Goal: Task Accomplishment & Management: Manage account settings

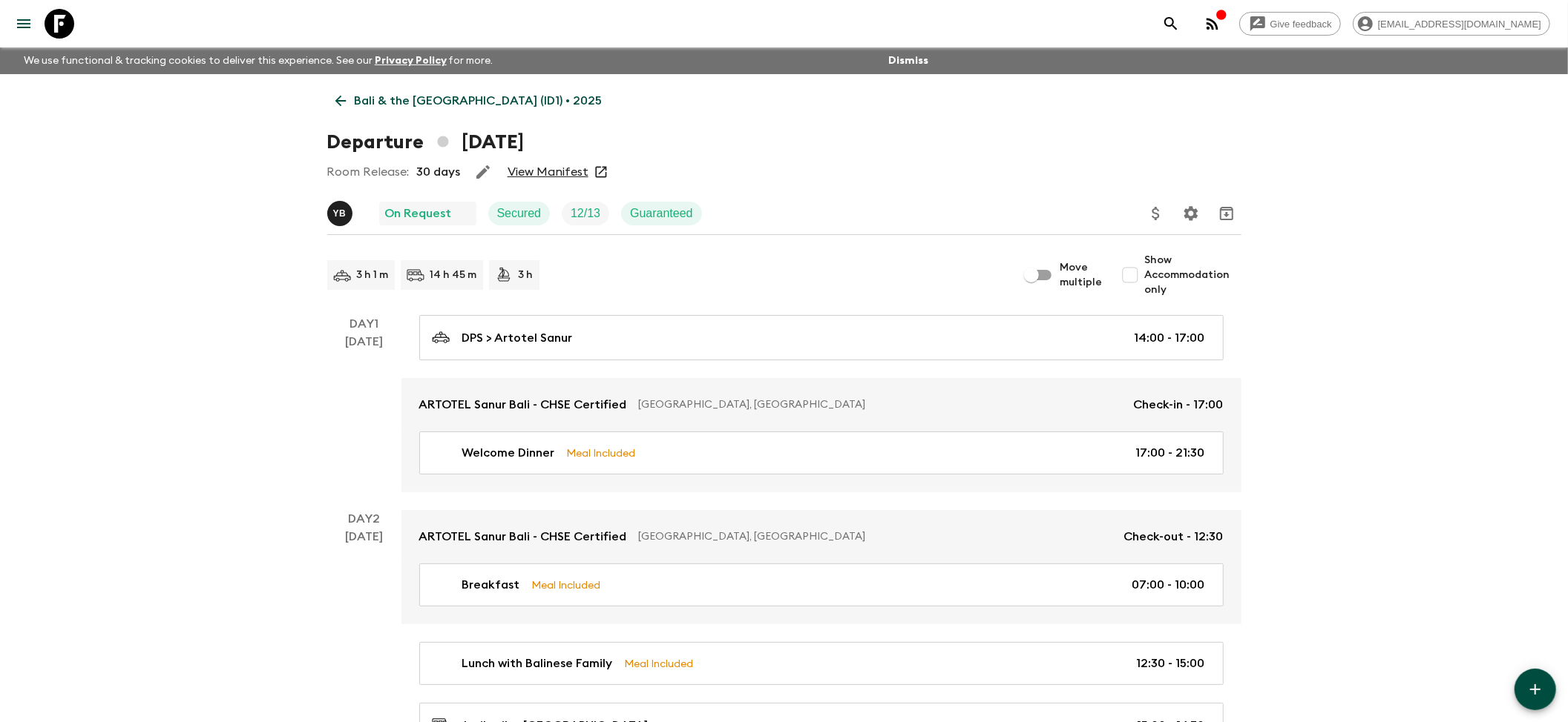
scroll to position [98, 0]
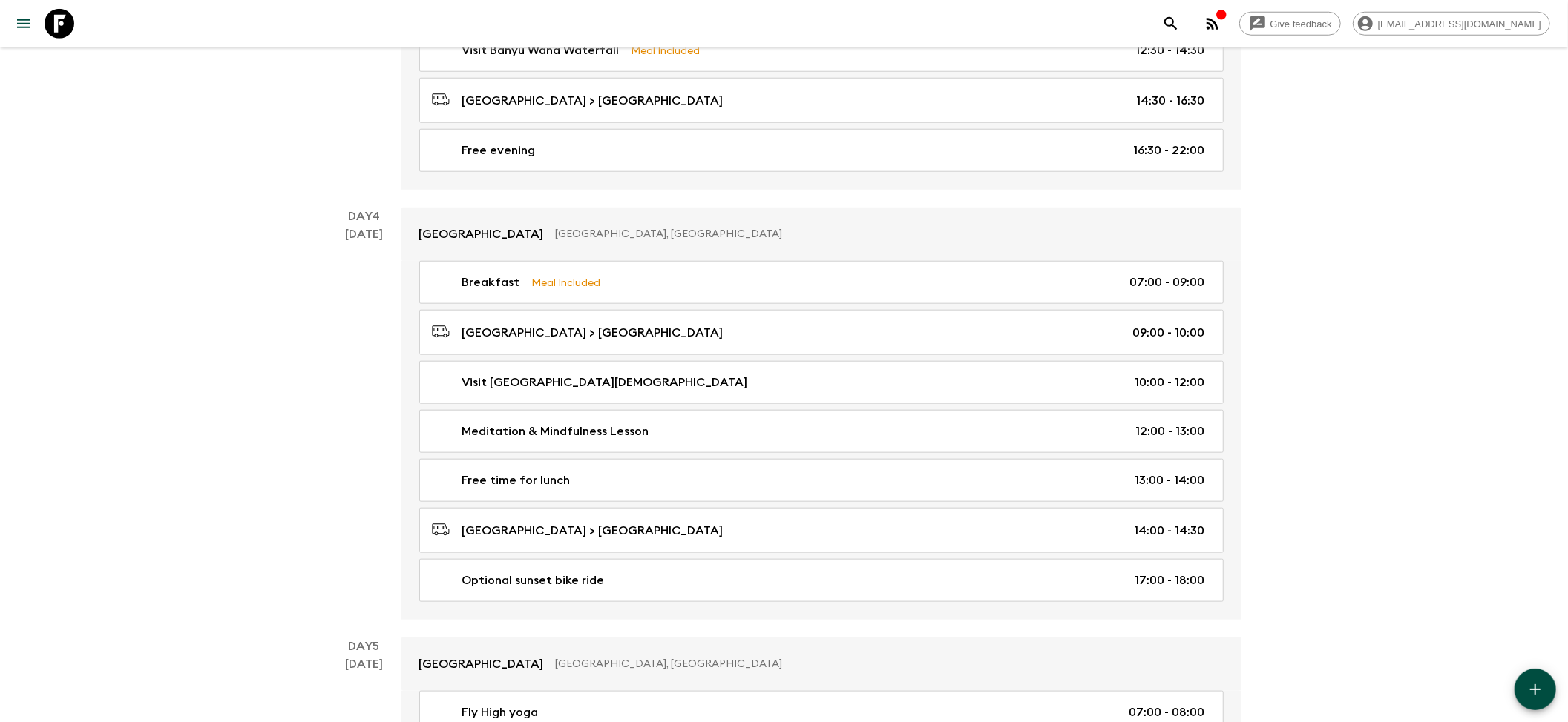
scroll to position [1187, 0]
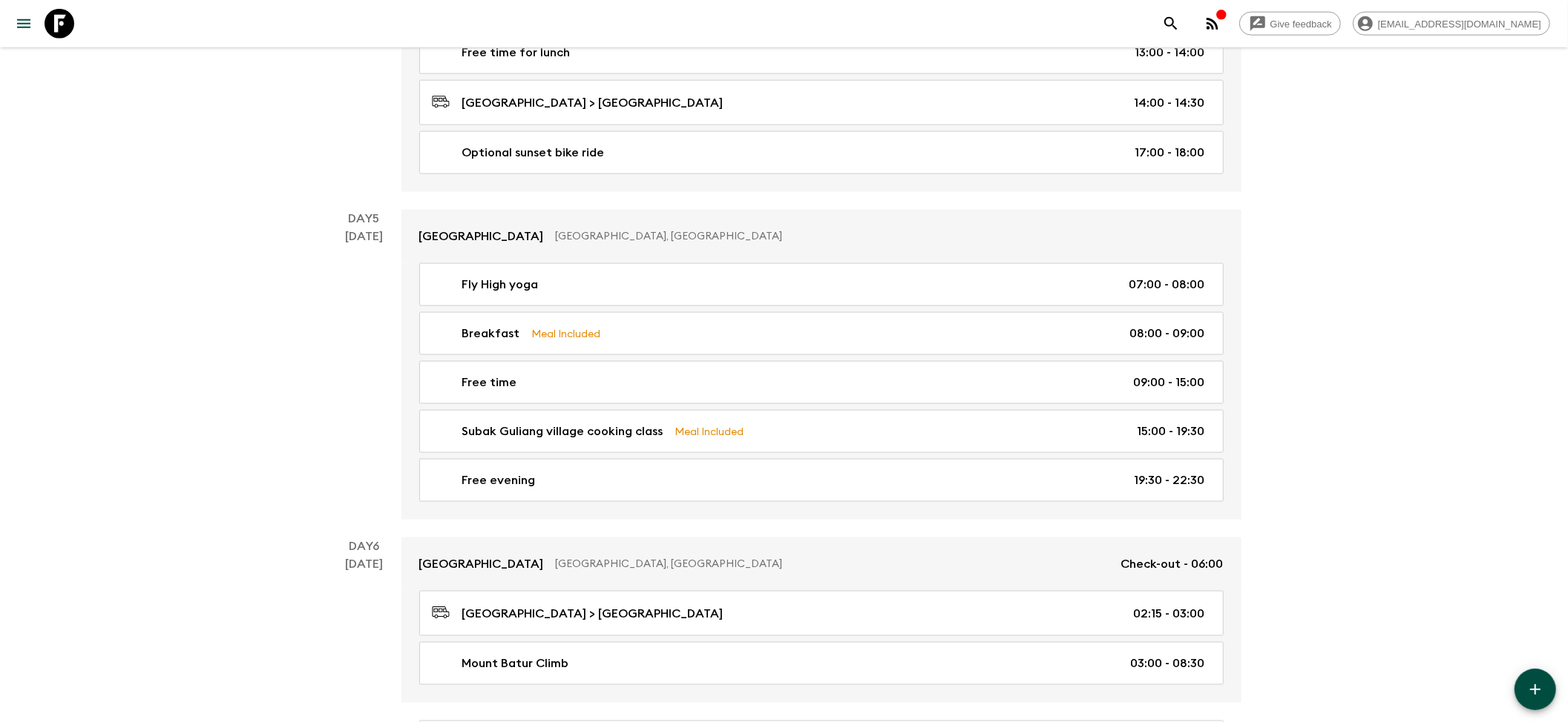
scroll to position [1680, 0]
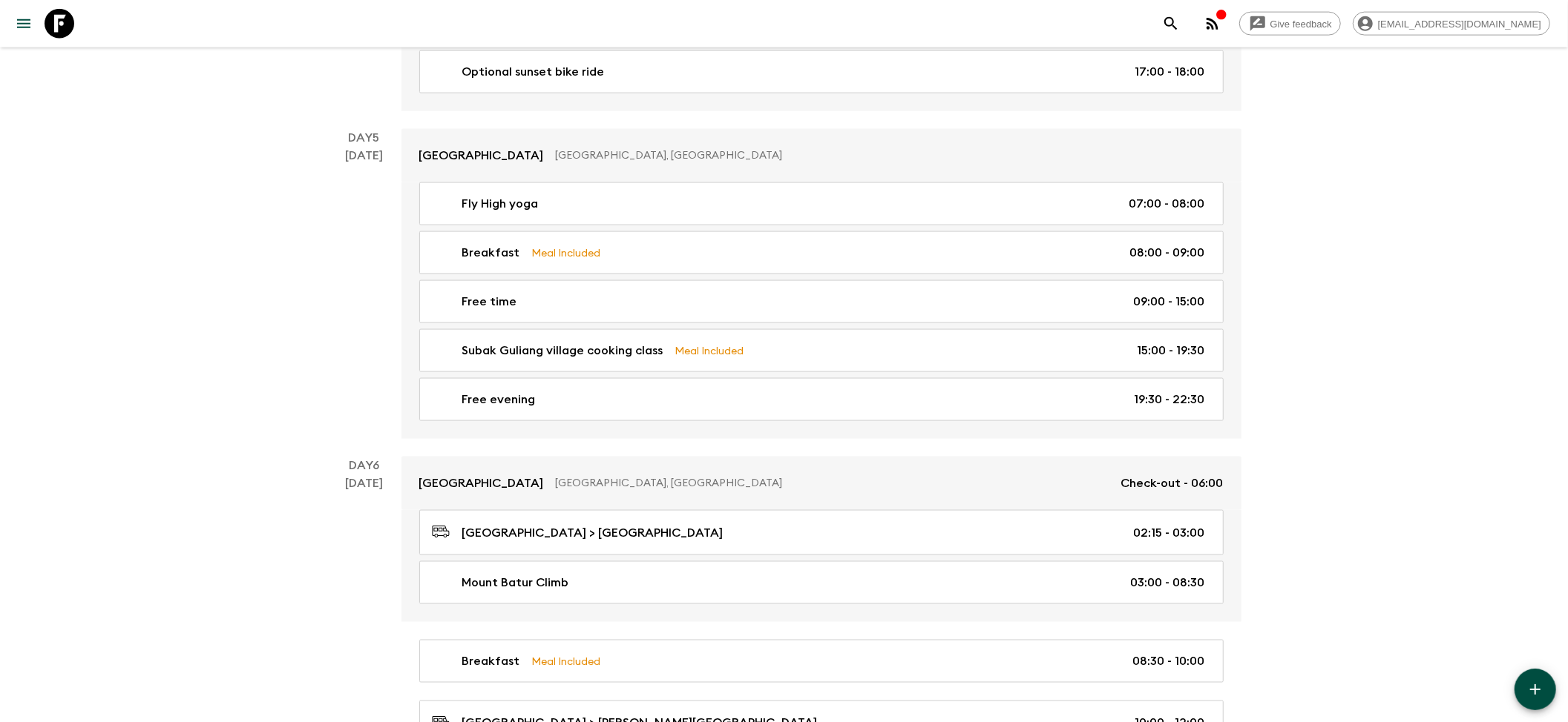
click at [285, 313] on div "Give feedback wira@exotravel.com We use functional & tracking cookies to delive…" at bounding box center [784, 706] width 1568 height 4774
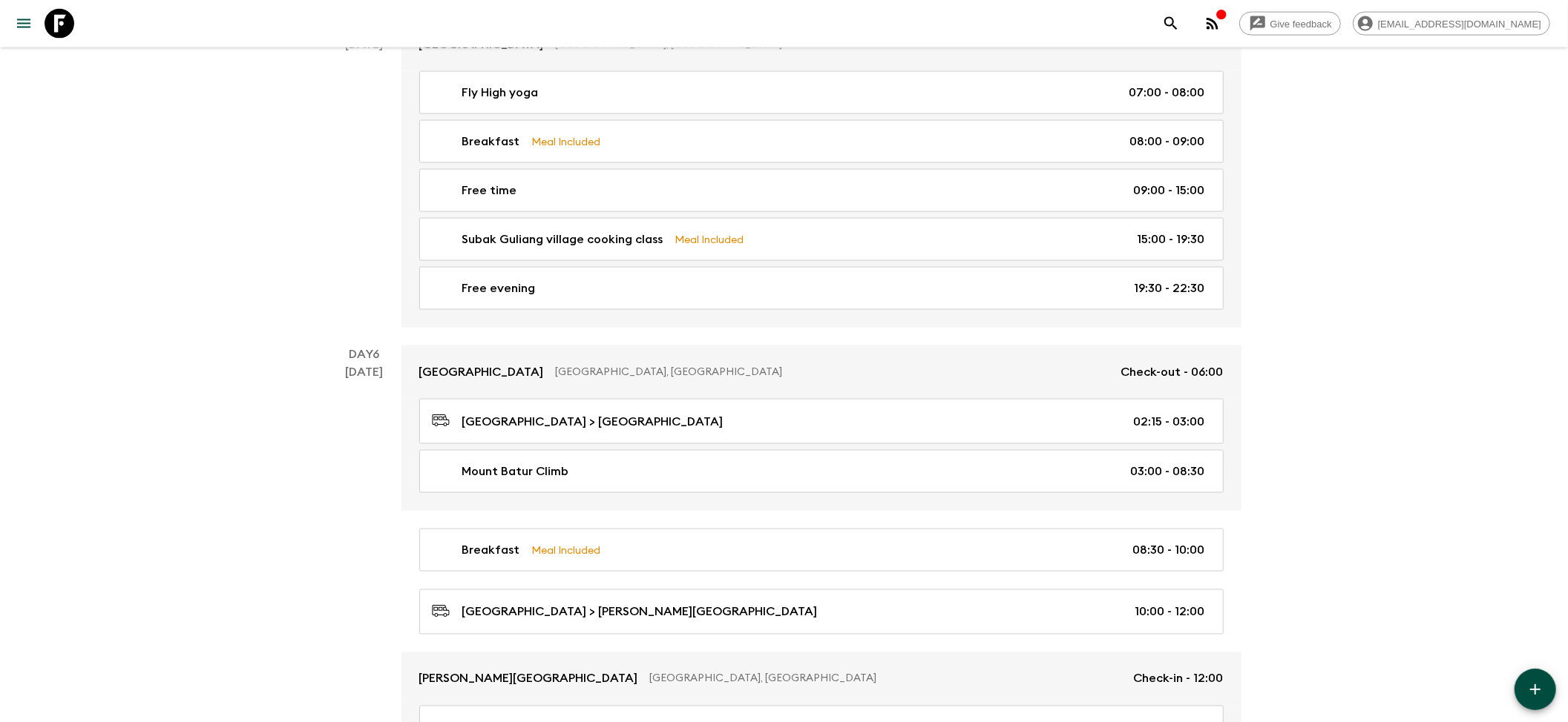
scroll to position [2076, 0]
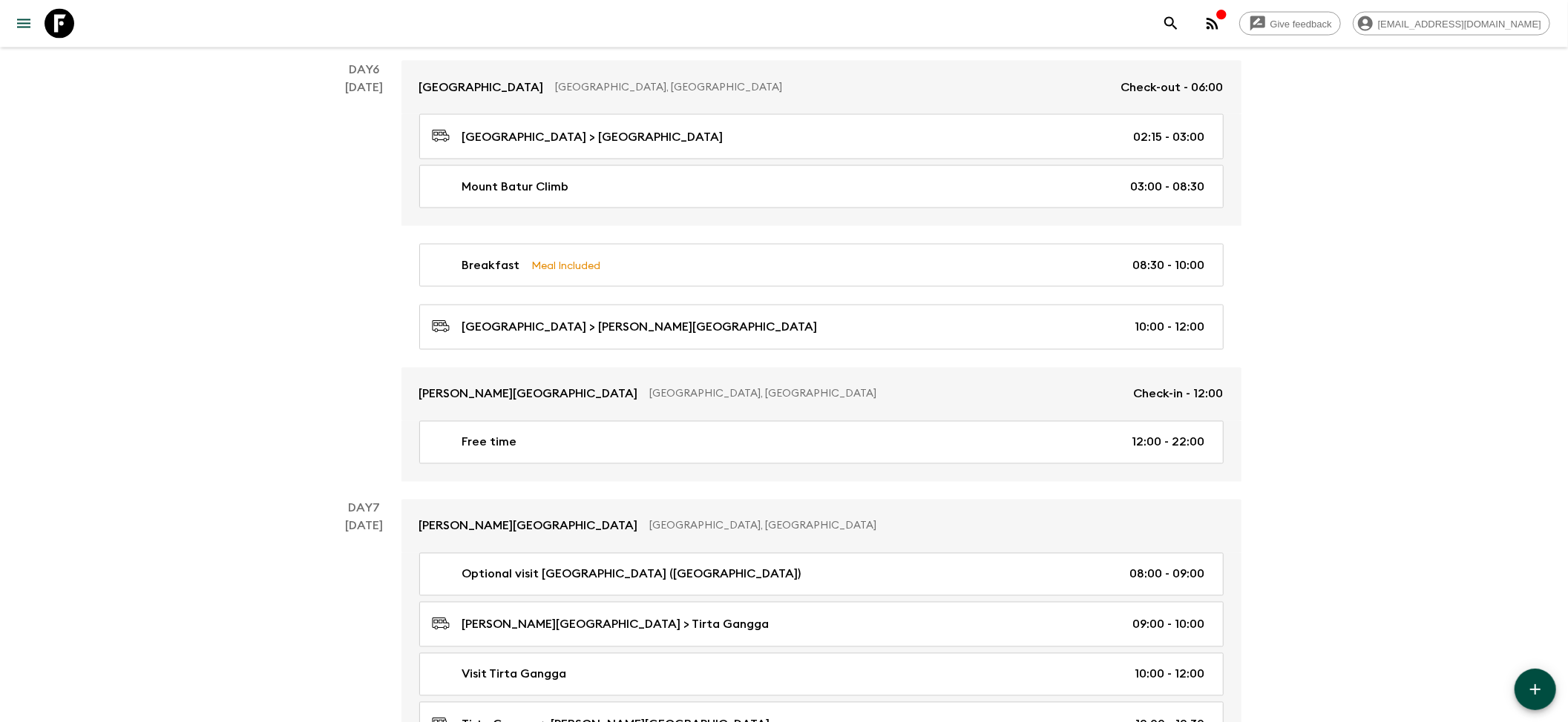
click at [145, 309] on div "Give feedback wira@exotravel.com We use functional & tracking cookies to delive…" at bounding box center [784, 311] width 1568 height 4774
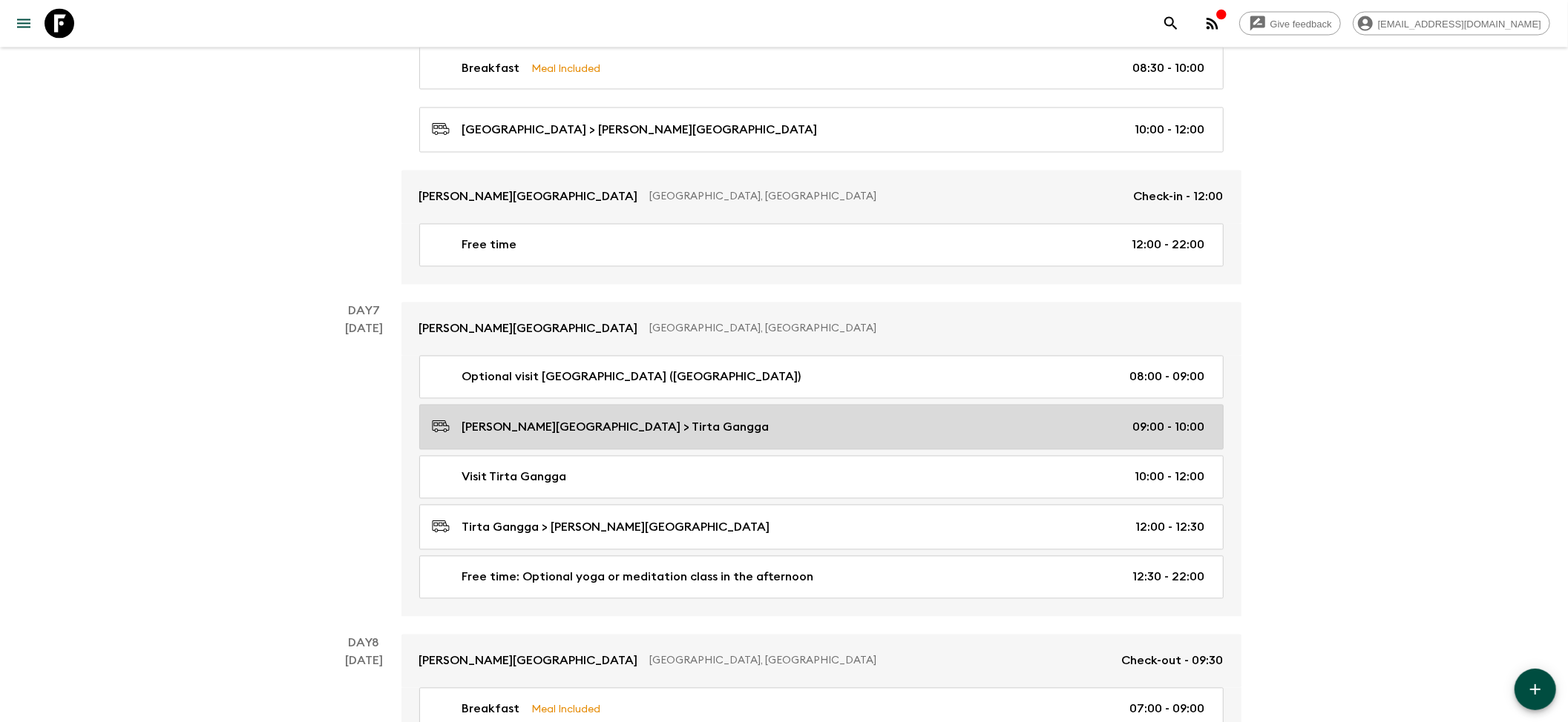
scroll to position [2373, 0]
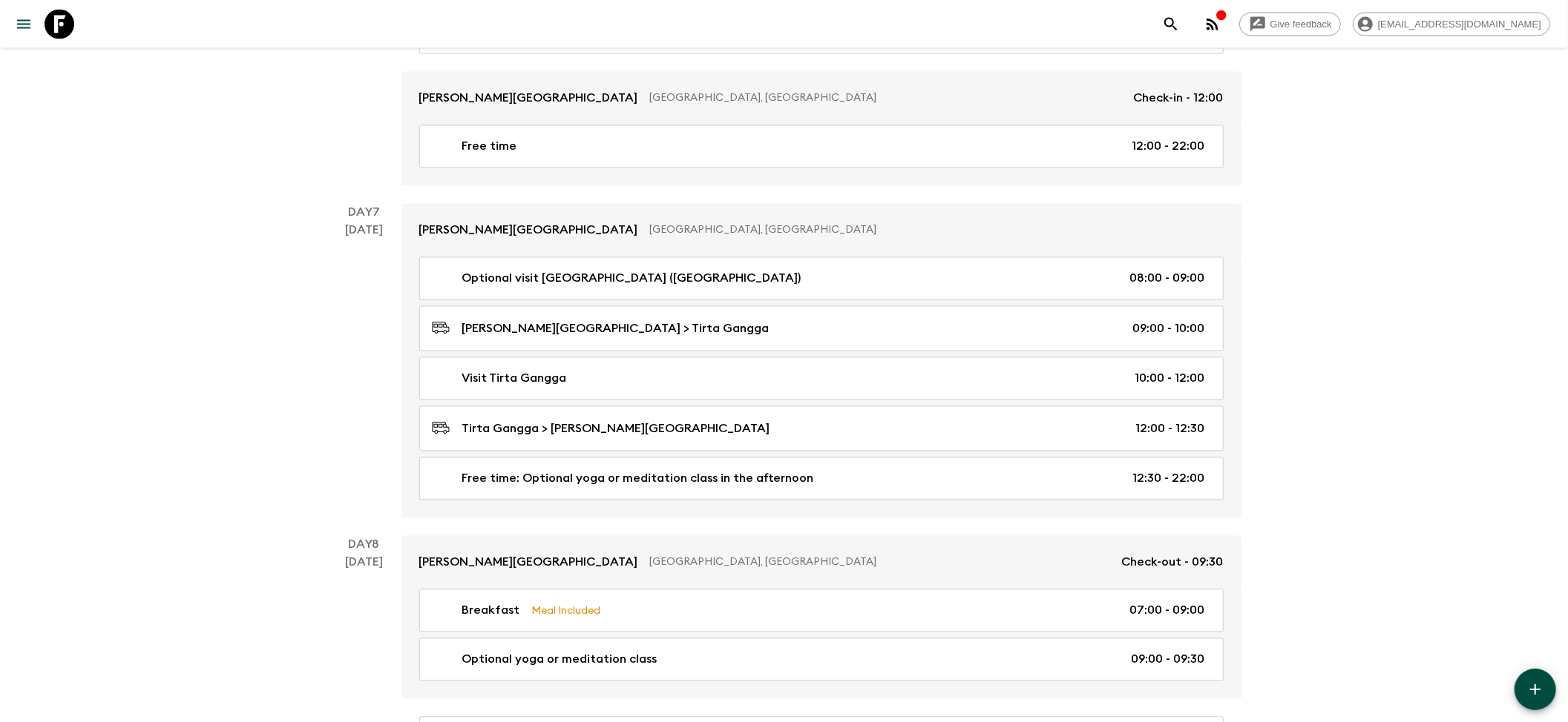
click at [309, 324] on div "Bali & the Gili Islands (ID1) • 2025 Departure 10th September 2025 Room Release…" at bounding box center [784, 11] width 950 height 4619
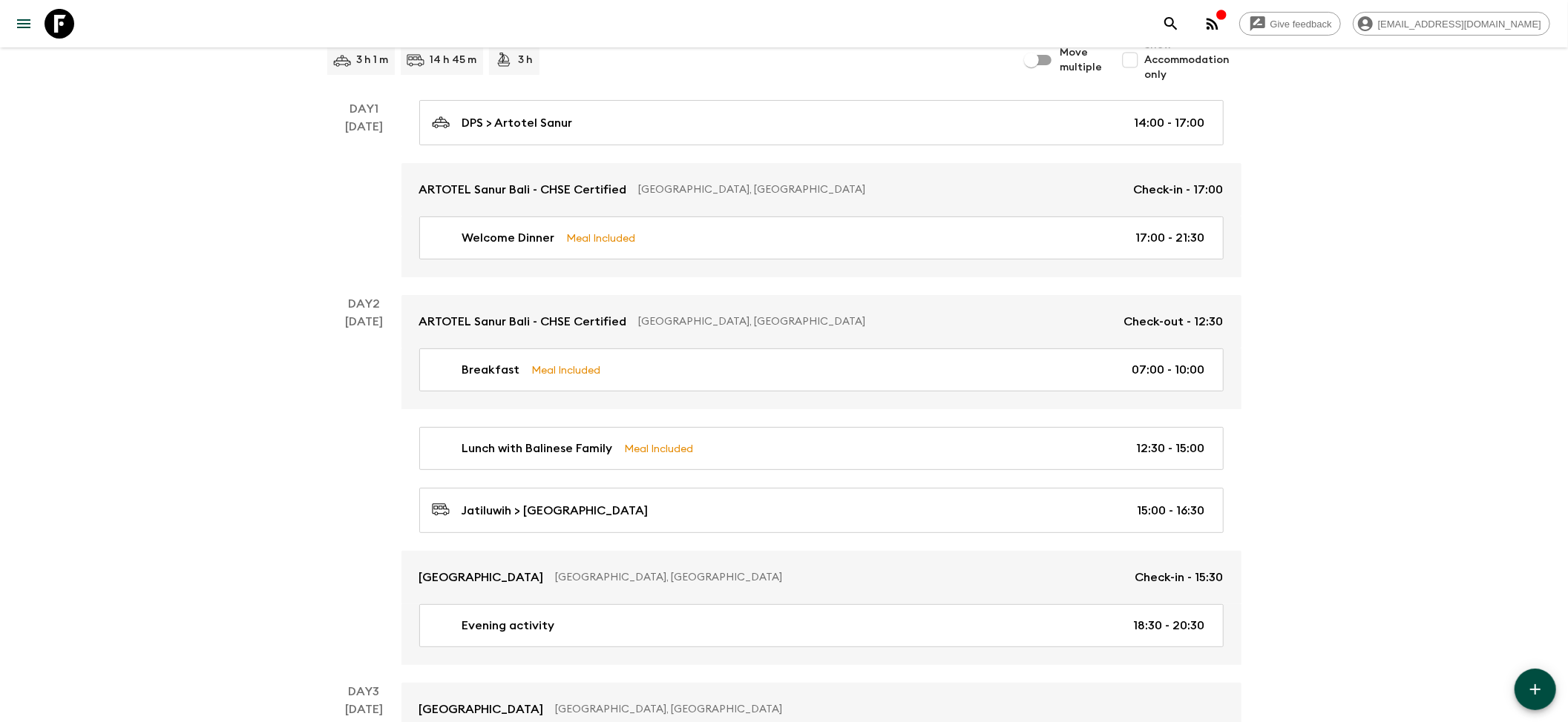
scroll to position [0, 0]
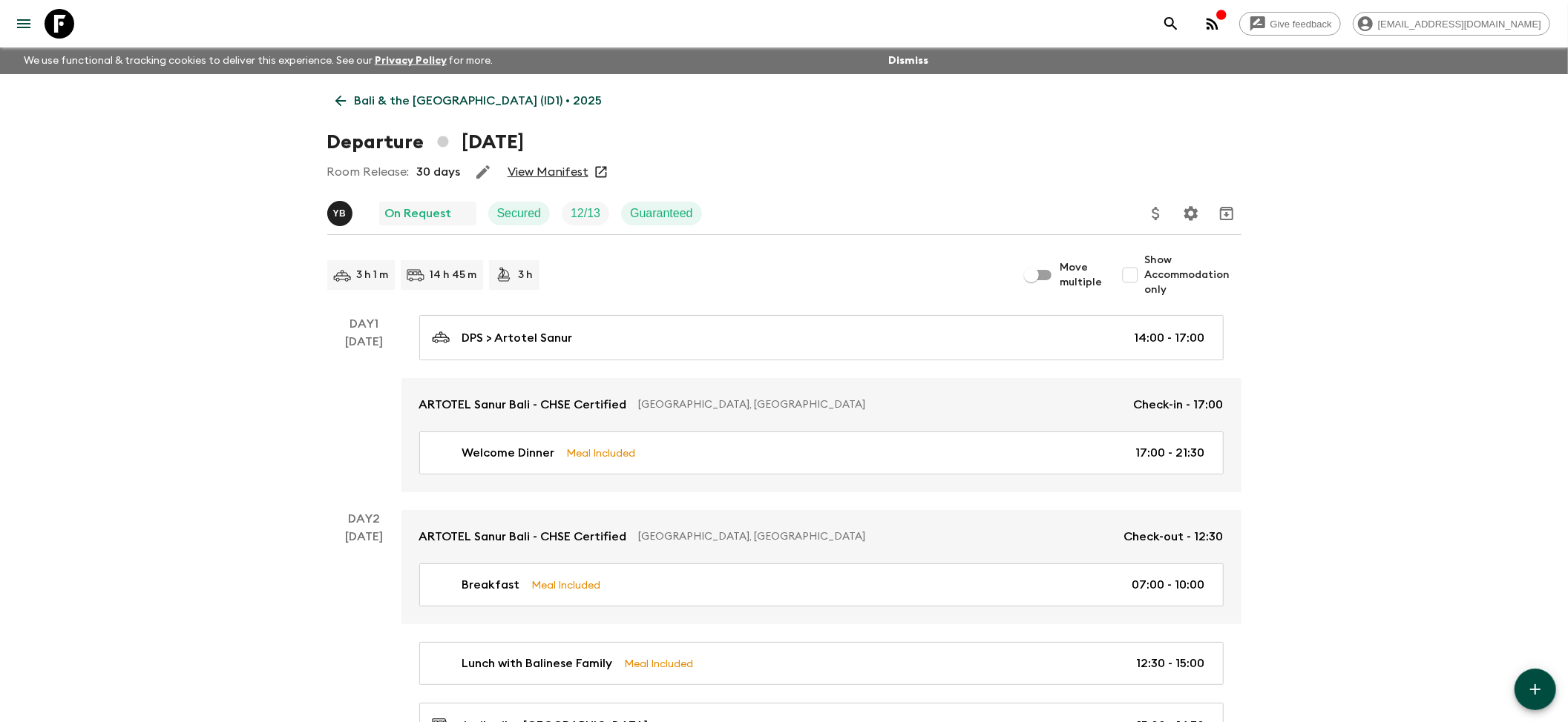
drag, startPoint x: 458, startPoint y: 136, endPoint x: 725, endPoint y: 133, distance: 267.0
click at [725, 133] on div "Departure 10th September 2025" at bounding box center [784, 142] width 914 height 30
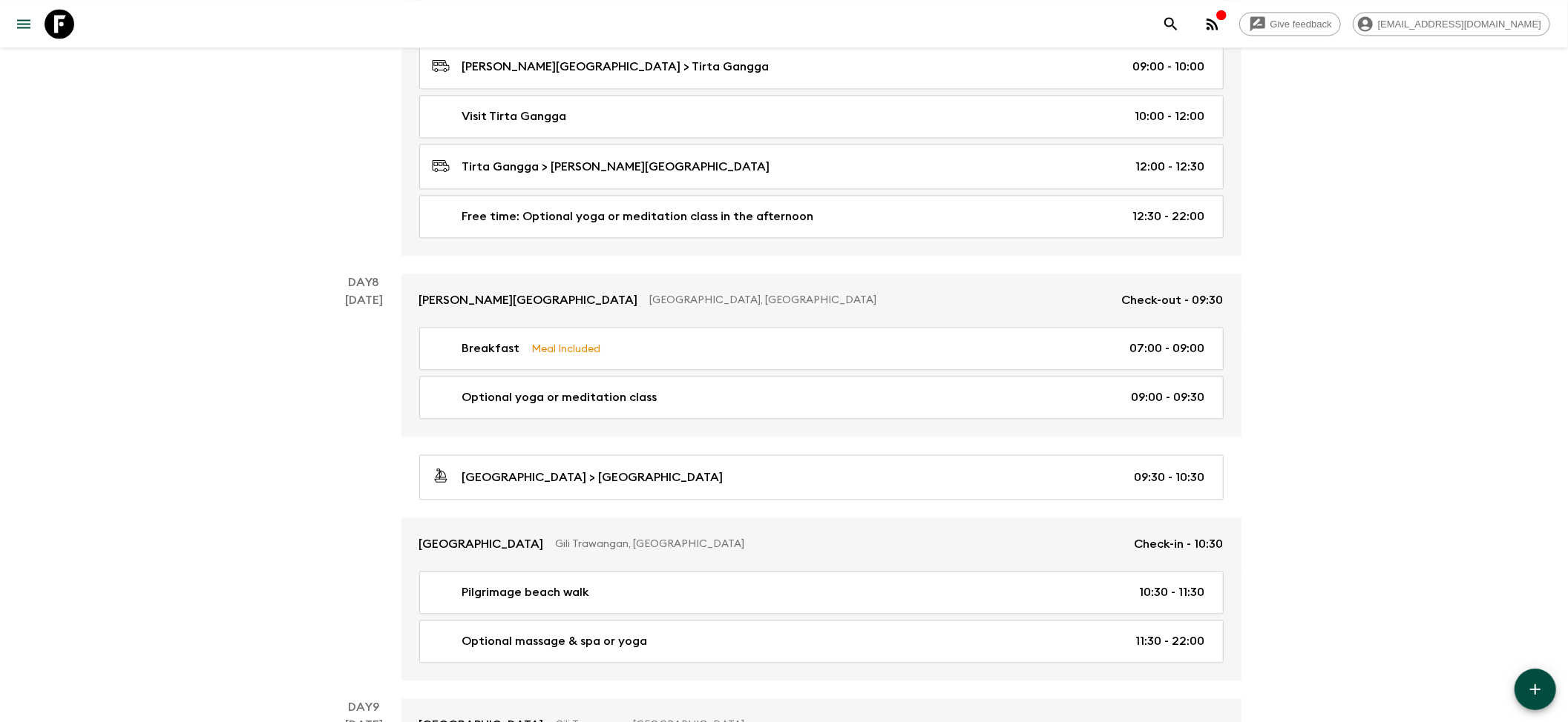
scroll to position [2397, 0]
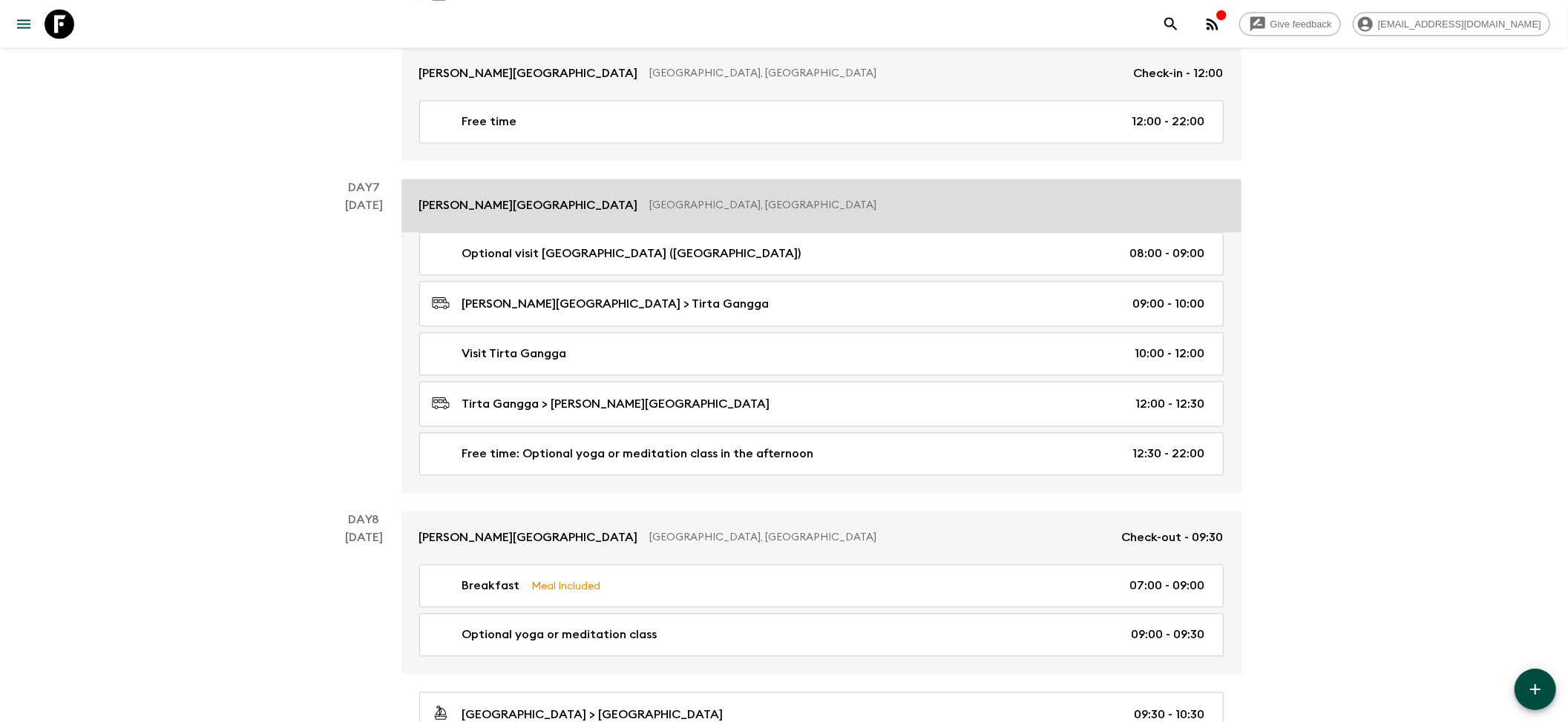
click at [500, 215] on p "[PERSON_NAME][GEOGRAPHIC_DATA]" at bounding box center [529, 206] width 219 height 18
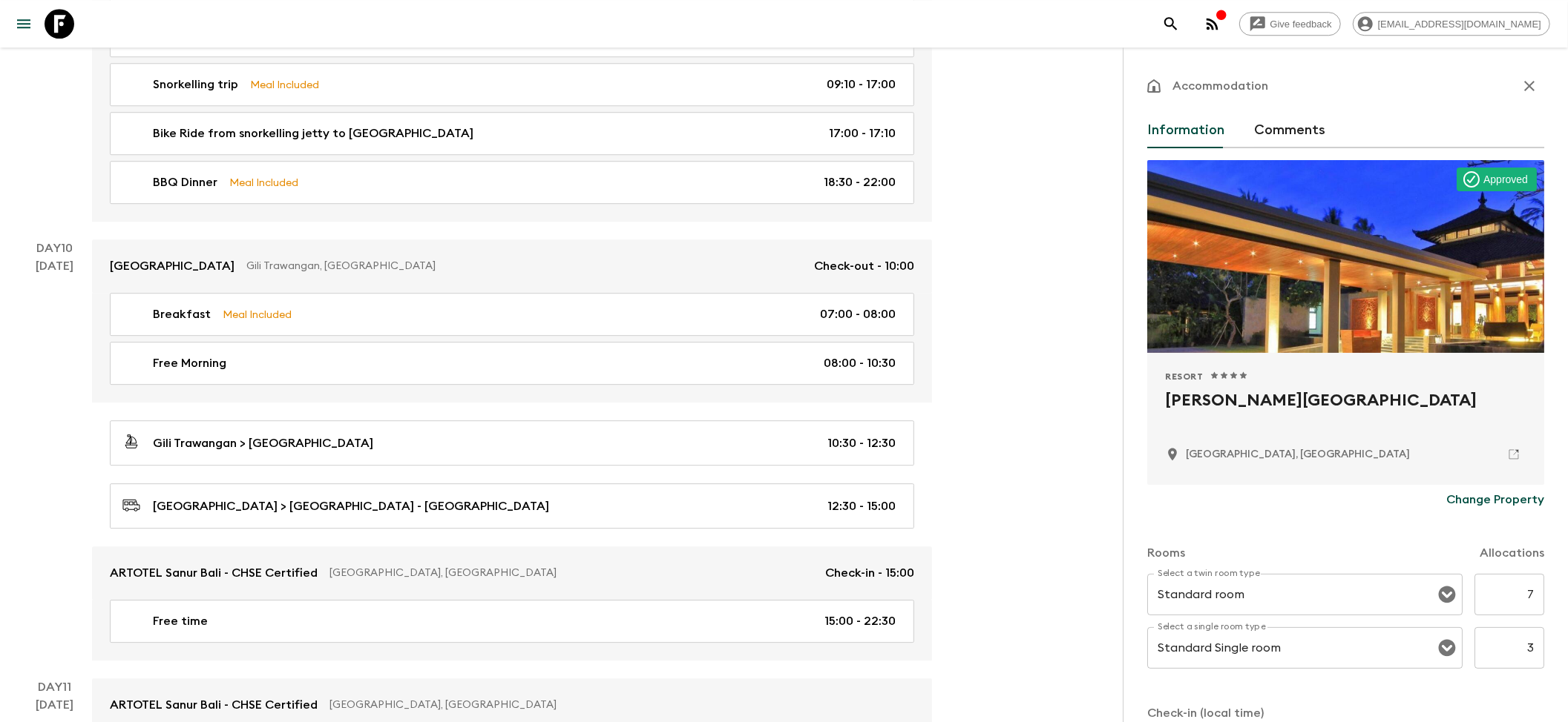
scroll to position [3386, 0]
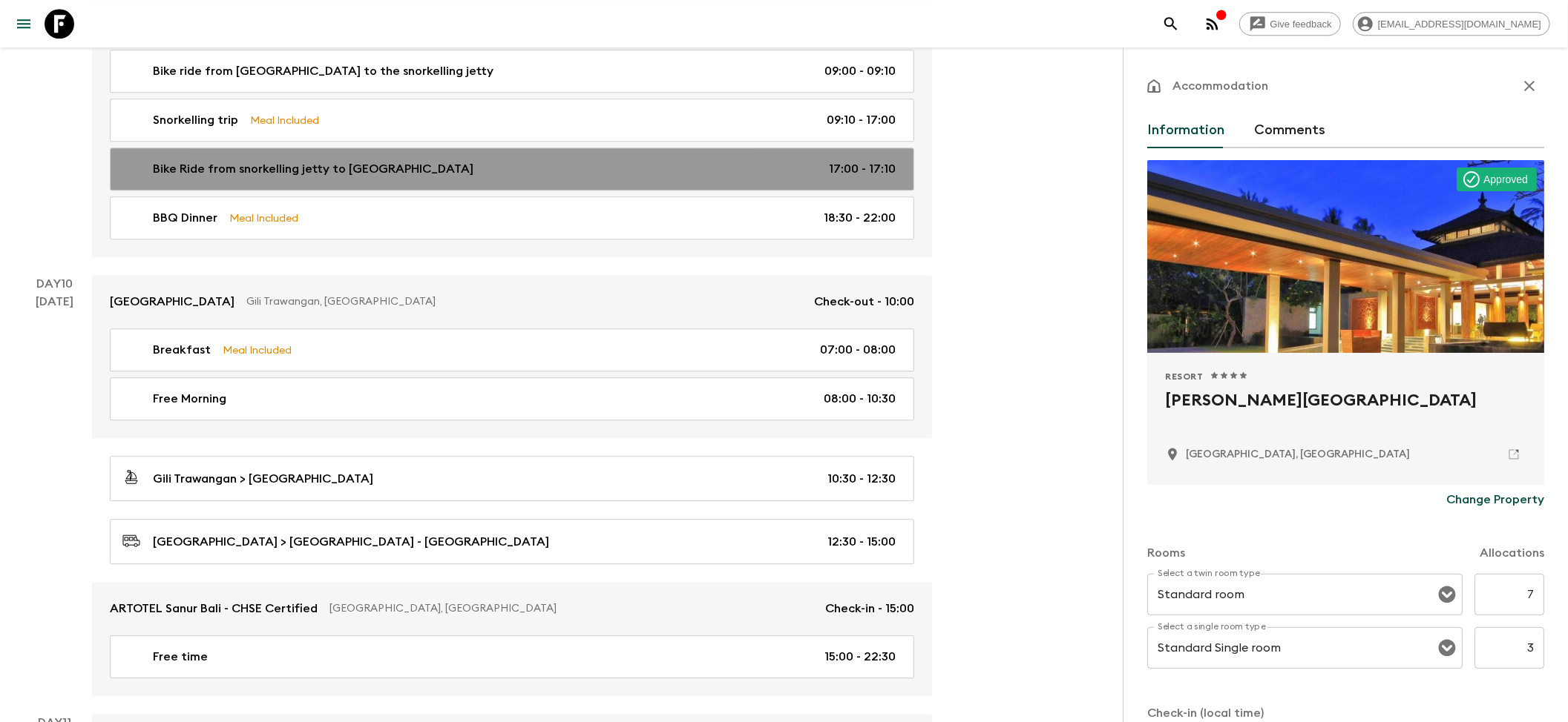
click at [364, 178] on p "Bike Ride from snorkelling jetty to [GEOGRAPHIC_DATA]" at bounding box center [313, 169] width 321 height 18
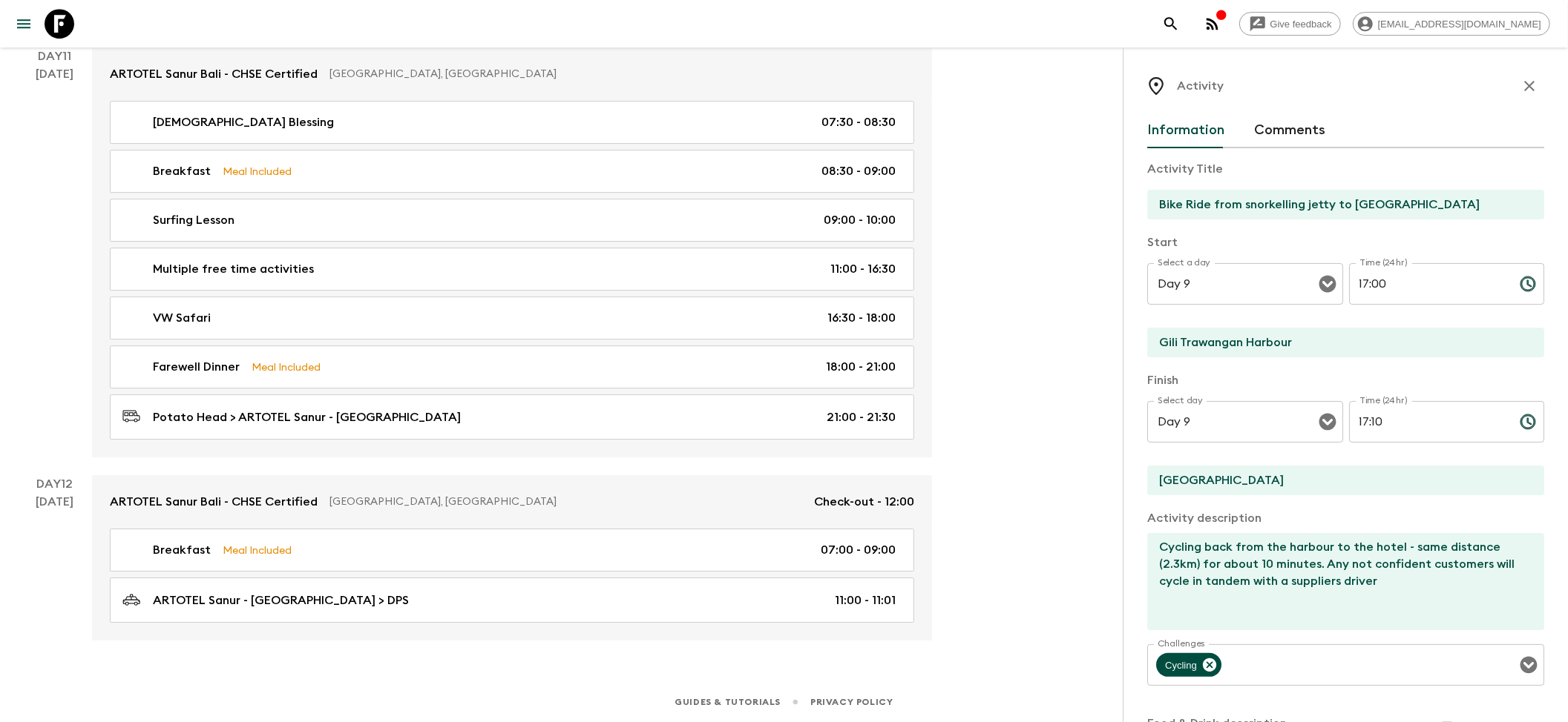
scroll to position [3583, 0]
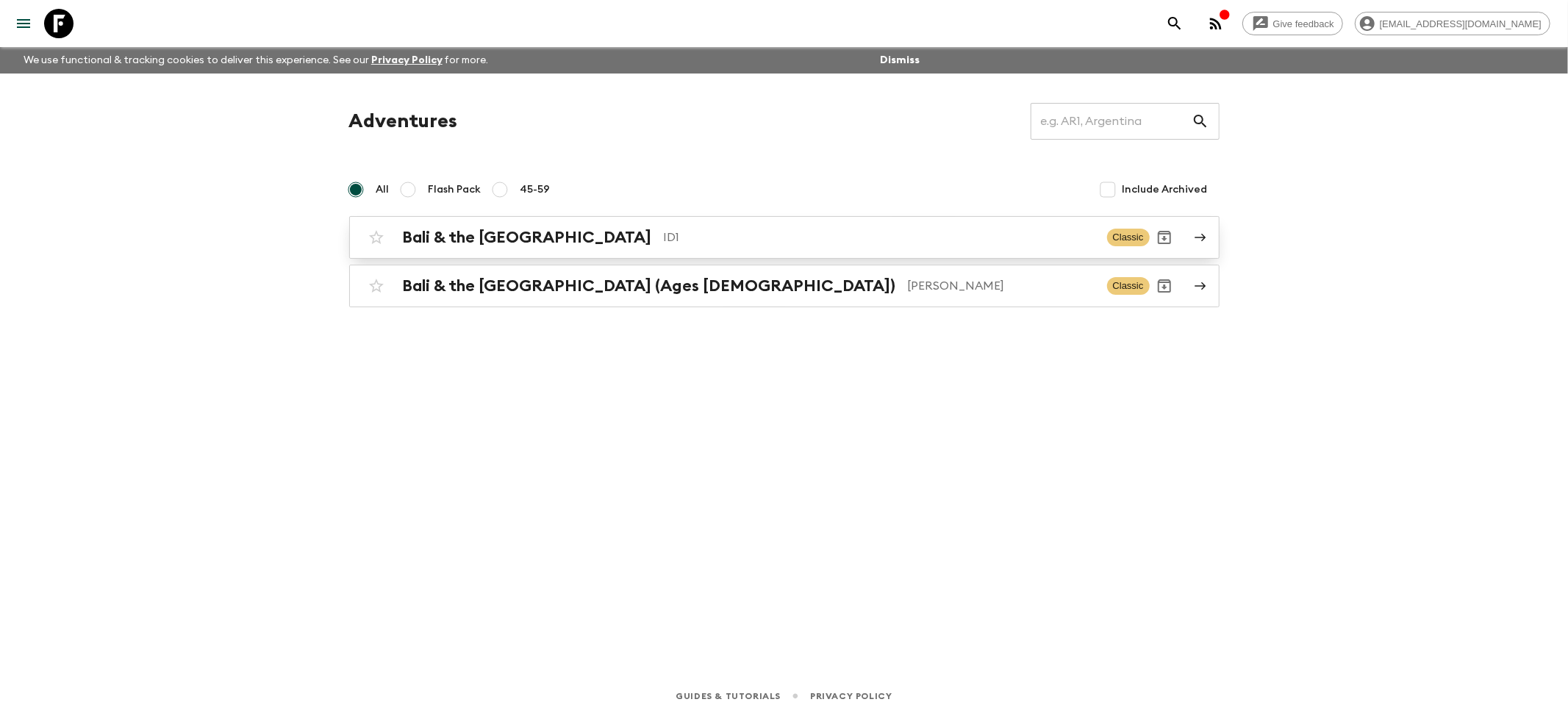
click at [515, 236] on h2 "Bali & the [GEOGRAPHIC_DATA]" at bounding box center [527, 236] width 249 height 19
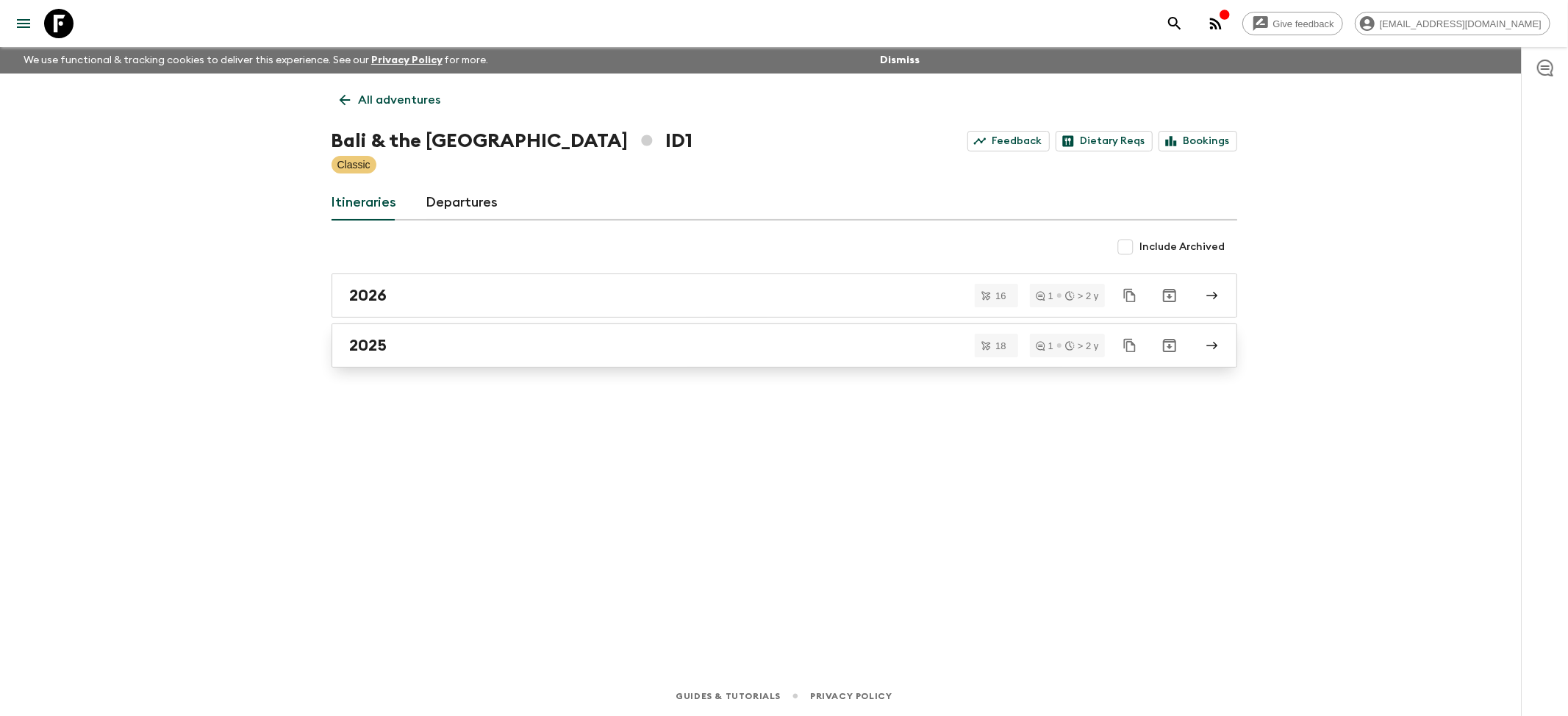
click at [382, 356] on link "2025" at bounding box center [785, 345] width 906 height 44
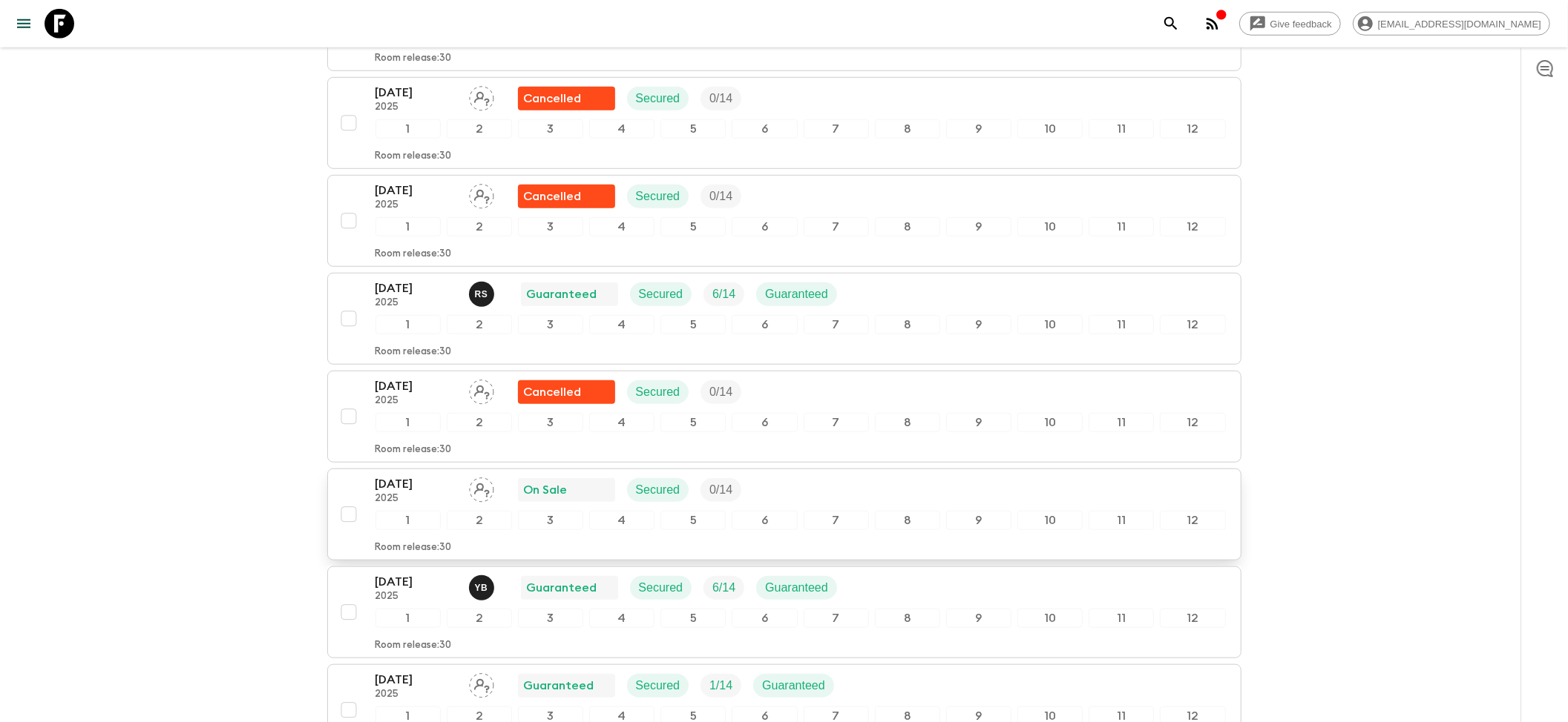
scroll to position [791, 0]
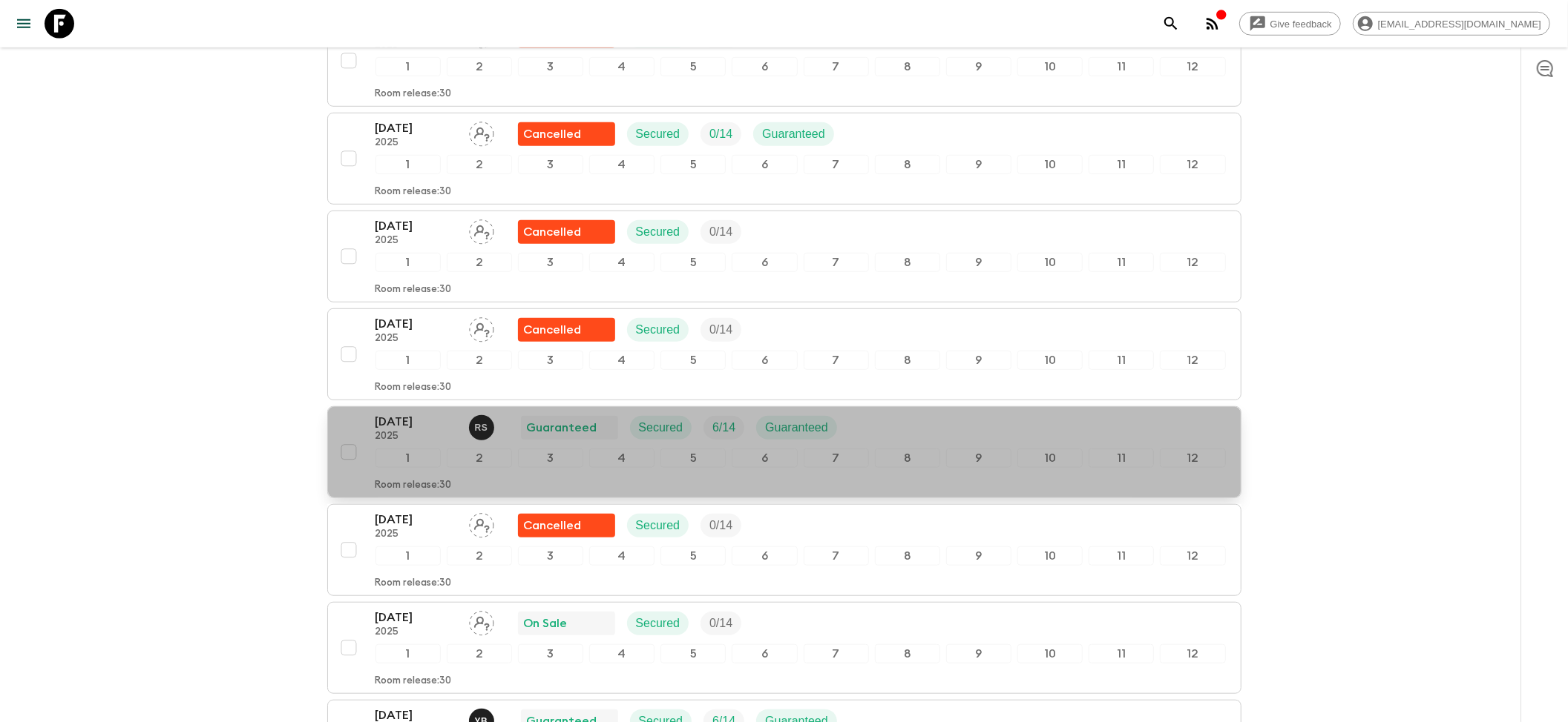
click at [417, 431] on p "[DATE]" at bounding box center [416, 422] width 81 height 18
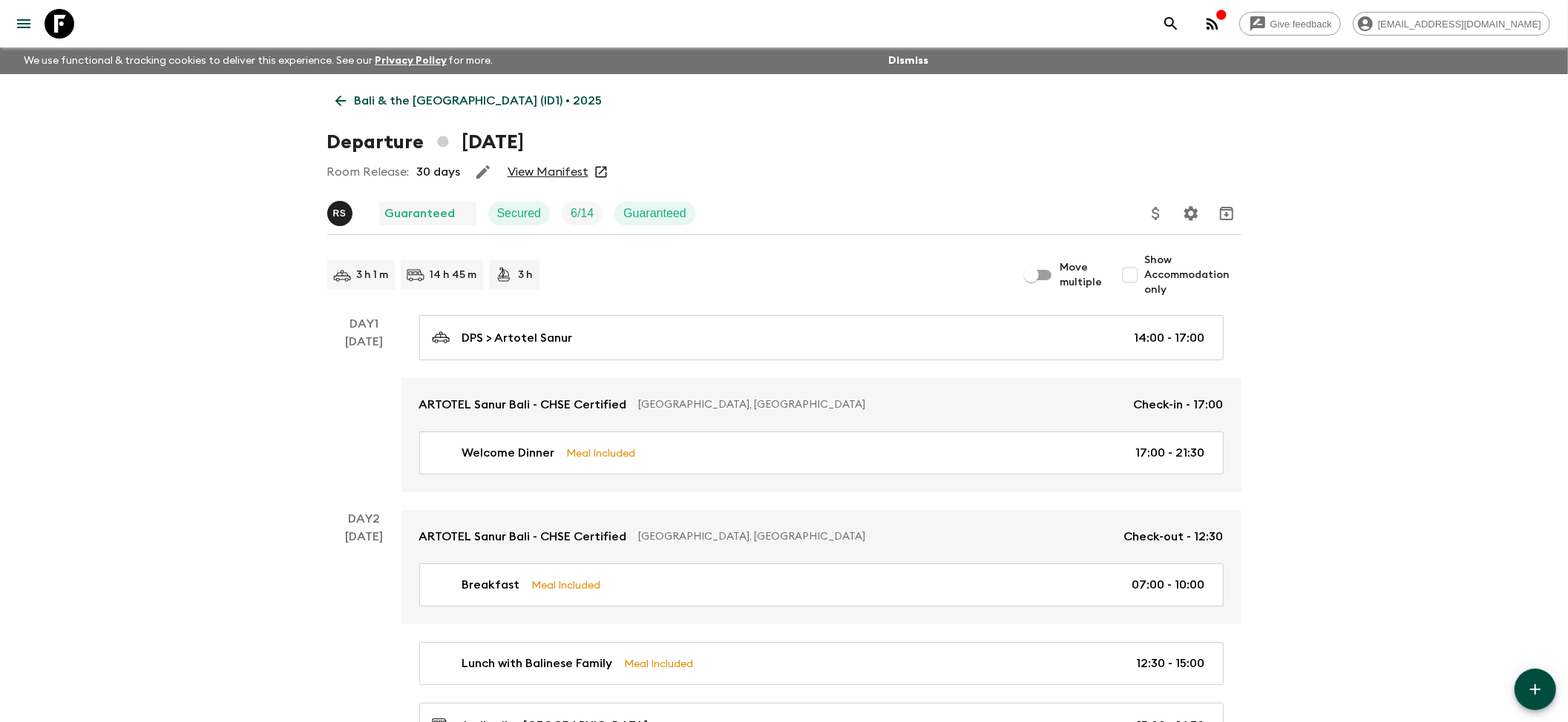
click at [533, 171] on link "View Manifest" at bounding box center [548, 172] width 80 height 15
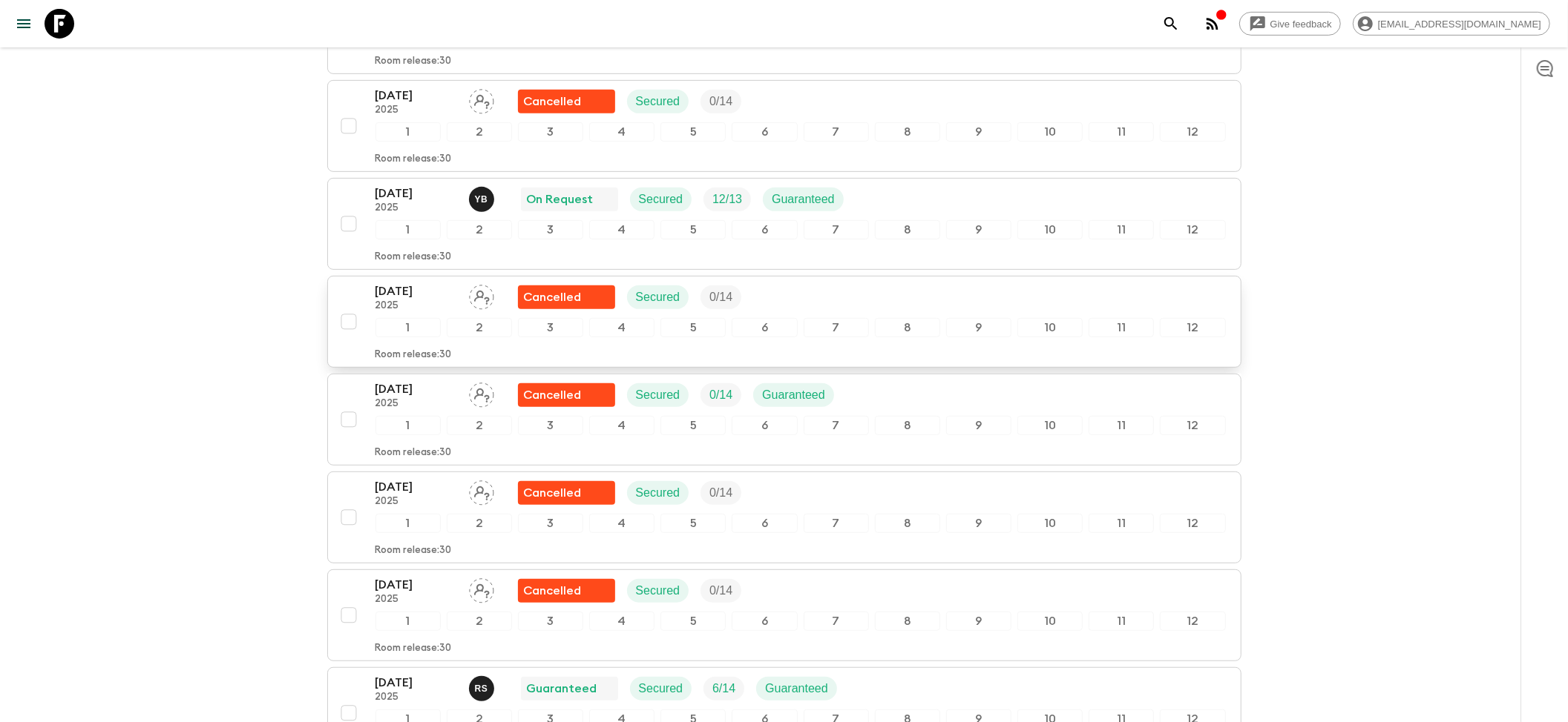
scroll to position [494, 0]
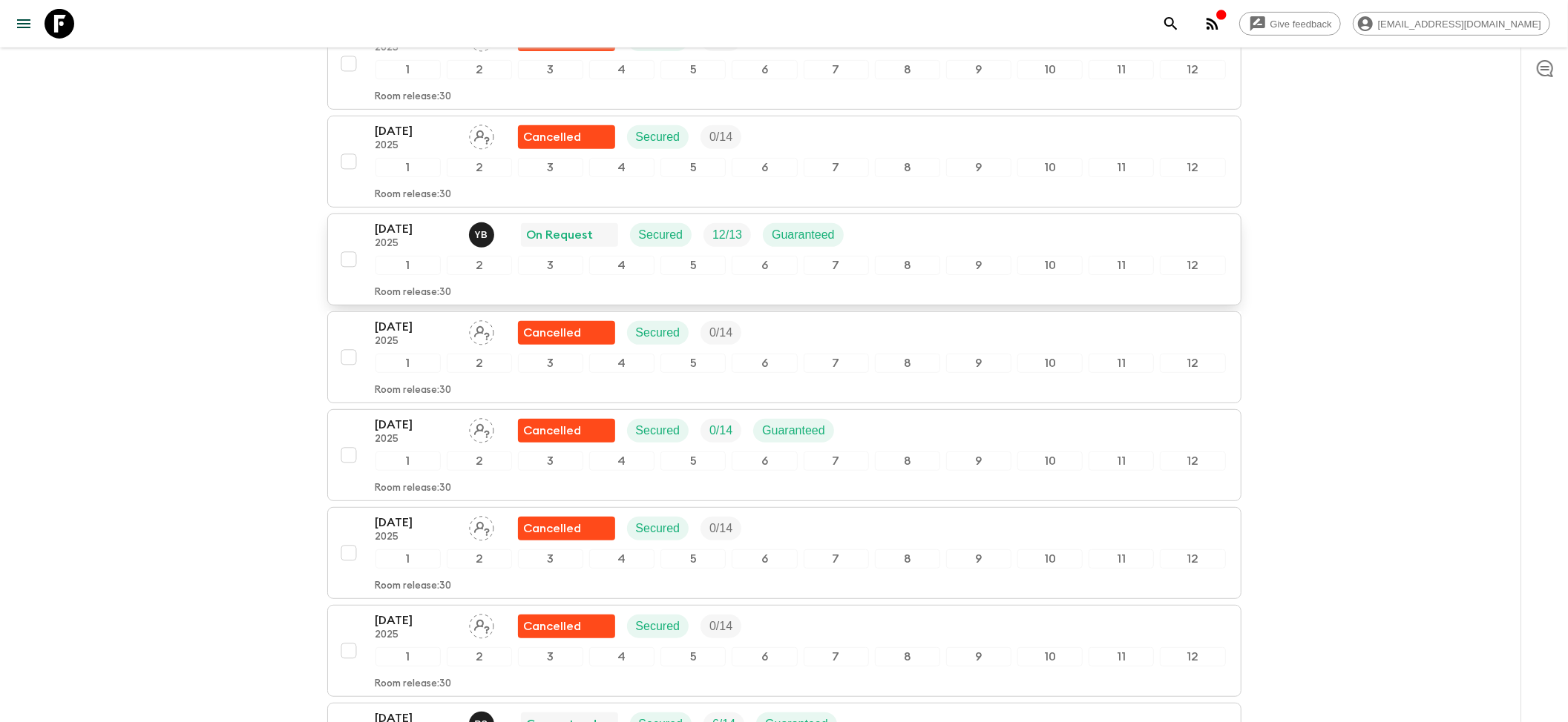
click at [415, 226] on p "[DATE]" at bounding box center [416, 229] width 81 height 18
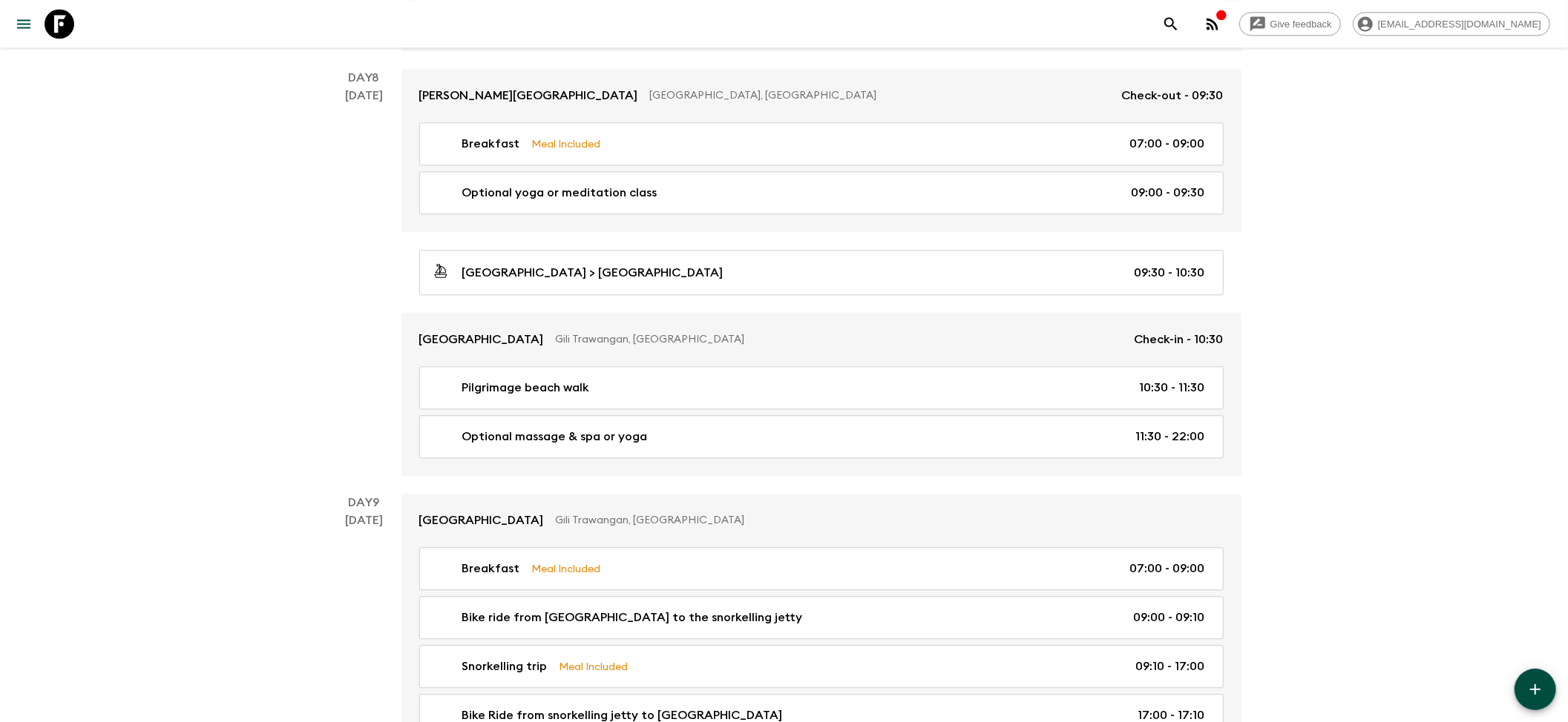
scroll to position [2768, 0]
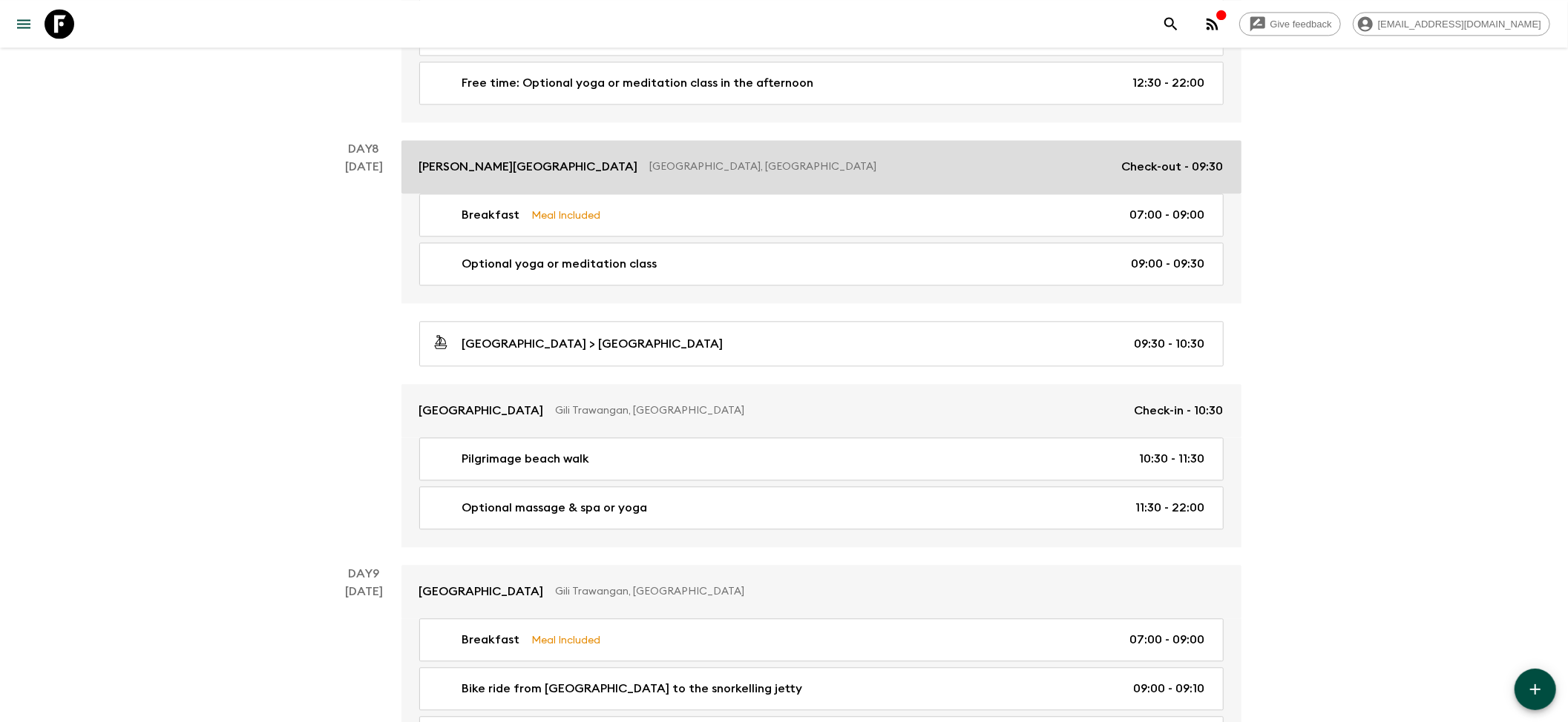
click at [626, 169] on link "[PERSON_NAME][GEOGRAPHIC_DATA], [GEOGRAPHIC_DATA] Check-out - 09:30" at bounding box center [821, 167] width 840 height 54
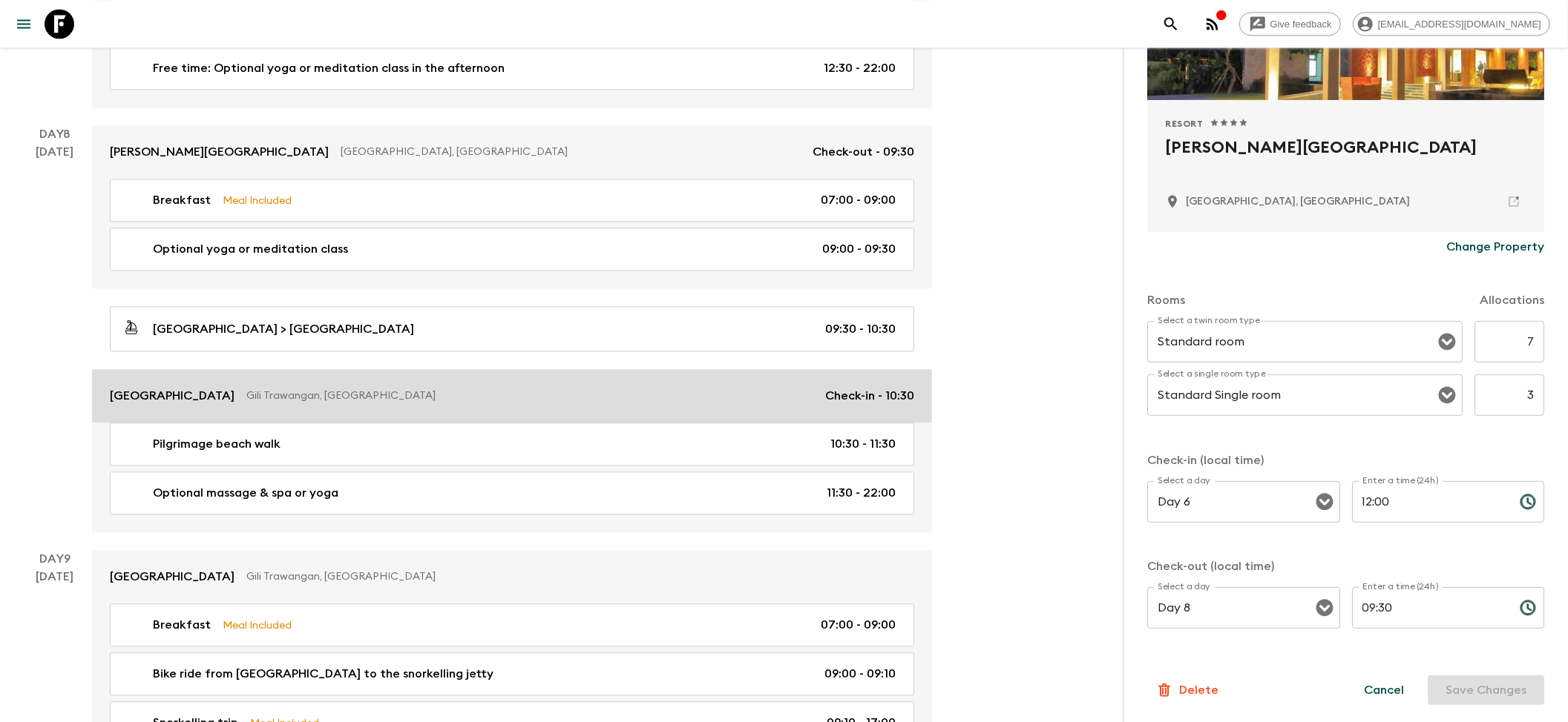
scroll to position [2768, 0]
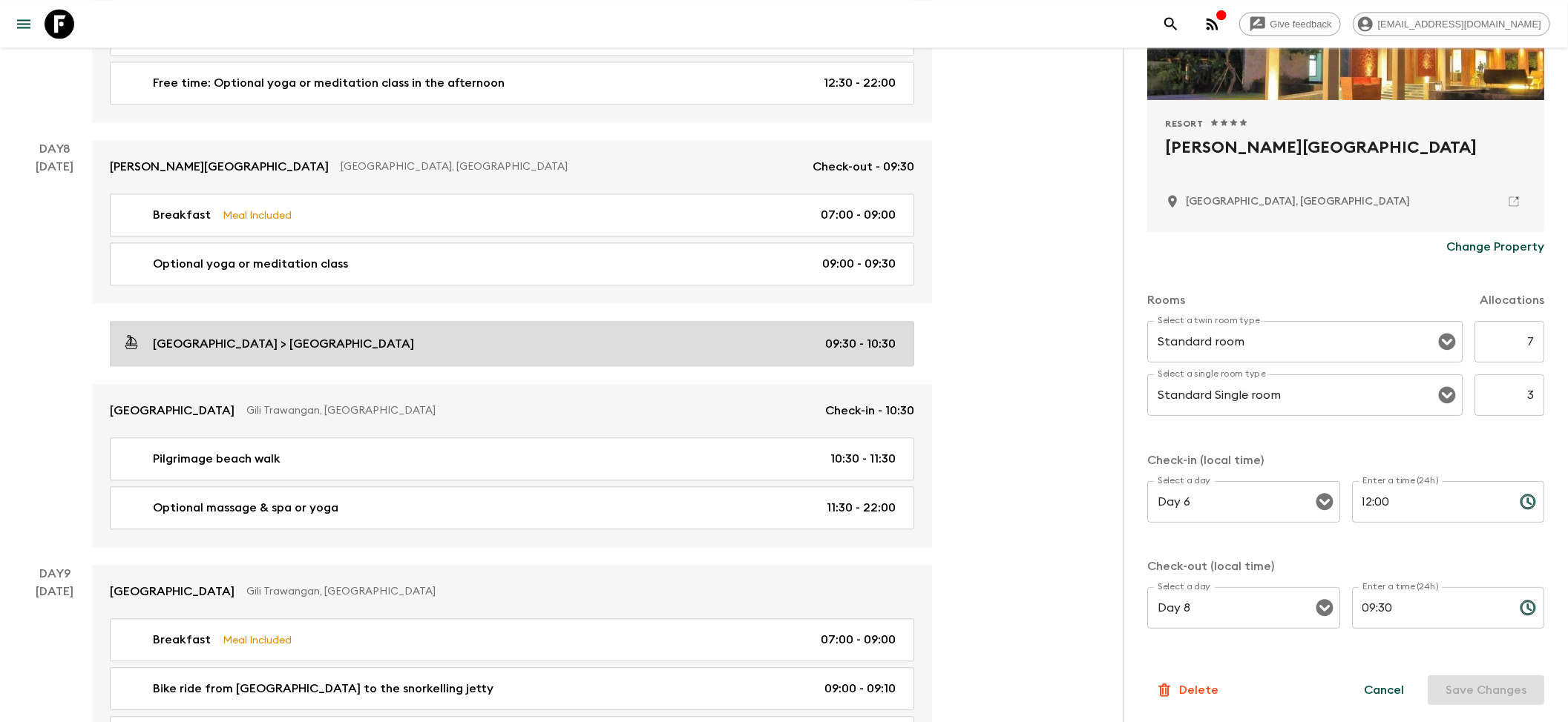
click at [265, 353] on p "[GEOGRAPHIC_DATA] > [GEOGRAPHIC_DATA]" at bounding box center [283, 344] width 261 height 18
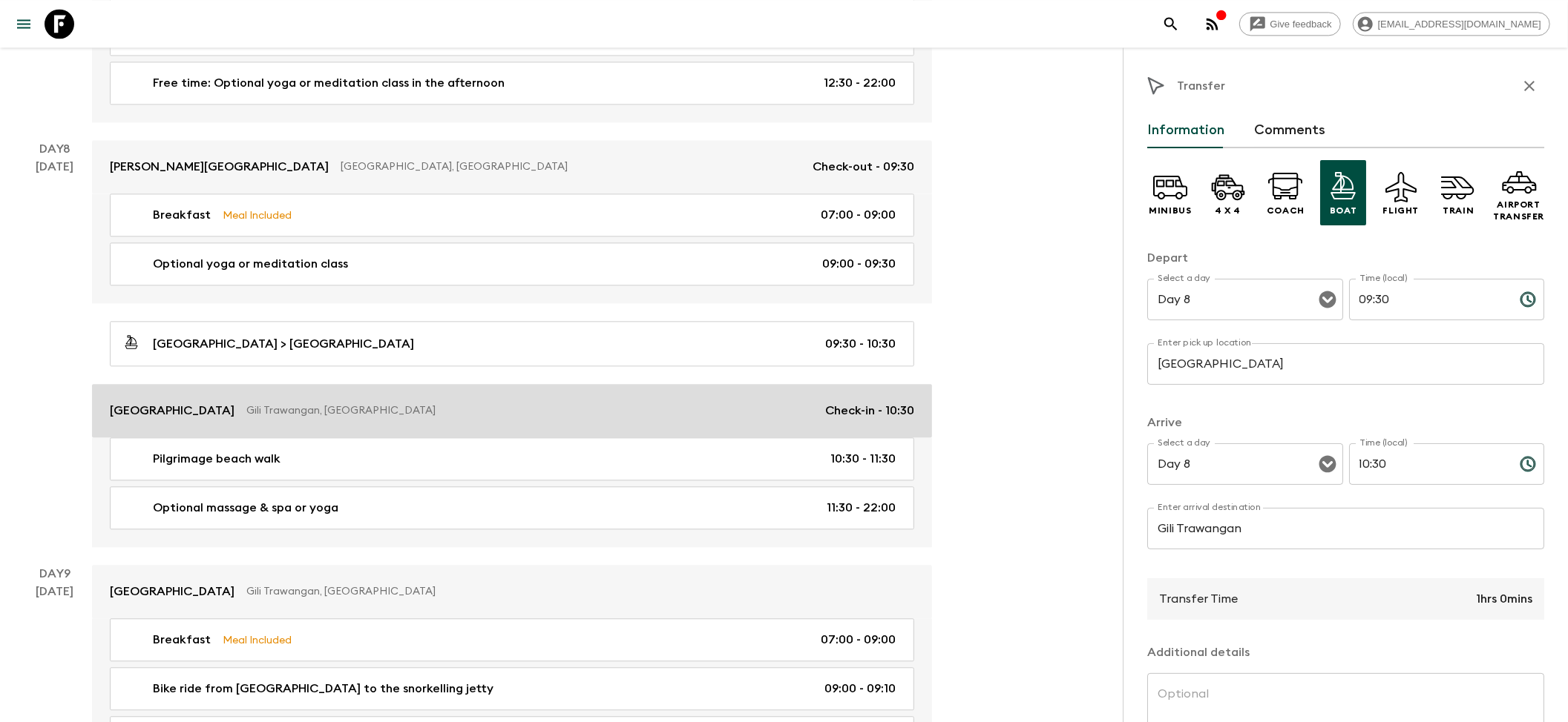
click at [268, 418] on p "Gili Trawangan, [GEOGRAPHIC_DATA]" at bounding box center [530, 410] width 566 height 15
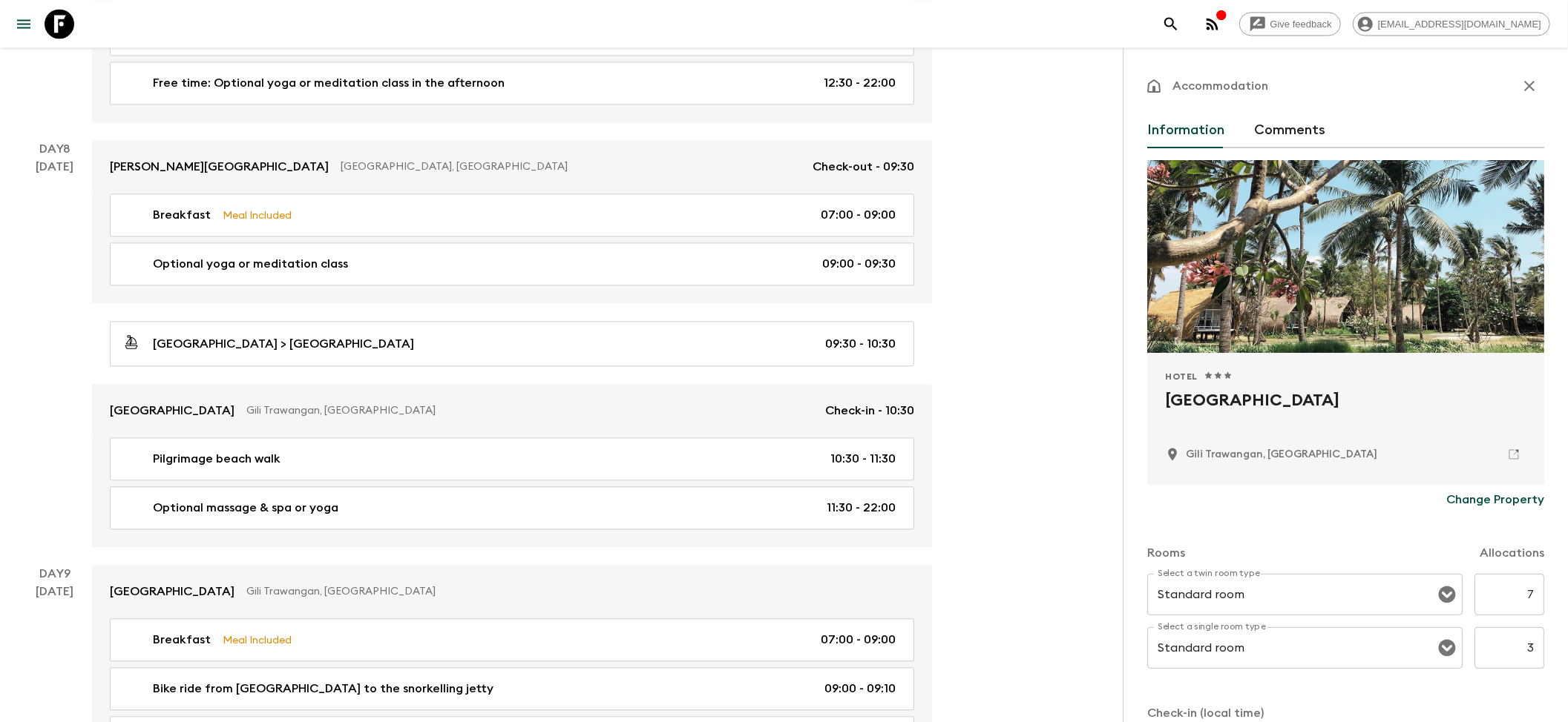
click at [1465, 503] on p "Change Property" at bounding box center [1494, 500] width 98 height 18
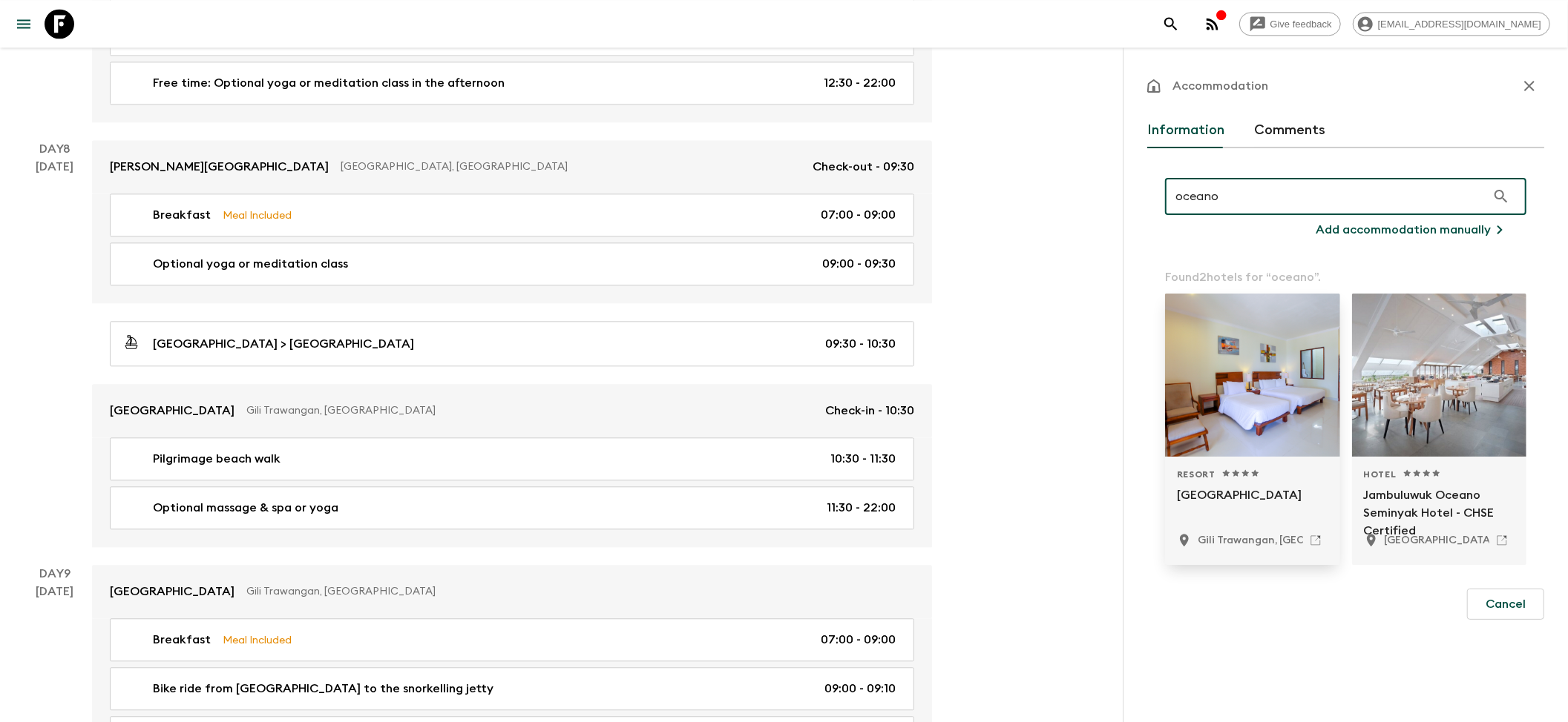
type input "oceano"
click at [1266, 419] on div at bounding box center [1252, 375] width 175 height 163
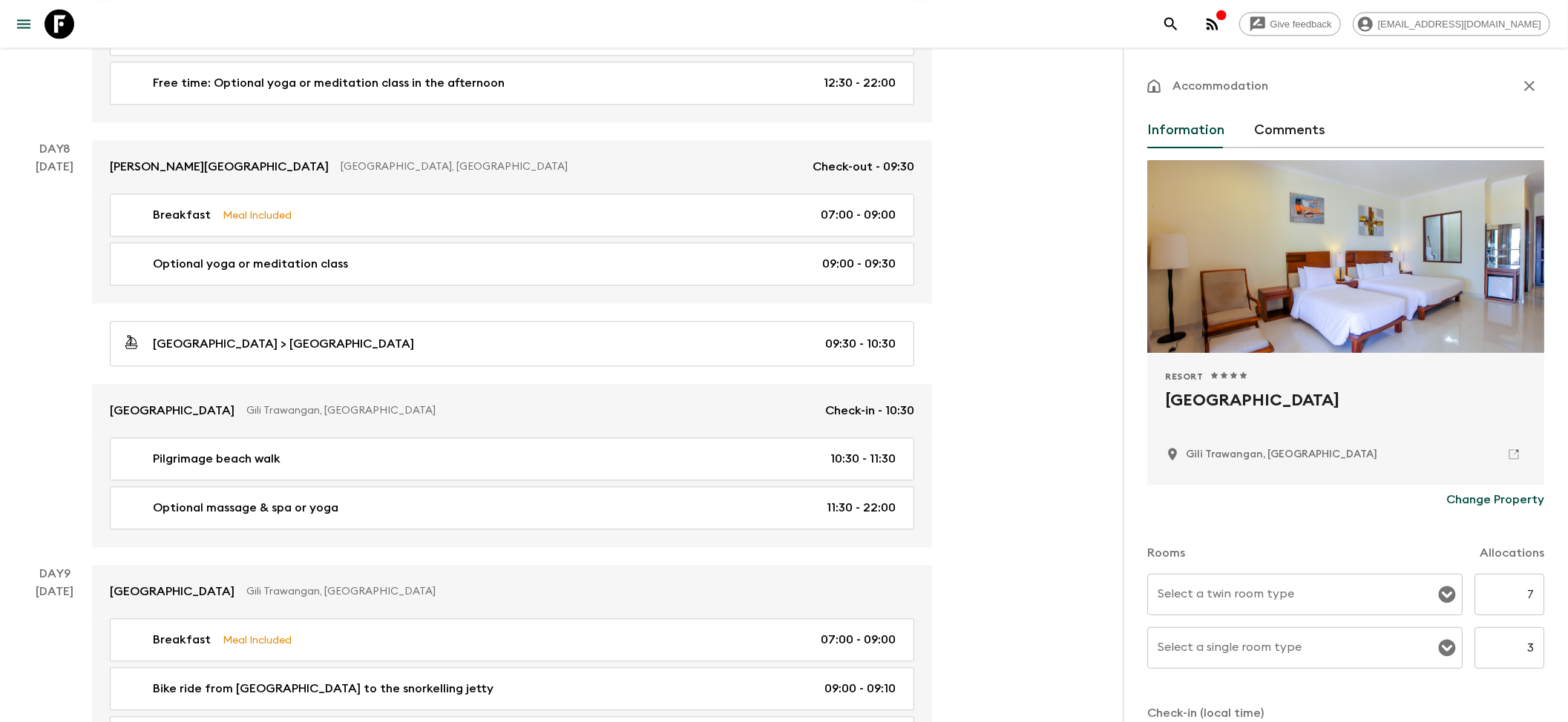
drag, startPoint x: 1162, startPoint y: 401, endPoint x: 1501, endPoint y: 405, distance: 339.0
click at [1501, 405] on div "Resort 1 Star 2 Stars 3 Stars 4 Stars 5 Stars Jambuluwuk Oceano Resort Gili Tra…" at bounding box center [1344, 418] width 396 height 132
copy h2 "[GEOGRAPHIC_DATA]"
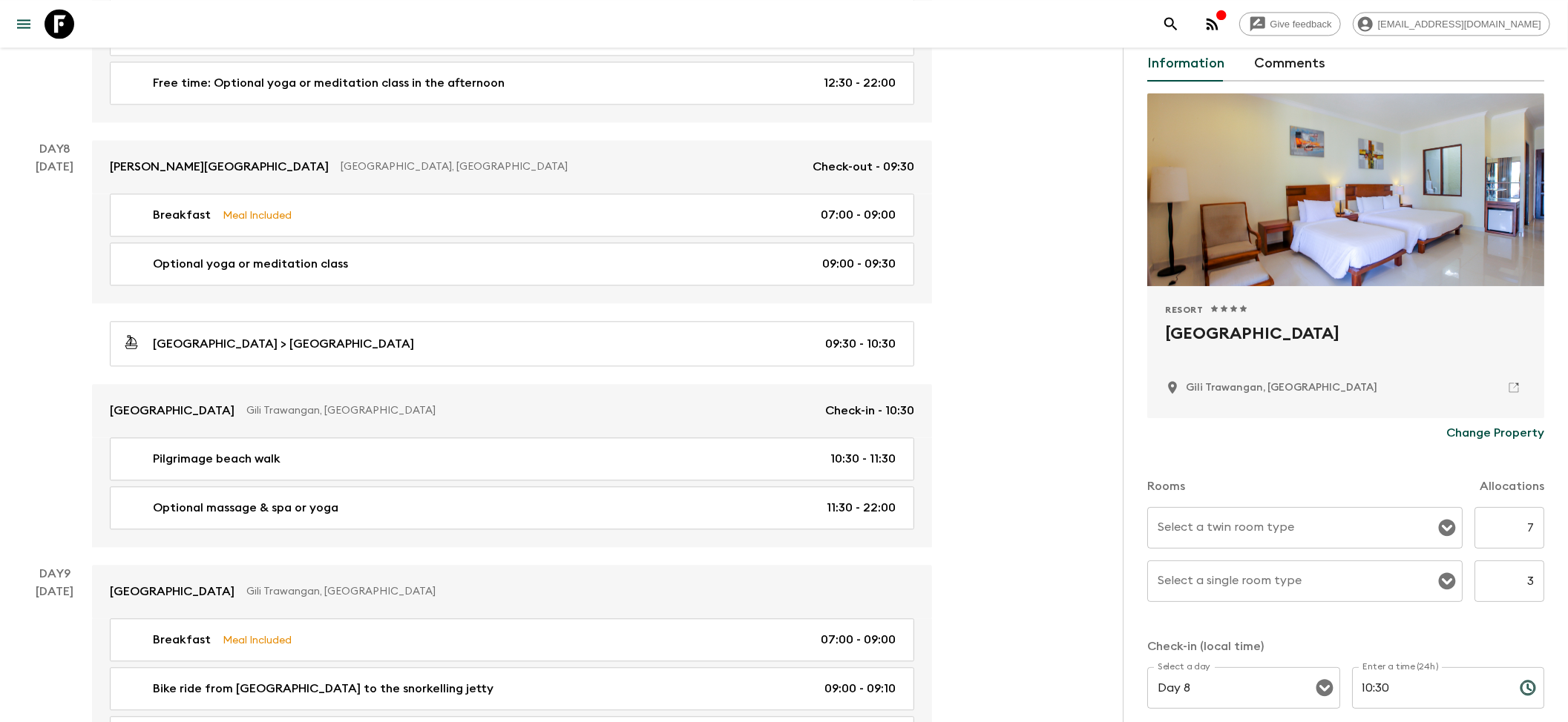
scroll to position [98, 0]
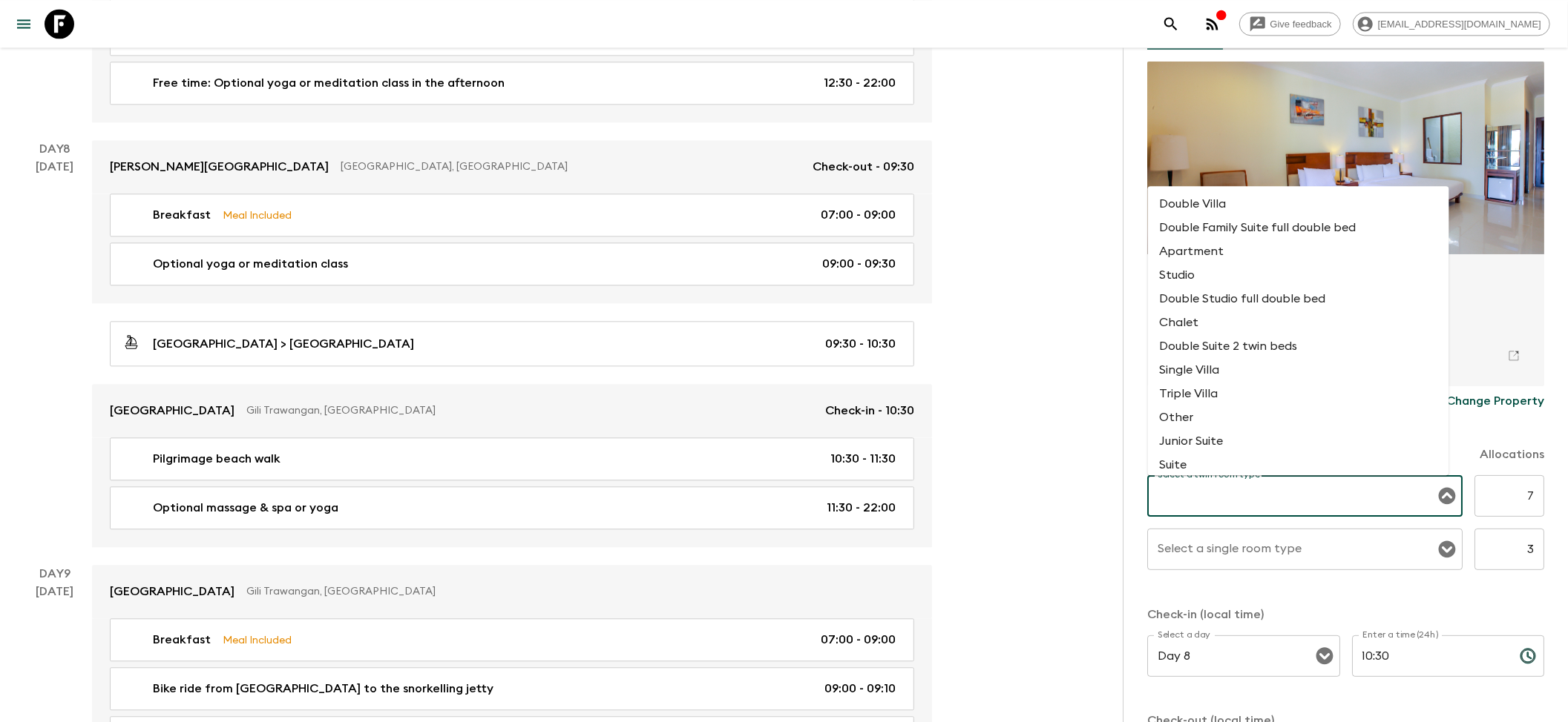
click at [1357, 490] on input "Select a twin room type" at bounding box center [1293, 496] width 279 height 28
click at [1196, 413] on li "Deluxe room" at bounding box center [1298, 417] width 301 height 24
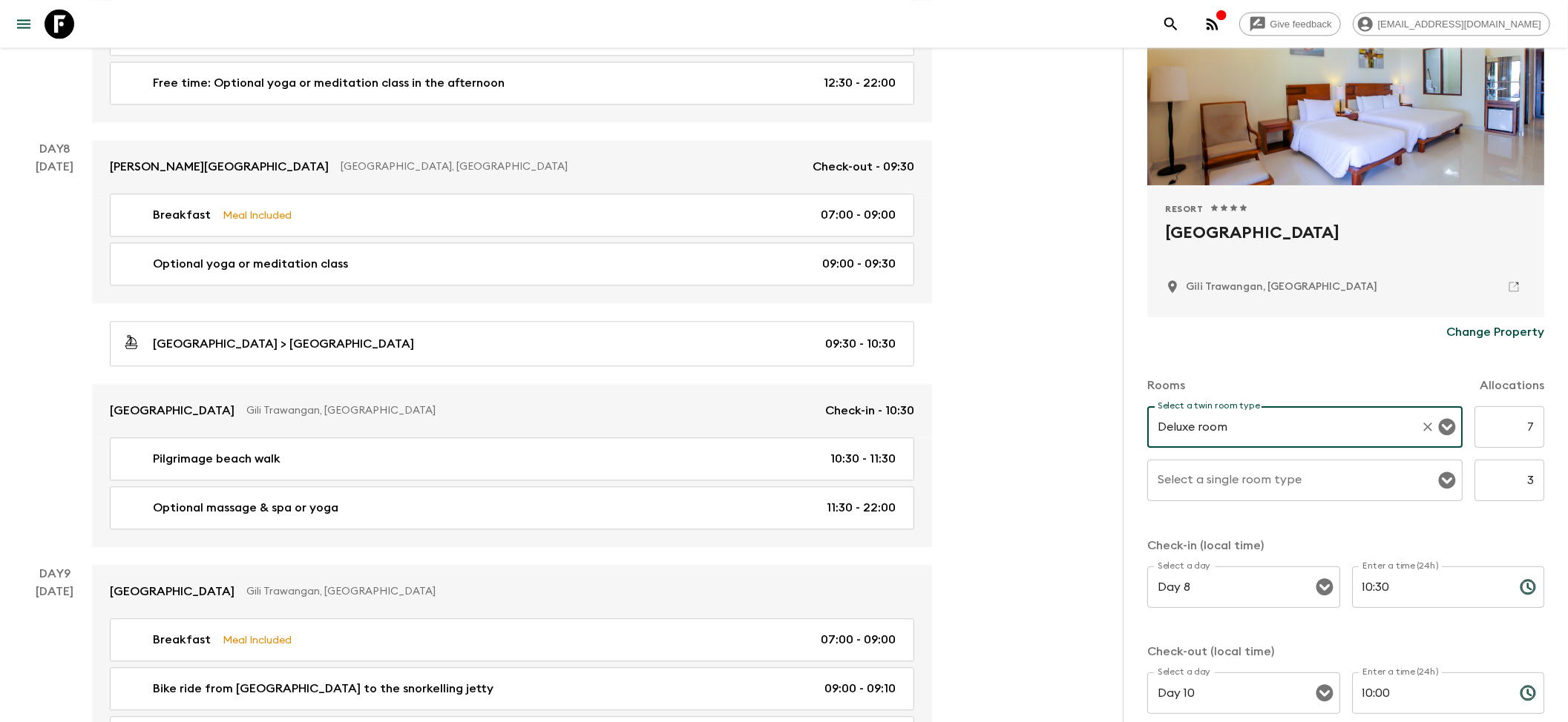
scroll to position [198, 0]
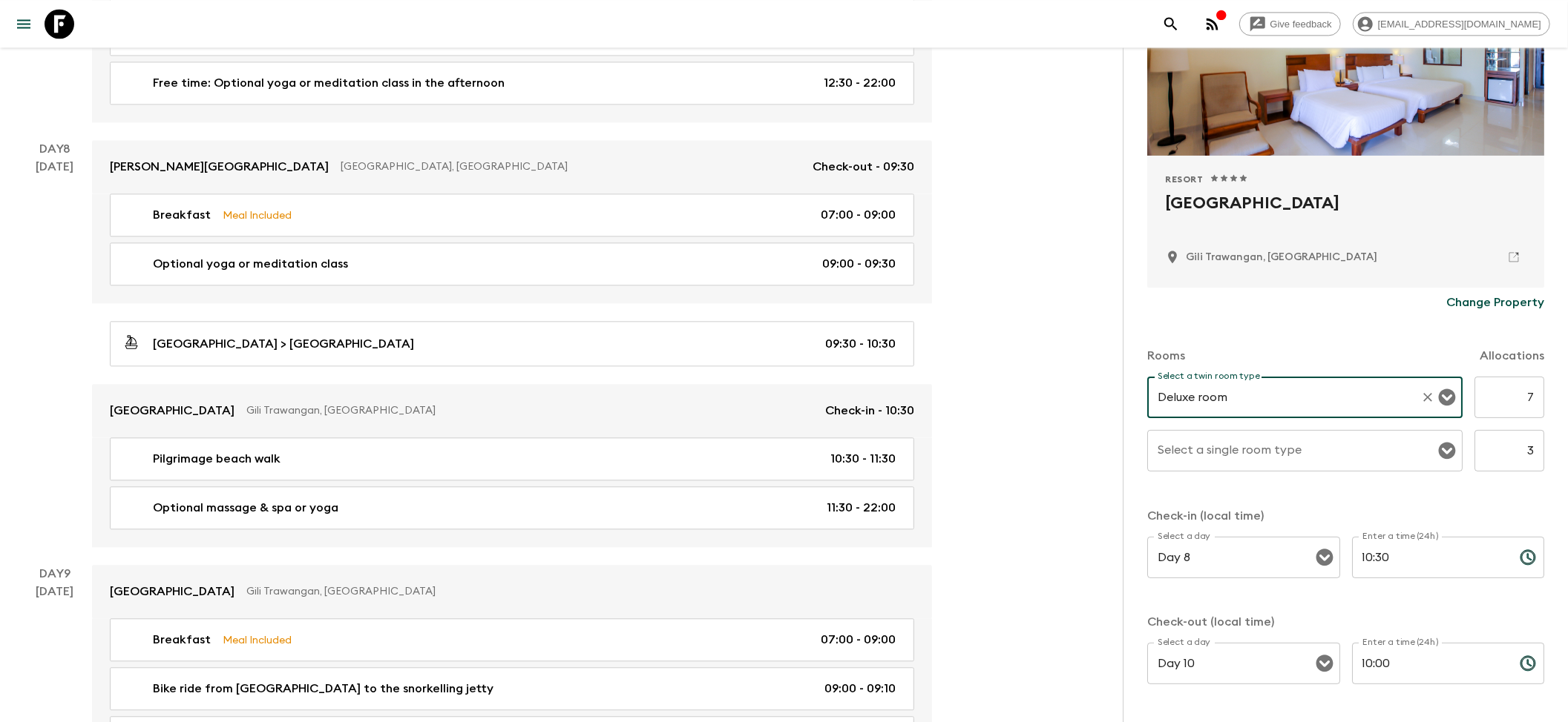
type input "Deluxe room"
click at [1256, 458] on input "Select a single room type" at bounding box center [1293, 451] width 279 height 28
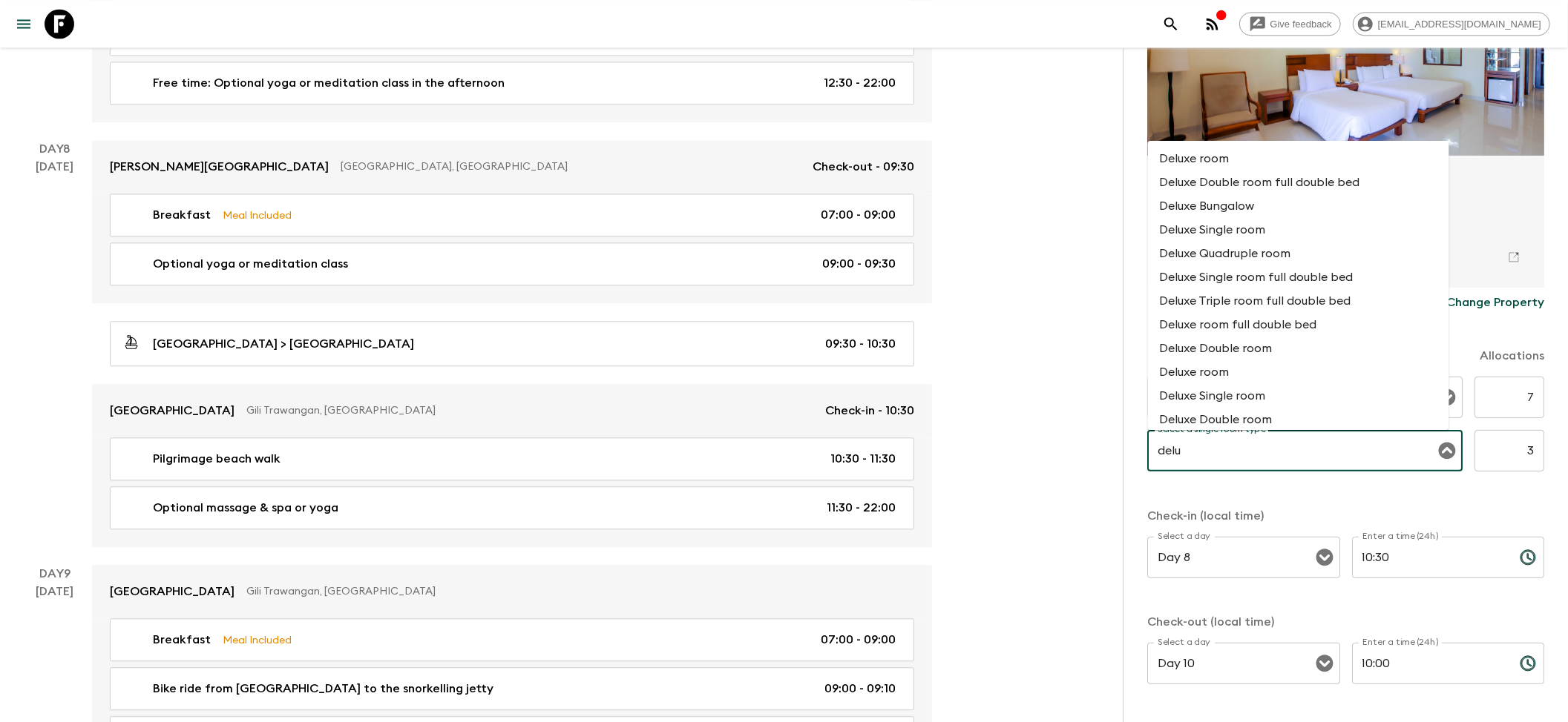
click at [1229, 164] on li "Deluxe room" at bounding box center [1298, 159] width 301 height 24
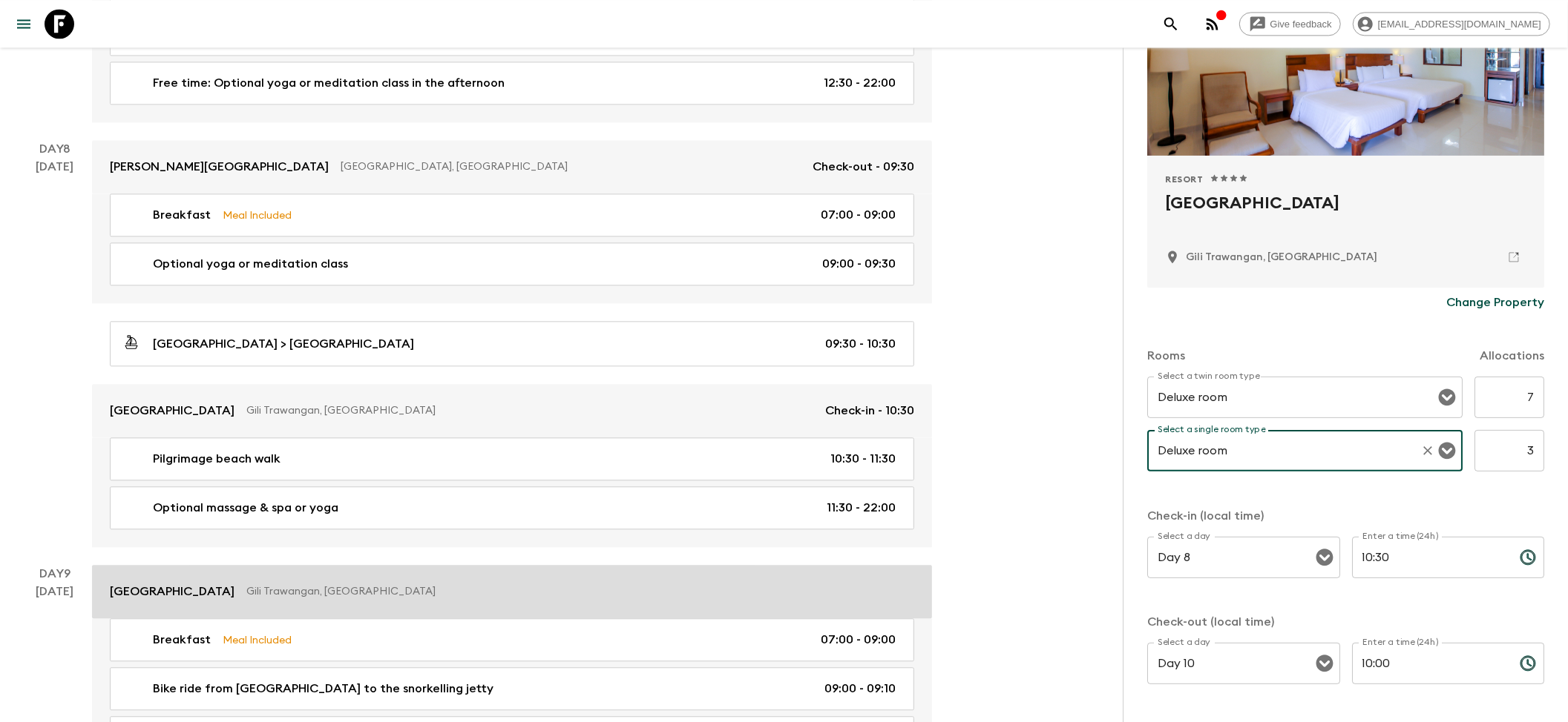
type input "Deluxe room"
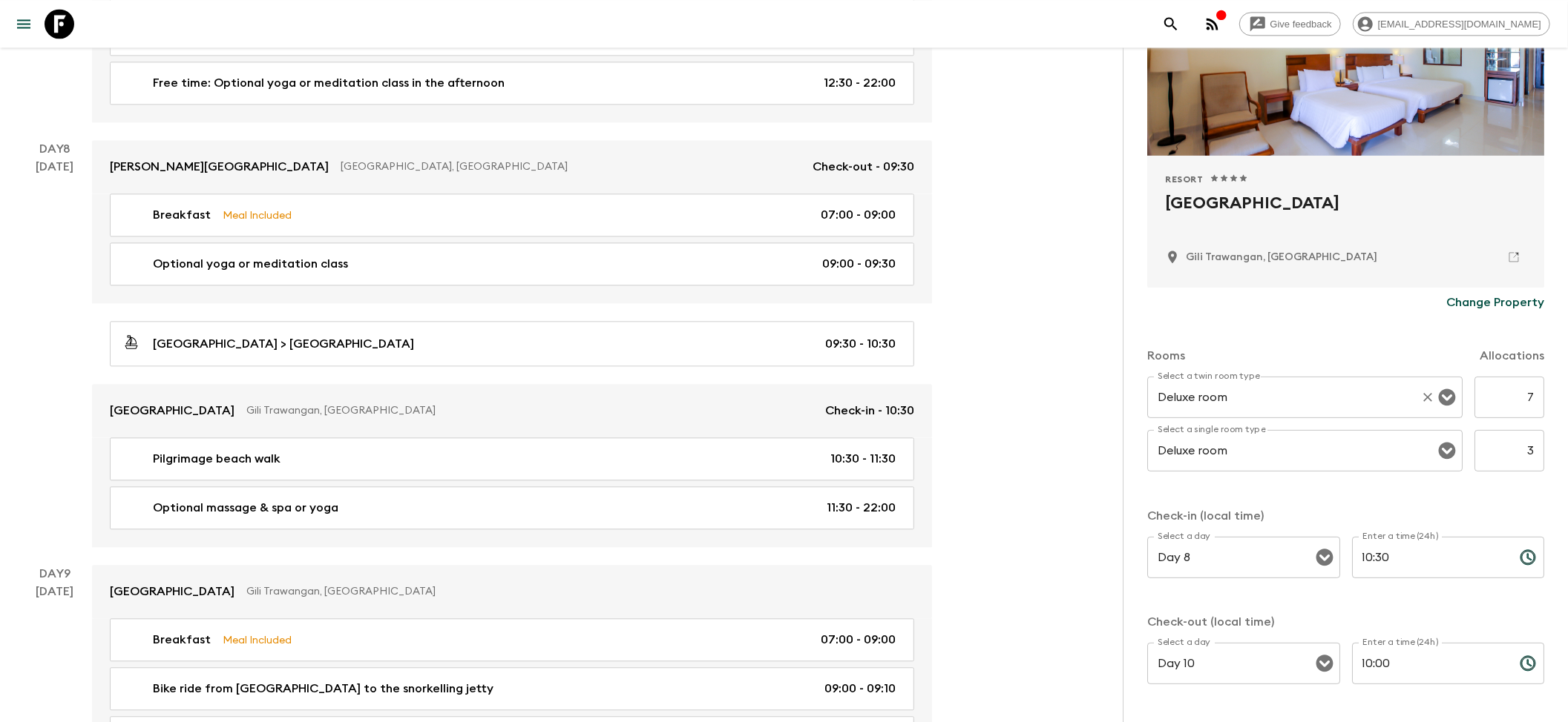
click at [1315, 411] on div "Deluxe room Select a twin room type" at bounding box center [1304, 397] width 315 height 42
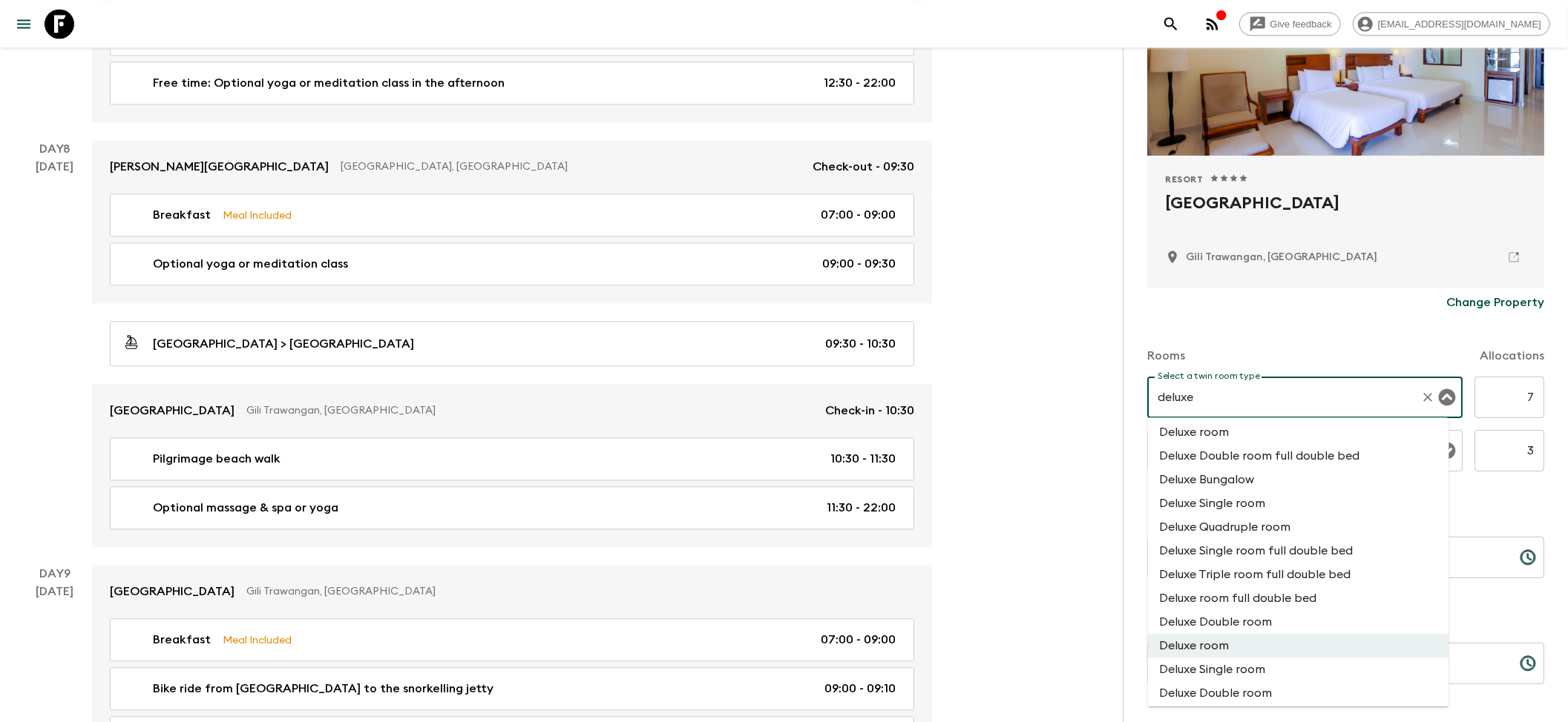
scroll to position [0, 0]
click at [1235, 433] on li "Deluxe room" at bounding box center [1298, 435] width 301 height 24
type input "Deluxe room"
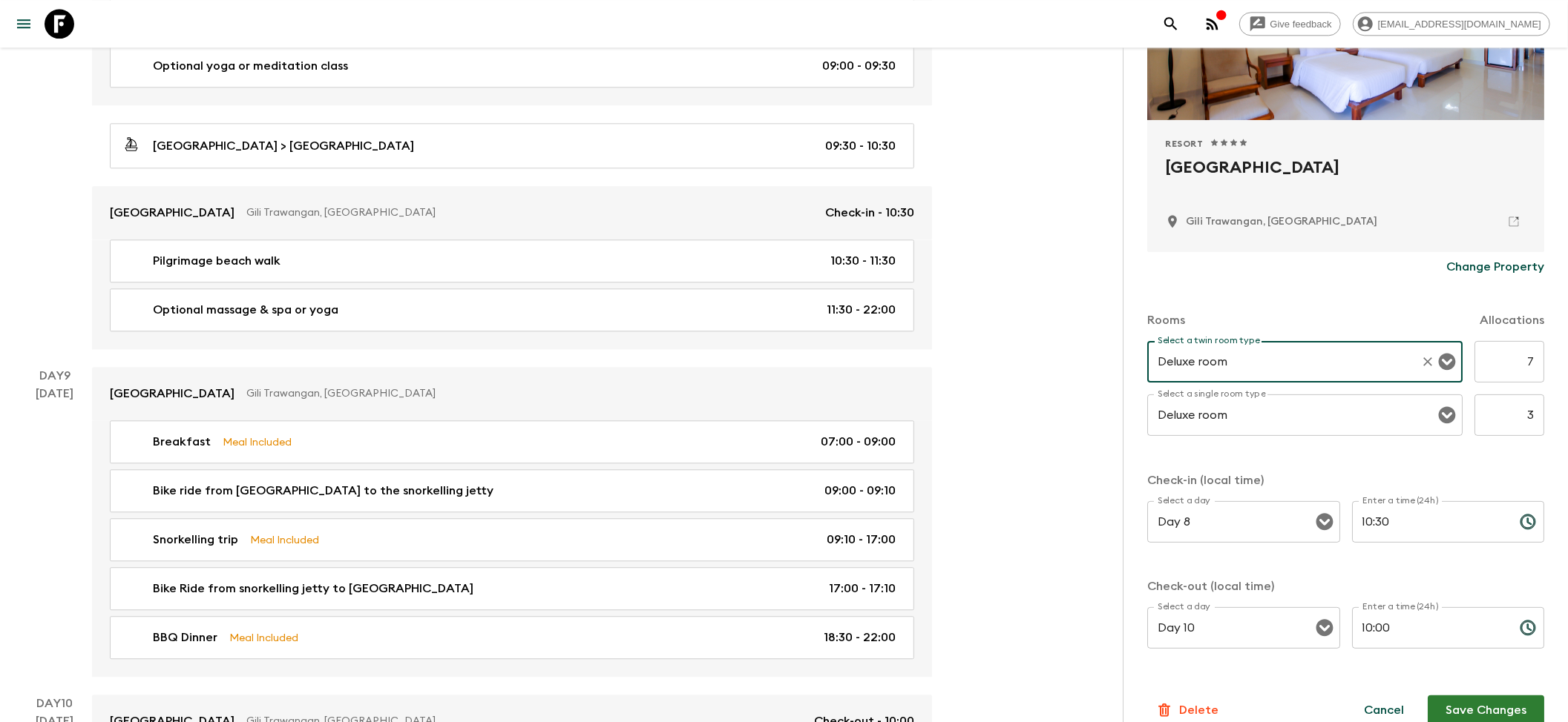
scroll to position [253, 0]
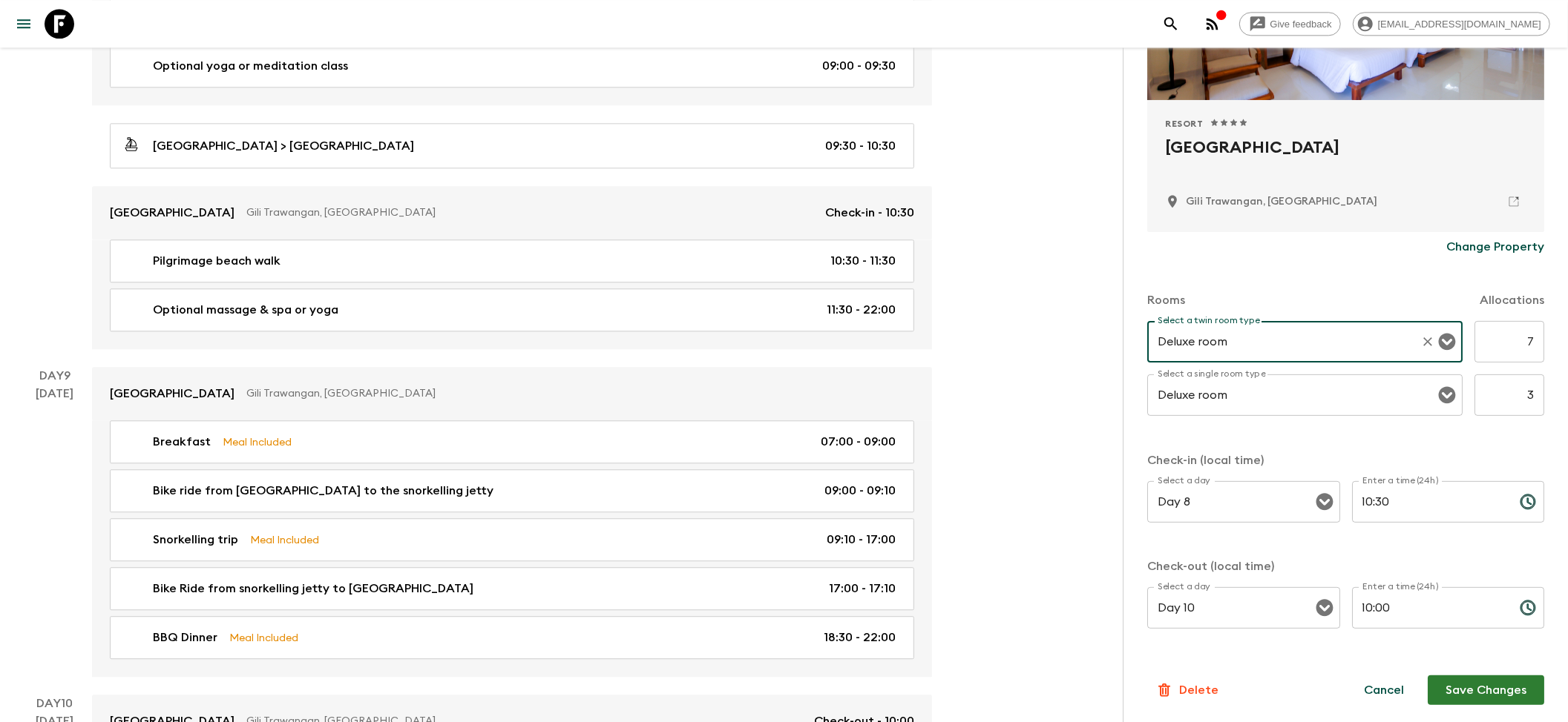
click at [1459, 688] on button "Save Changes" at bounding box center [1485, 690] width 116 height 30
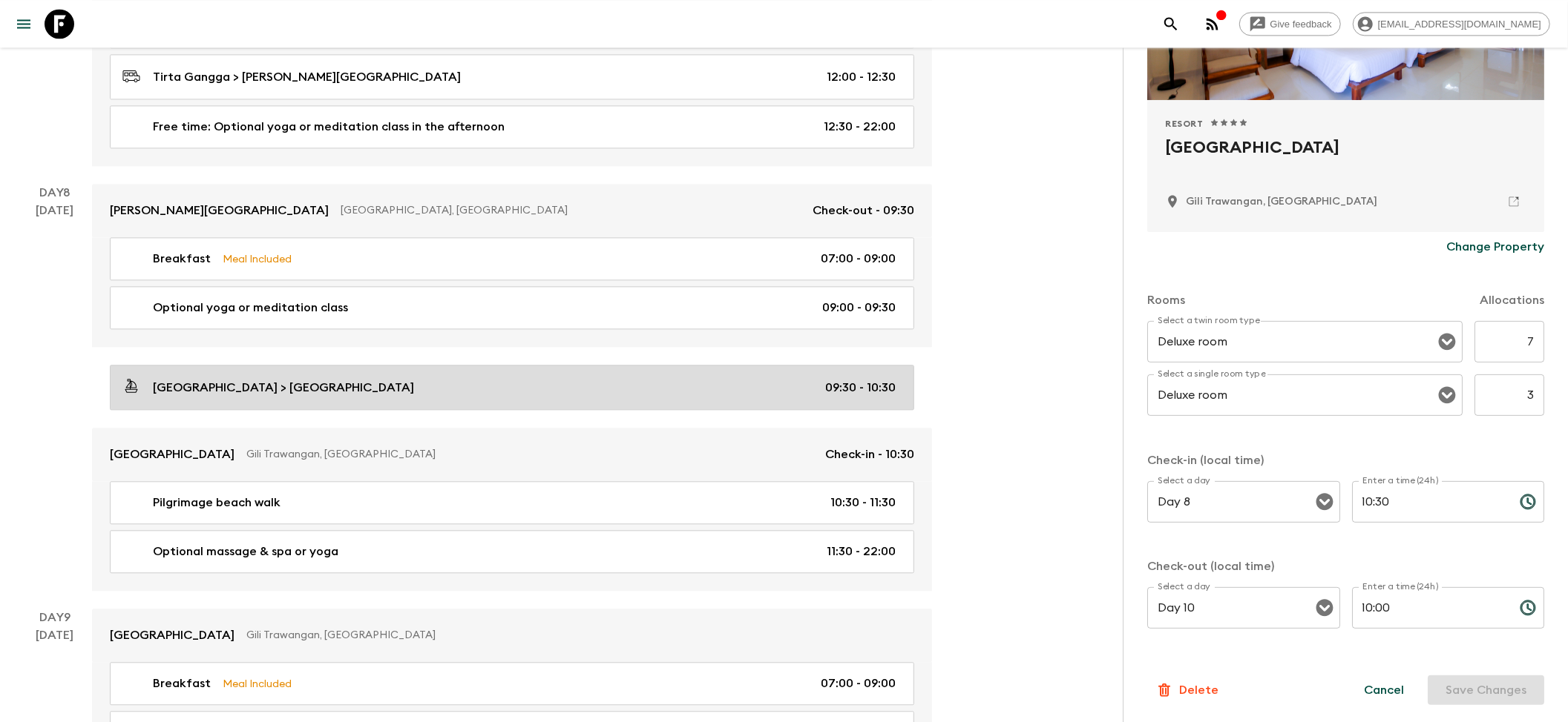
scroll to position [2768, 0]
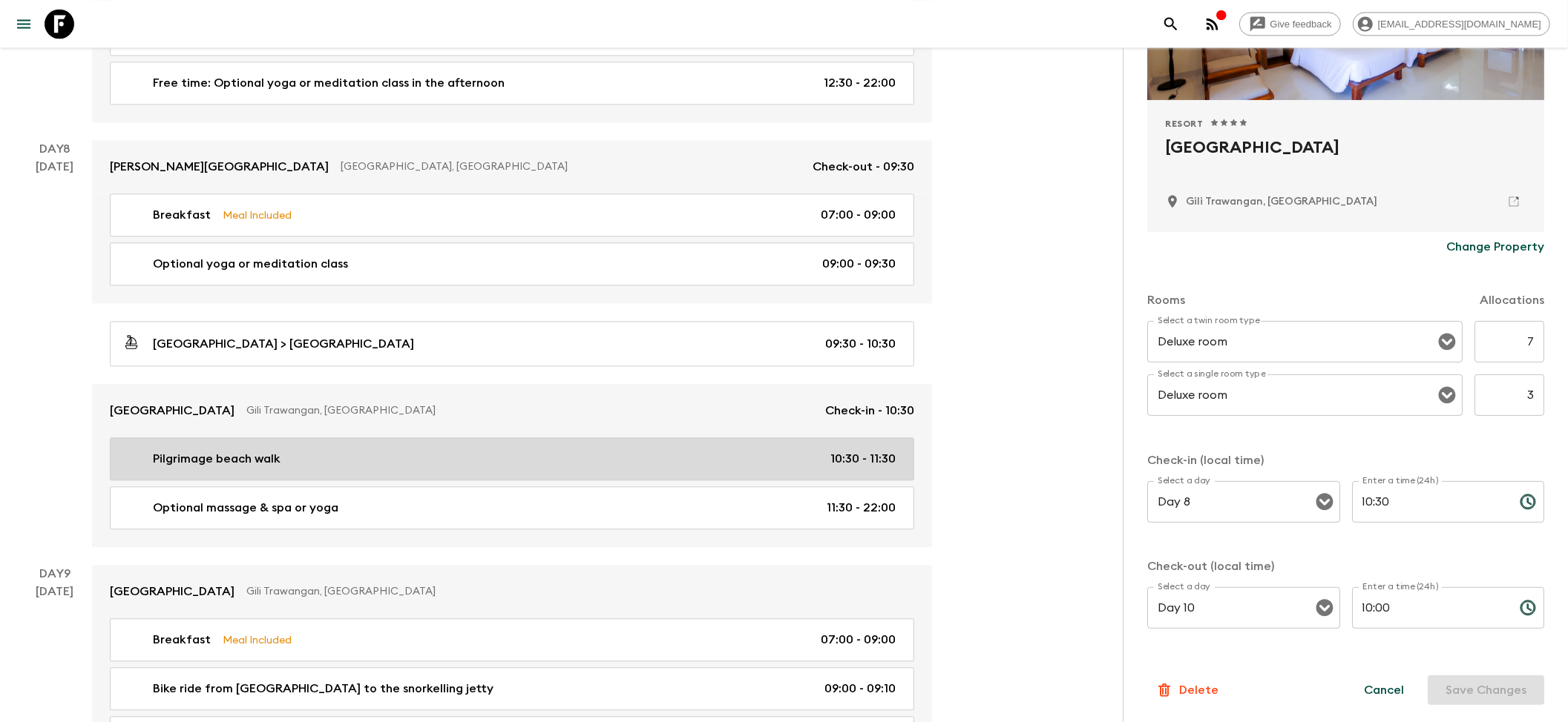
click at [353, 467] on div "Pilgrimage beach walk 10:30 - 11:30" at bounding box center [509, 459] width 773 height 18
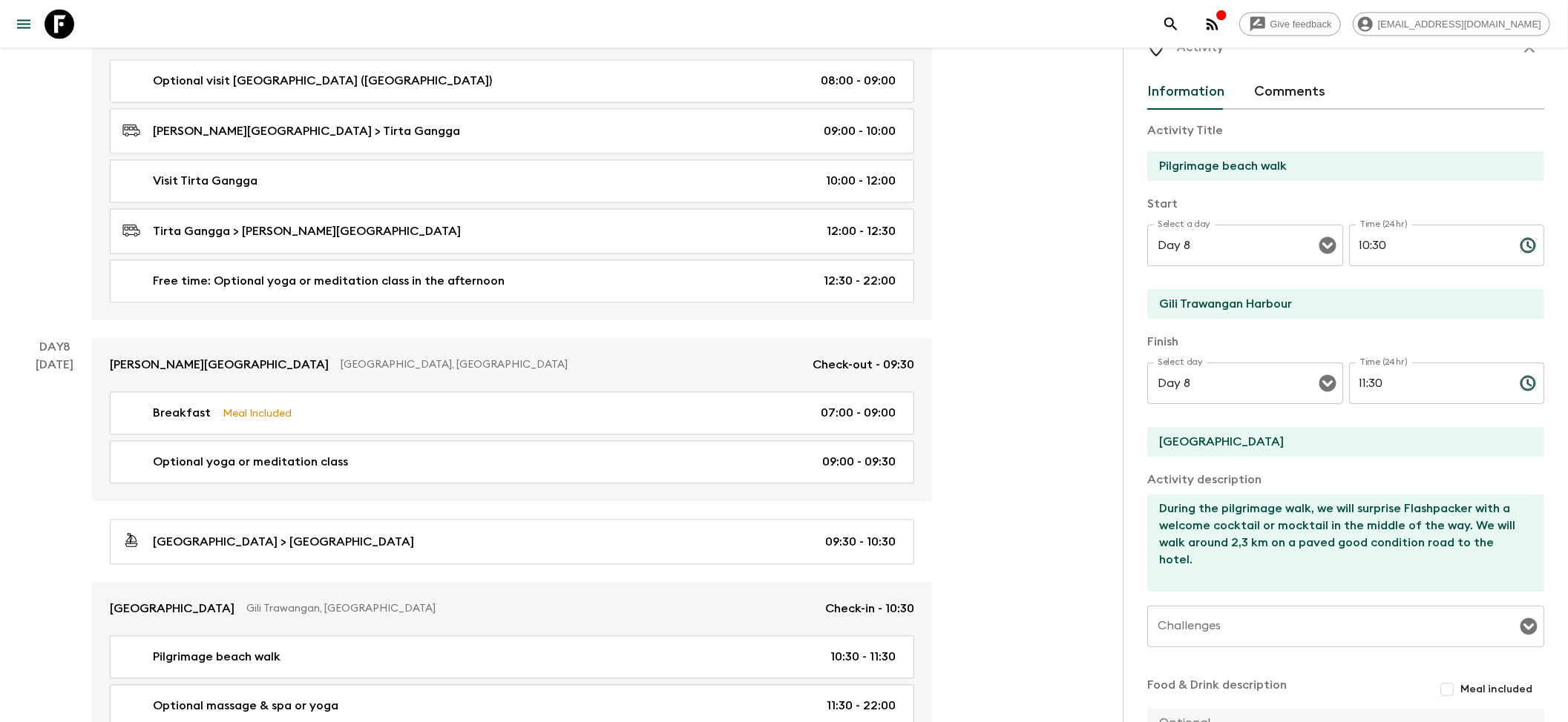
scroll to position [98, 0]
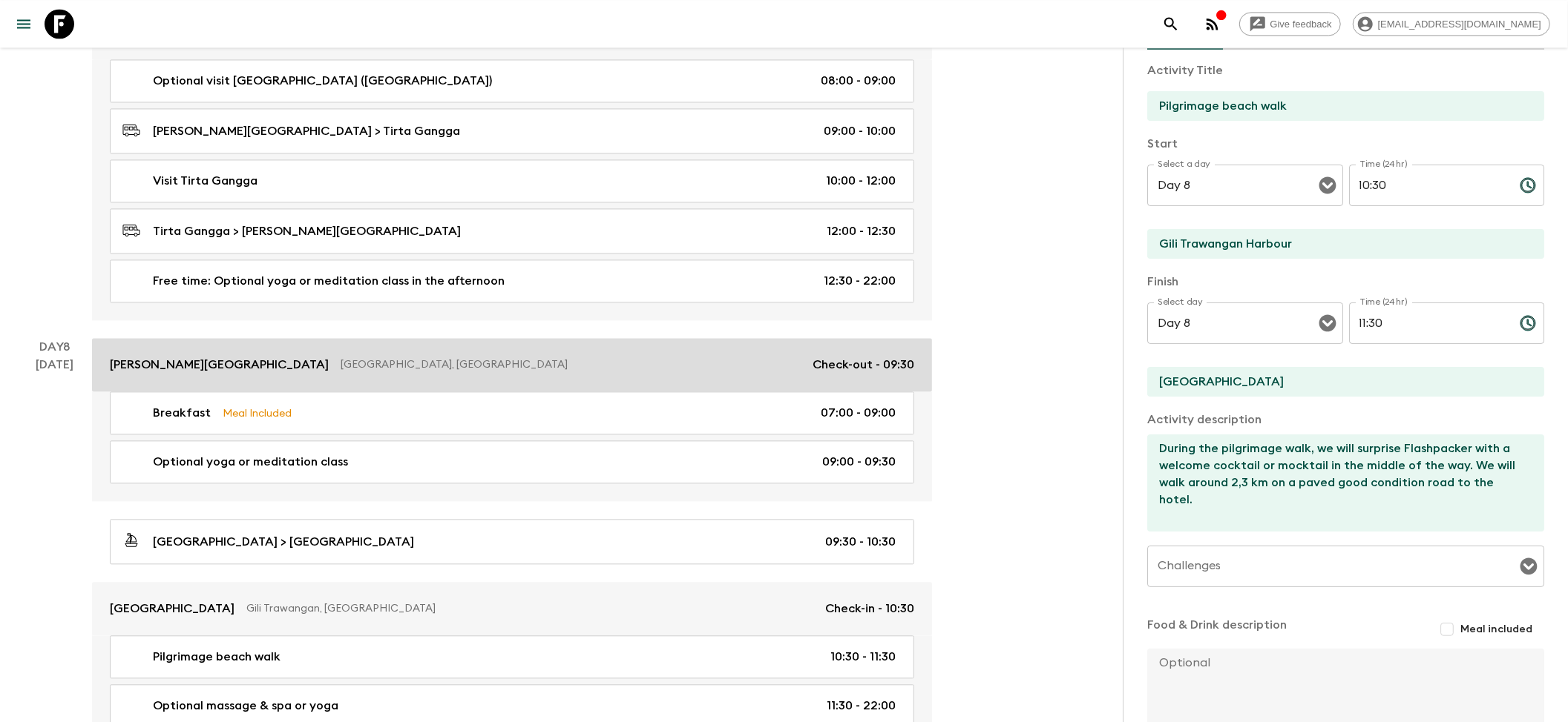
drag, startPoint x: 1328, startPoint y: 372, endPoint x: 873, endPoint y: 372, distance: 455.0
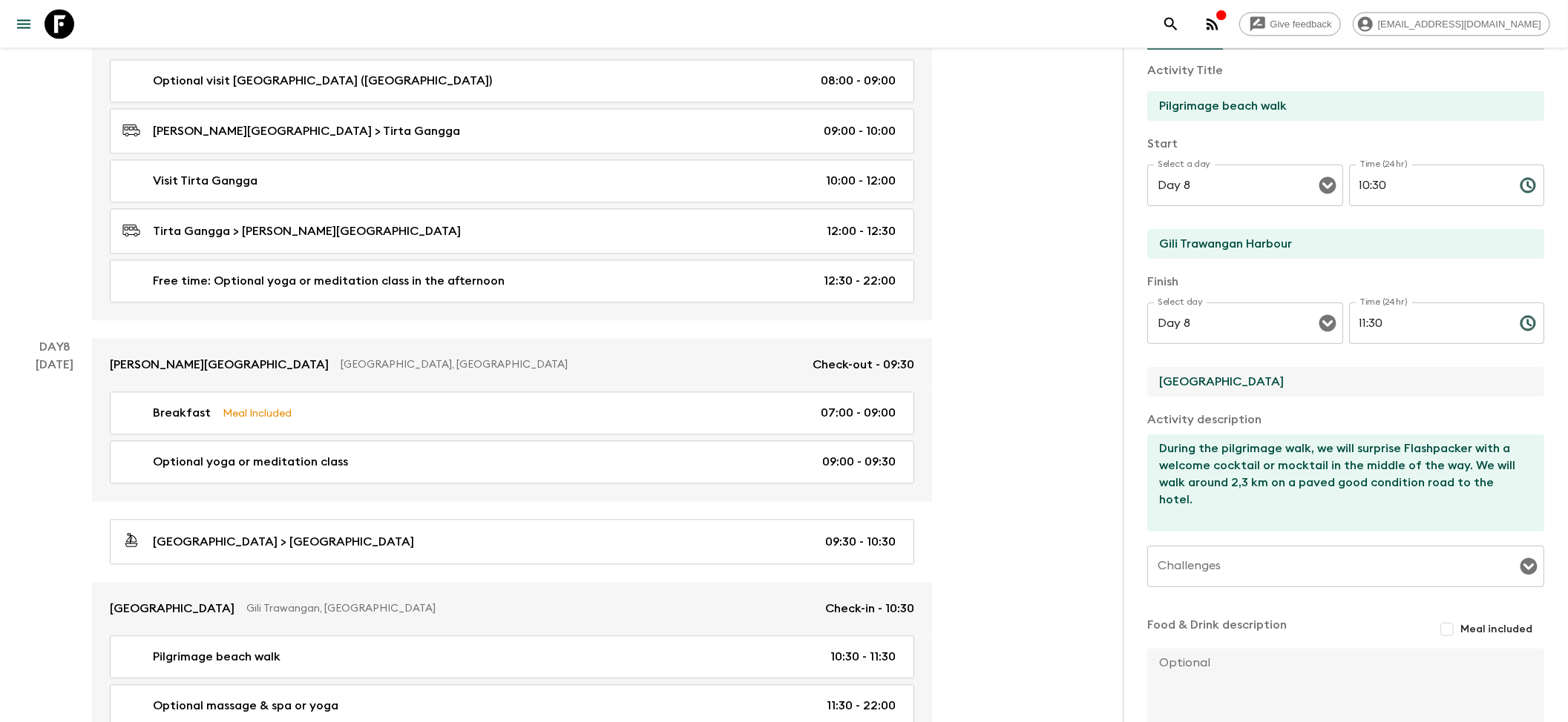
paste input "[GEOGRAPHIC_DATA]"
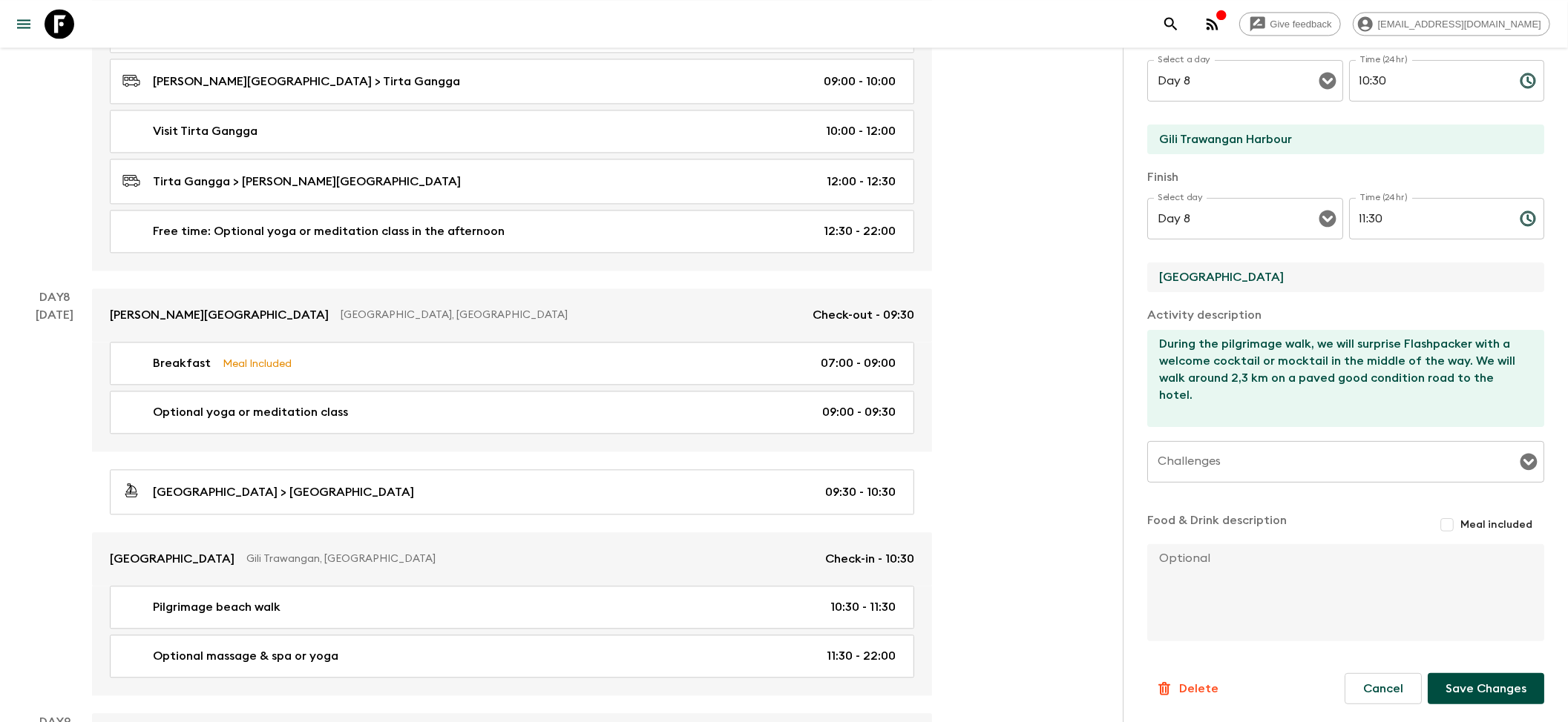
scroll to position [2670, 0]
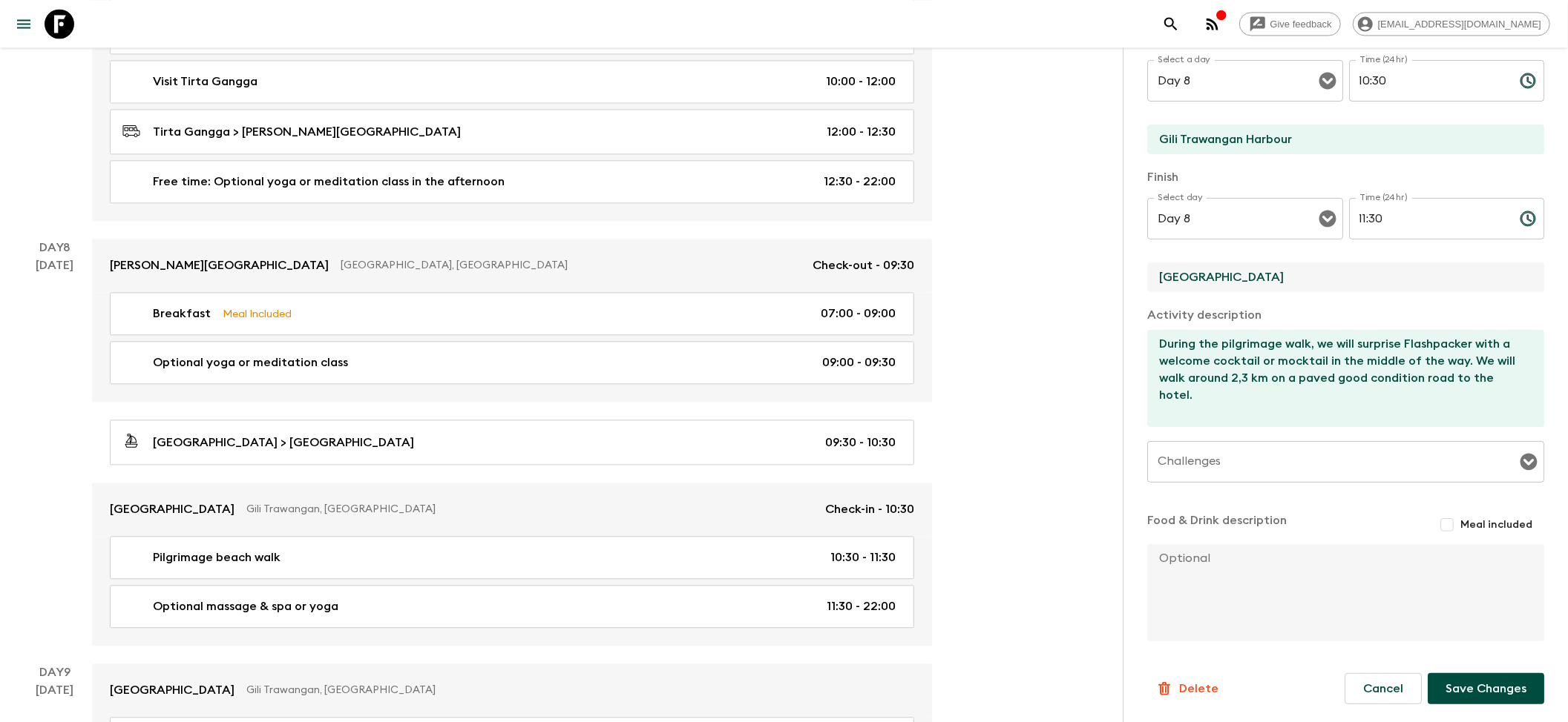
type input "[GEOGRAPHIC_DATA]"
click at [1478, 698] on button "Save Changes" at bounding box center [1485, 688] width 116 height 31
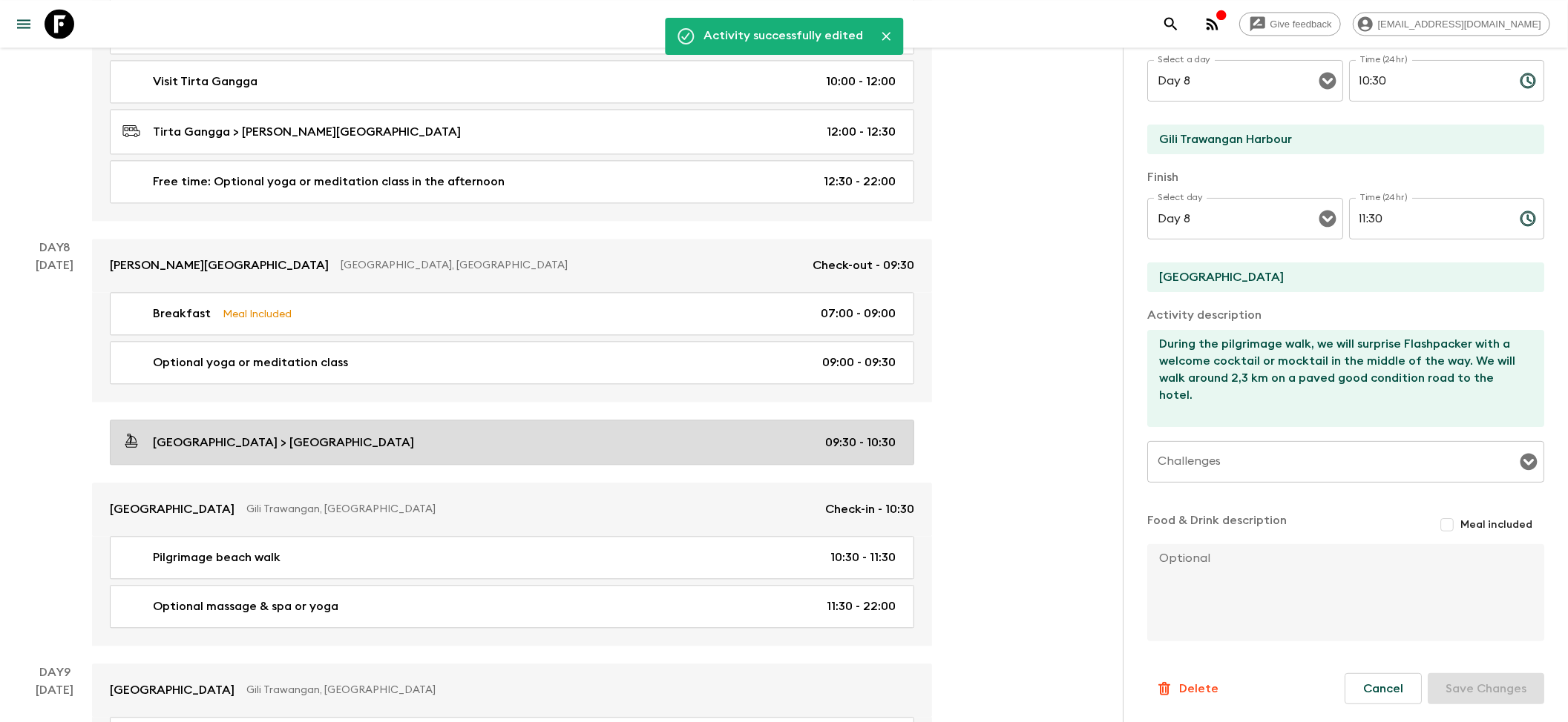
click at [351, 452] on p "[GEOGRAPHIC_DATA] > [GEOGRAPHIC_DATA]" at bounding box center [283, 443] width 261 height 18
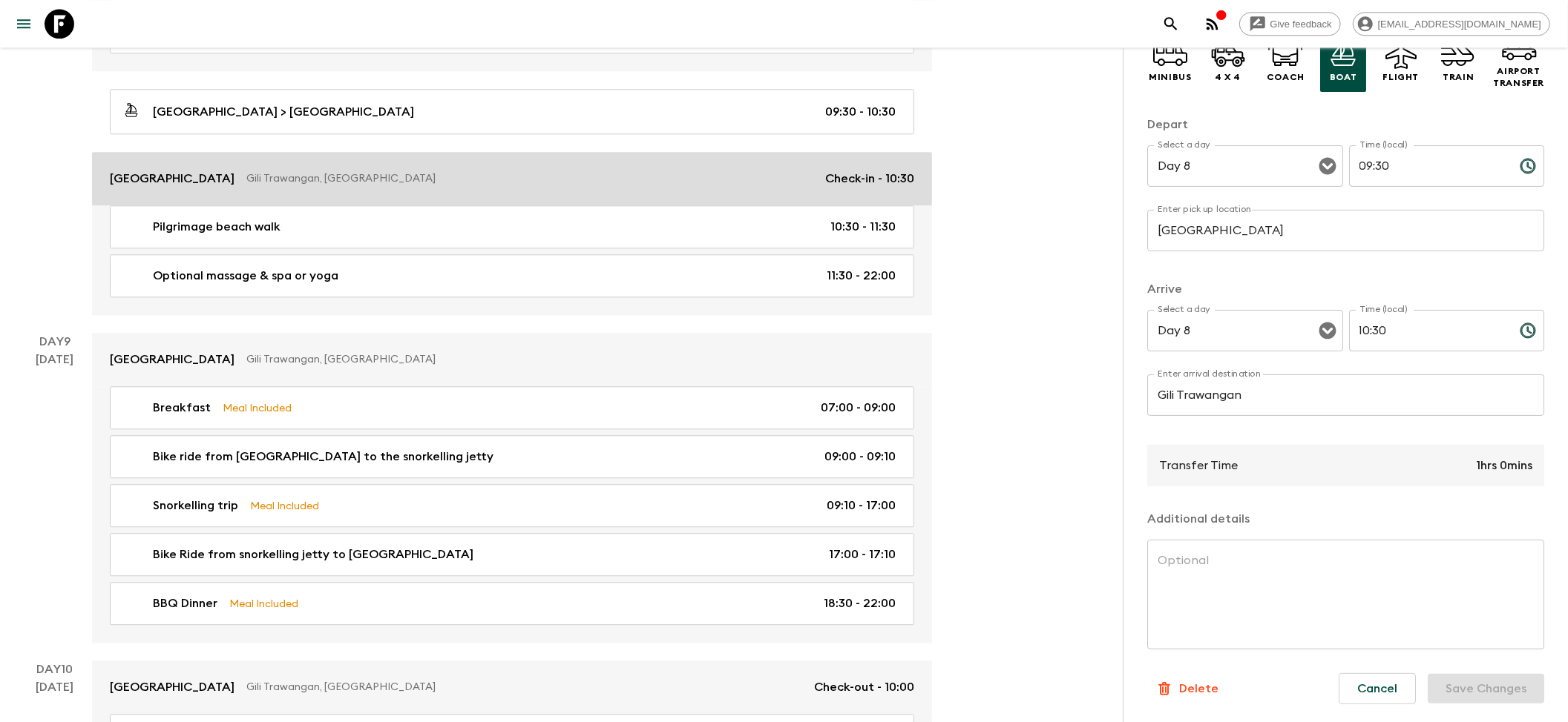
scroll to position [2965, 0]
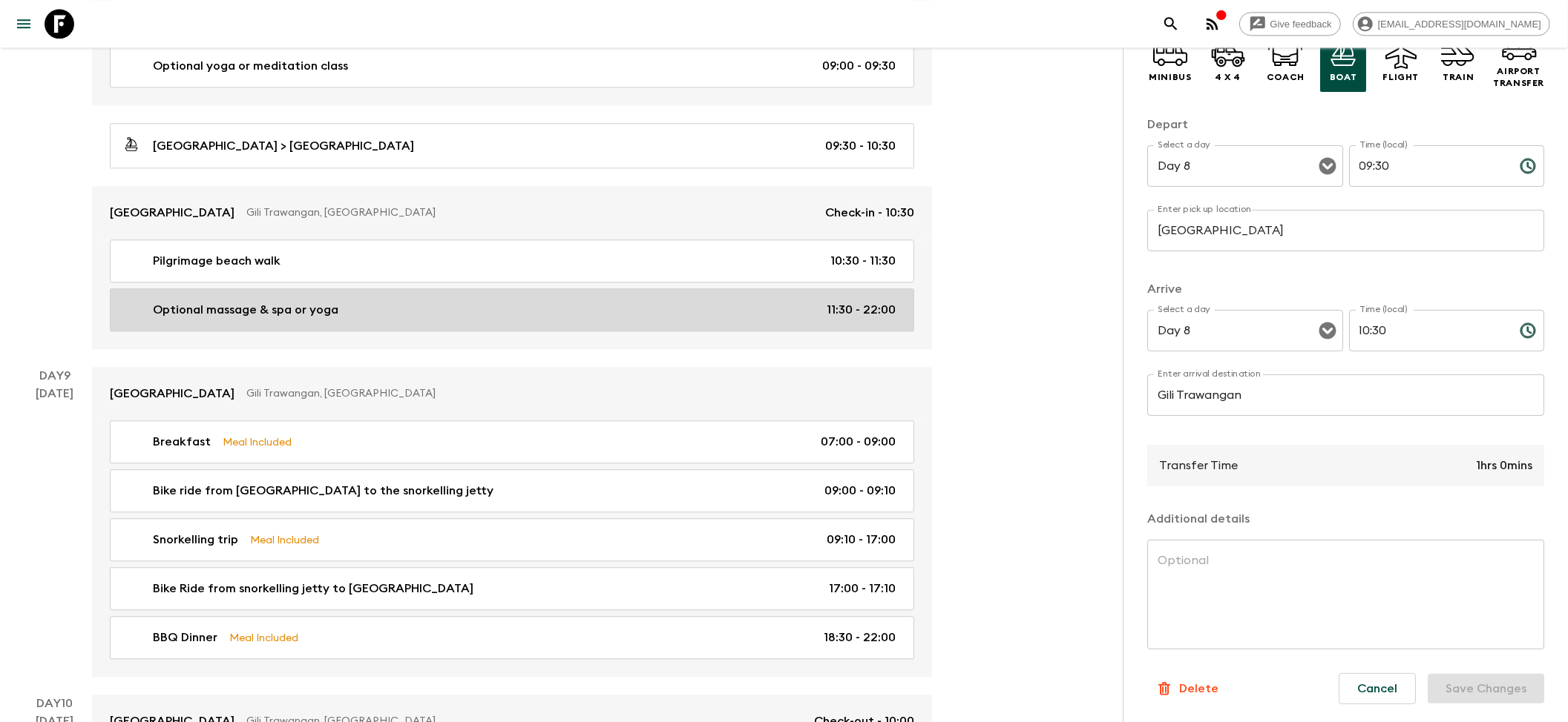
click at [282, 319] on p "Optional massage & spa or yoga" at bounding box center [245, 310] width 186 height 18
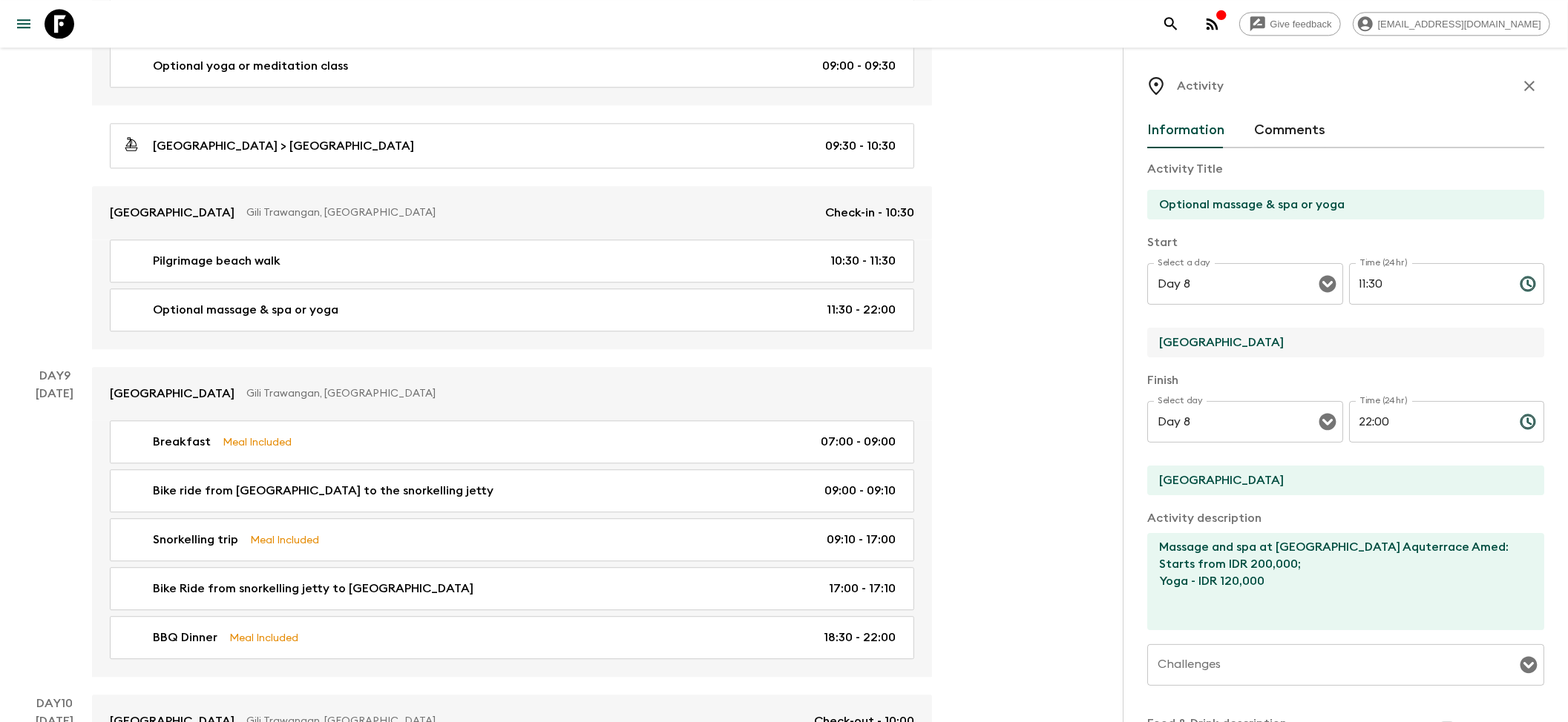
drag, startPoint x: 1252, startPoint y: 341, endPoint x: 986, endPoint y: 340, distance: 266.0
paste input "[GEOGRAPHIC_DATA]"
type input "[GEOGRAPHIC_DATA]"
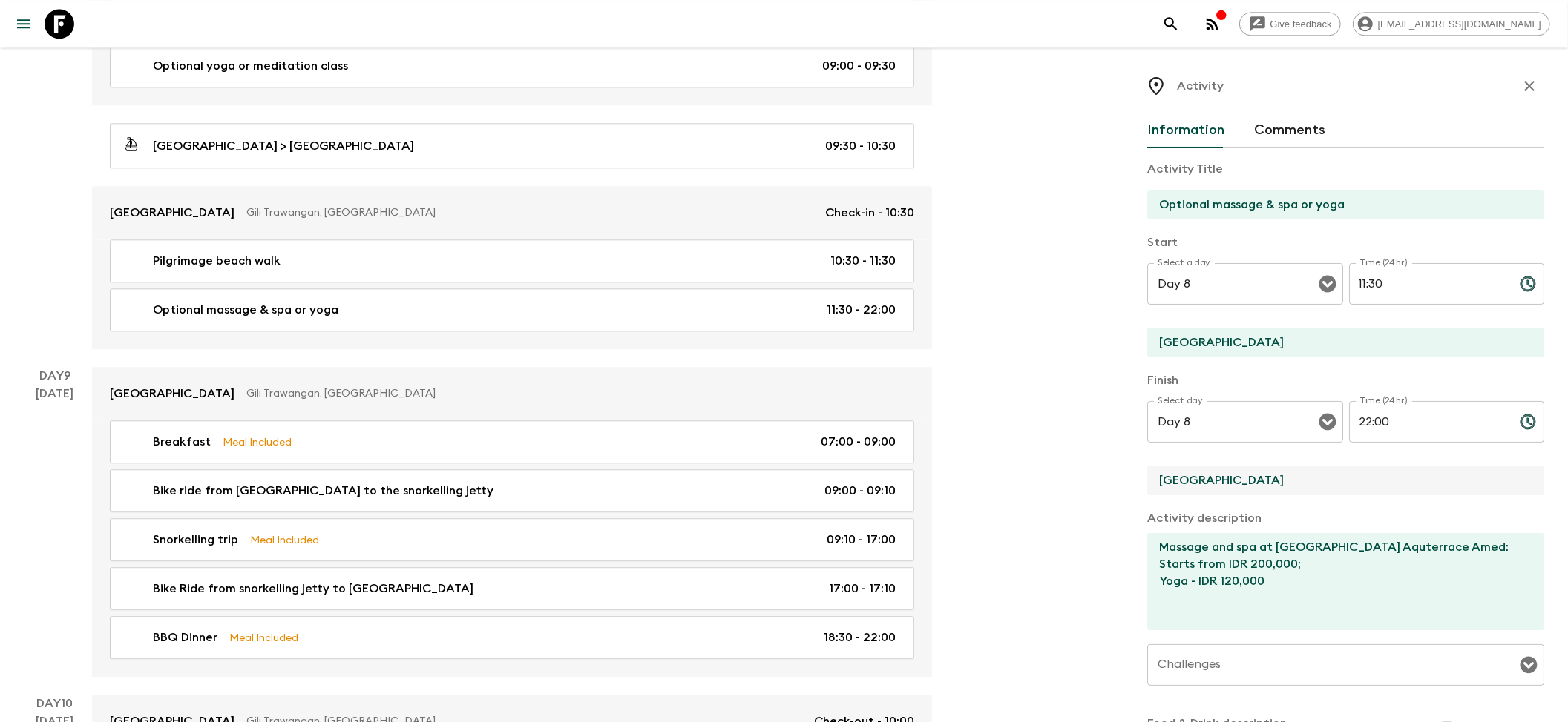
paste input "[GEOGRAPHIC_DATA]"
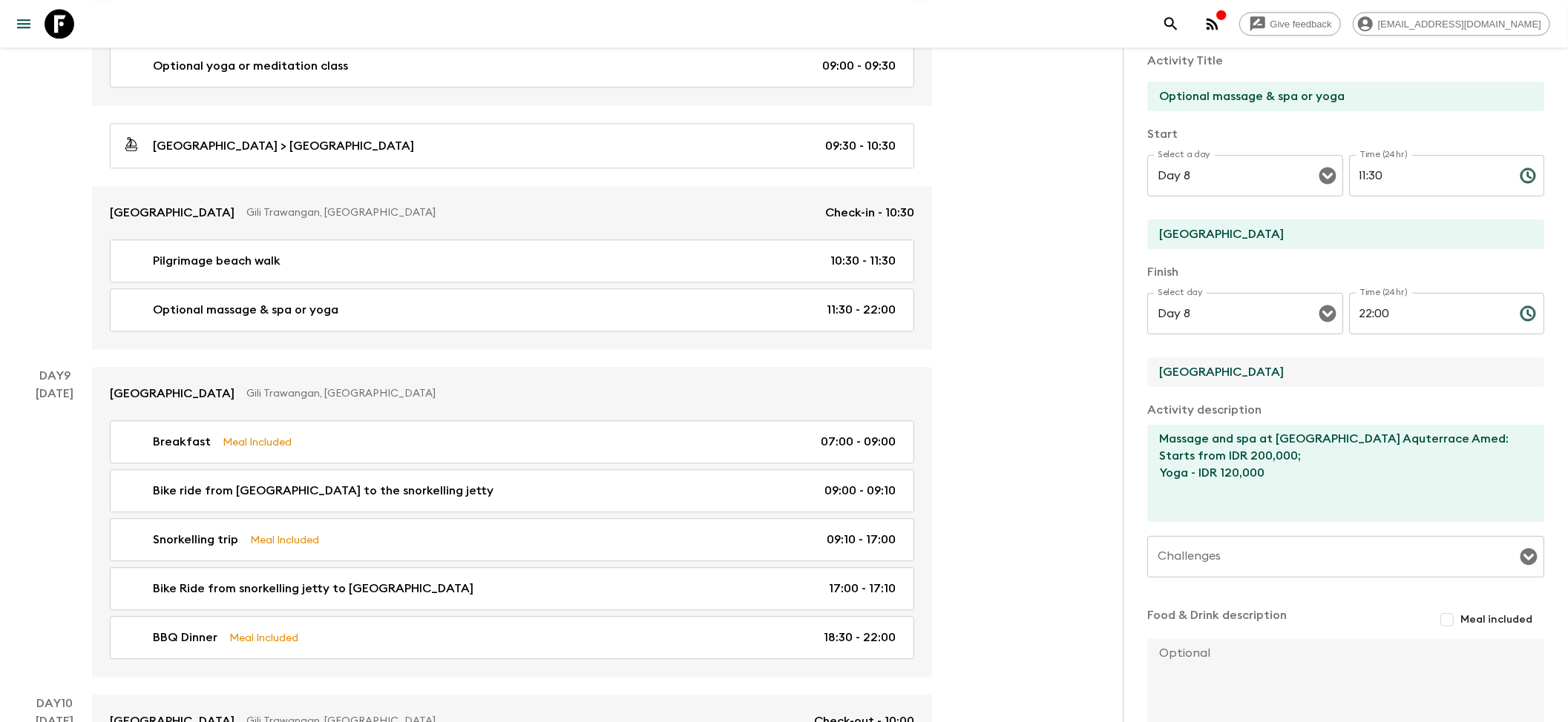
scroll to position [204, 0]
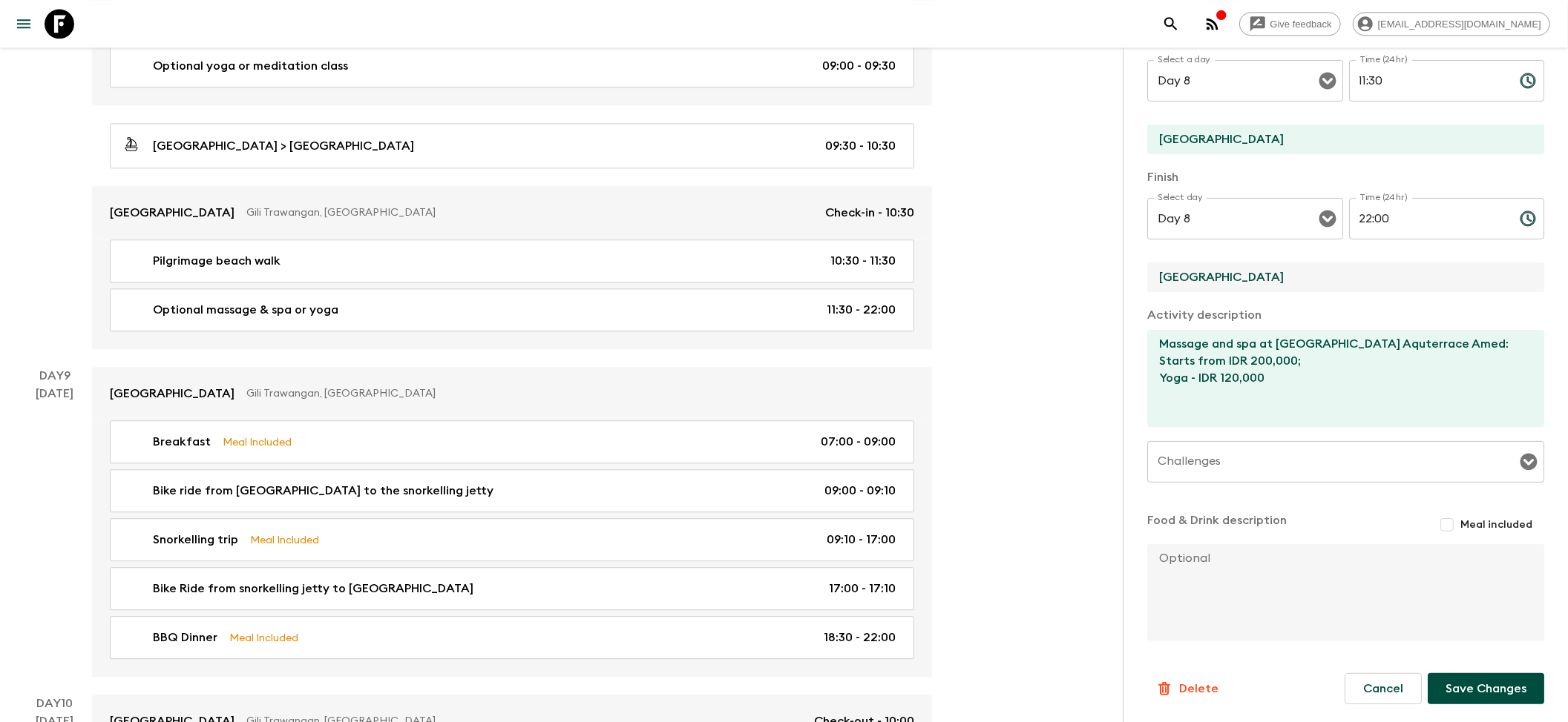
type input "[GEOGRAPHIC_DATA]"
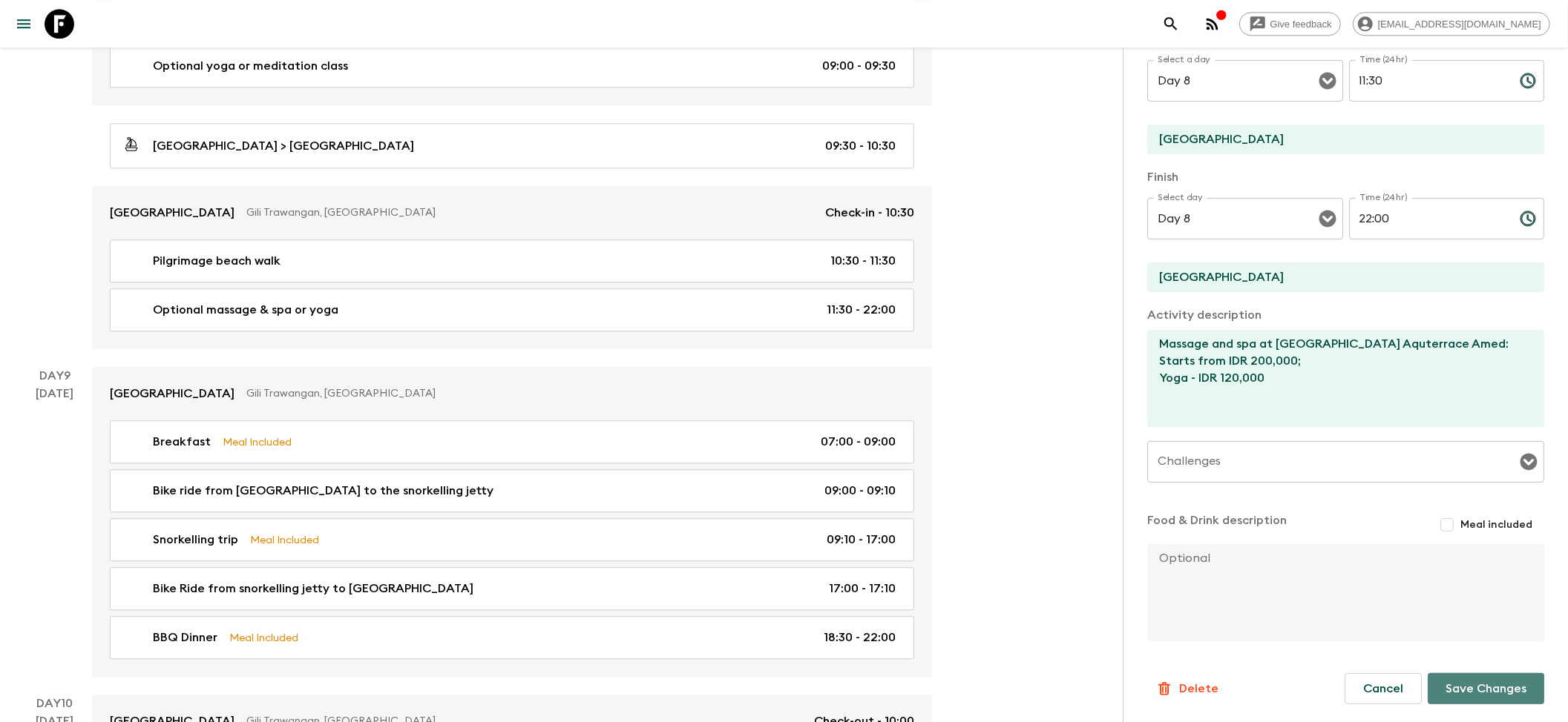
click at [1472, 689] on button "Save Changes" at bounding box center [1485, 688] width 116 height 31
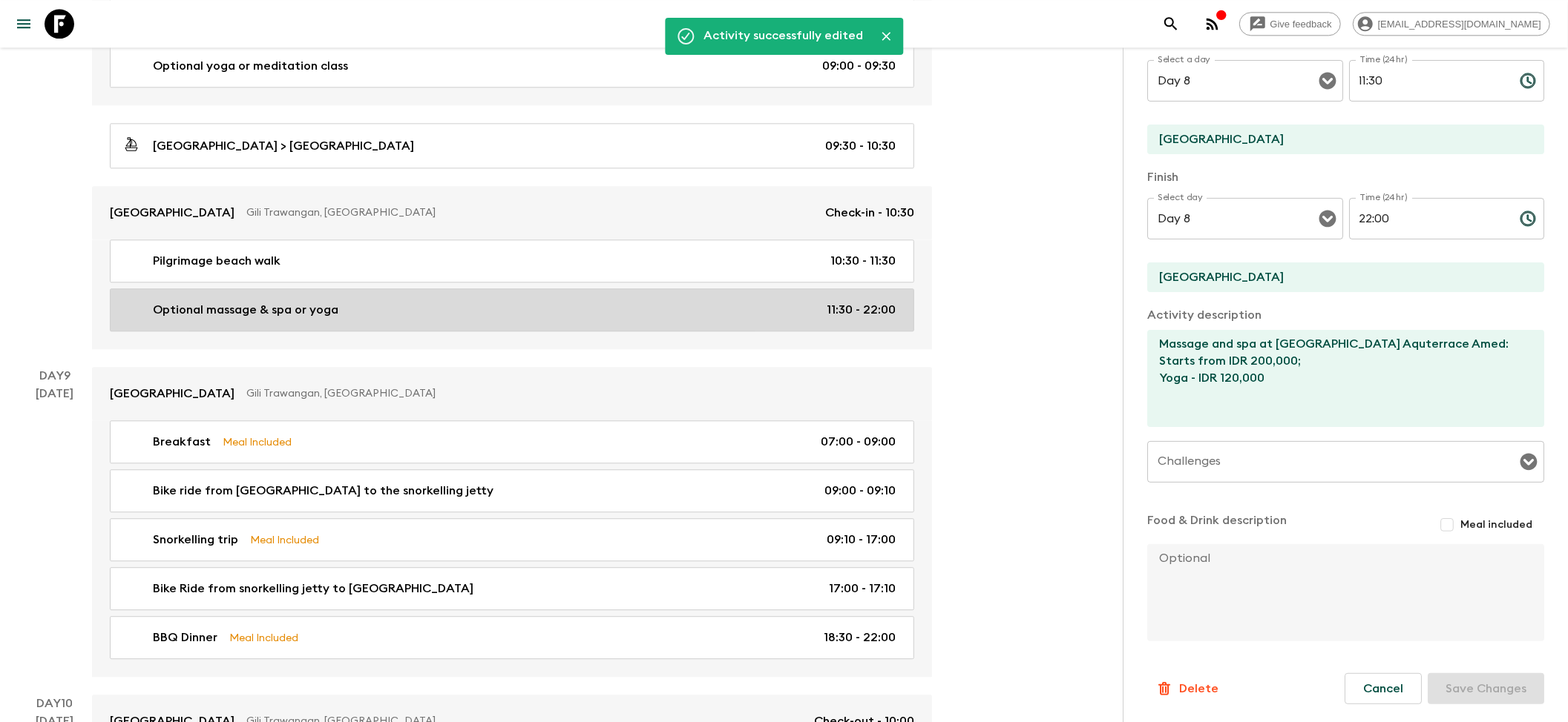
click at [374, 306] on link "Optional massage & spa or yoga 11:30 - 22:00" at bounding box center [511, 309] width 804 height 43
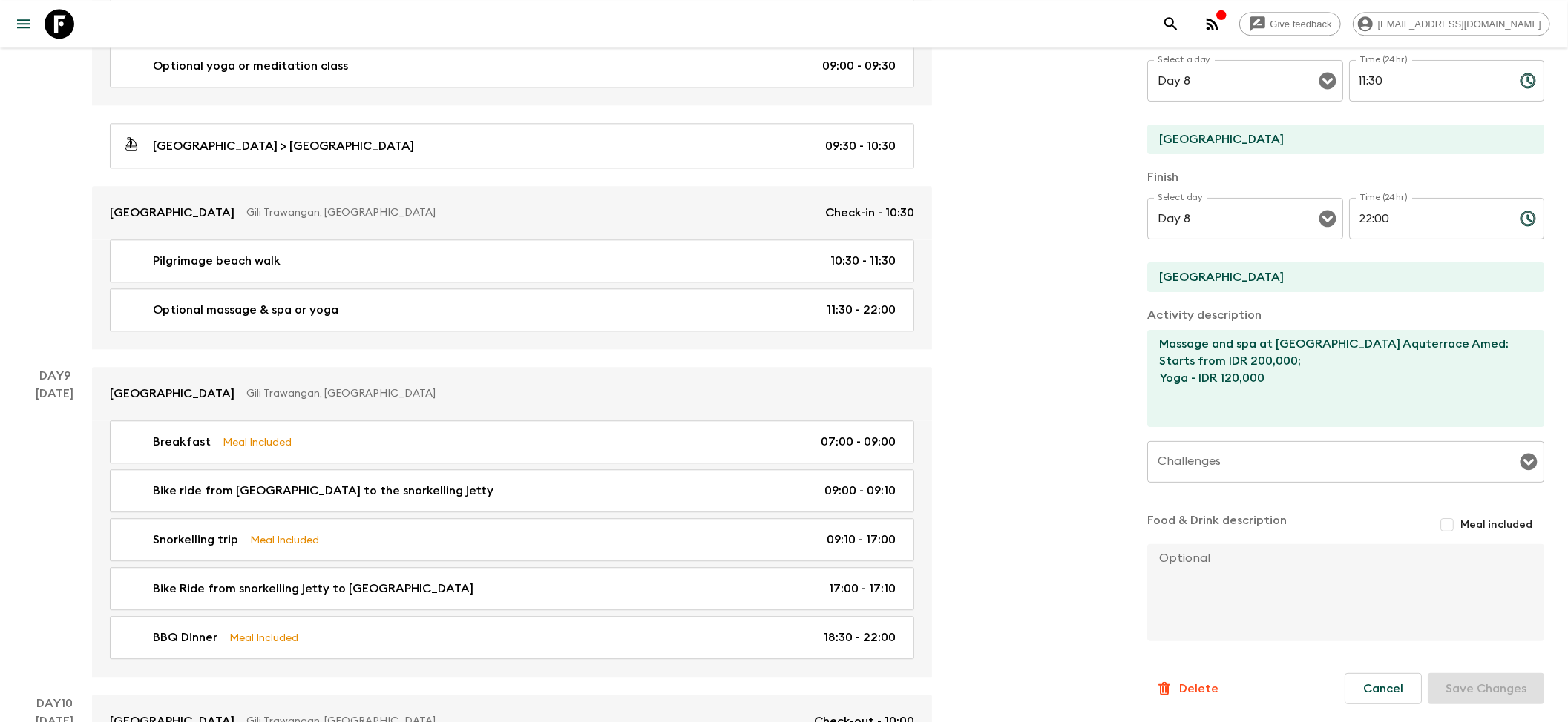
click at [379, 301] on div "Pilgrimage beach walk 10:30 - 11:30 Optional massage & spa or yoga 11:30 - 22:00" at bounding box center [512, 294] width 840 height 109
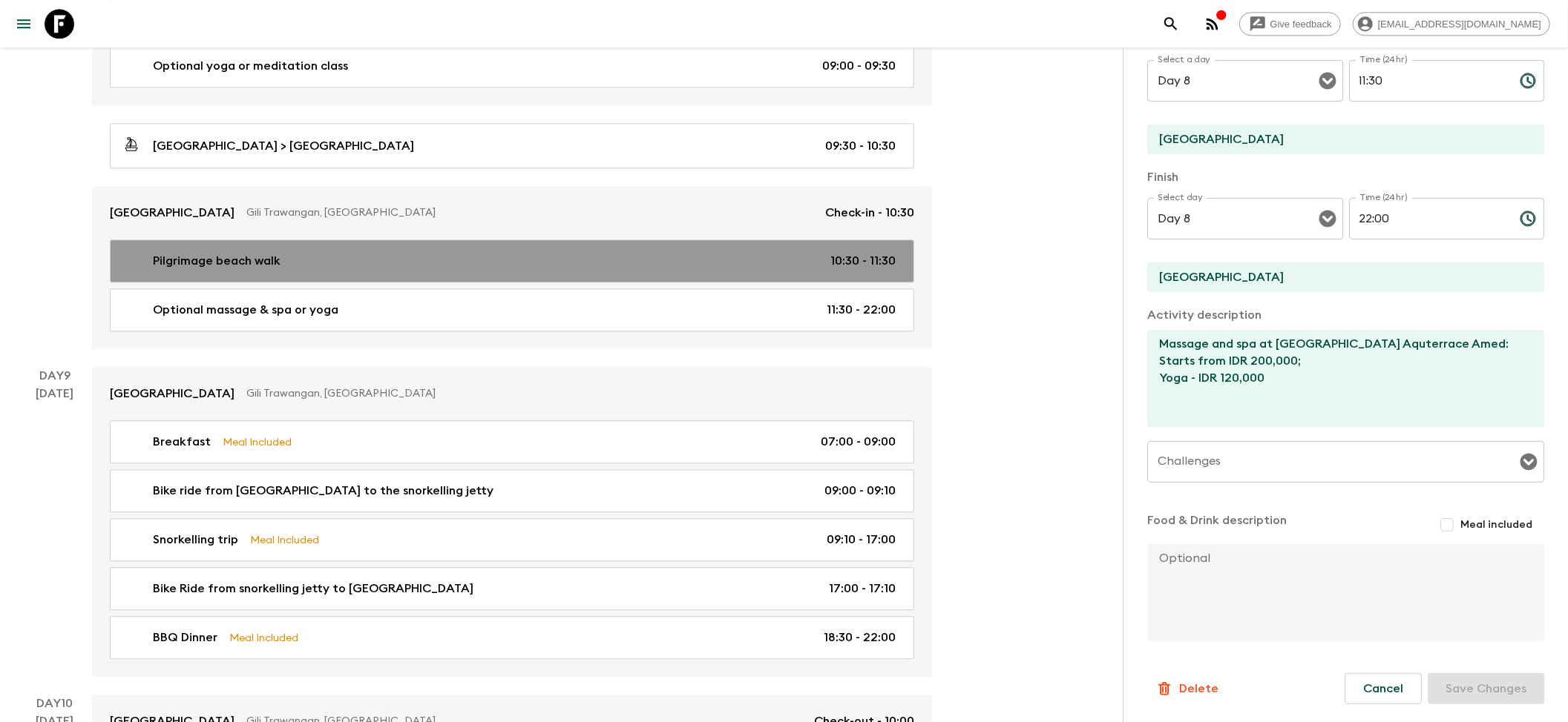
click at [385, 270] on div "Pilgrimage beach walk 10:30 - 11:30" at bounding box center [509, 261] width 773 height 18
type input "Pilgrimage beach walk"
type input "Gili Trawangan Harbour"
type textarea "During the pilgrimage walk, we will surprise Flashpacker with a welcome cocktai…"
type input "10:30"
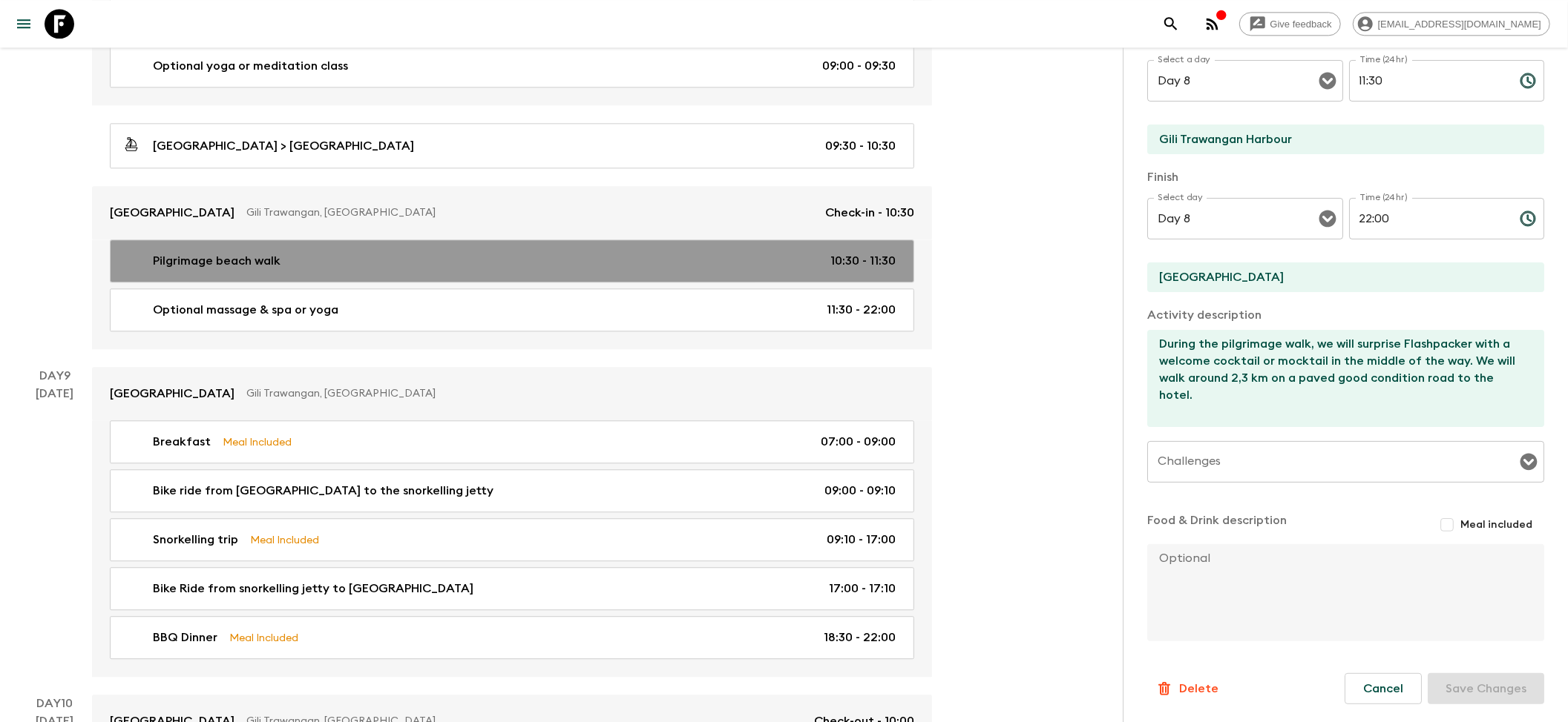
type input "11:30"
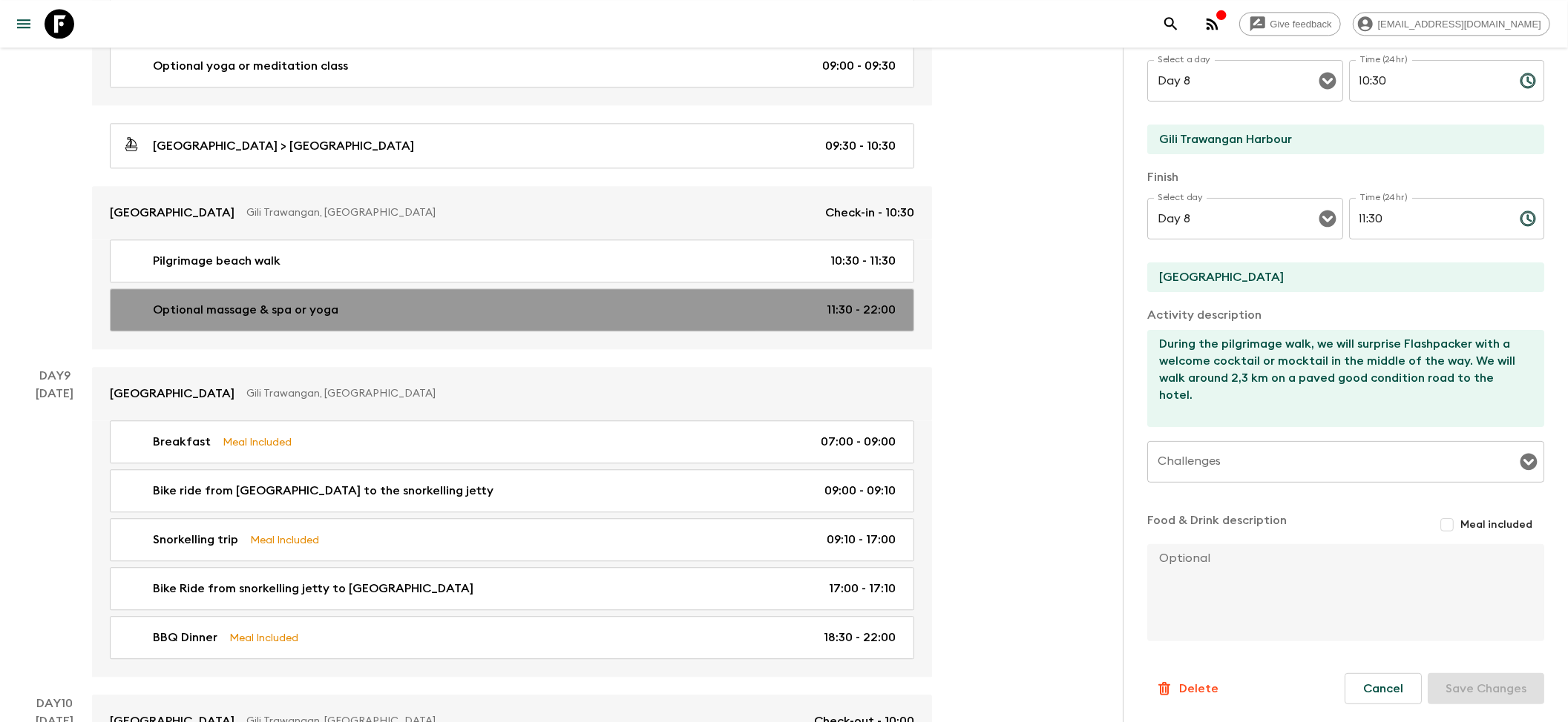
click at [371, 319] on div "Optional massage & spa or yoga 11:30 - 22:00" at bounding box center [509, 310] width 773 height 18
type input "Optional massage & spa or yoga"
type input "[GEOGRAPHIC_DATA]"
type textarea "Massage and spa at [GEOGRAPHIC_DATA] Aquterrace Amed: Starts from IDR 200,000; …"
type input "11:30"
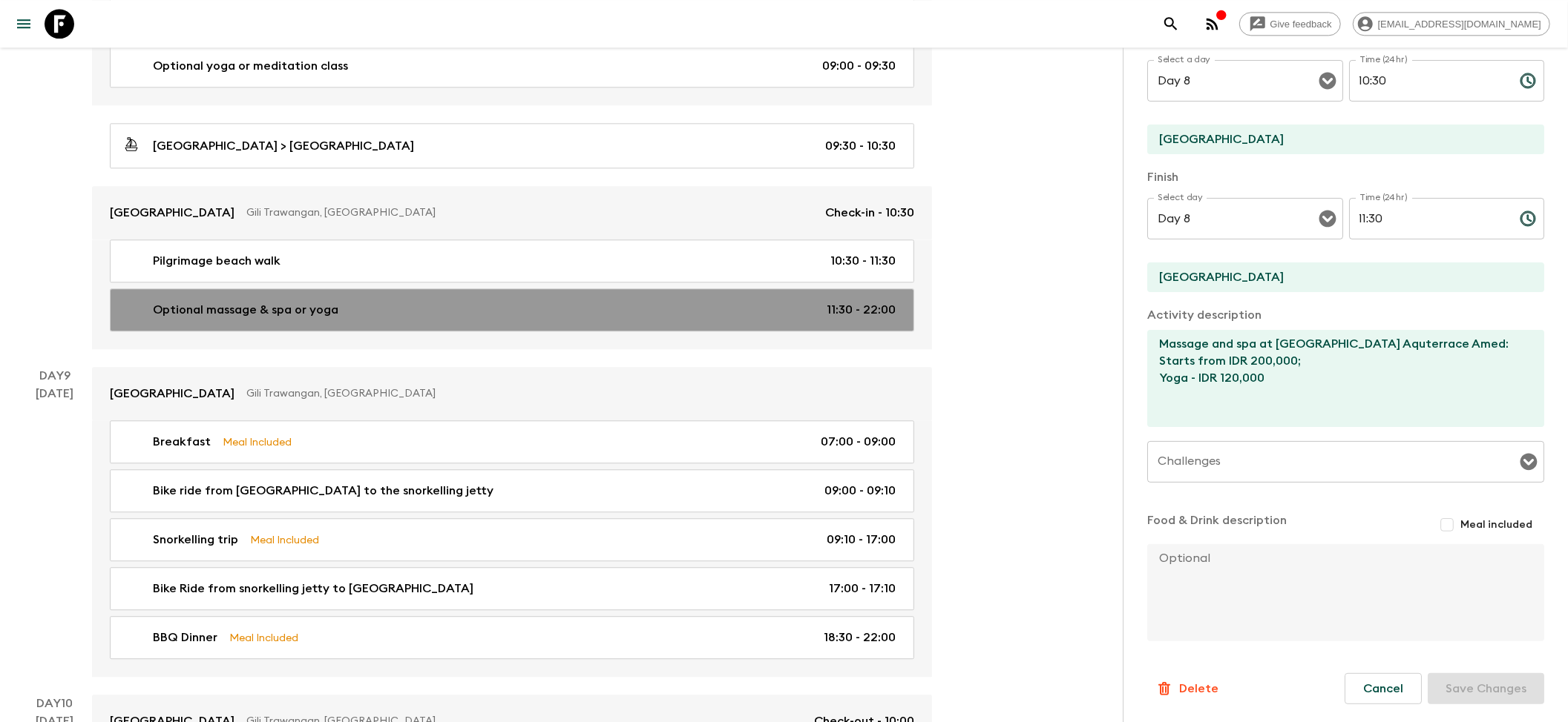
type input "22:00"
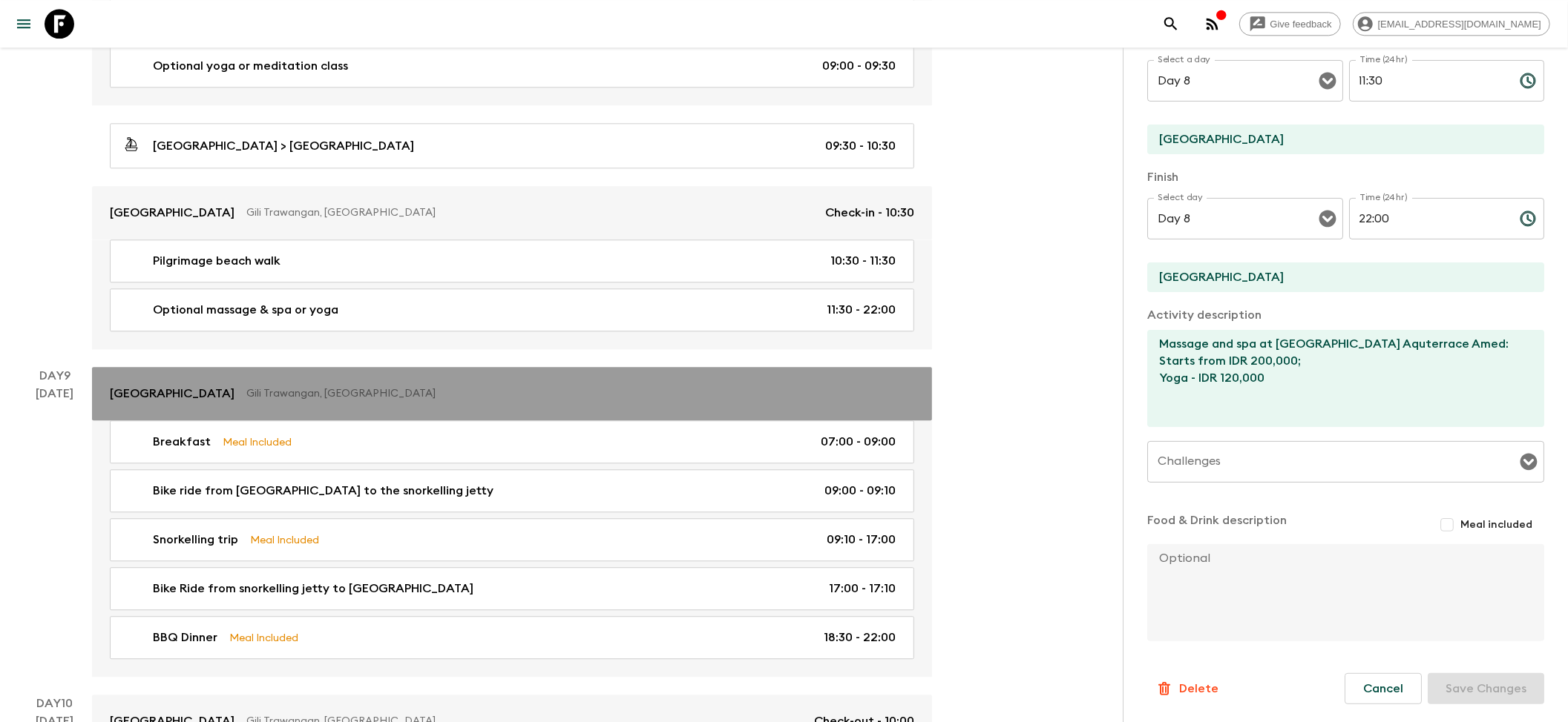
click at [363, 402] on div "[GEOGRAPHIC_DATA] Gili Trawangan [GEOGRAPHIC_DATA], [GEOGRAPHIC_DATA]" at bounding box center [511, 393] width 804 height 18
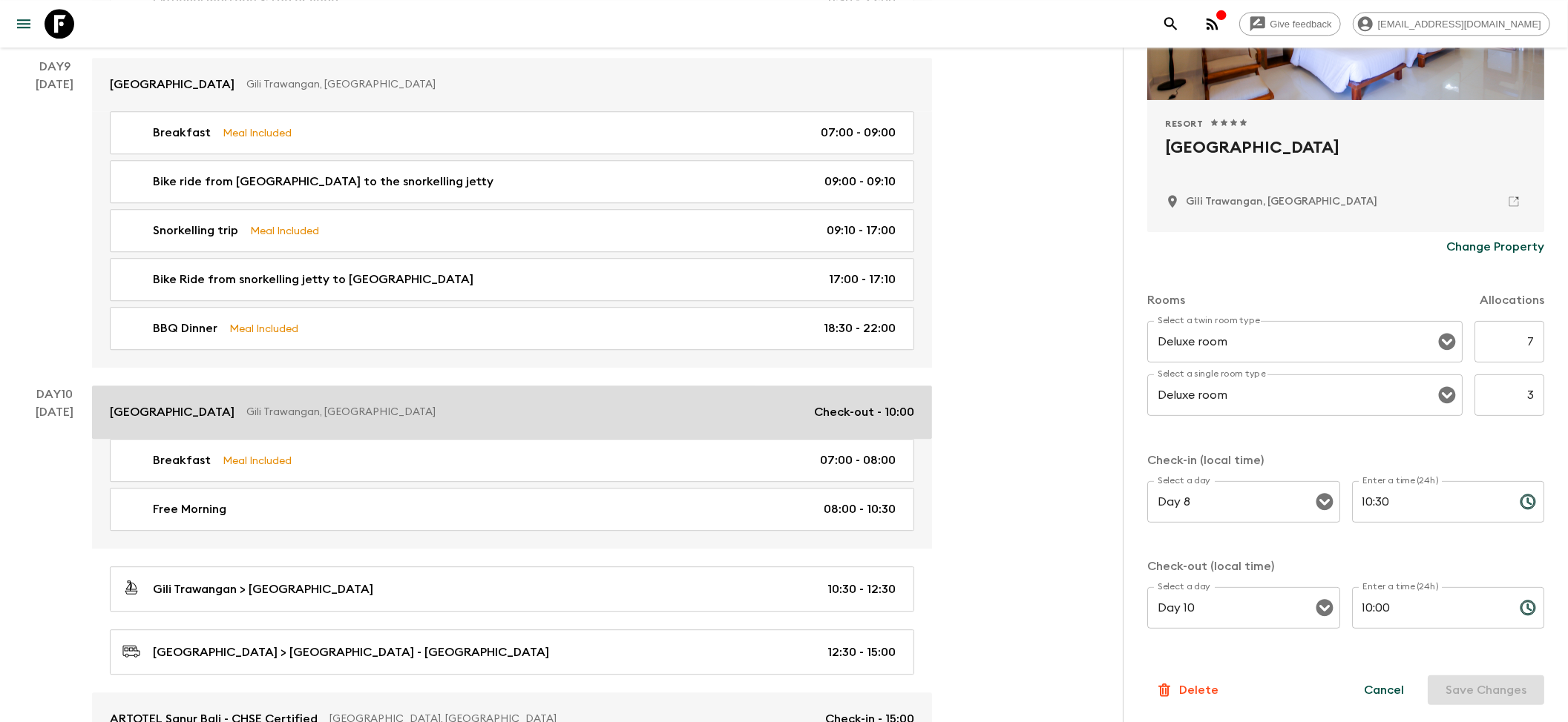
scroll to position [3163, 0]
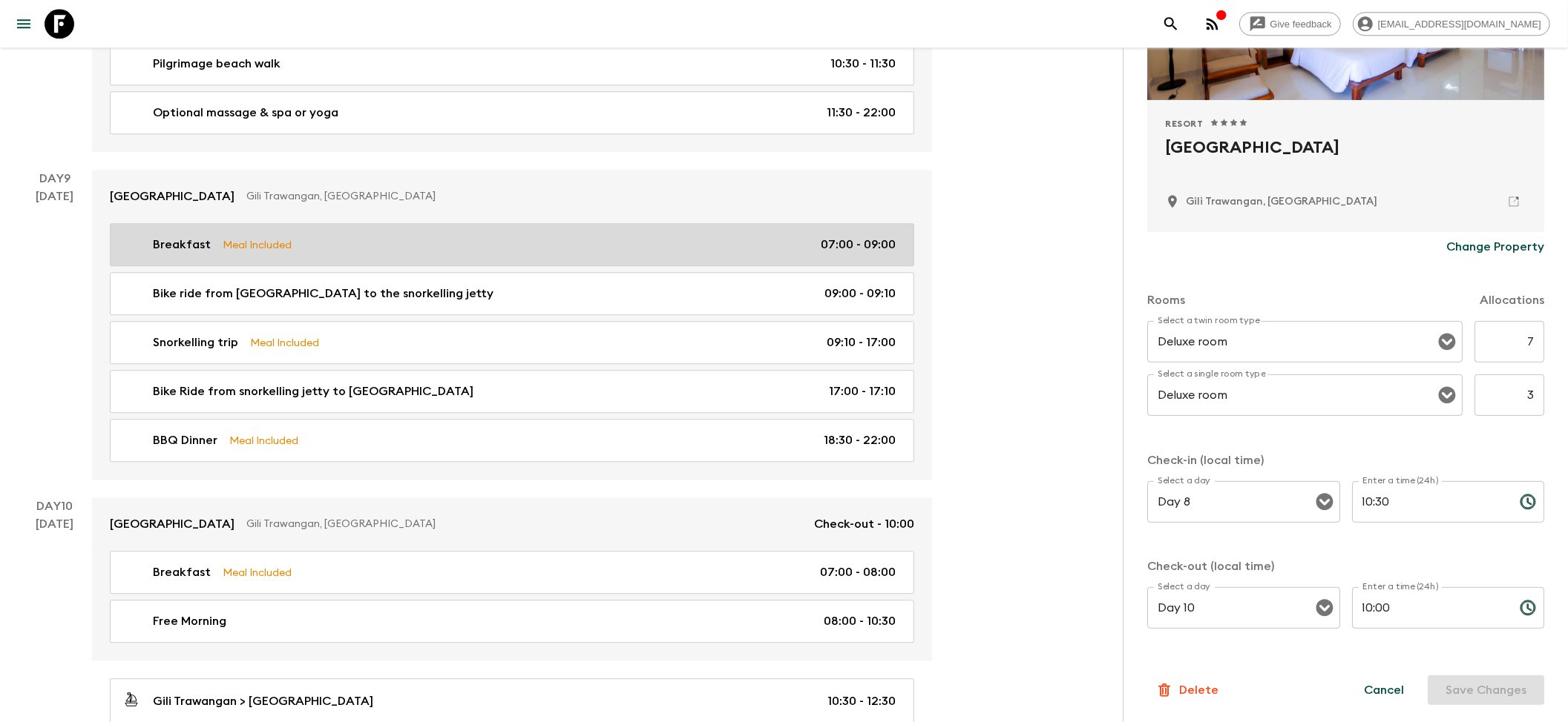
click at [253, 253] on p "Meal Included" at bounding box center [256, 244] width 69 height 16
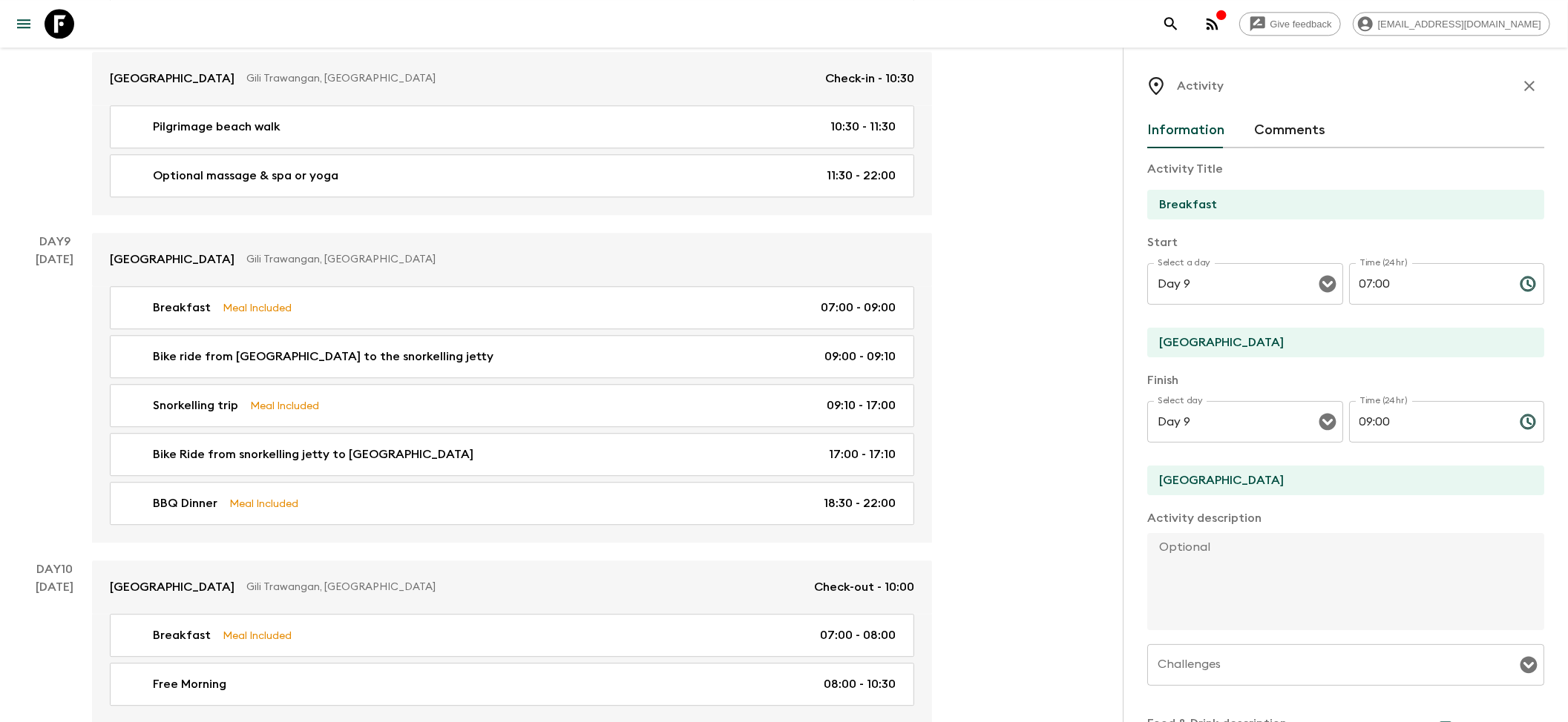
scroll to position [3065, 0]
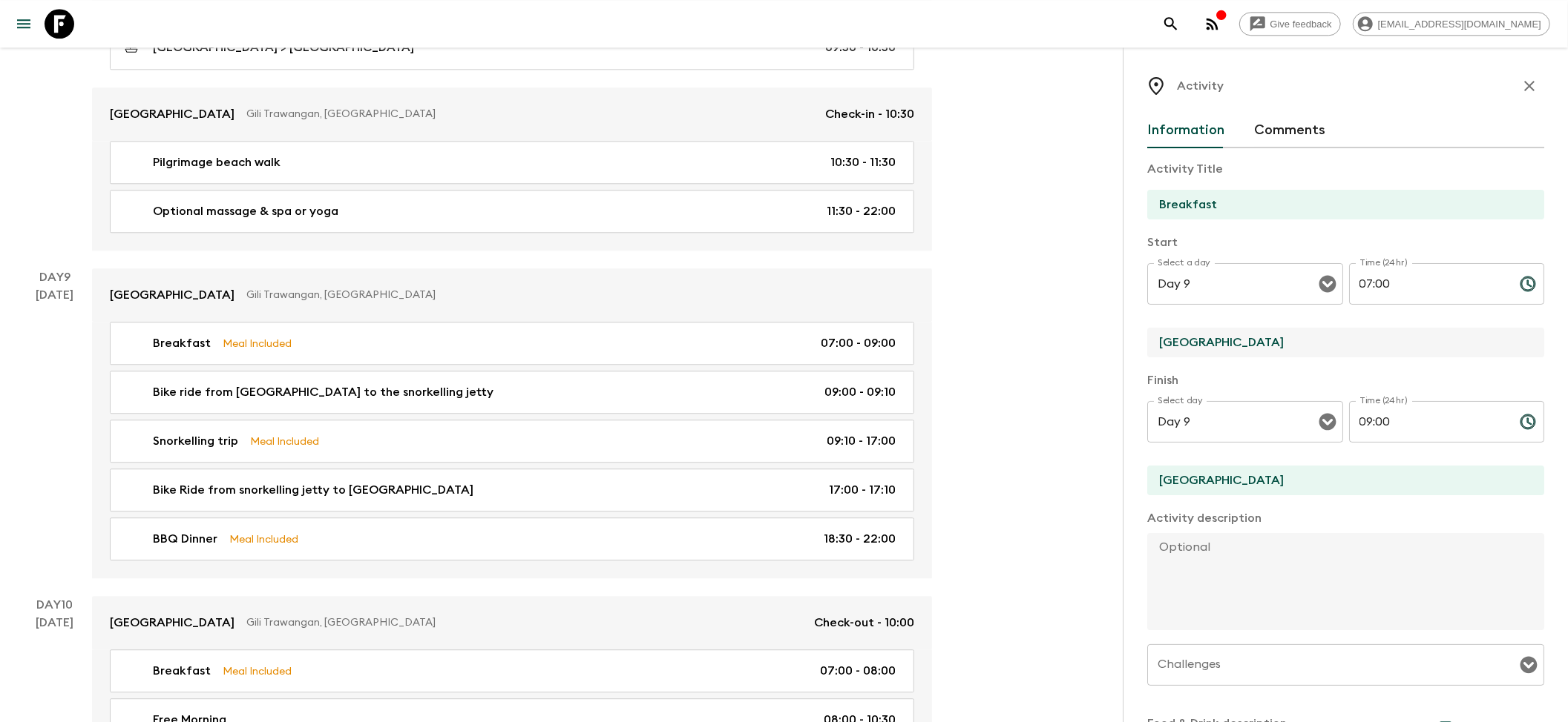
drag, startPoint x: 1234, startPoint y: 334, endPoint x: 1044, endPoint y: 336, distance: 190.0
paste input "[GEOGRAPHIC_DATA]"
type input "[GEOGRAPHIC_DATA]"
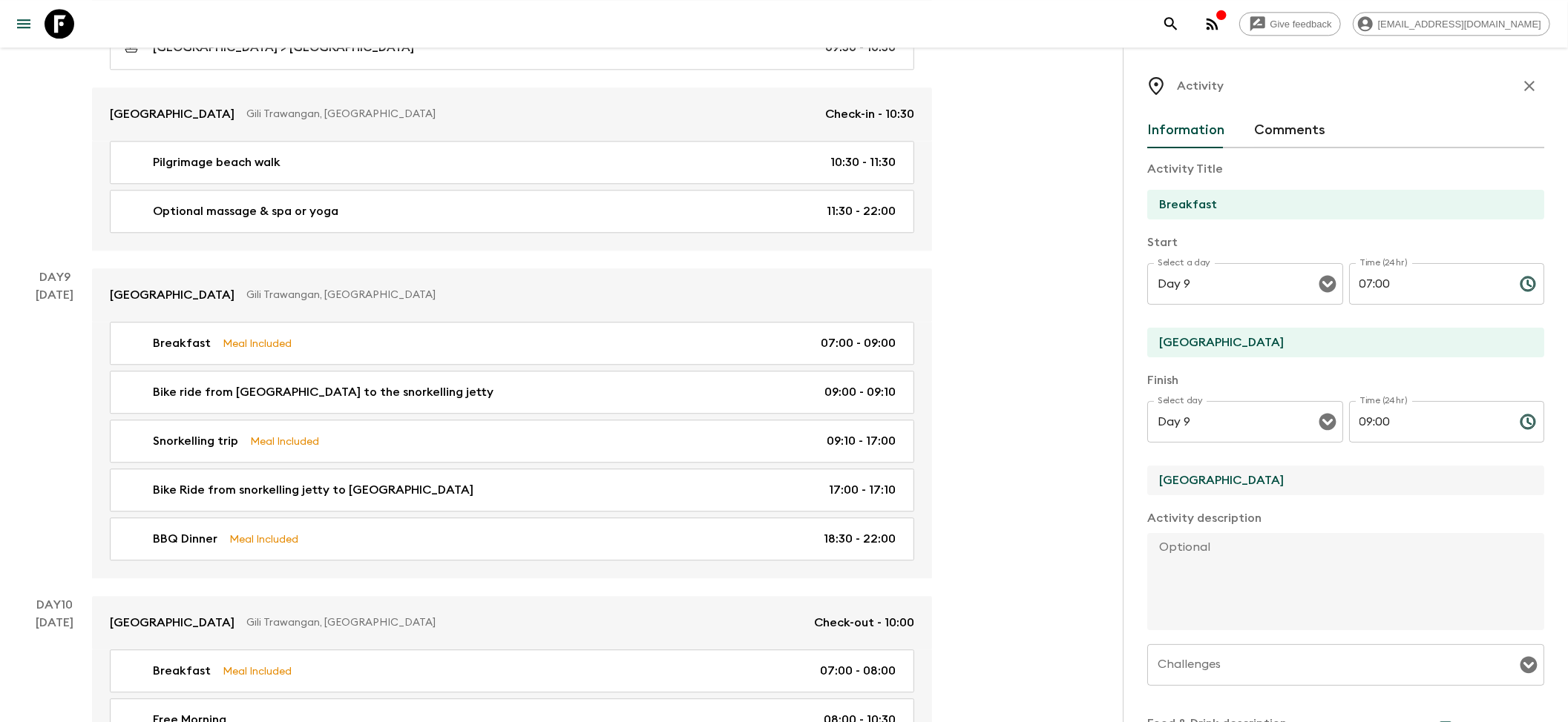
paste input "[GEOGRAPHIC_DATA]"
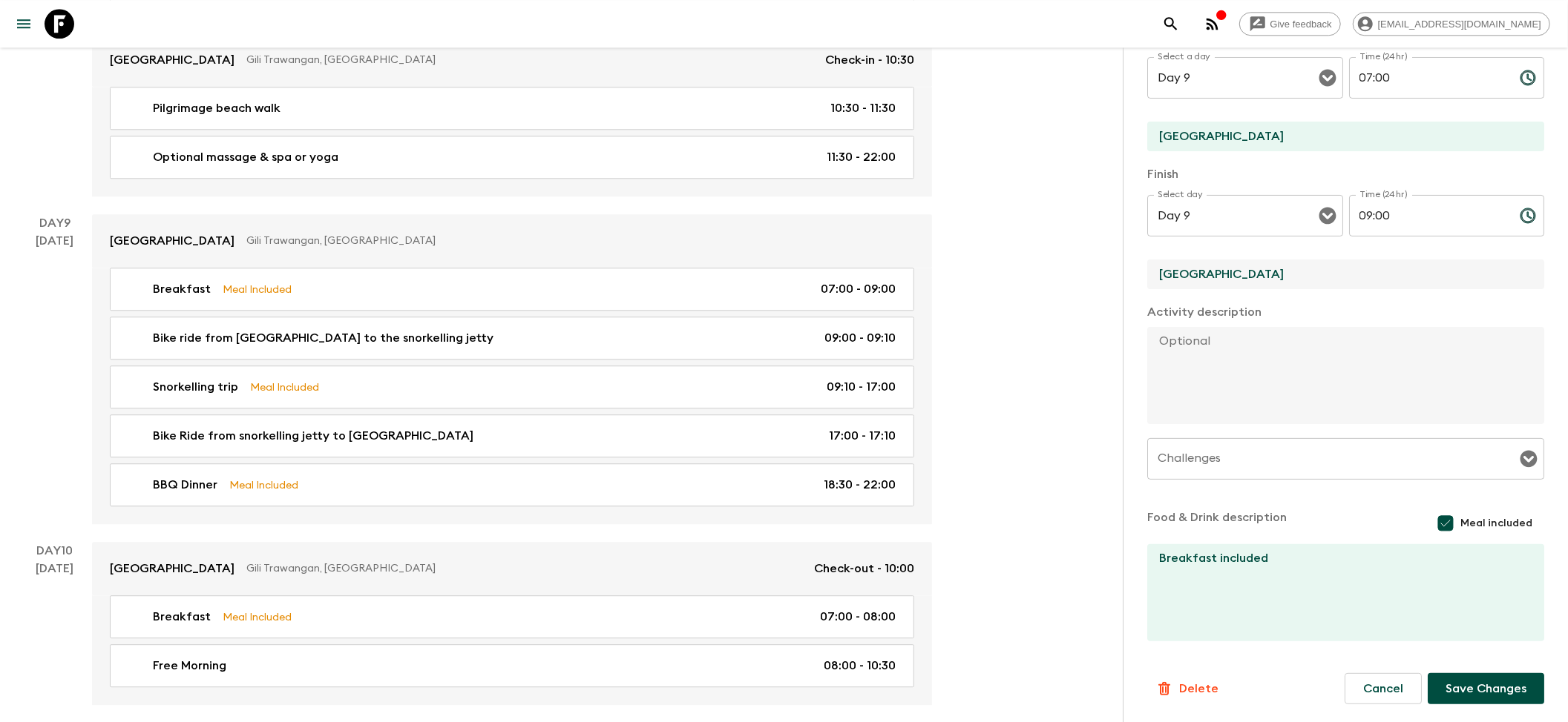
scroll to position [3163, 0]
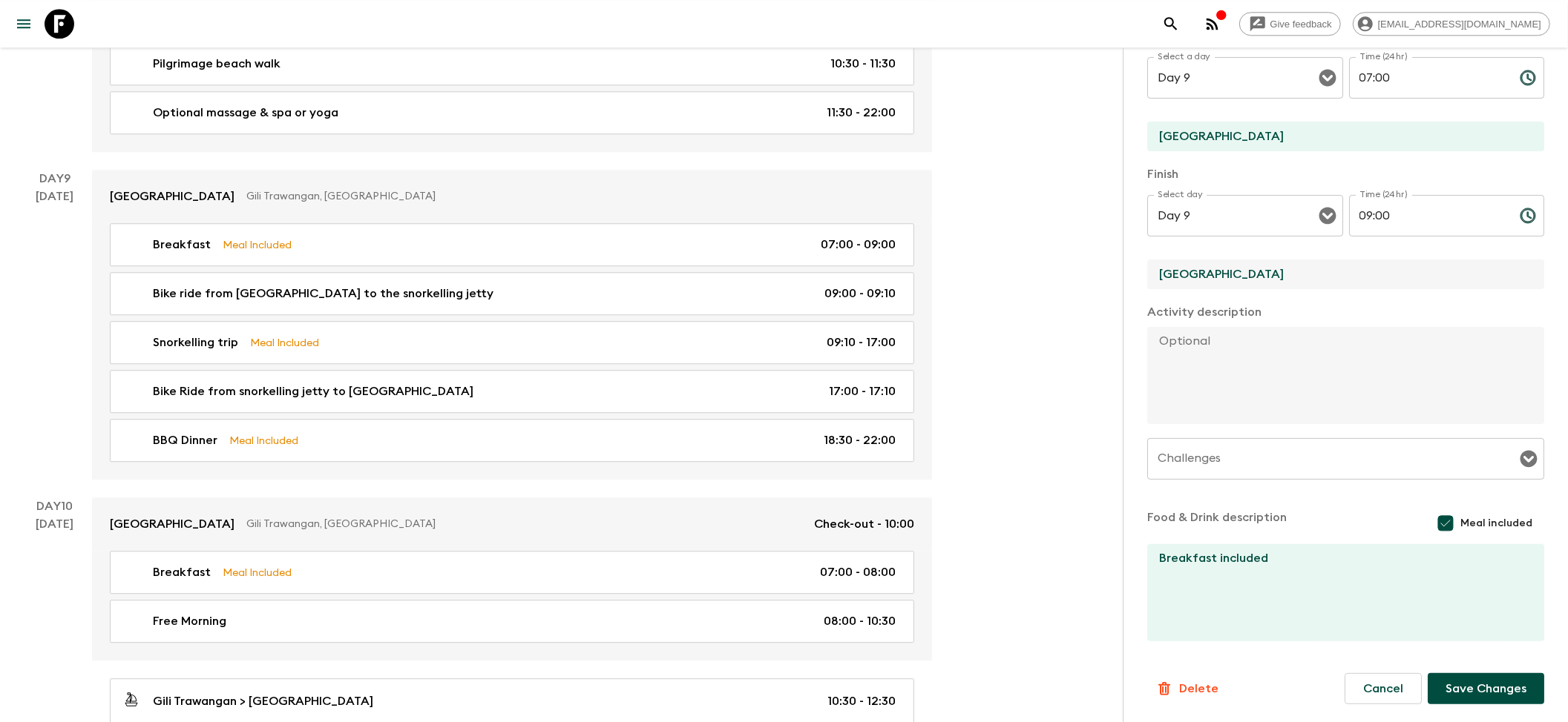
type input "[GEOGRAPHIC_DATA]"
click at [1491, 686] on button "Save Changes" at bounding box center [1485, 688] width 116 height 31
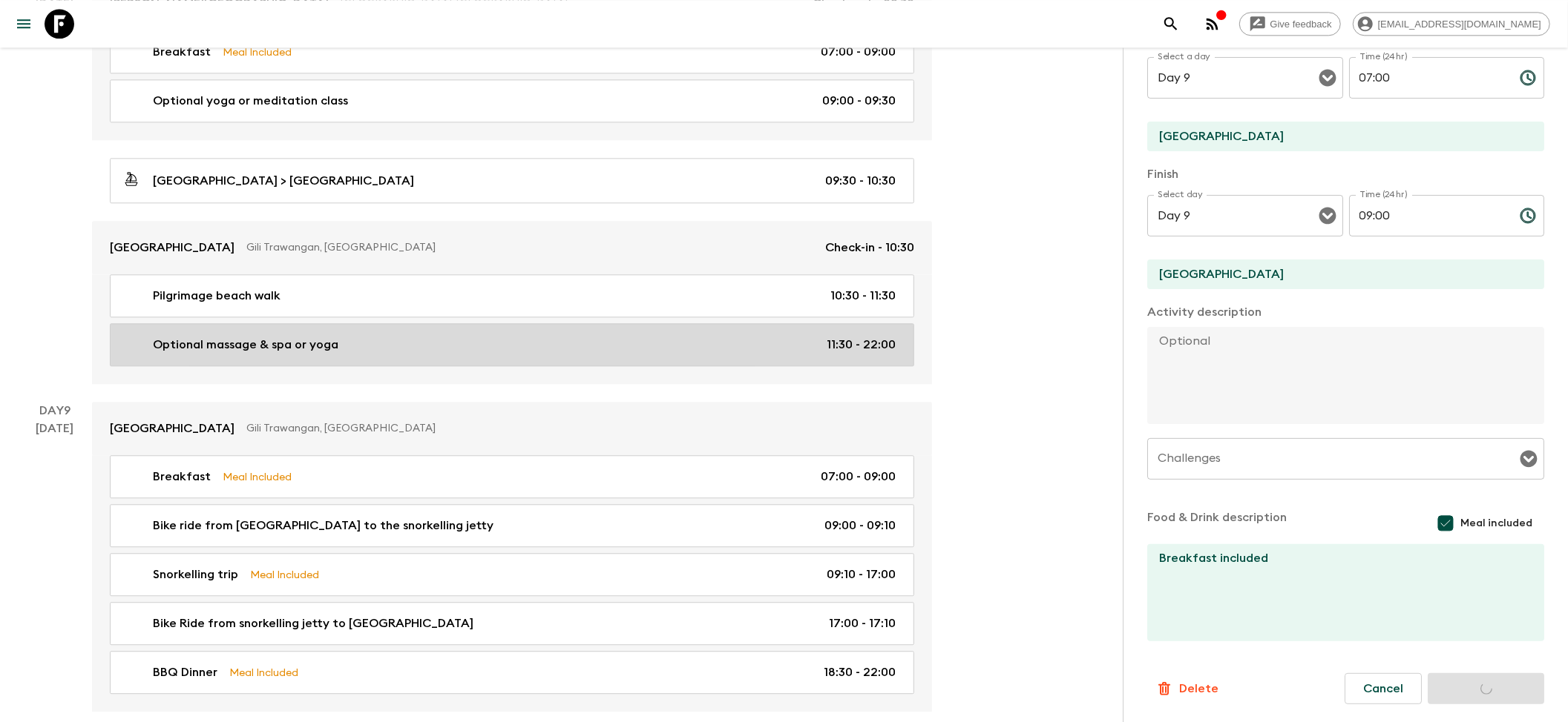
scroll to position [2965, 0]
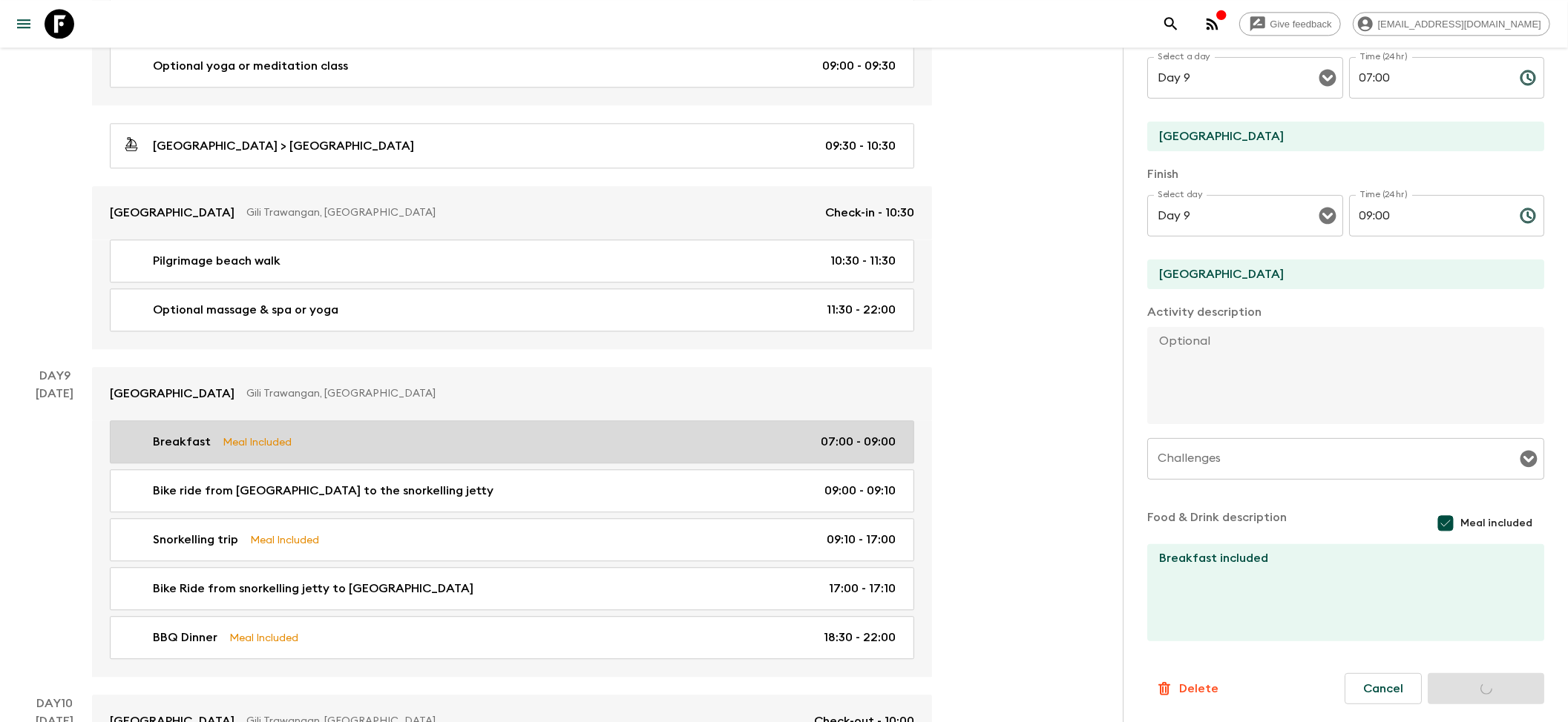
click at [285, 450] on p "Meal Included" at bounding box center [256, 442] width 69 height 16
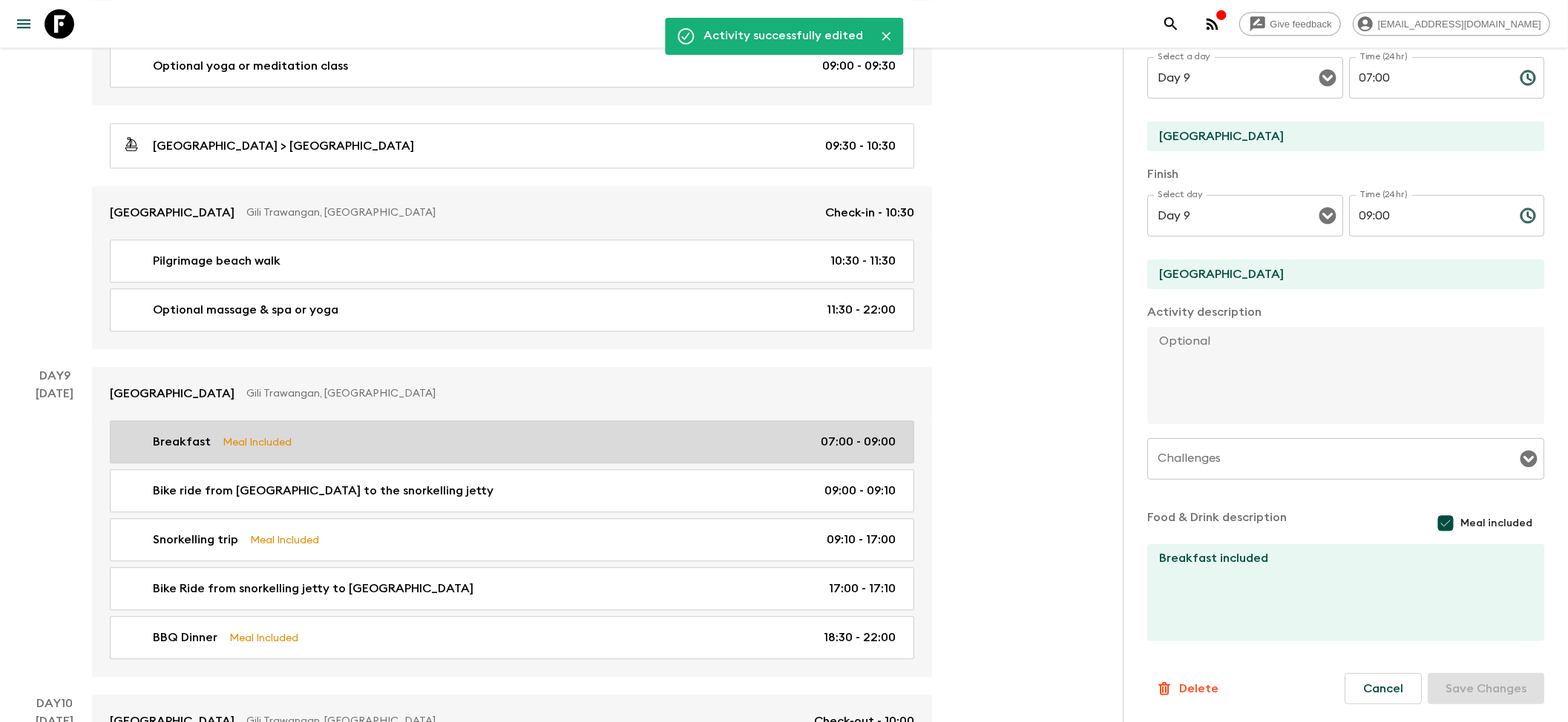
click at [394, 451] on div "Breakfast Meal Included 07:00 - 09:00" at bounding box center [509, 442] width 773 height 18
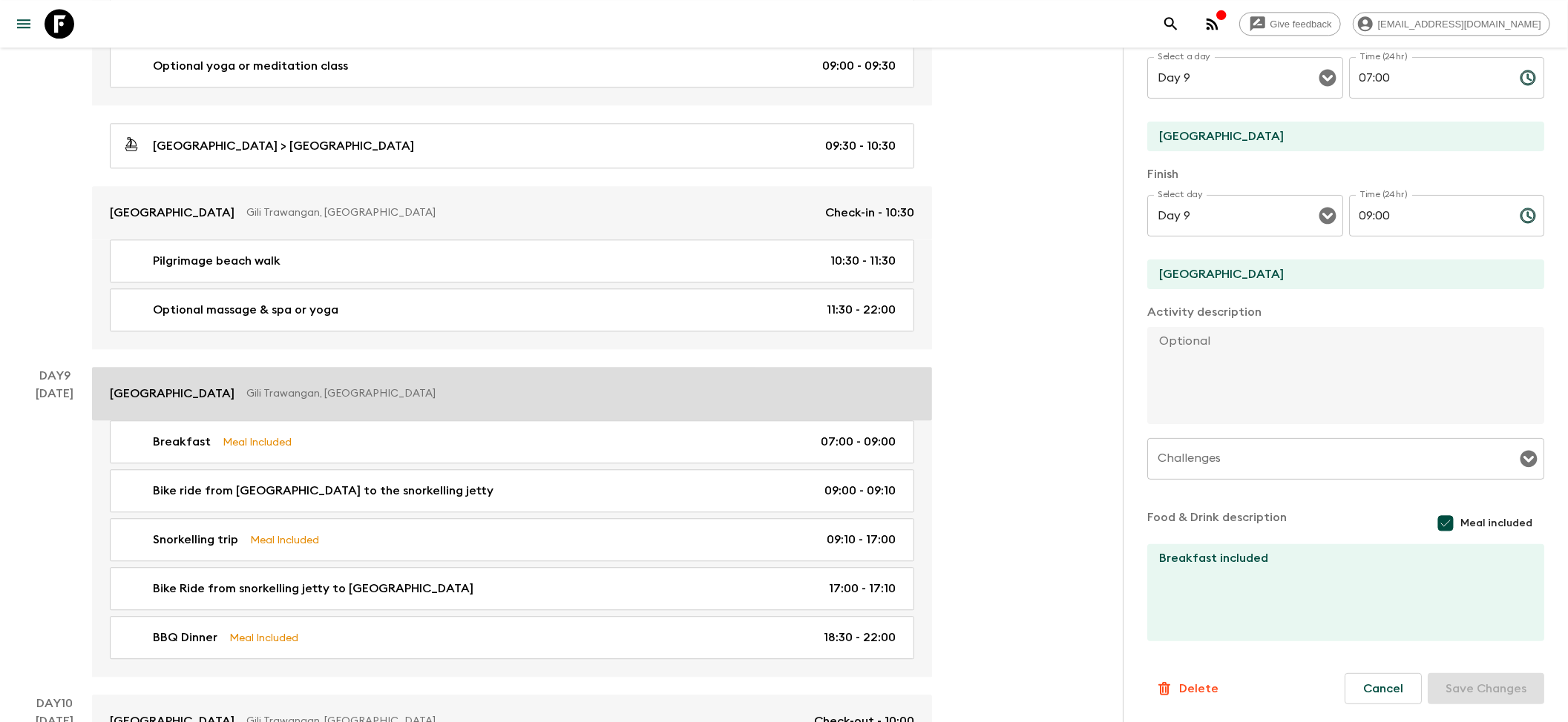
click at [503, 401] on p "Gili Trawangan, [GEOGRAPHIC_DATA]" at bounding box center [574, 393] width 656 height 15
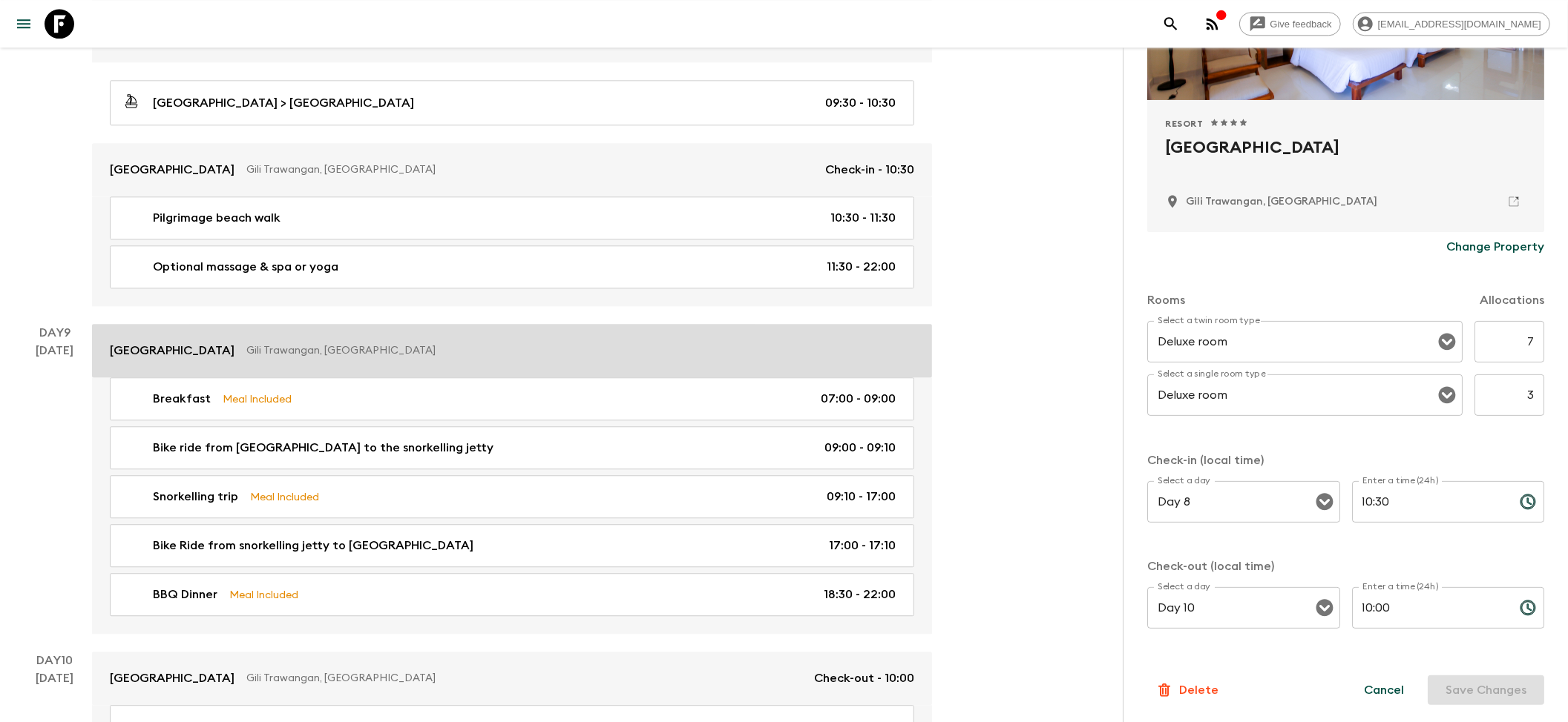
scroll to position [2965, 0]
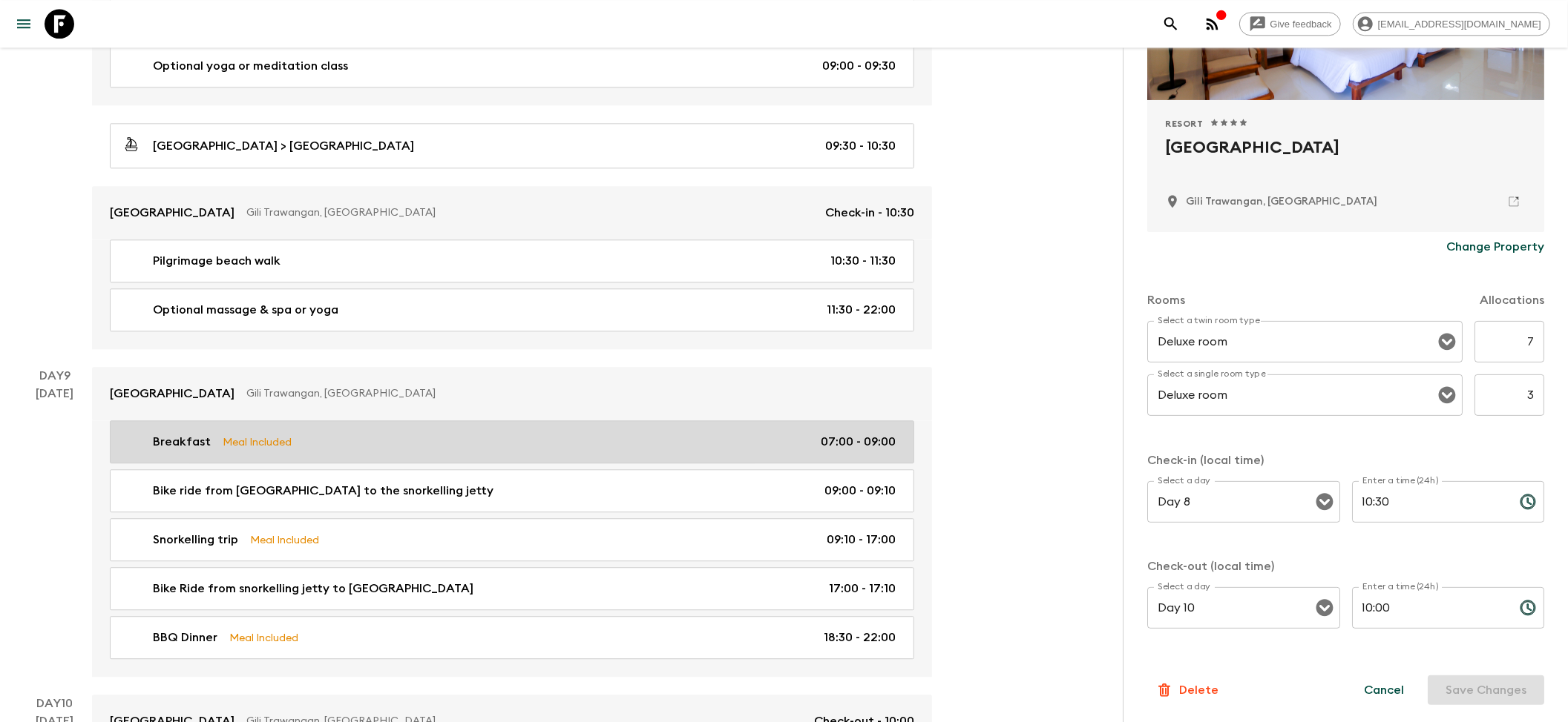
click at [433, 451] on div "Breakfast Meal Included 07:00 - 09:00" at bounding box center [509, 442] width 773 height 18
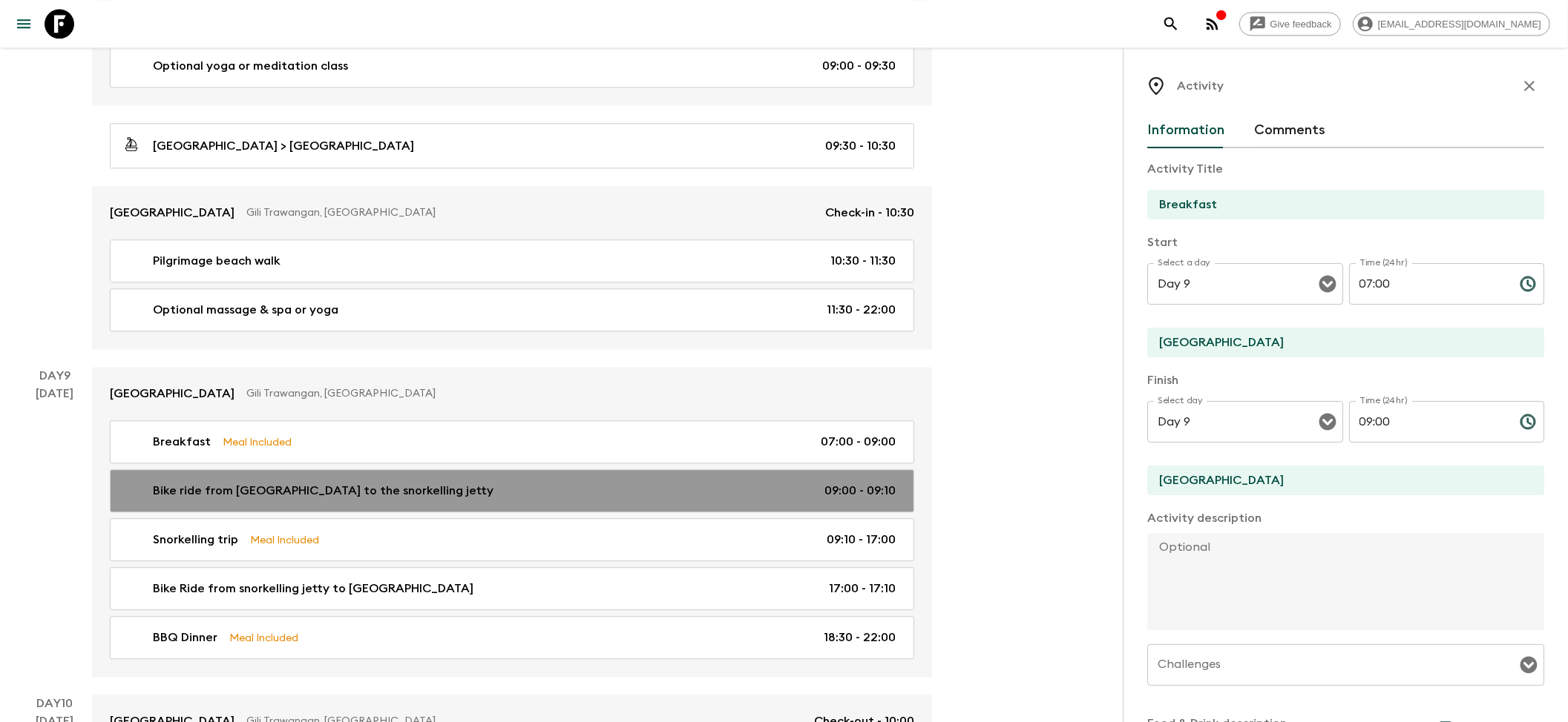
click at [403, 500] on p "Bike ride from [GEOGRAPHIC_DATA] to the snorkelling jetty" at bounding box center [323, 491] width 341 height 18
type input "Bike ride from [GEOGRAPHIC_DATA] to the snorkelling jetty"
type input "[GEOGRAPHIC_DATA]"
type input "Gili Tranwangan Harbour"
type textarea "[GEOGRAPHIC_DATA] further away from the harbour so customers will cycle to the …"
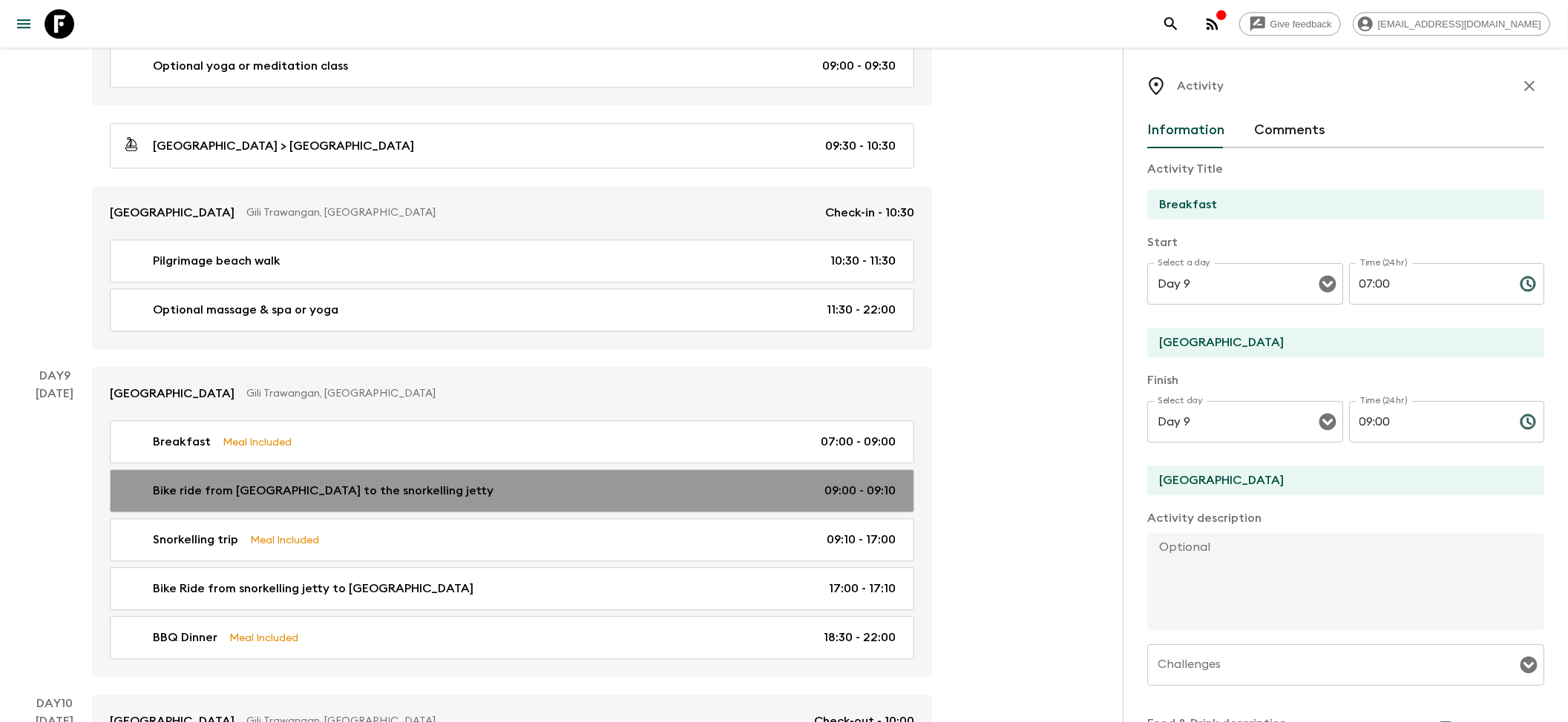
checkbox input "false"
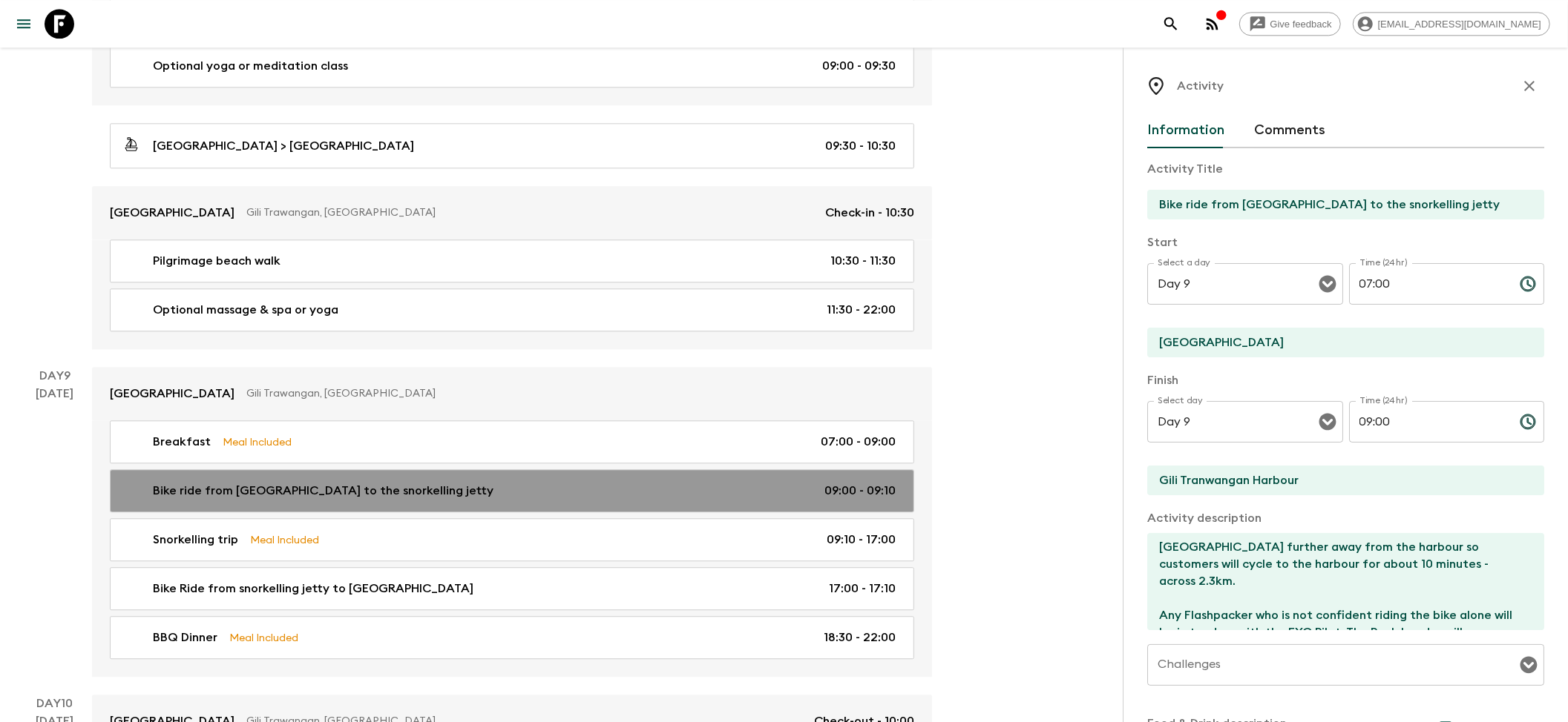
type input "09:00"
type input "09:10"
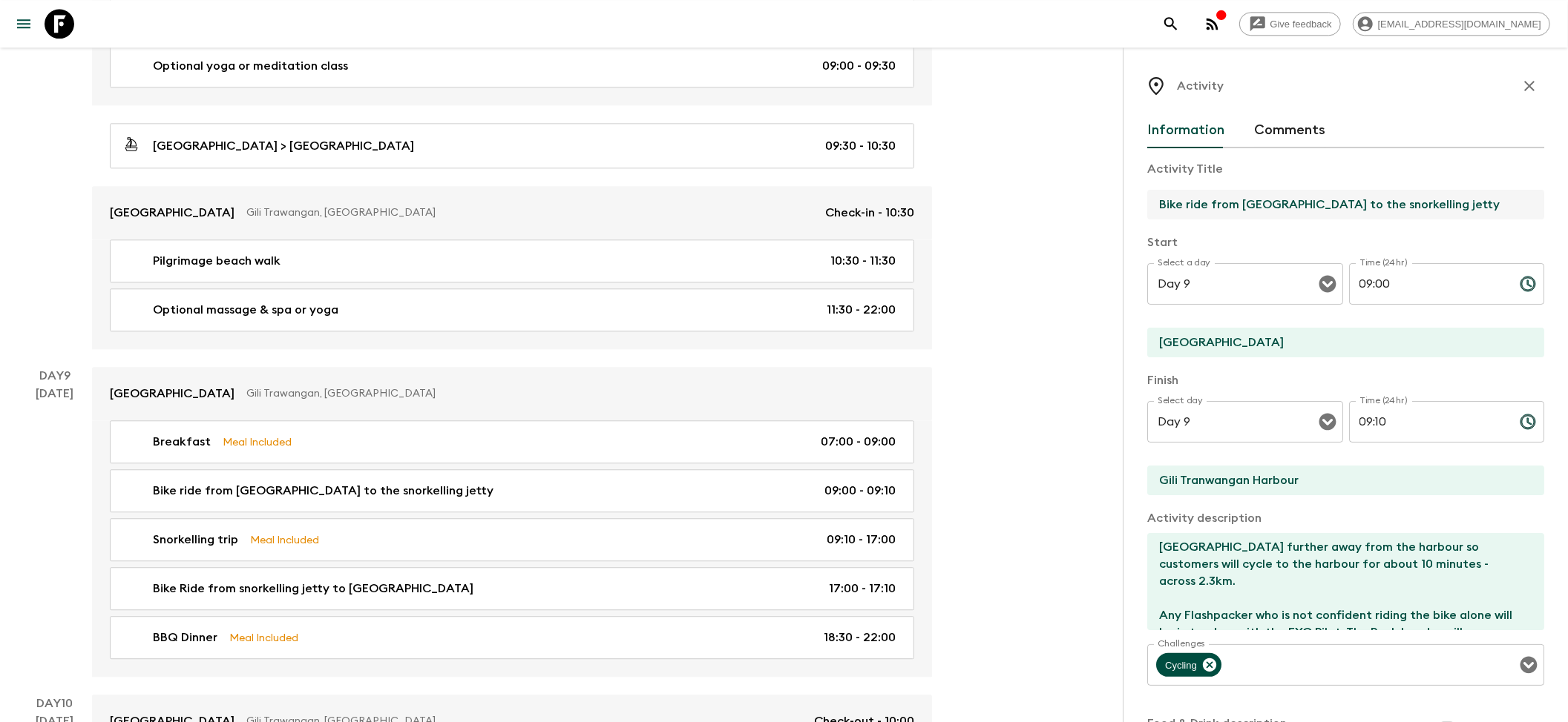
drag, startPoint x: 1240, startPoint y: 204, endPoint x: 1301, endPoint y: 205, distance: 61.0
click at [1301, 205] on input "Bike ride from [GEOGRAPHIC_DATA] to the snorkelling jetty" at bounding box center [1338, 205] width 385 height 30
paste input "[GEOGRAPHIC_DATA]"
type input "Bike ride from [GEOGRAPHIC_DATA] to the snorkelling jetty"
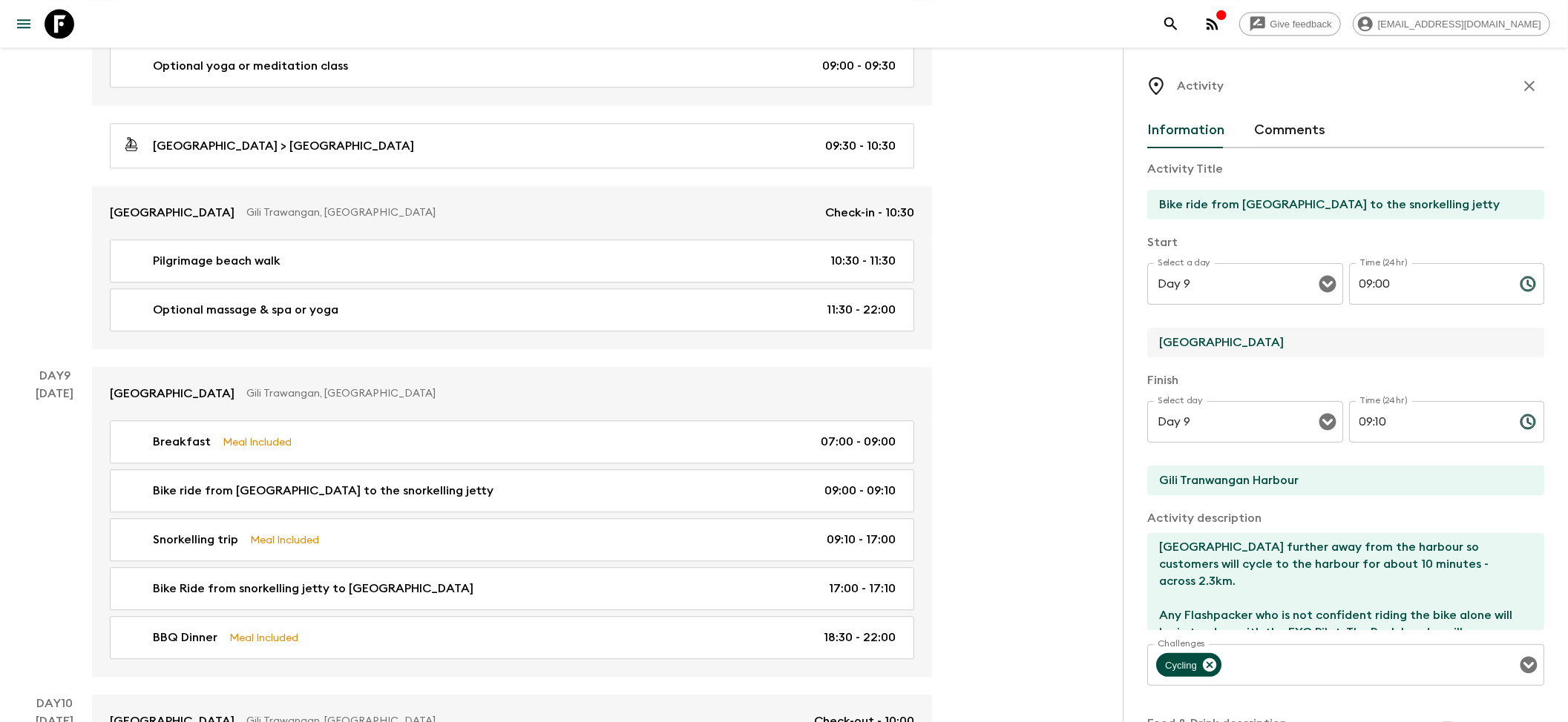
drag, startPoint x: 1233, startPoint y: 337, endPoint x: 1099, endPoint y: 332, distance: 134.1
paste input "[GEOGRAPHIC_DATA]"
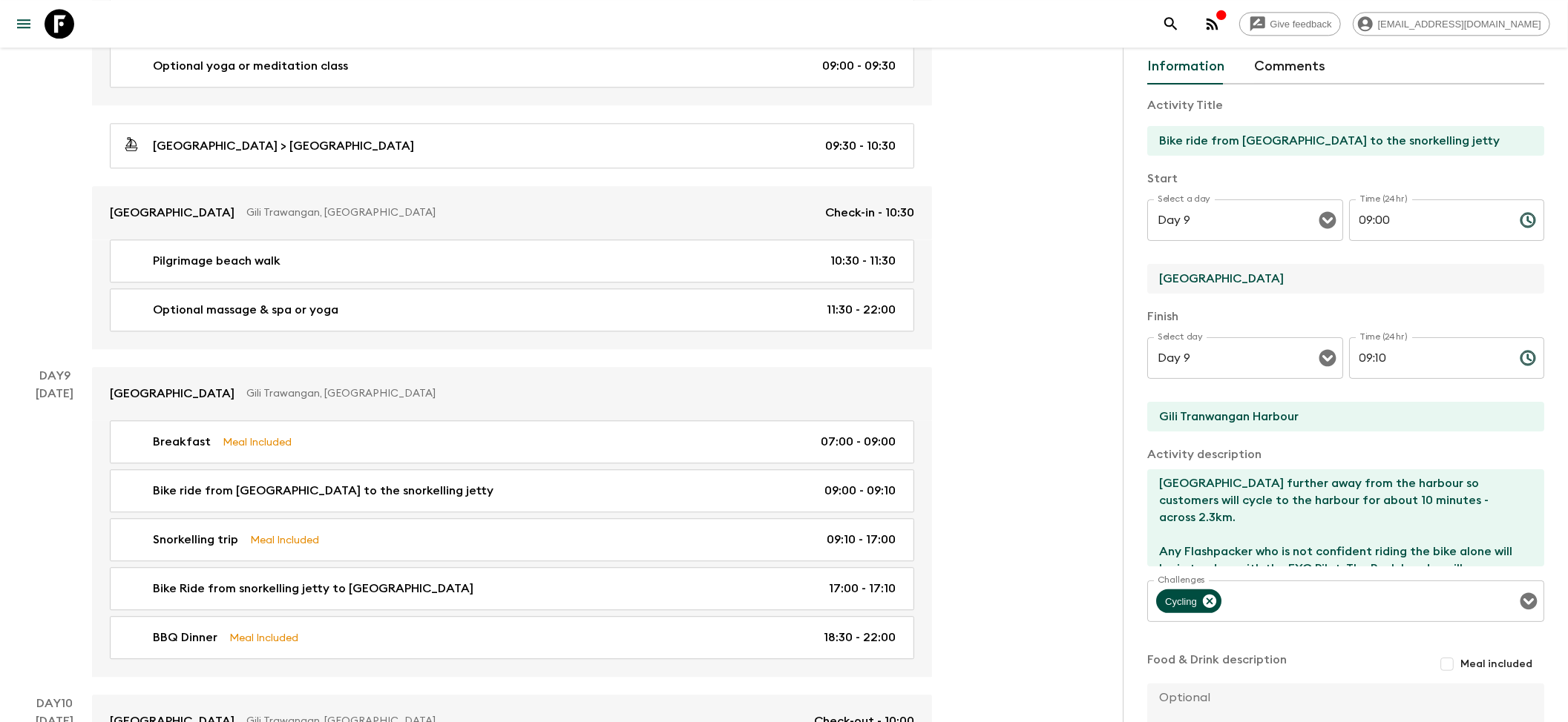
scroll to position [98, 0]
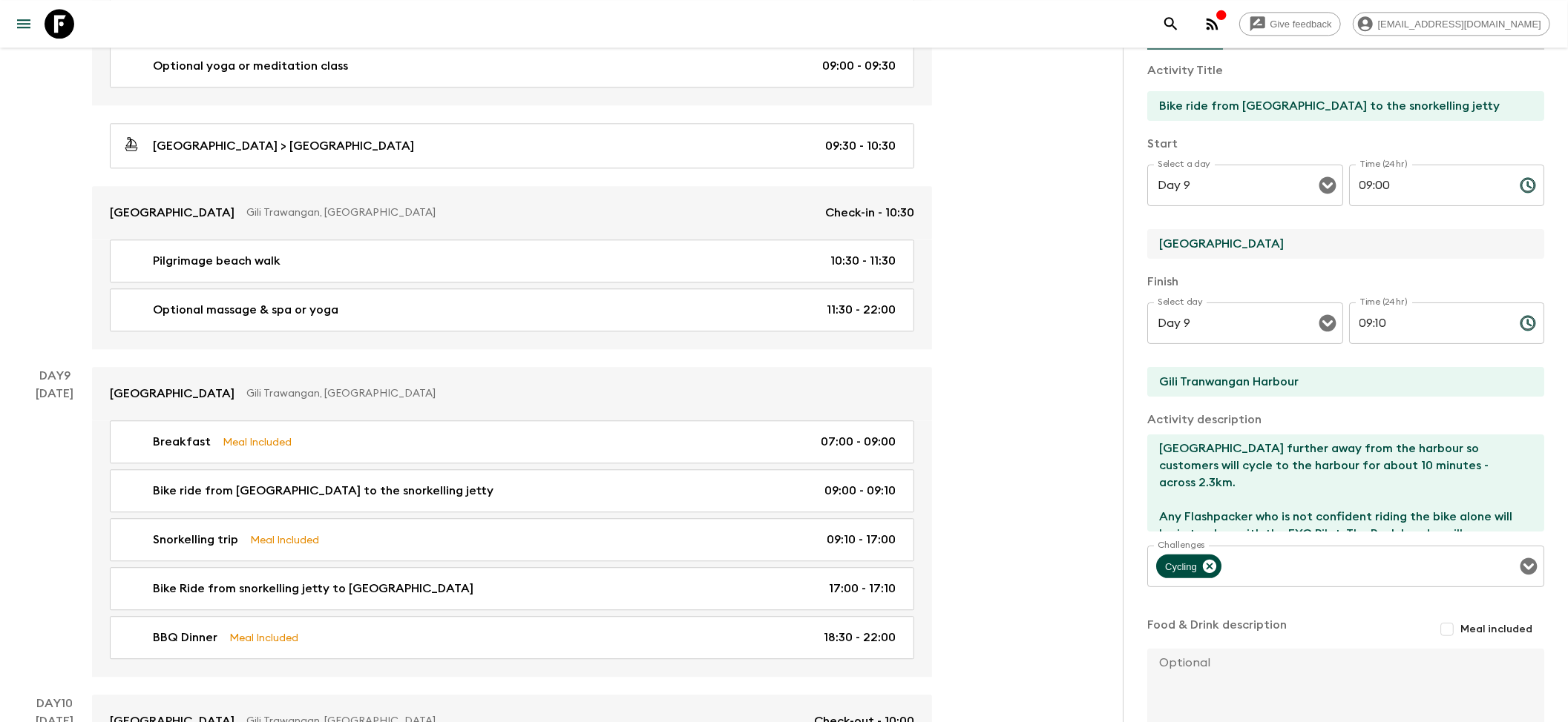
type input "[GEOGRAPHIC_DATA]"
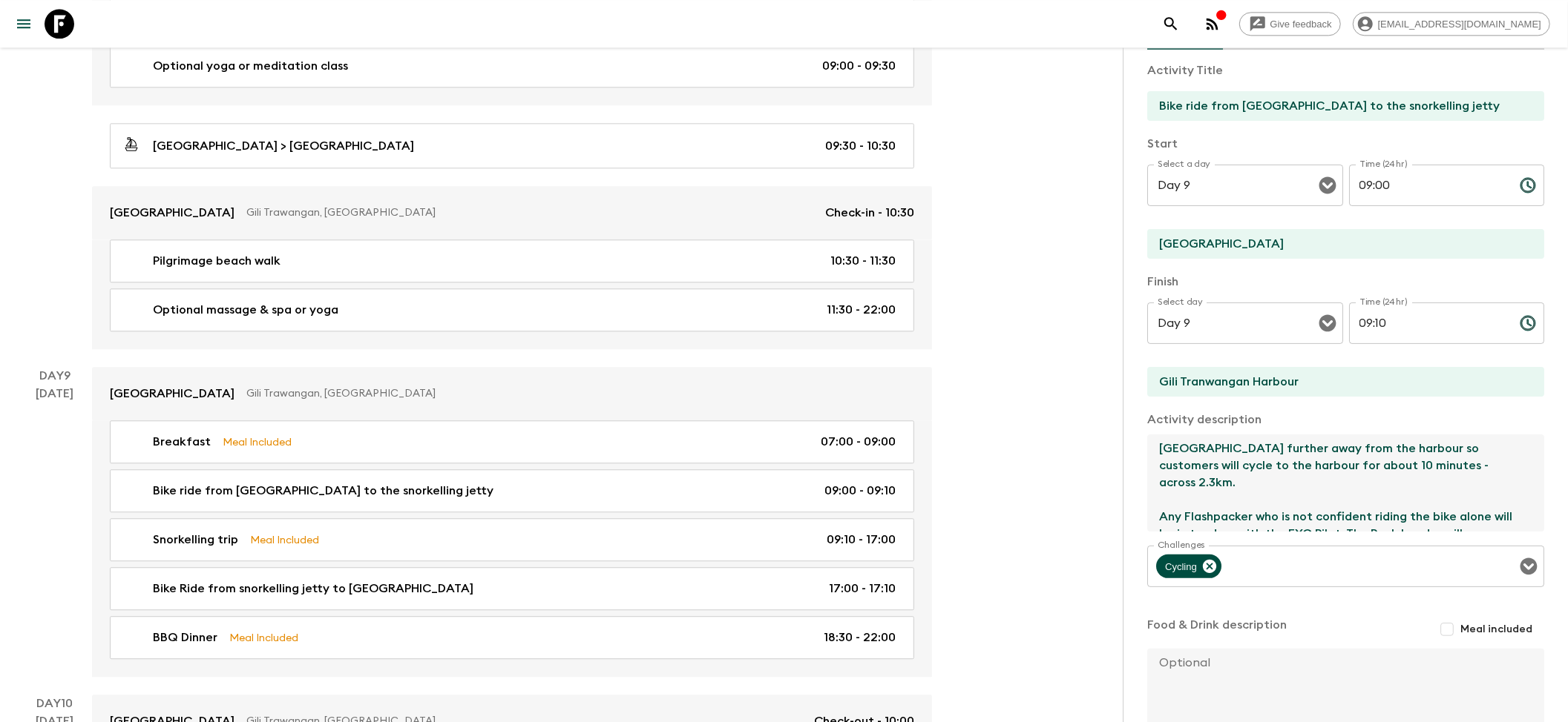
drag, startPoint x: 1219, startPoint y: 449, endPoint x: 1105, endPoint y: 445, distance: 114.1
paste textarea "[GEOGRAPHIC_DATA]"
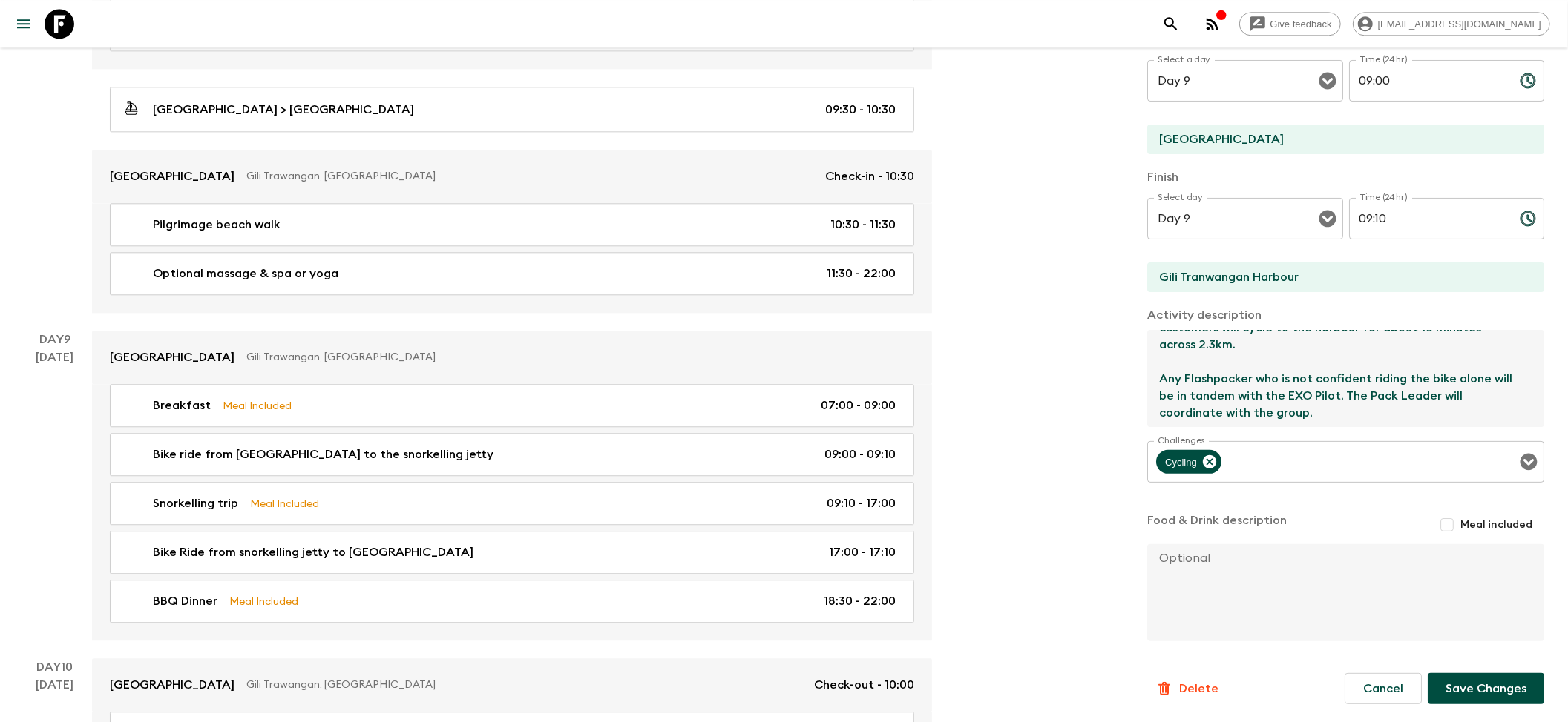
scroll to position [3065, 0]
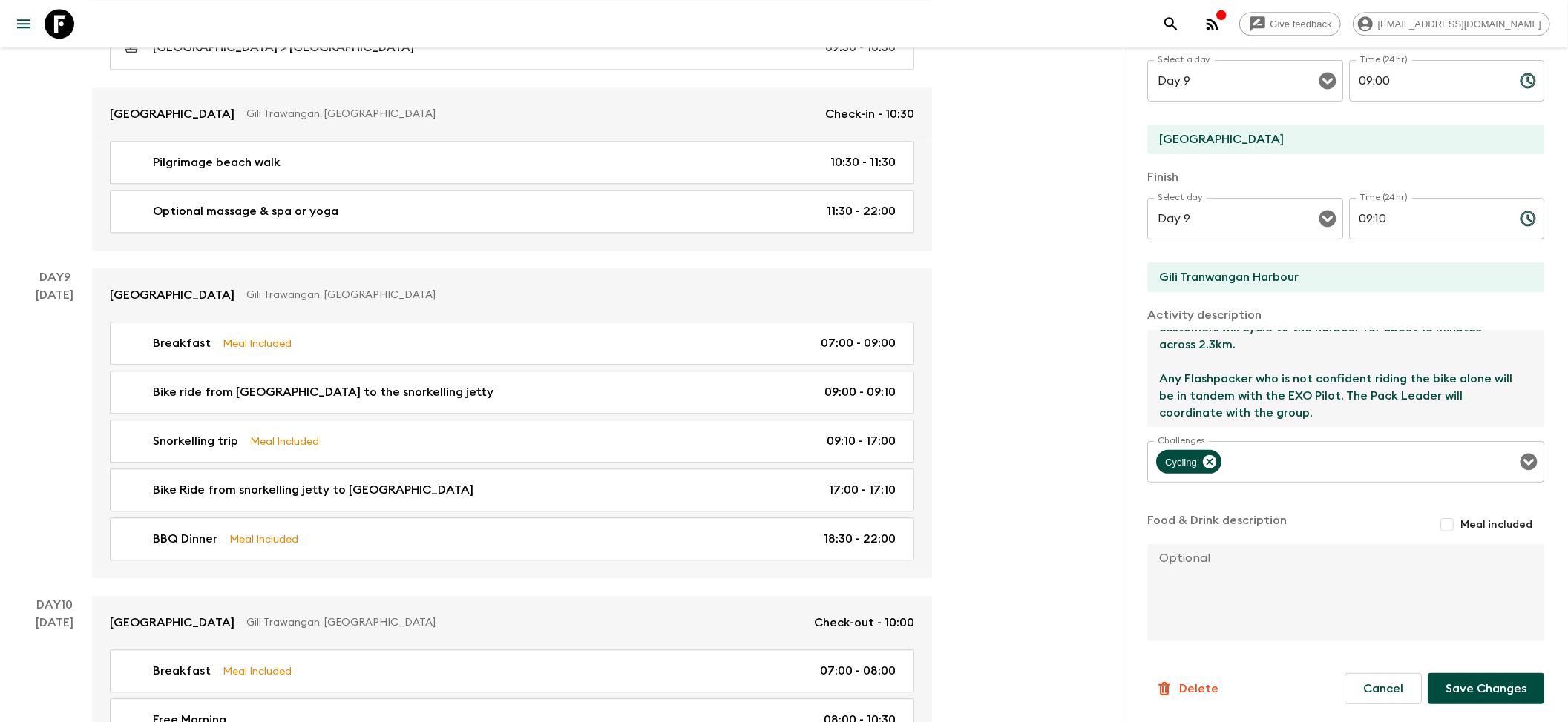
type textarea "[GEOGRAPHIC_DATA] further away from the harbour so customers will cycle to the …"
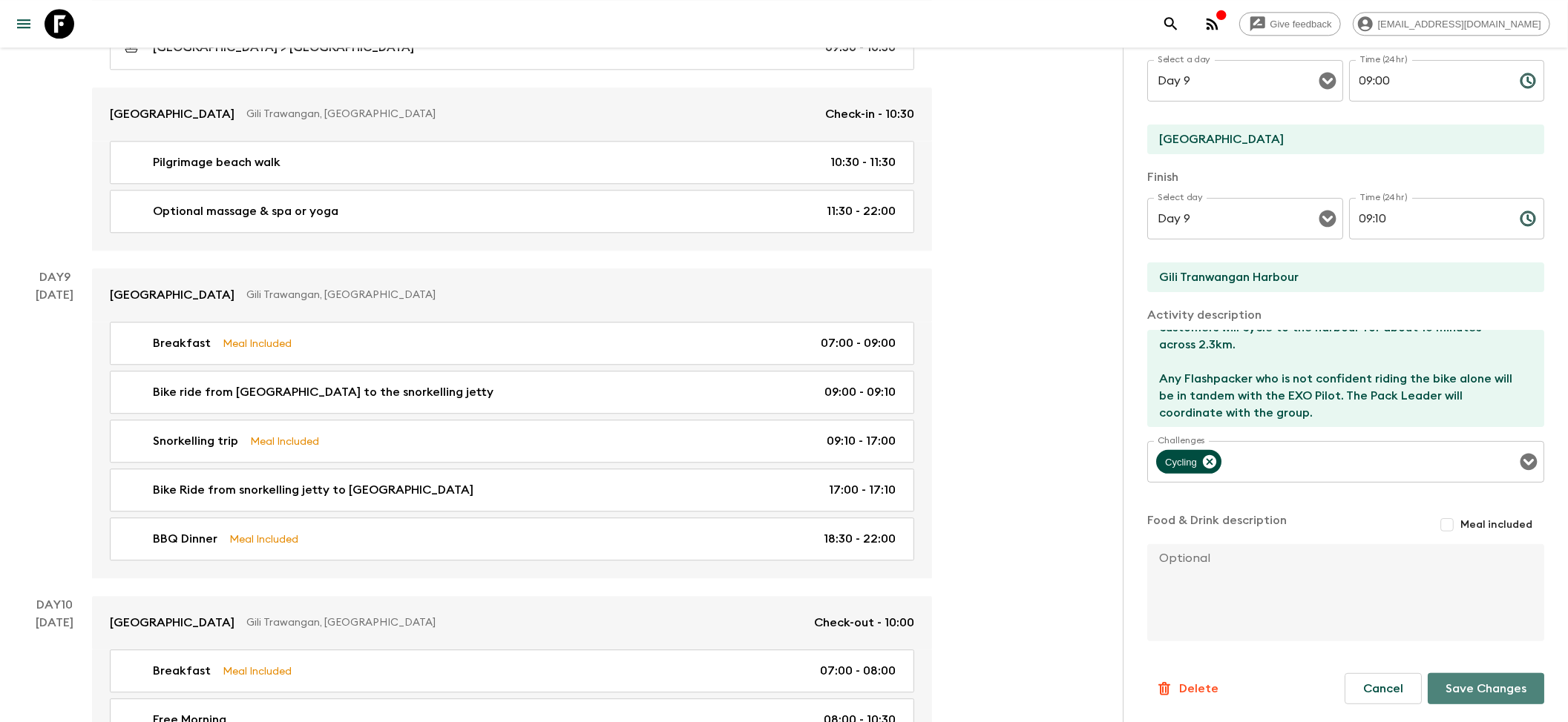
click at [1447, 680] on button "Save Changes" at bounding box center [1485, 688] width 116 height 31
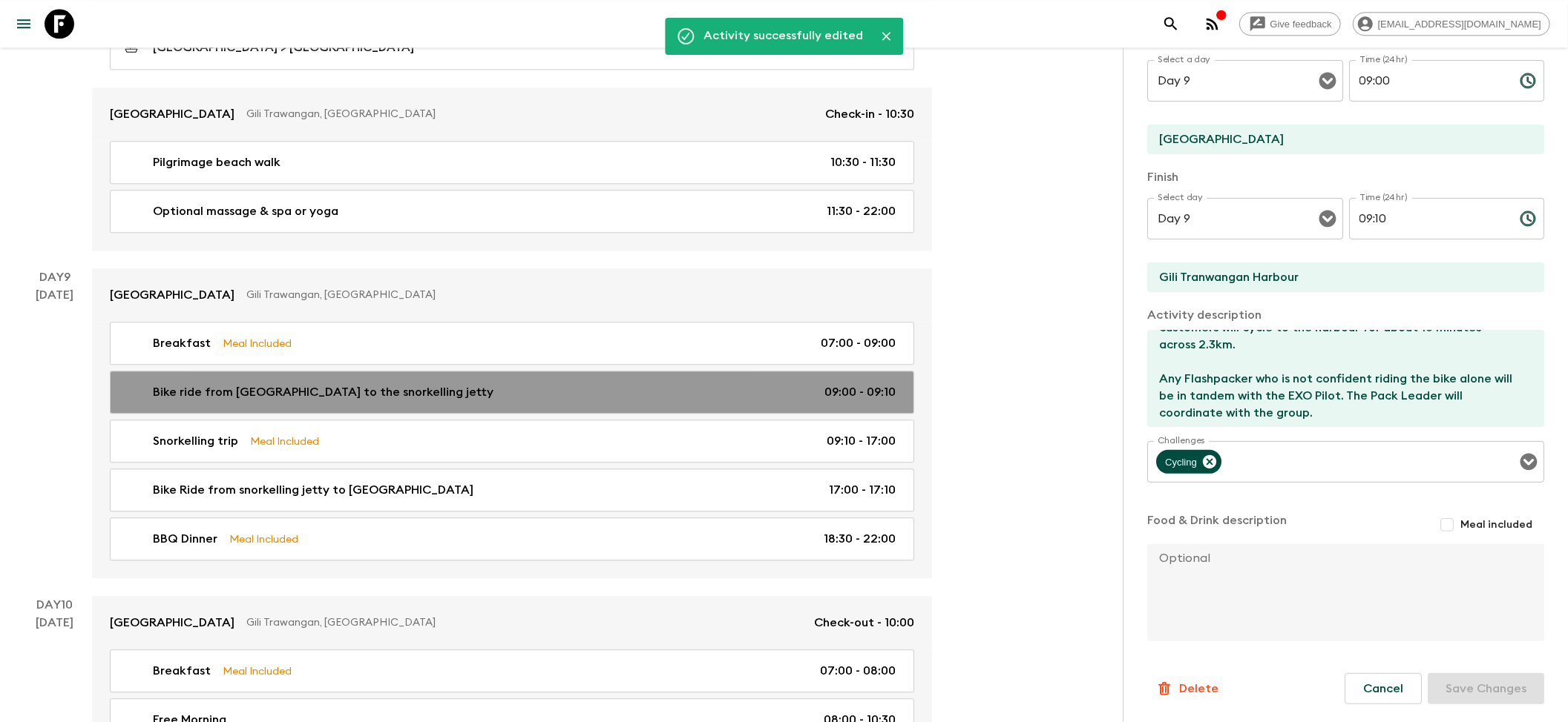
click at [445, 401] on p "Bike ride from [GEOGRAPHIC_DATA] to the snorkelling jetty" at bounding box center [323, 392] width 341 height 18
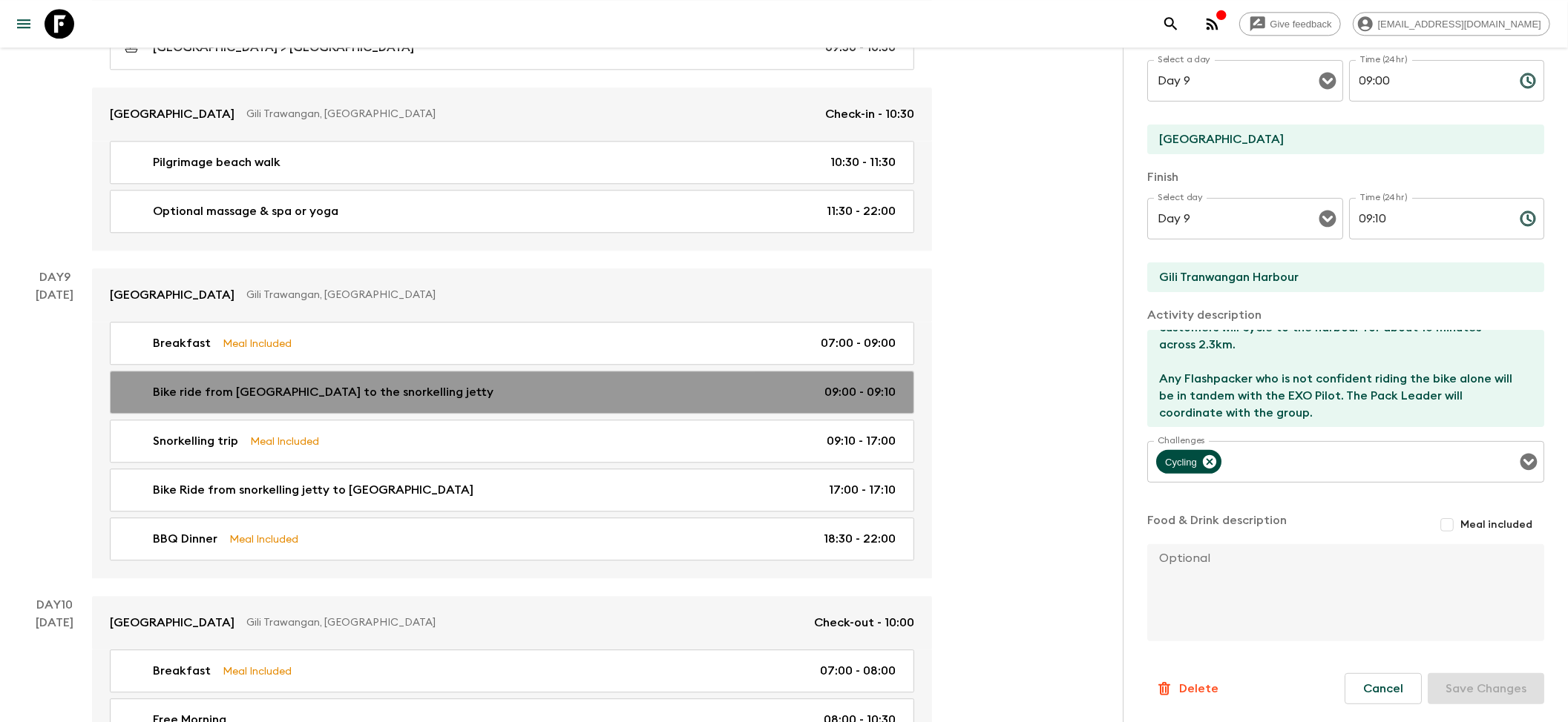
click at [445, 401] on p "Bike ride from [GEOGRAPHIC_DATA] to the snorkelling jetty" at bounding box center [323, 392] width 341 height 18
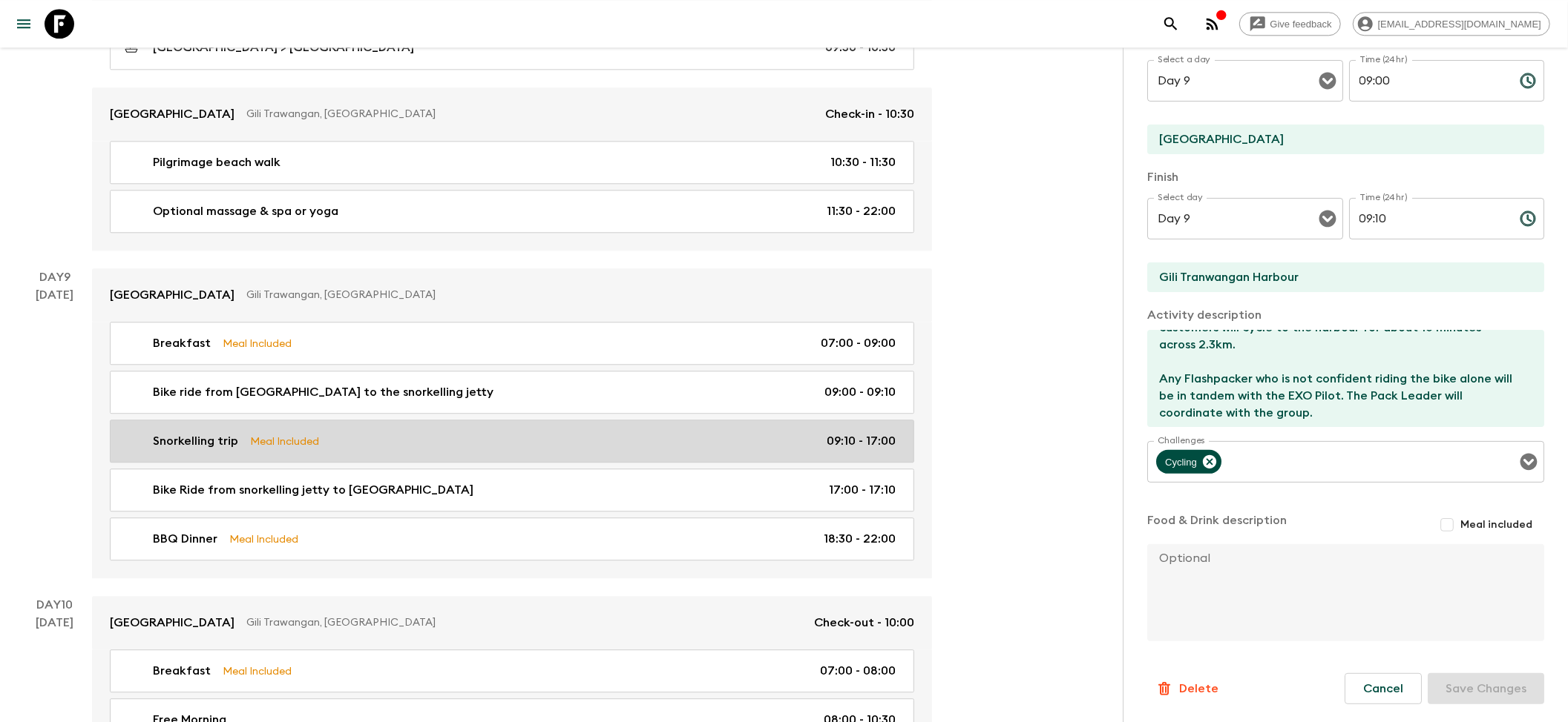
click at [367, 446] on link "Snorkelling trip Meal Included 09:10 - 17:00" at bounding box center [511, 441] width 804 height 43
type input "Snorkelling trip"
type input "Gili Air & nearby islands"
type textarea "Day trip snorkelling with an included lunch. Explore the other nearby islands i…"
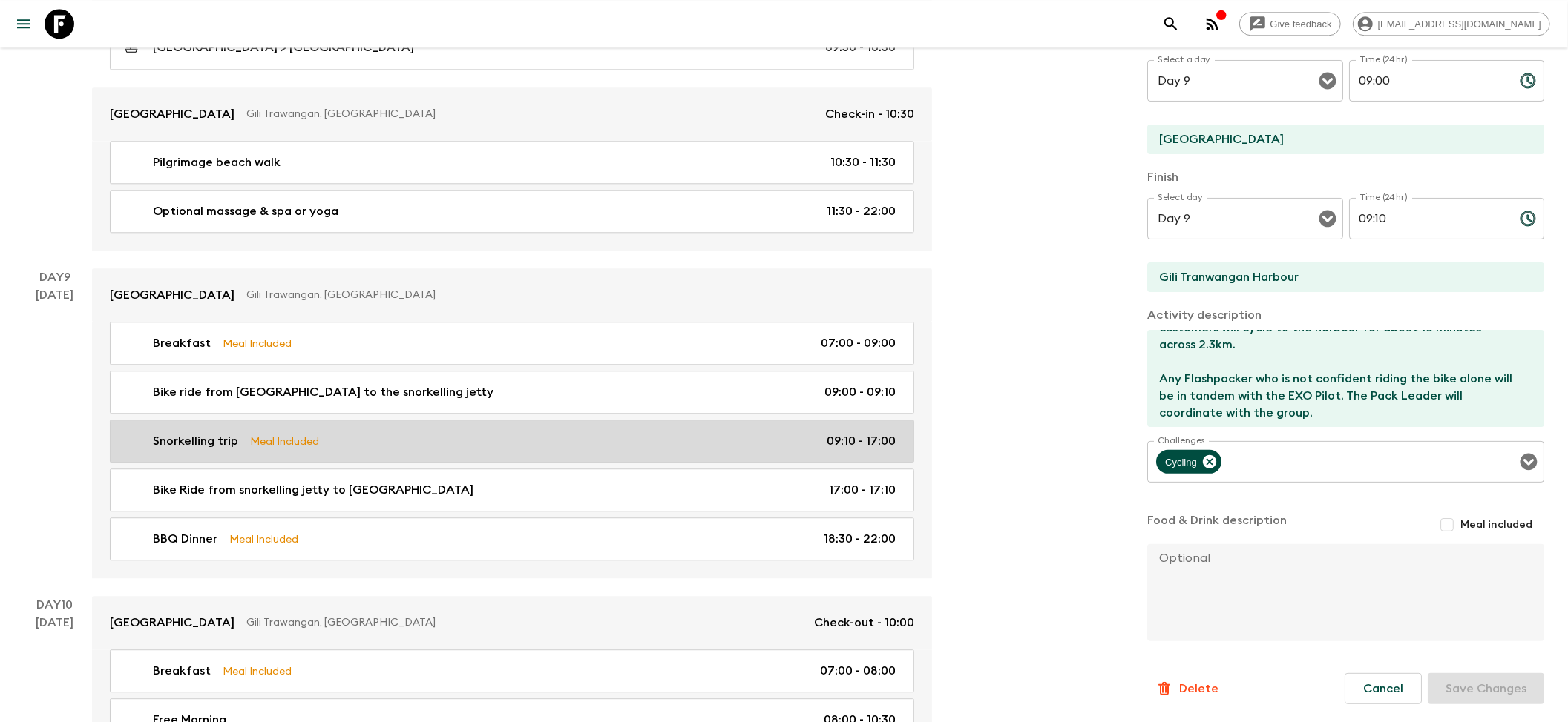
checkbox input "true"
type textarea "Lunch included. Boat trip includes mineral water/soft drink and some local frui…"
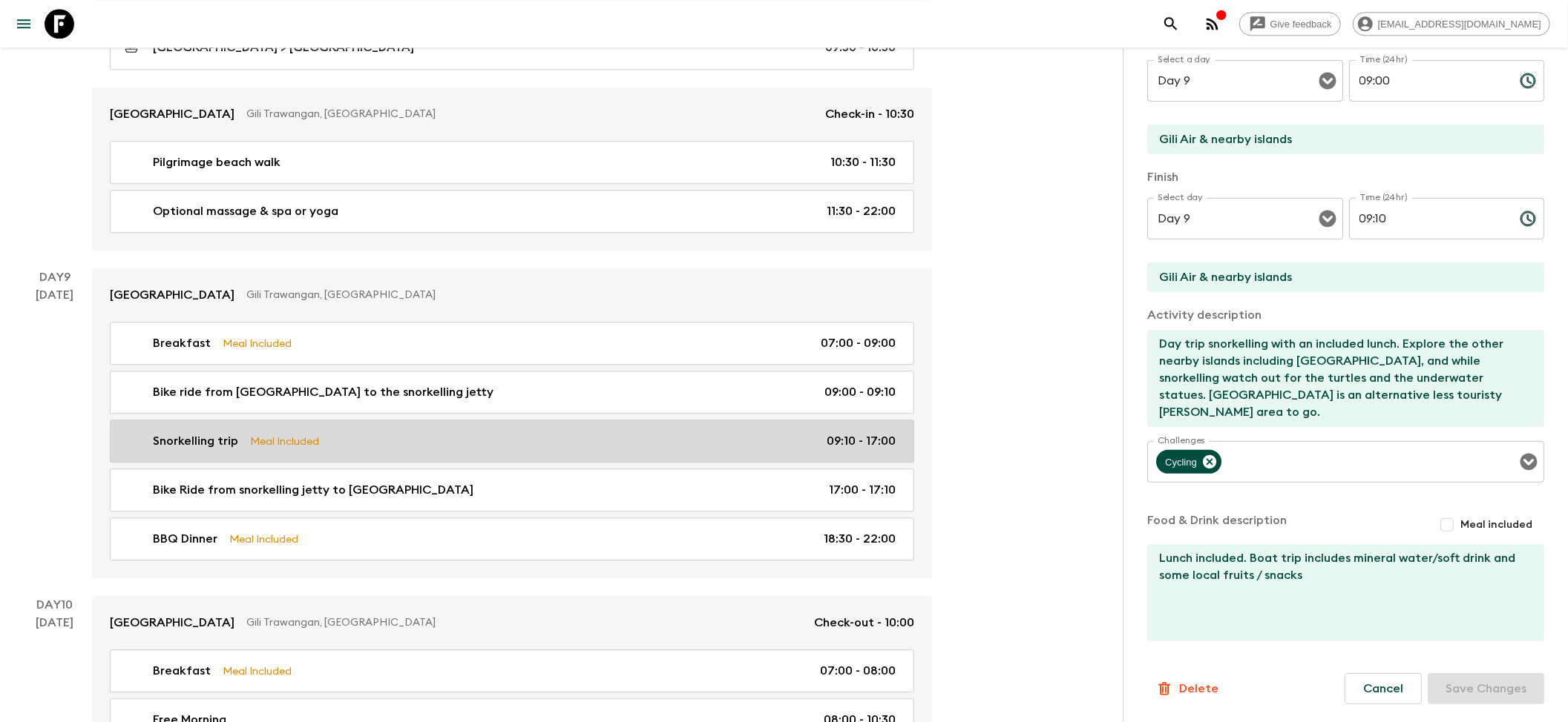
type input "09:10"
type input "17:00"
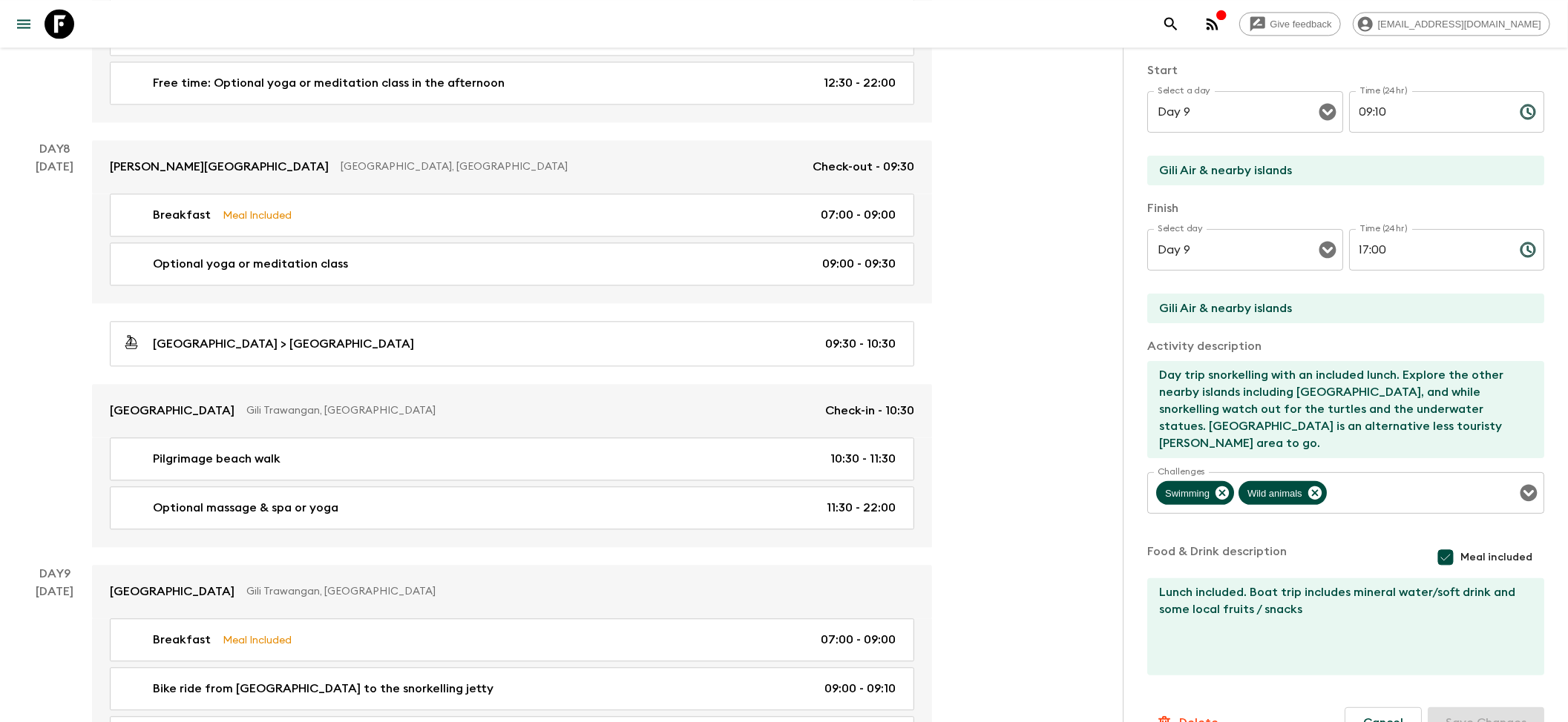
scroll to position [198, 0]
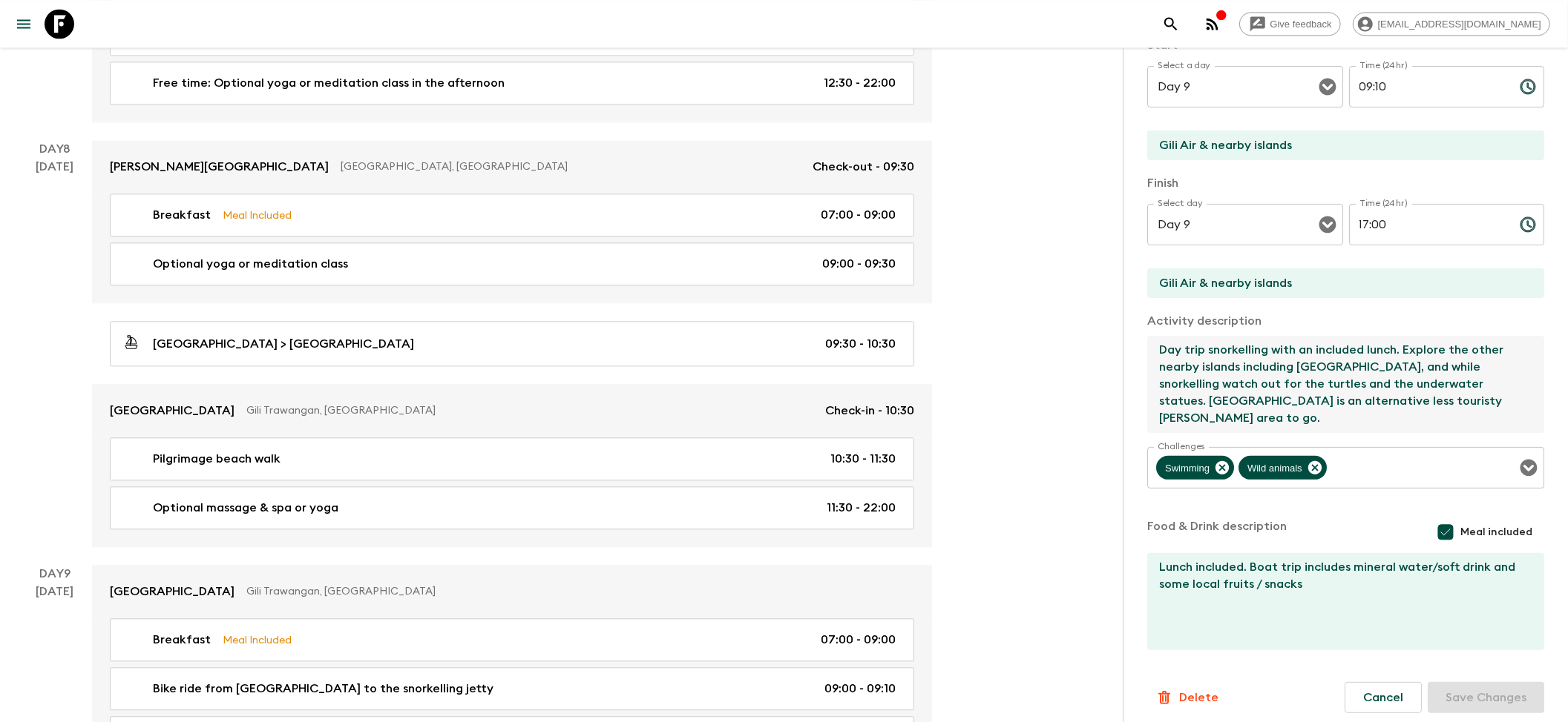
drag, startPoint x: 1330, startPoint y: 360, endPoint x: 1368, endPoint y: 424, distance: 74.4
click at [1368, 424] on textarea "Day trip snorkelling with an included lunch. Explore the other nearby islands i…" at bounding box center [1338, 384] width 385 height 97
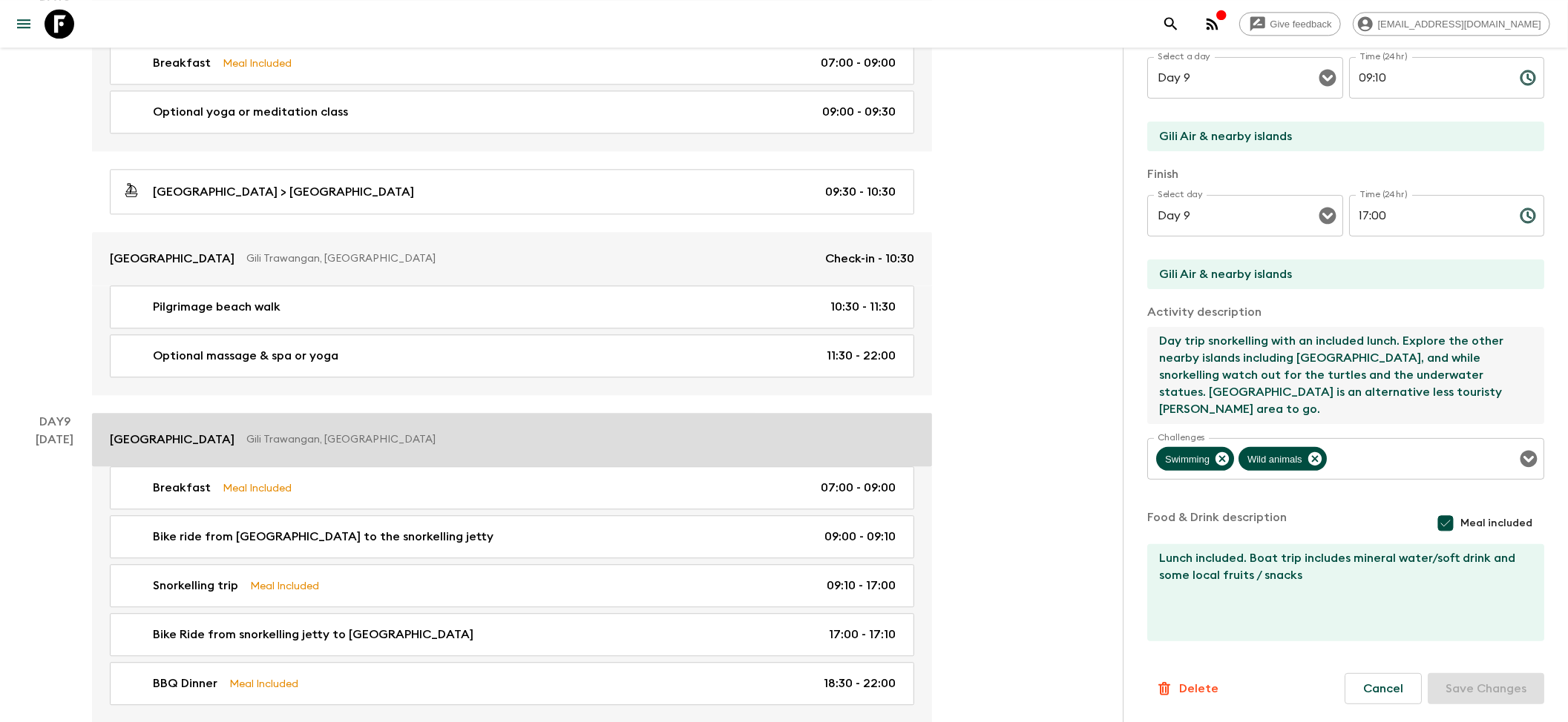
scroll to position [2965, 0]
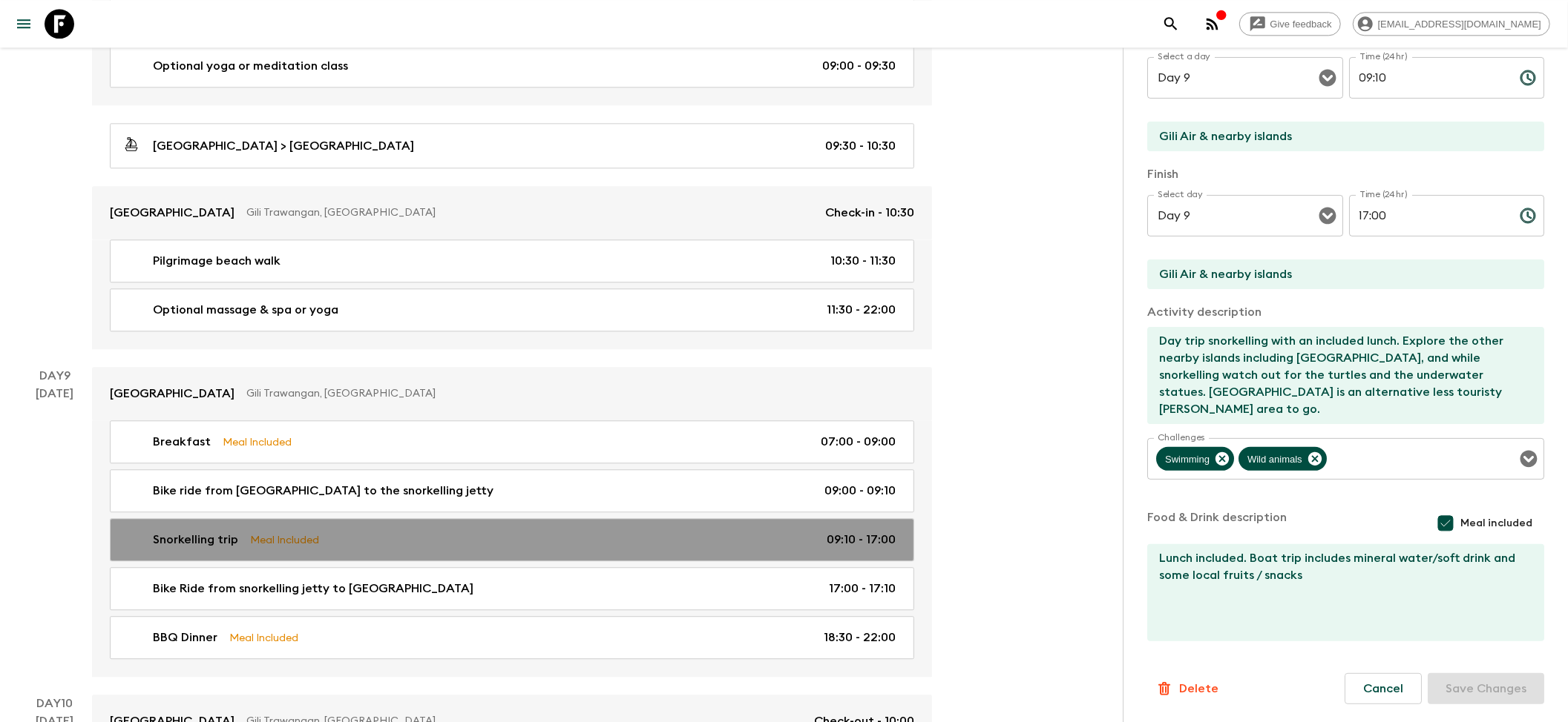
click at [291, 547] on link "Snorkelling trip Meal Included 09:10 - 17:00" at bounding box center [511, 539] width 804 height 43
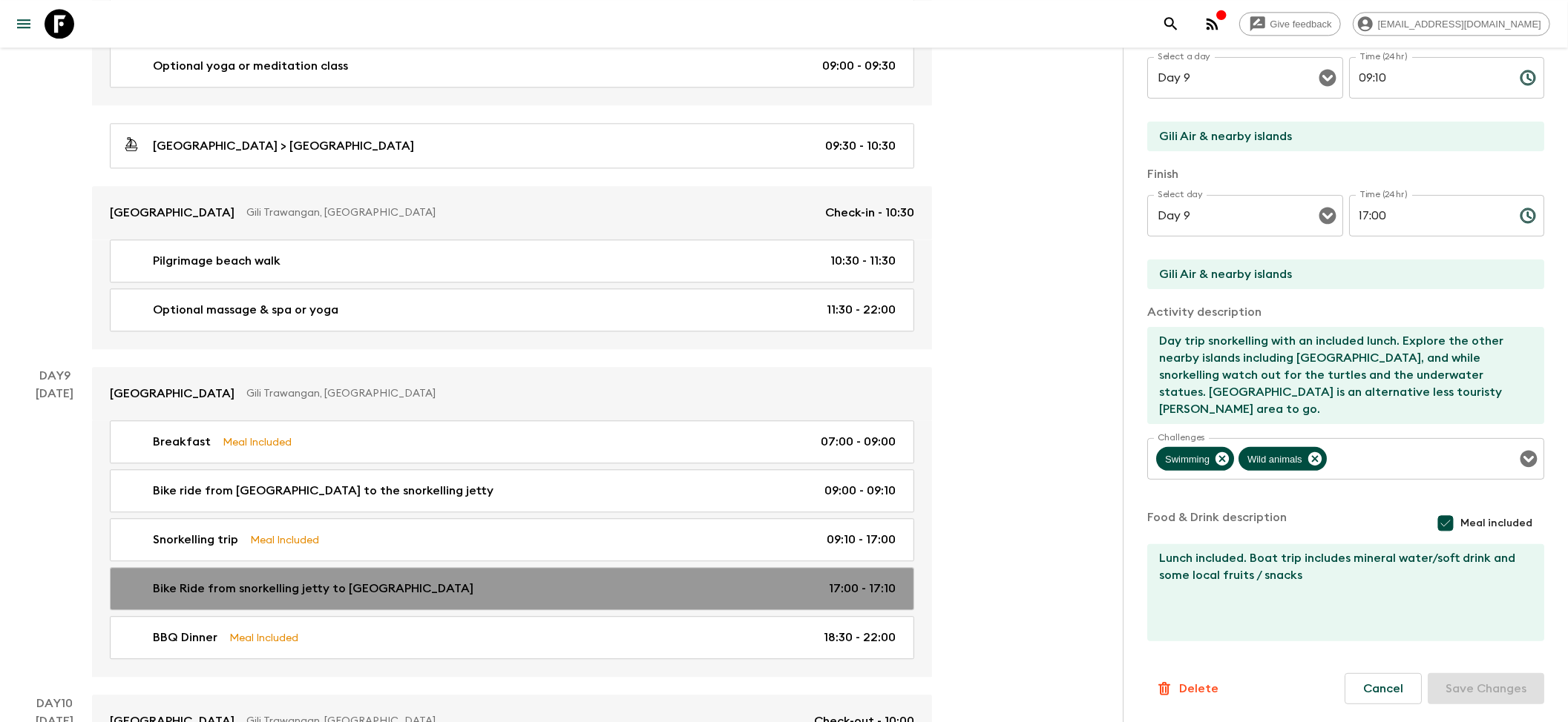
click at [280, 598] on p "Bike Ride from snorkelling jetty to [GEOGRAPHIC_DATA]" at bounding box center [313, 589] width 321 height 18
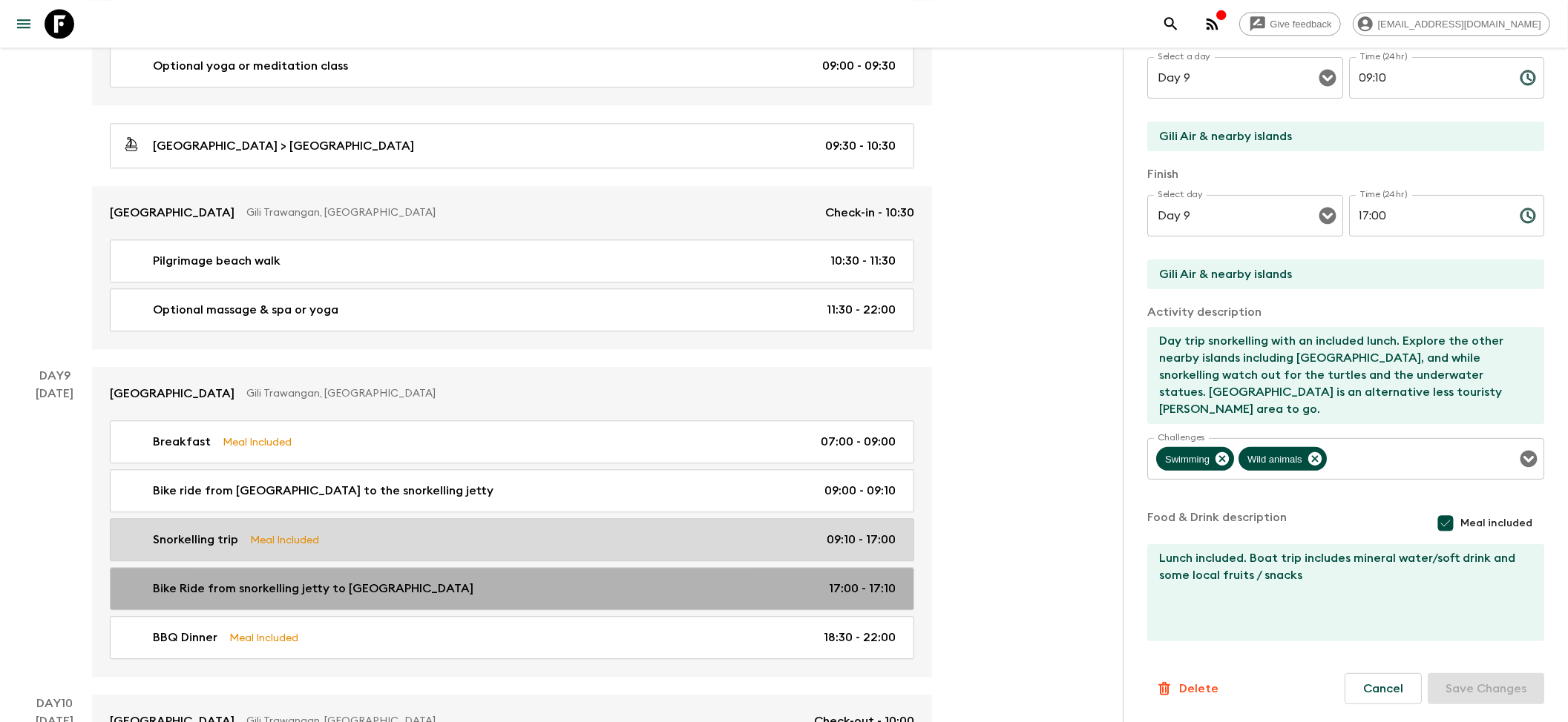
type input "Bike Ride from snorkelling jetty to [GEOGRAPHIC_DATA]"
type input "Gili Trawangan Harbour"
type input "[GEOGRAPHIC_DATA]"
type textarea "Cycling back from the harbour to the hotel - same distance (2.3km) for about 10…"
checkbox input "false"
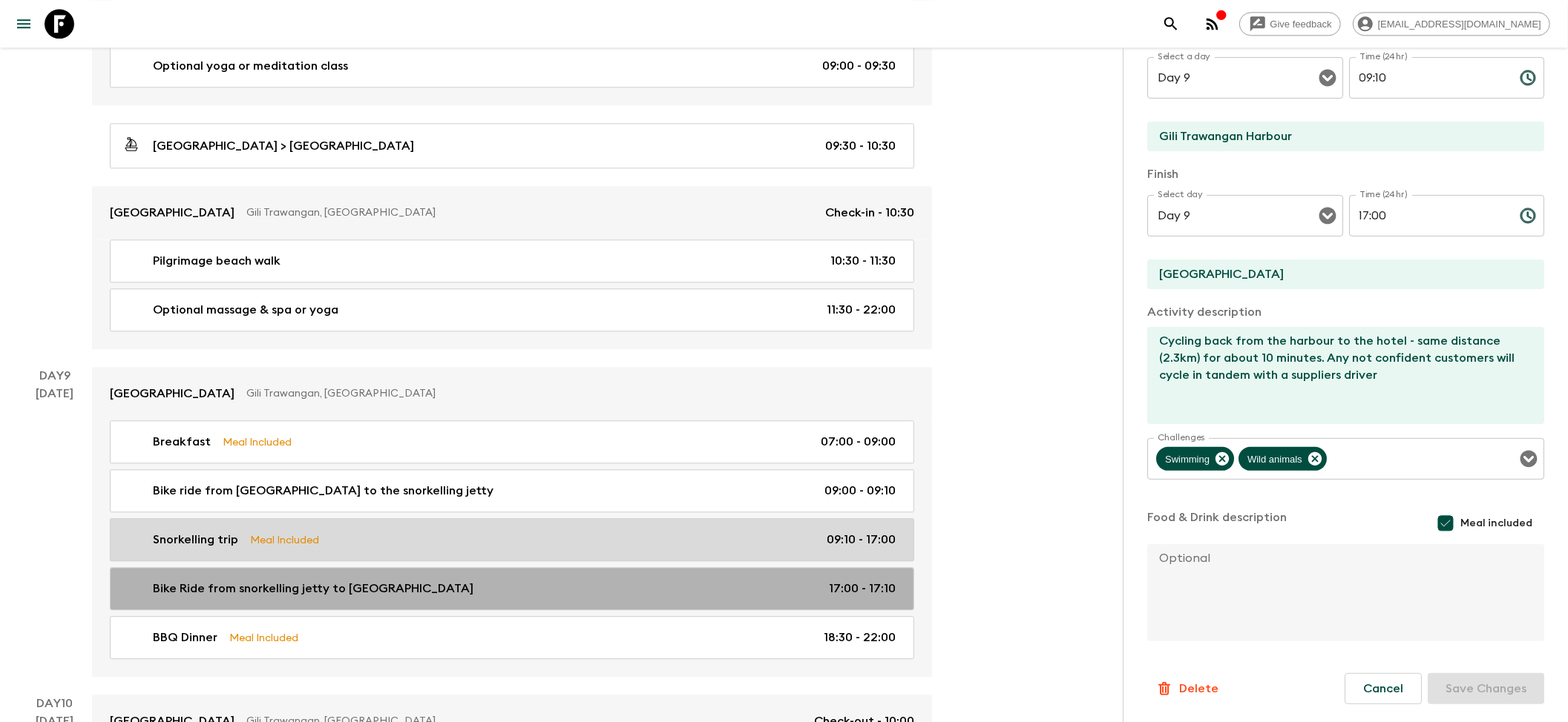
type input "17:00"
type input "17:10"
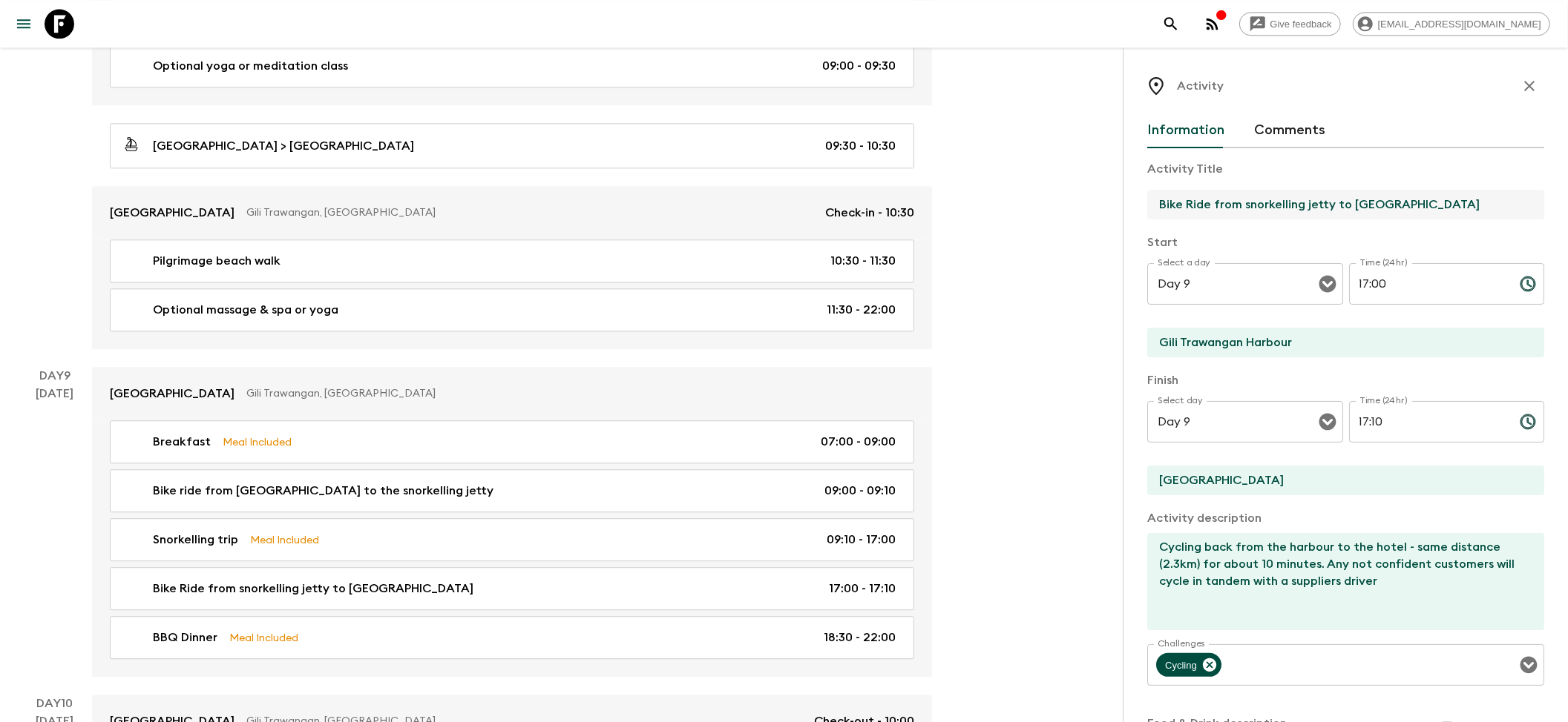
drag, startPoint x: 1456, startPoint y: 194, endPoint x: 1546, endPoint y: 188, distance: 90.2
click at [1541, 188] on div "Activity Information Comments Activity Title Bike Ride from snorkelling jetty t…" at bounding box center [1345, 408] width 445 height 722
paste input "[GEOGRAPHIC_DATA]"
type input "Bike Ride from snorkelling jetty to [GEOGRAPHIC_DATA]"
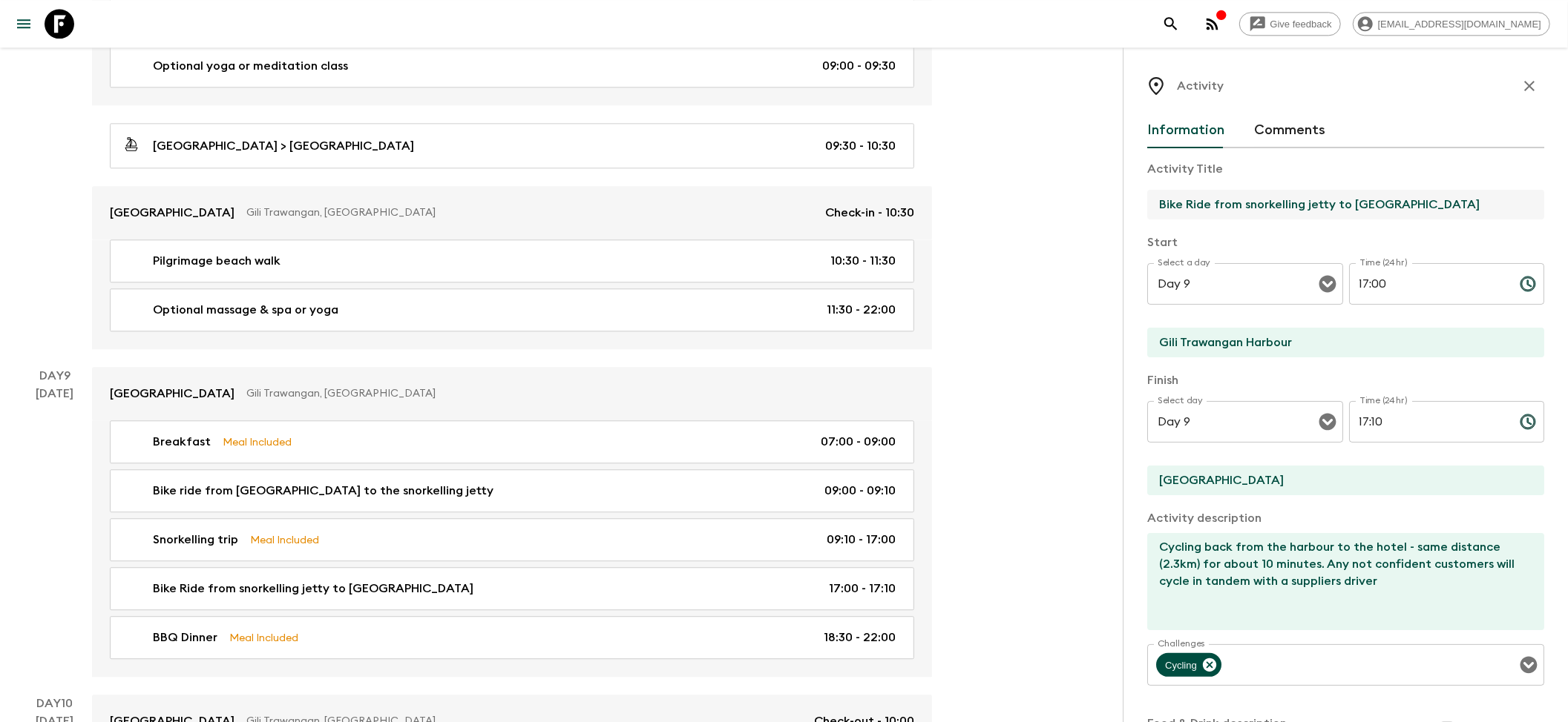
scroll to position [0, 0]
drag, startPoint x: 1253, startPoint y: 482, endPoint x: 1101, endPoint y: 485, distance: 152.0
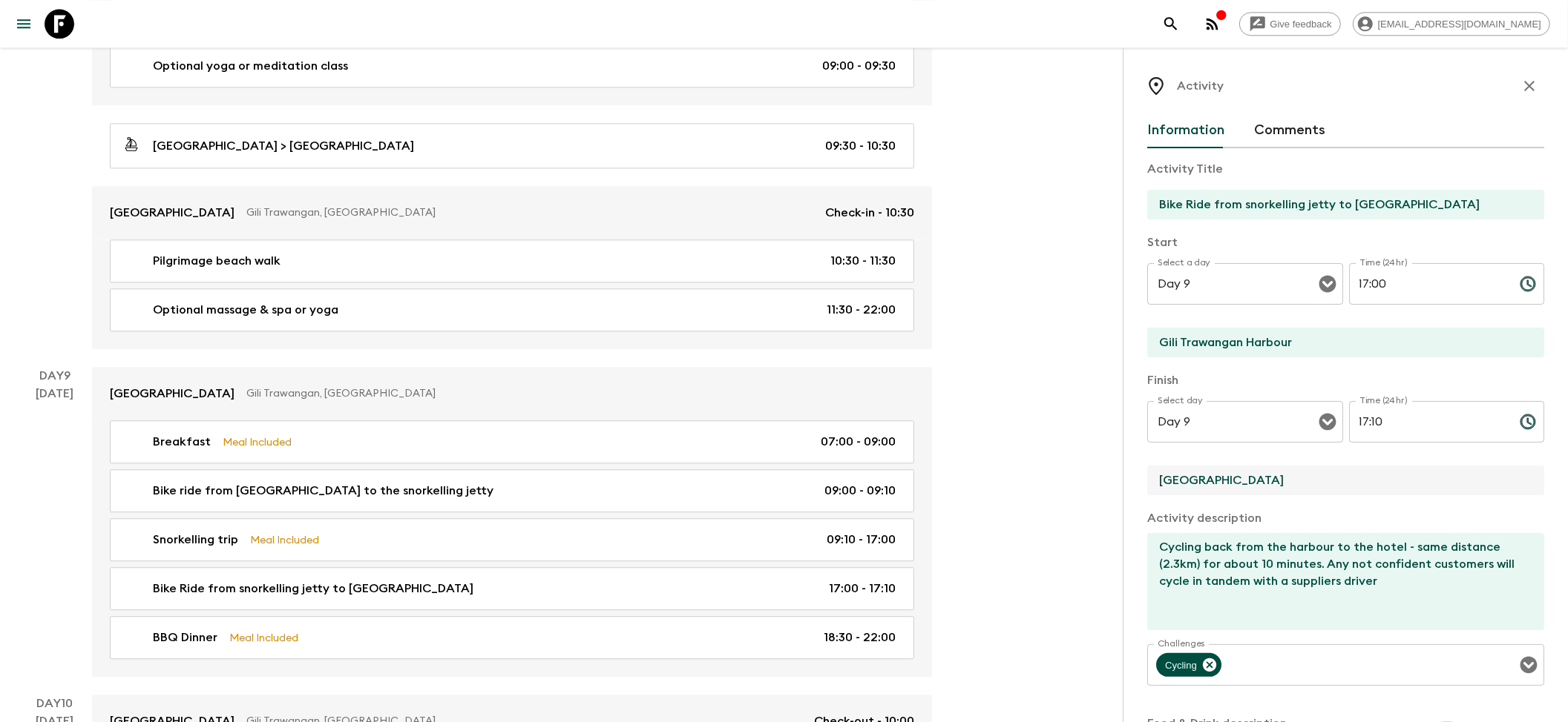
paste input "[GEOGRAPHIC_DATA]"
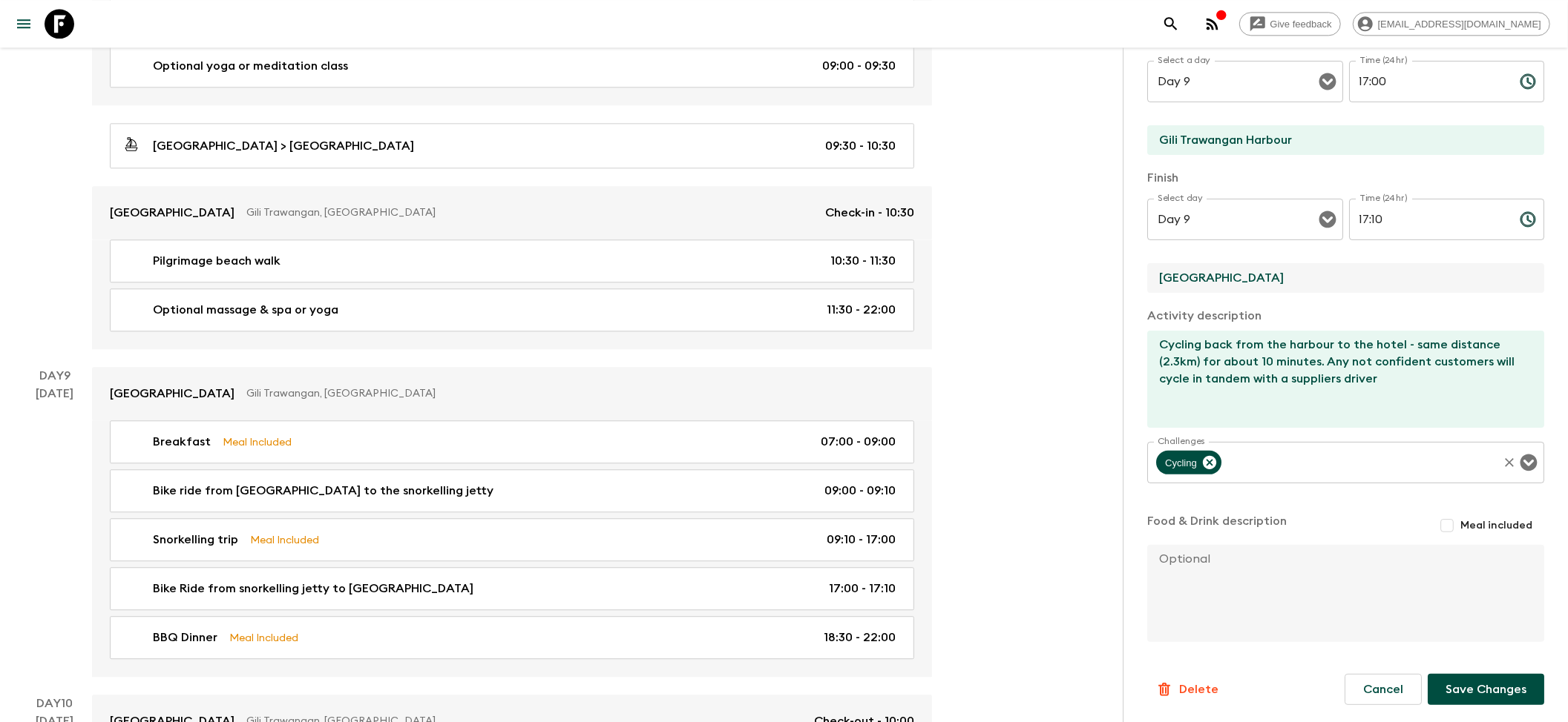
scroll to position [204, 0]
type input "[GEOGRAPHIC_DATA]"
click at [1462, 686] on button "Save Changes" at bounding box center [1485, 688] width 116 height 31
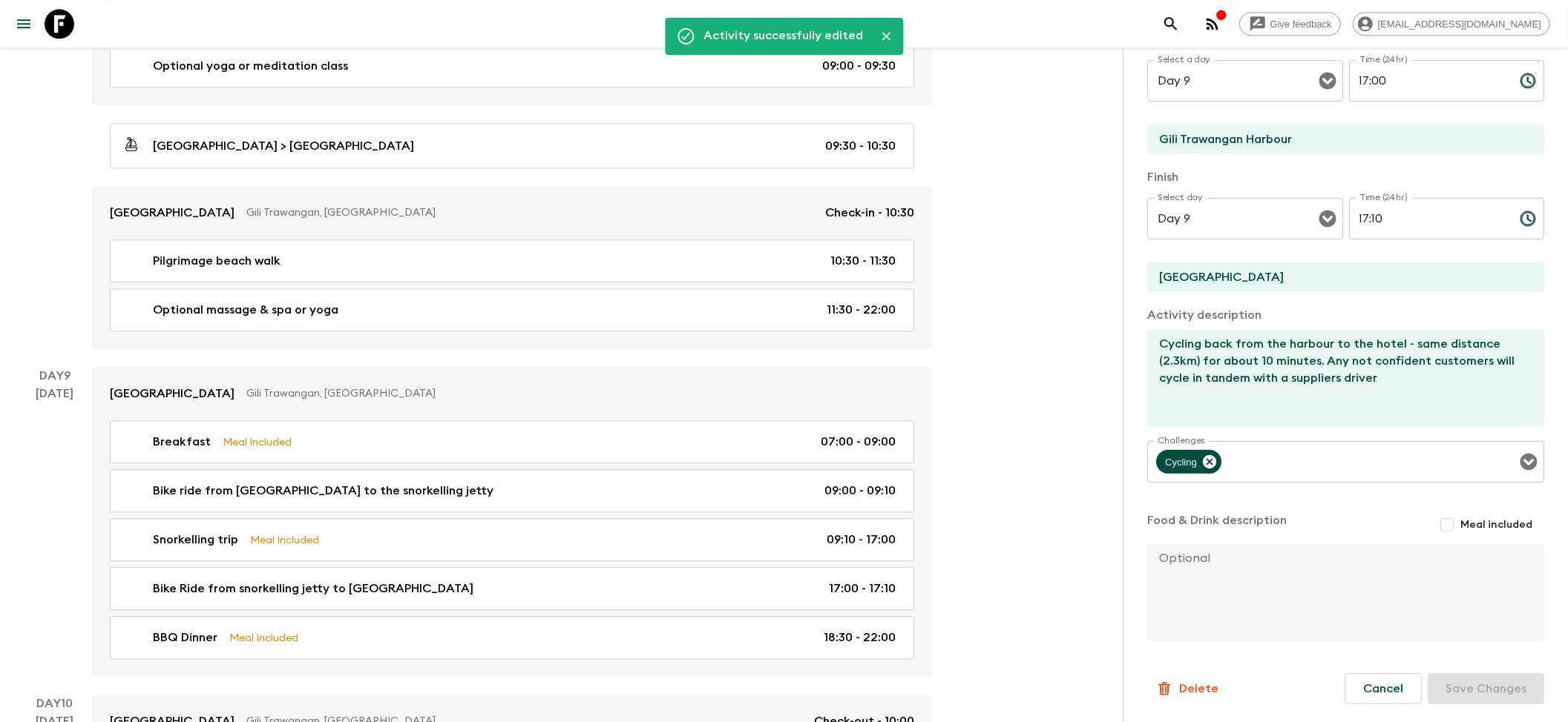
scroll to position [3065, 0]
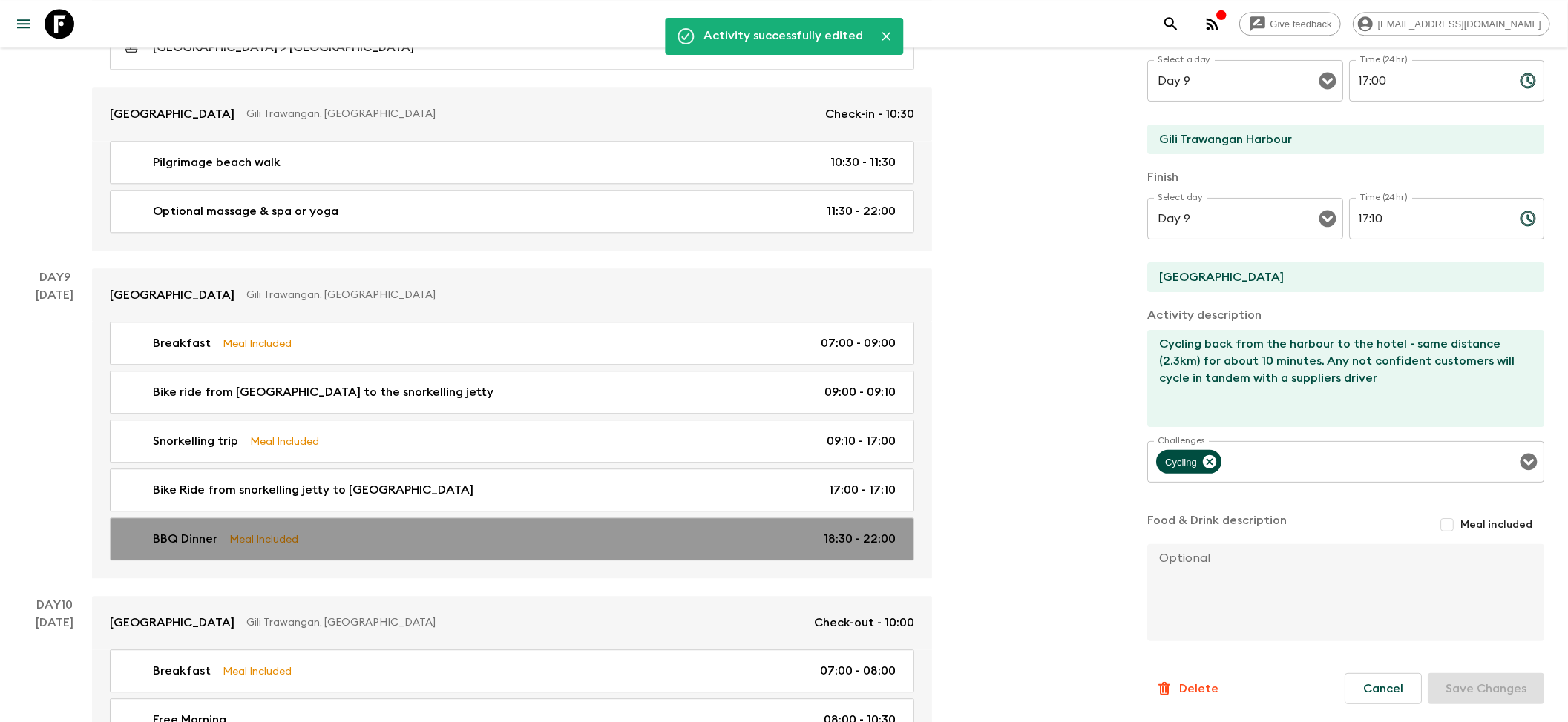
click at [313, 538] on link "BBQ Dinner Meal Included 18:30 - 22:00" at bounding box center [511, 538] width 804 height 43
type input "BBQ Dinner"
type input "Beach restaurant"
checkbox input "true"
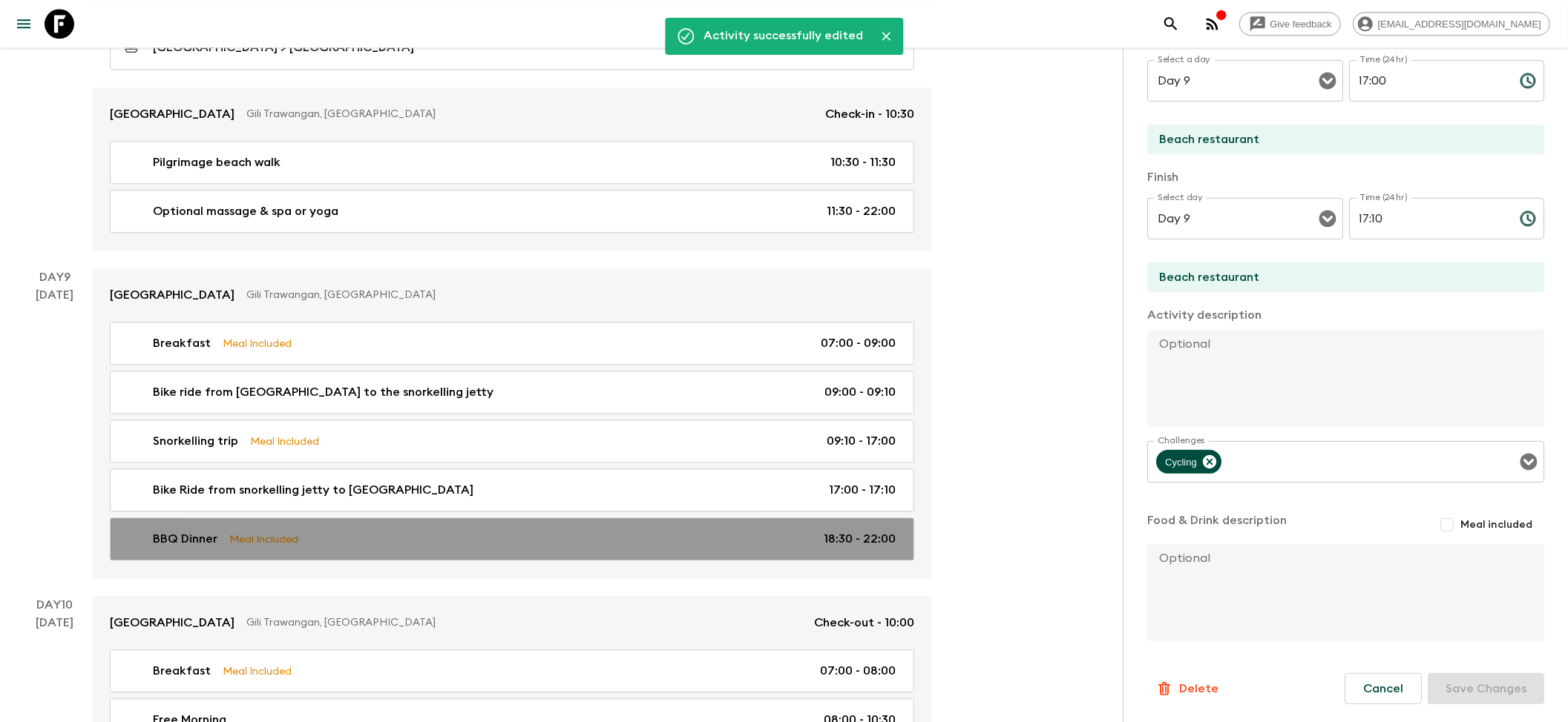
type input "18:30"
type input "22:00"
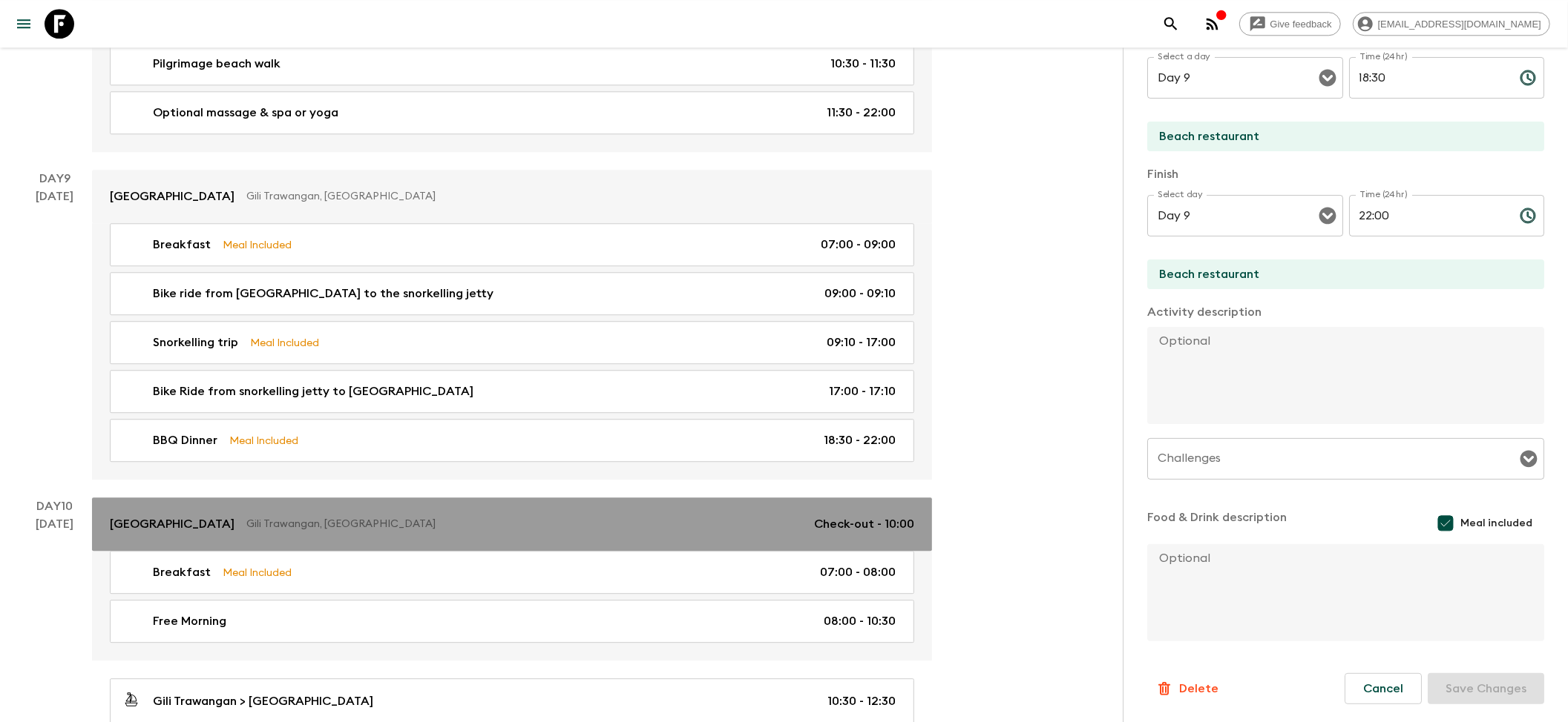
click at [235, 533] on p "[GEOGRAPHIC_DATA]" at bounding box center [171, 524] width 124 height 18
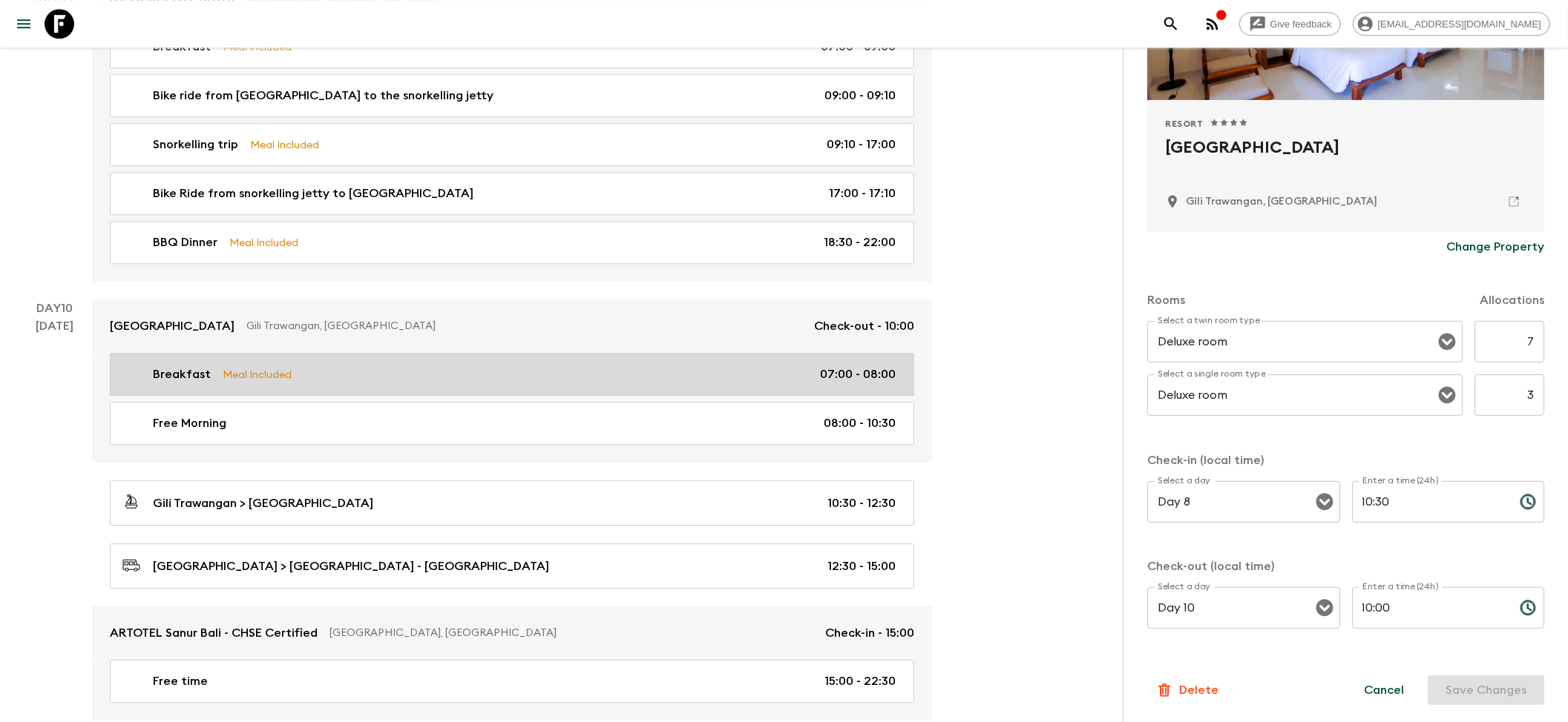
click at [230, 396] on link "Breakfast Meal Included 07:00 - 08:00" at bounding box center [511, 373] width 804 height 43
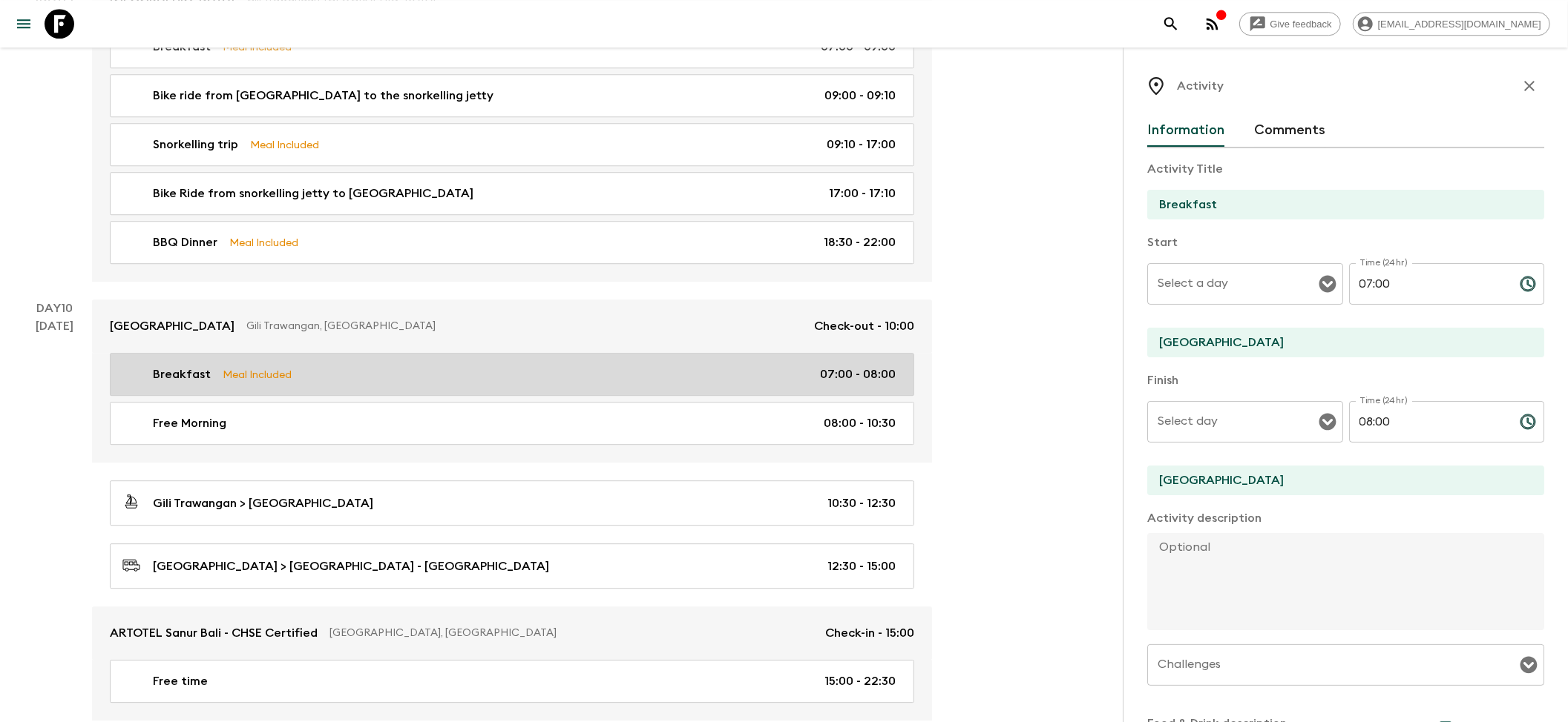
type input "Day 10"
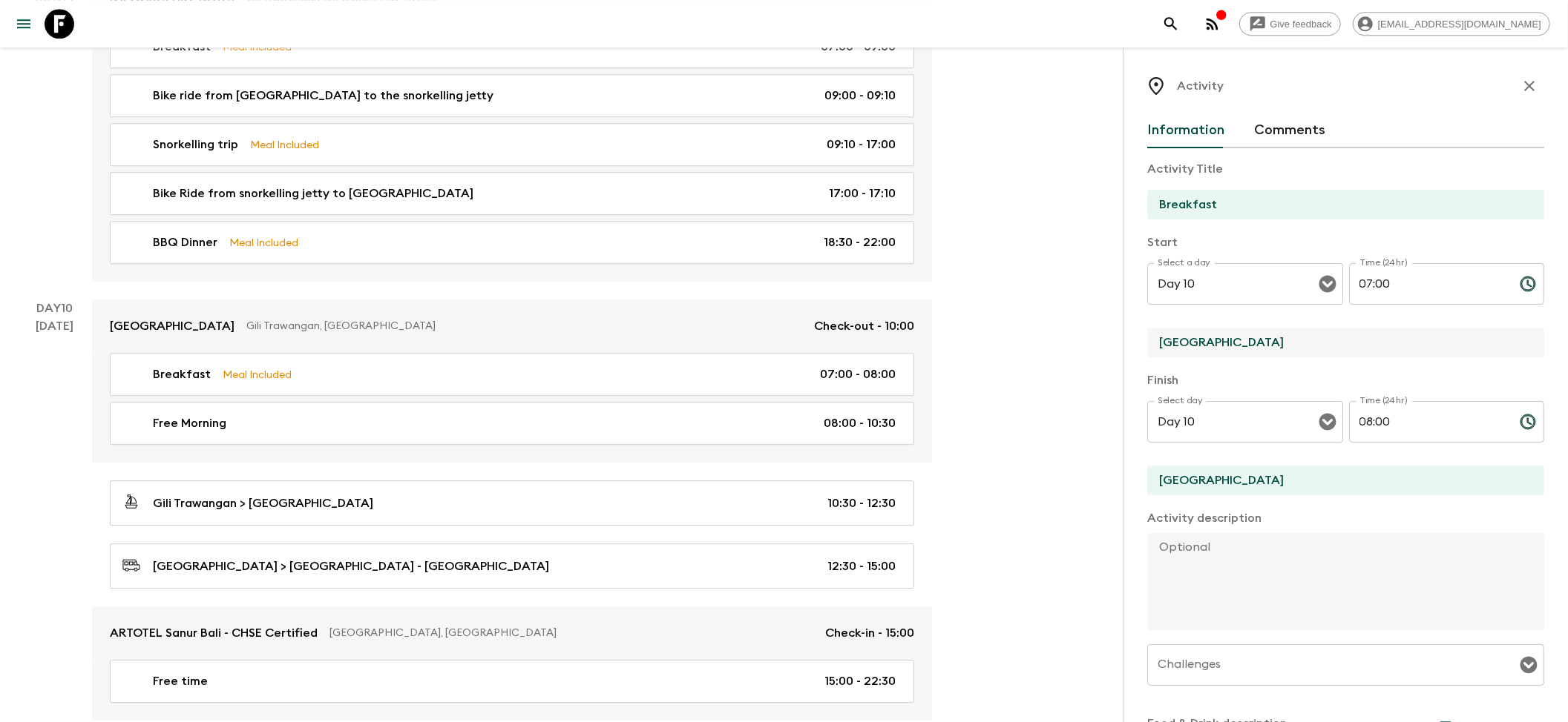
drag, startPoint x: 1236, startPoint y: 340, endPoint x: 1085, endPoint y: 342, distance: 151.0
paste input "[GEOGRAPHIC_DATA]"
type input "[GEOGRAPHIC_DATA]"
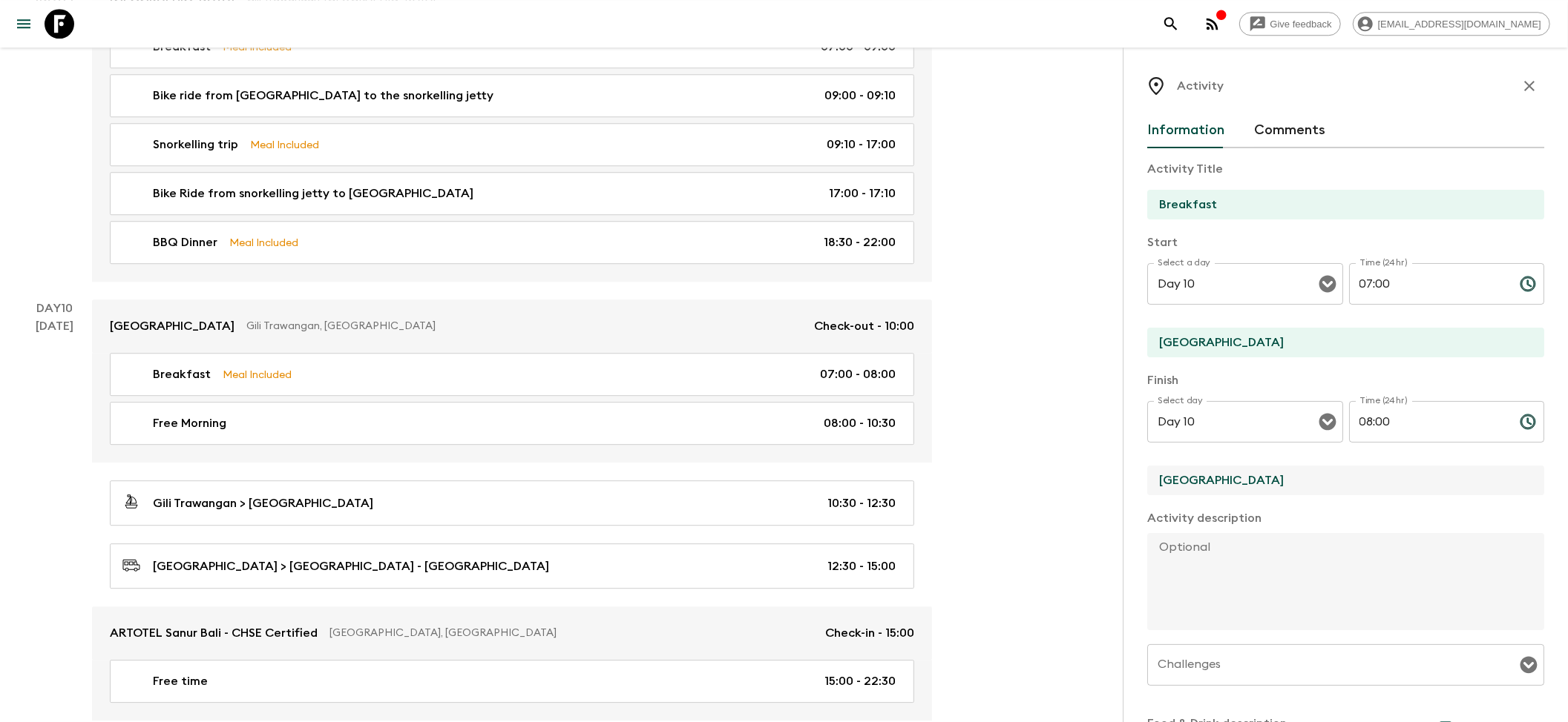
drag, startPoint x: 1242, startPoint y: 472, endPoint x: 1047, endPoint y: 455, distance: 195.7
paste input "[GEOGRAPHIC_DATA]"
type input "[GEOGRAPHIC_DATA]"
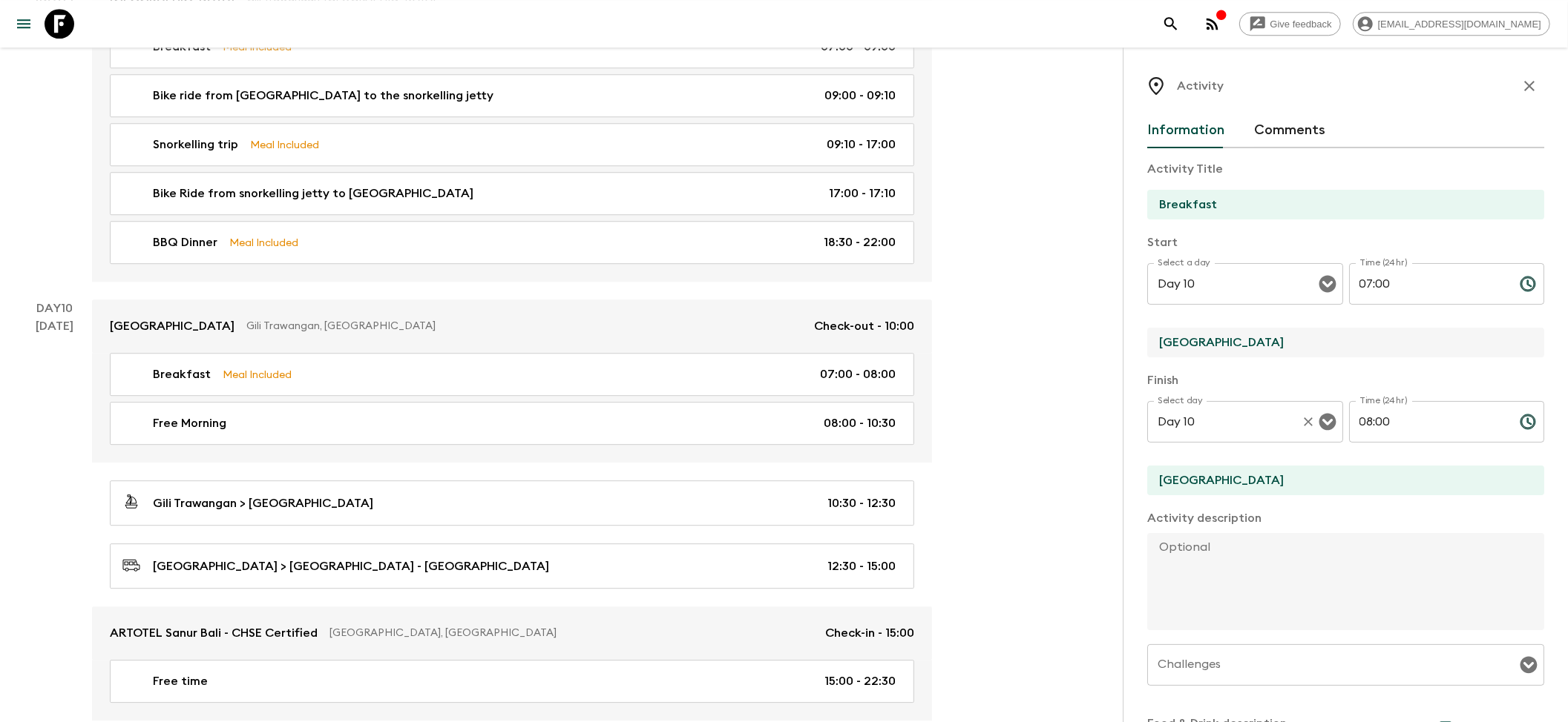
paste input "[GEOGRAPHIC_DATA]"
type input "[GEOGRAPHIC_DATA]"
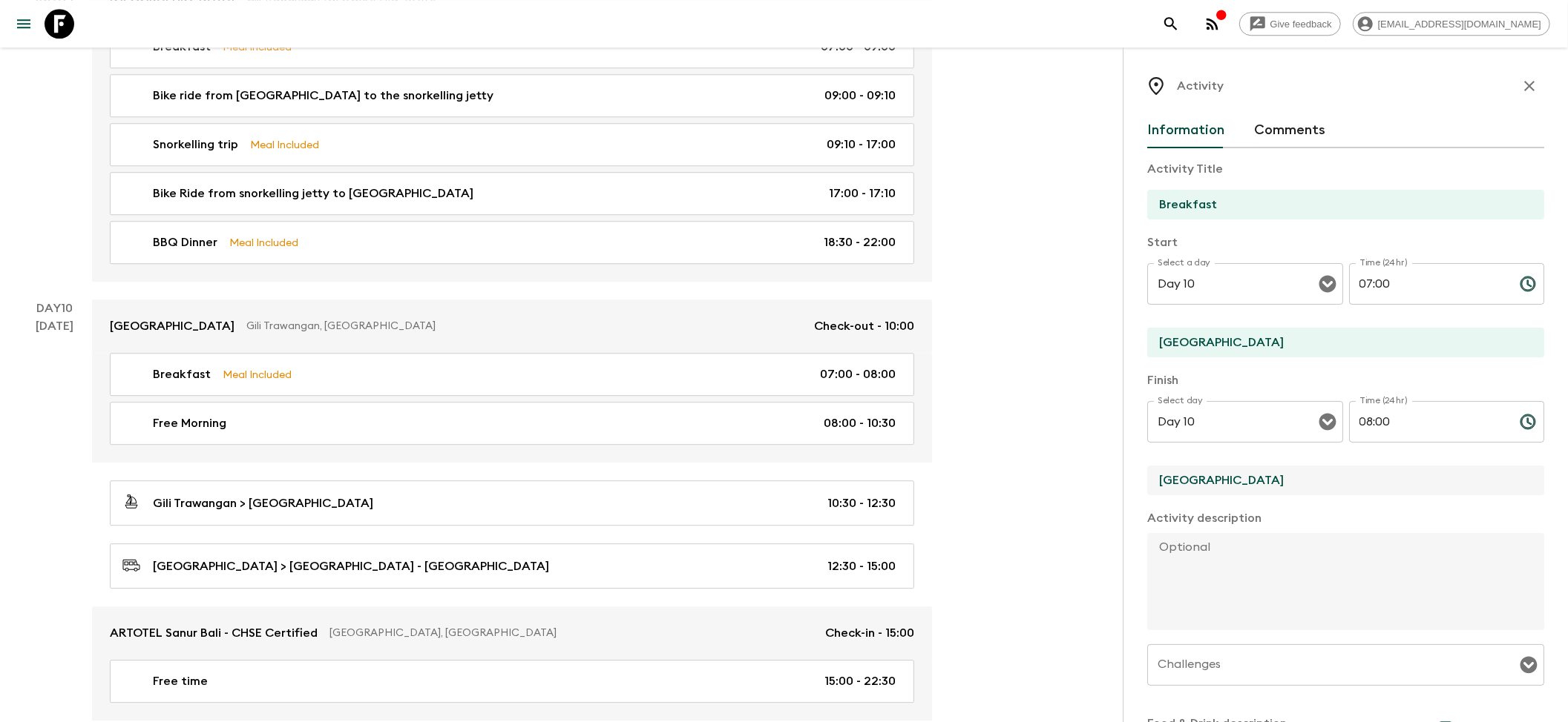
drag, startPoint x: 1261, startPoint y: 479, endPoint x: 1019, endPoint y: 478, distance: 242.0
paste input "[GEOGRAPHIC_DATA]"
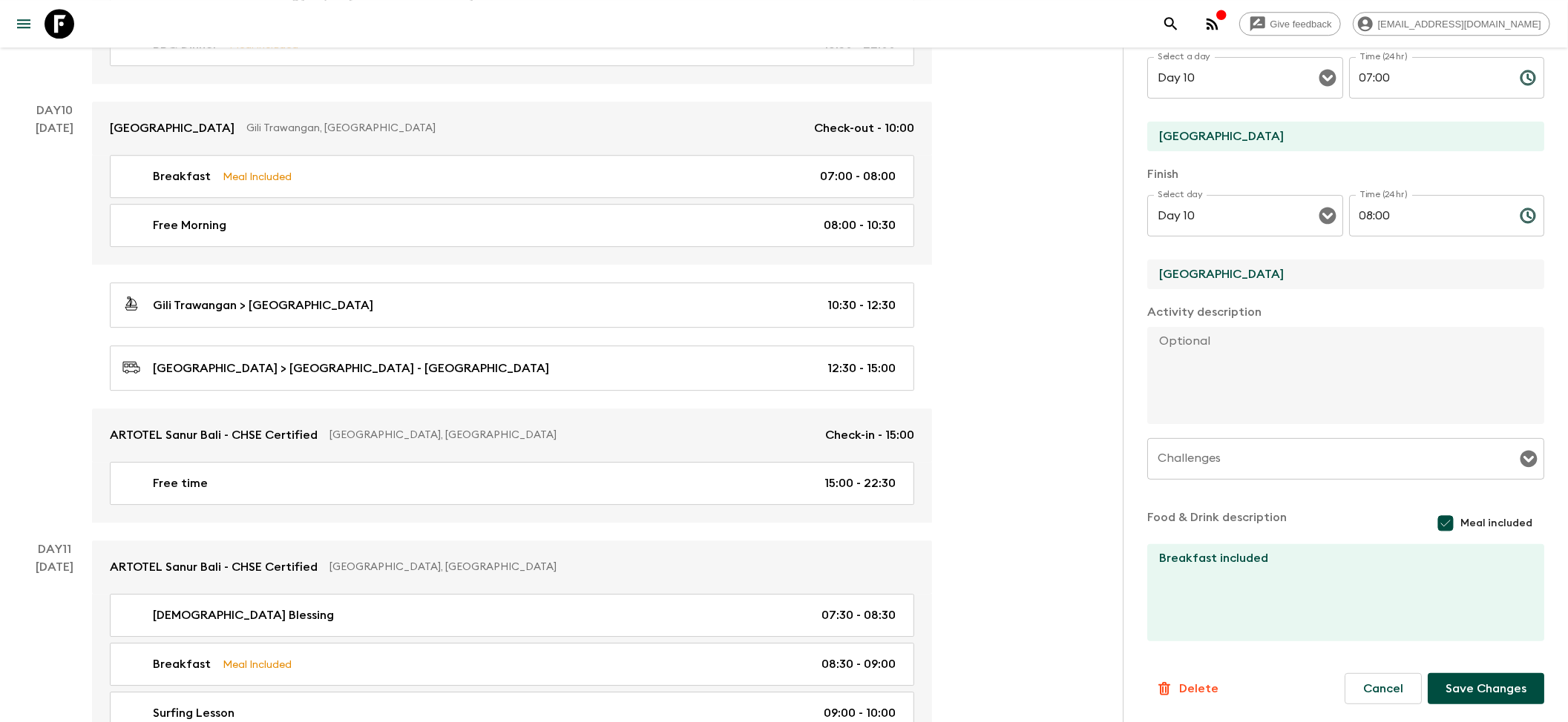
type input "[GEOGRAPHIC_DATA]"
click at [1451, 686] on button "Save Changes" at bounding box center [1485, 688] width 116 height 31
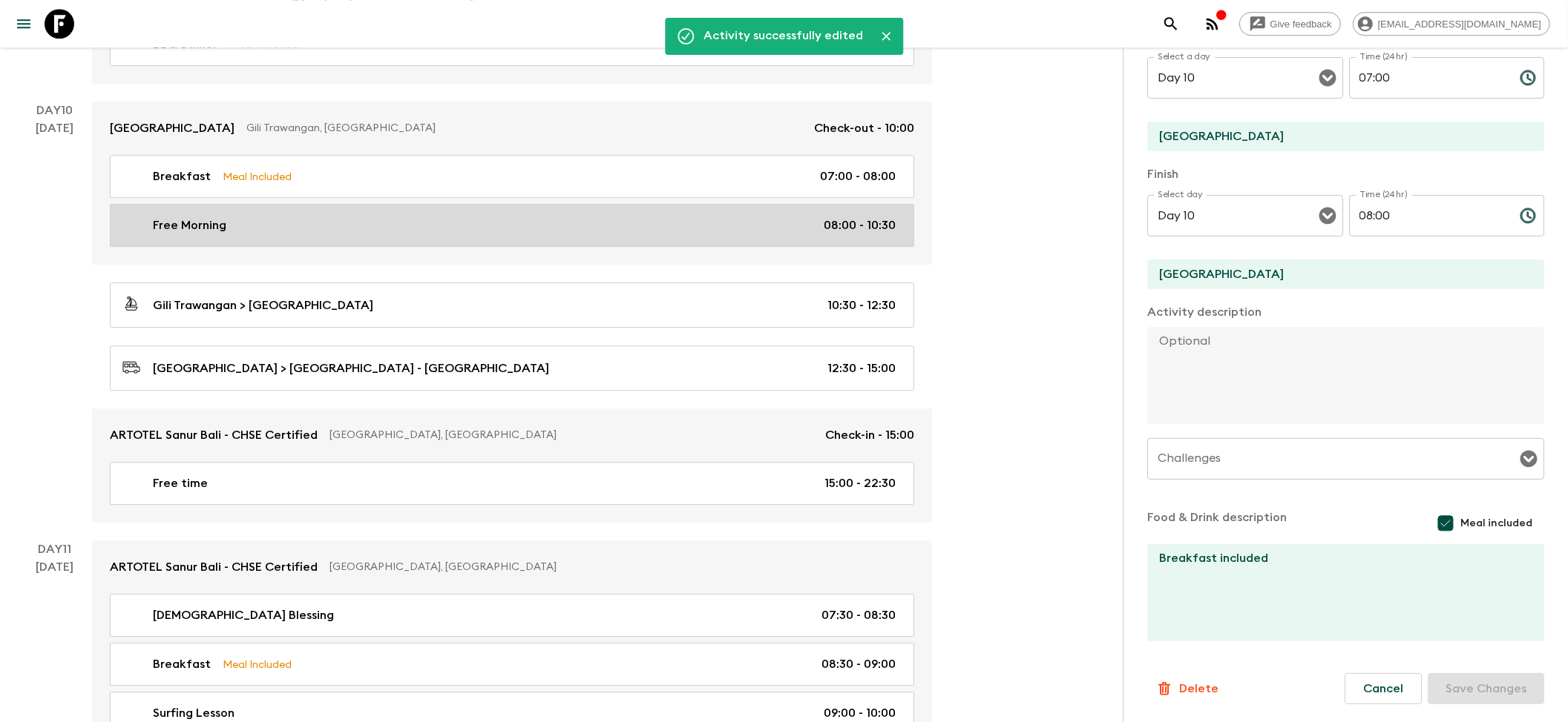
click at [364, 234] on div "Free Morning 08:00 - 10:30" at bounding box center [509, 225] width 773 height 18
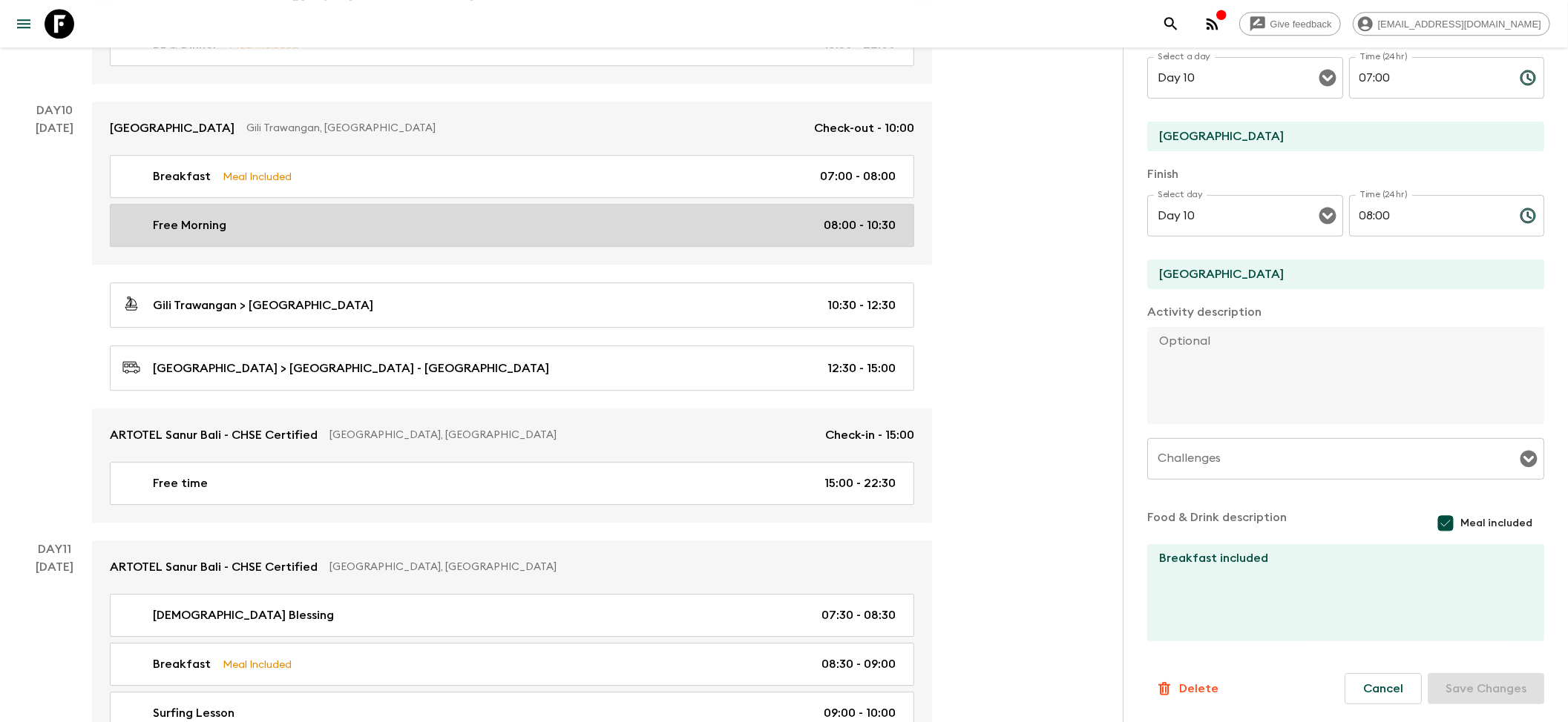
type input "Free Morning"
type input "[GEOGRAPHIC_DATA]"
checkbox input "false"
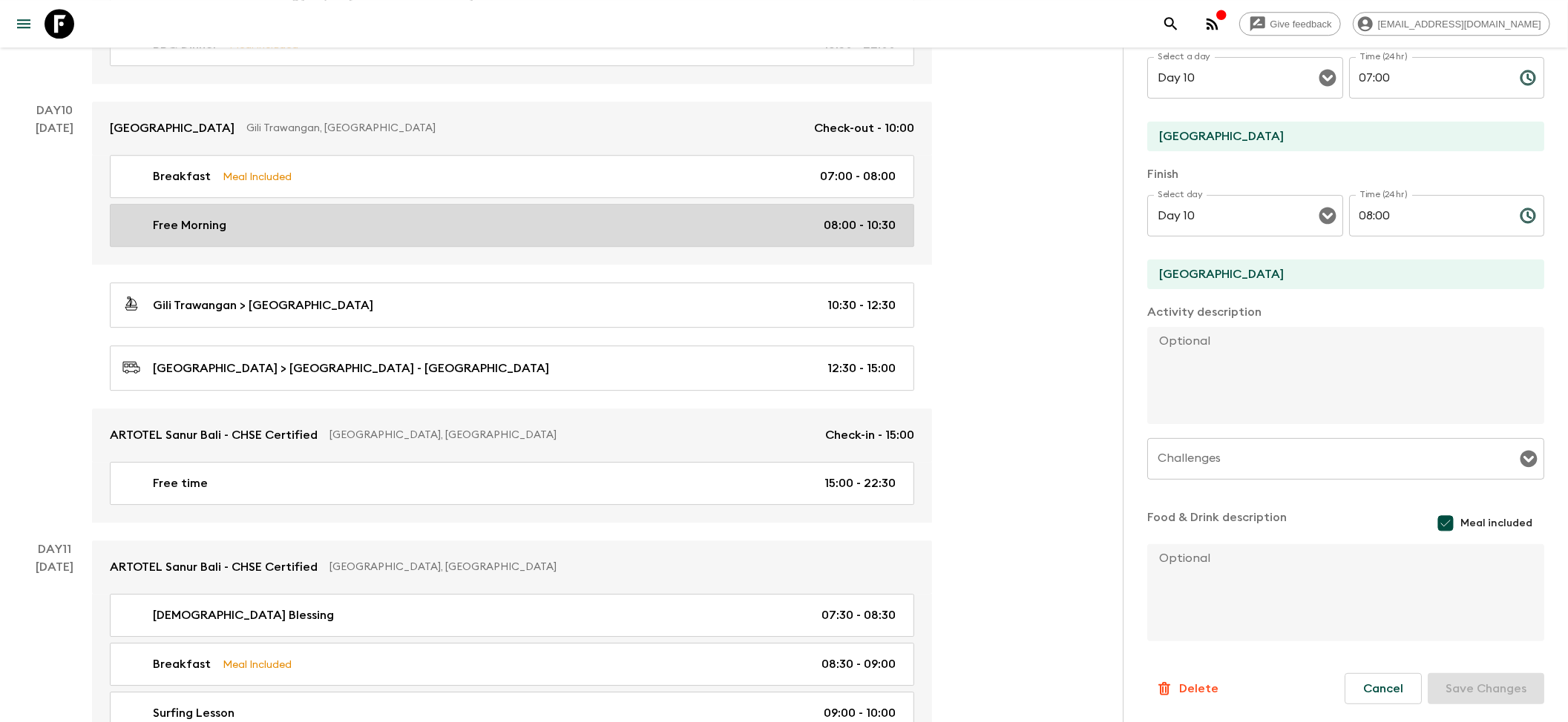
type input "08:00"
type input "10:30"
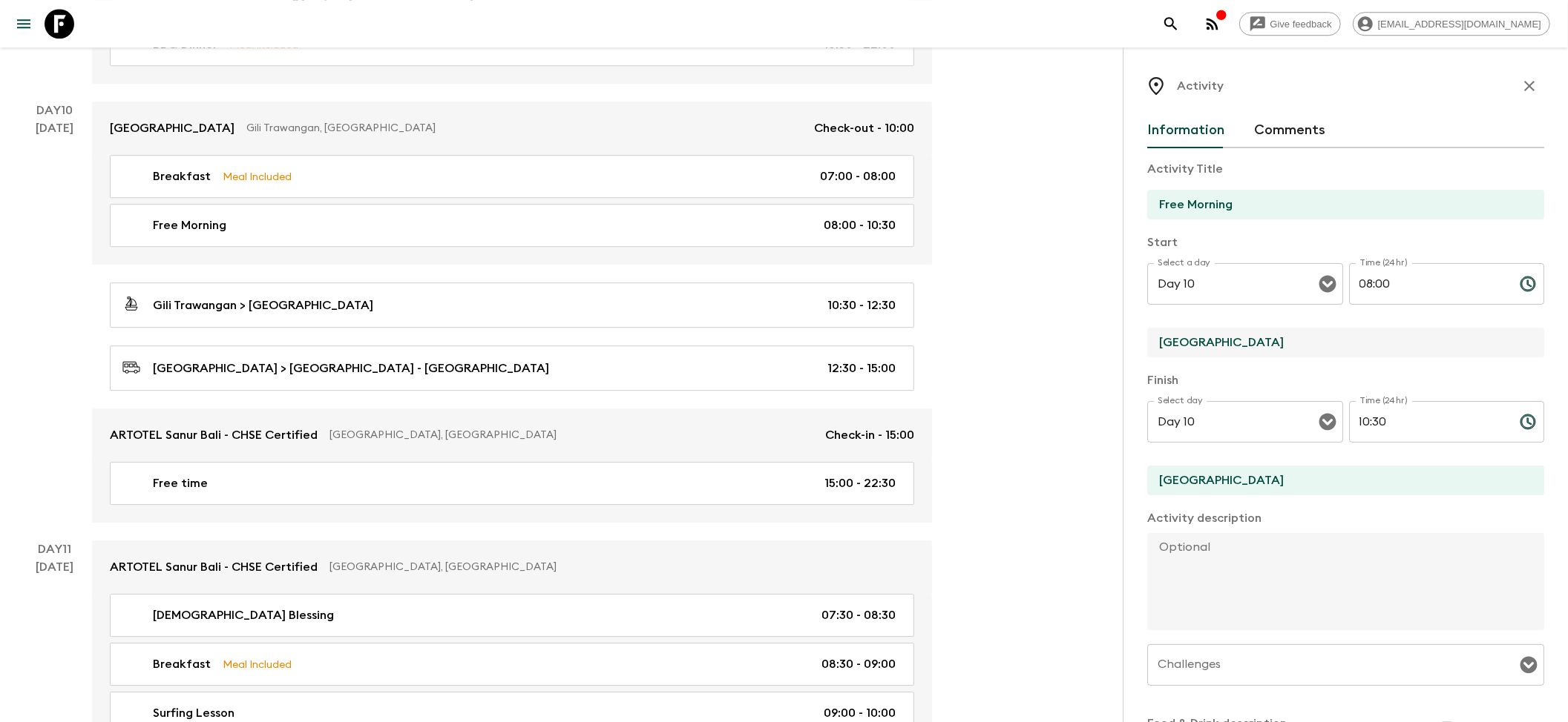
drag, startPoint x: 1241, startPoint y: 346, endPoint x: 1006, endPoint y: 329, distance: 235.6
paste input "[GEOGRAPHIC_DATA]"
type input "[GEOGRAPHIC_DATA]"
drag, startPoint x: 1244, startPoint y: 488, endPoint x: 1046, endPoint y: 485, distance: 198.0
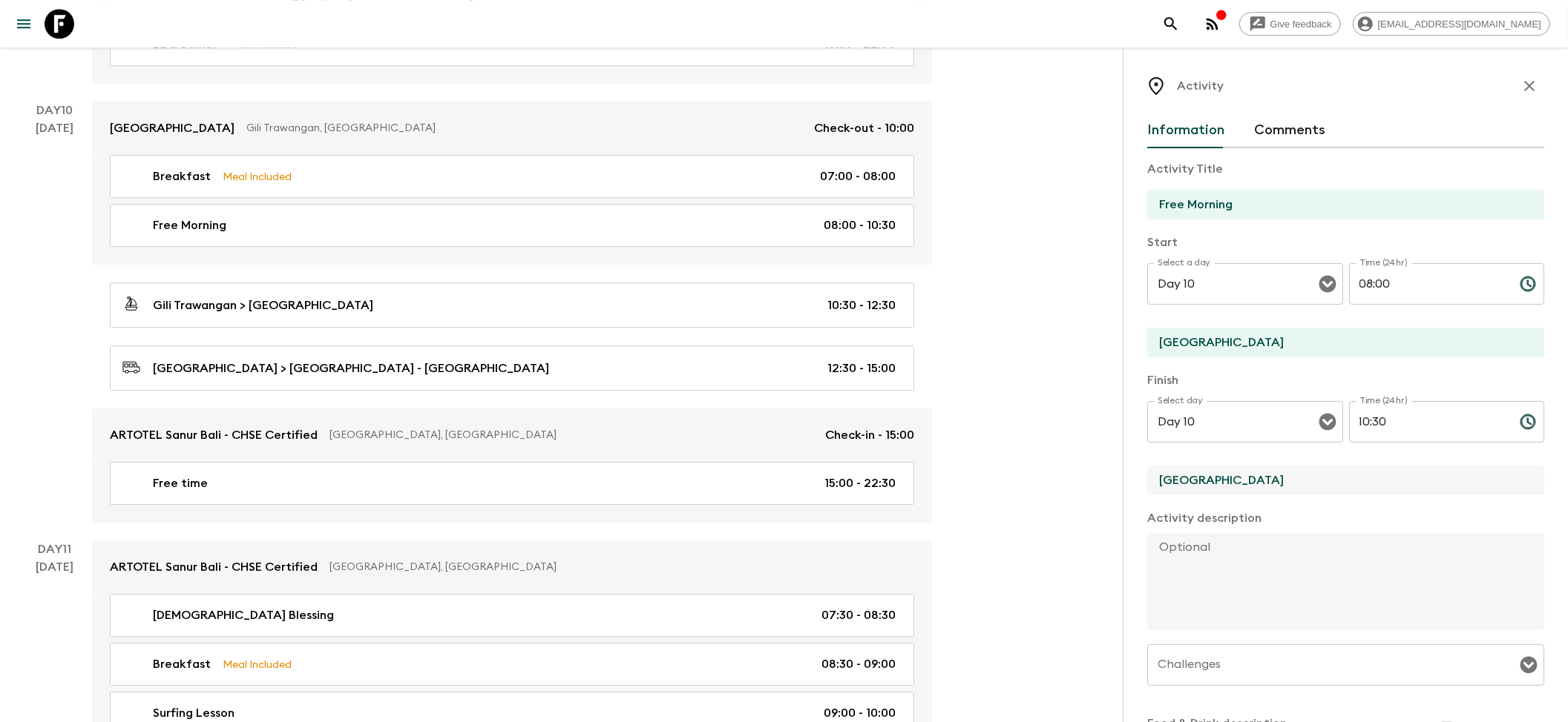
paste input "[GEOGRAPHIC_DATA]"
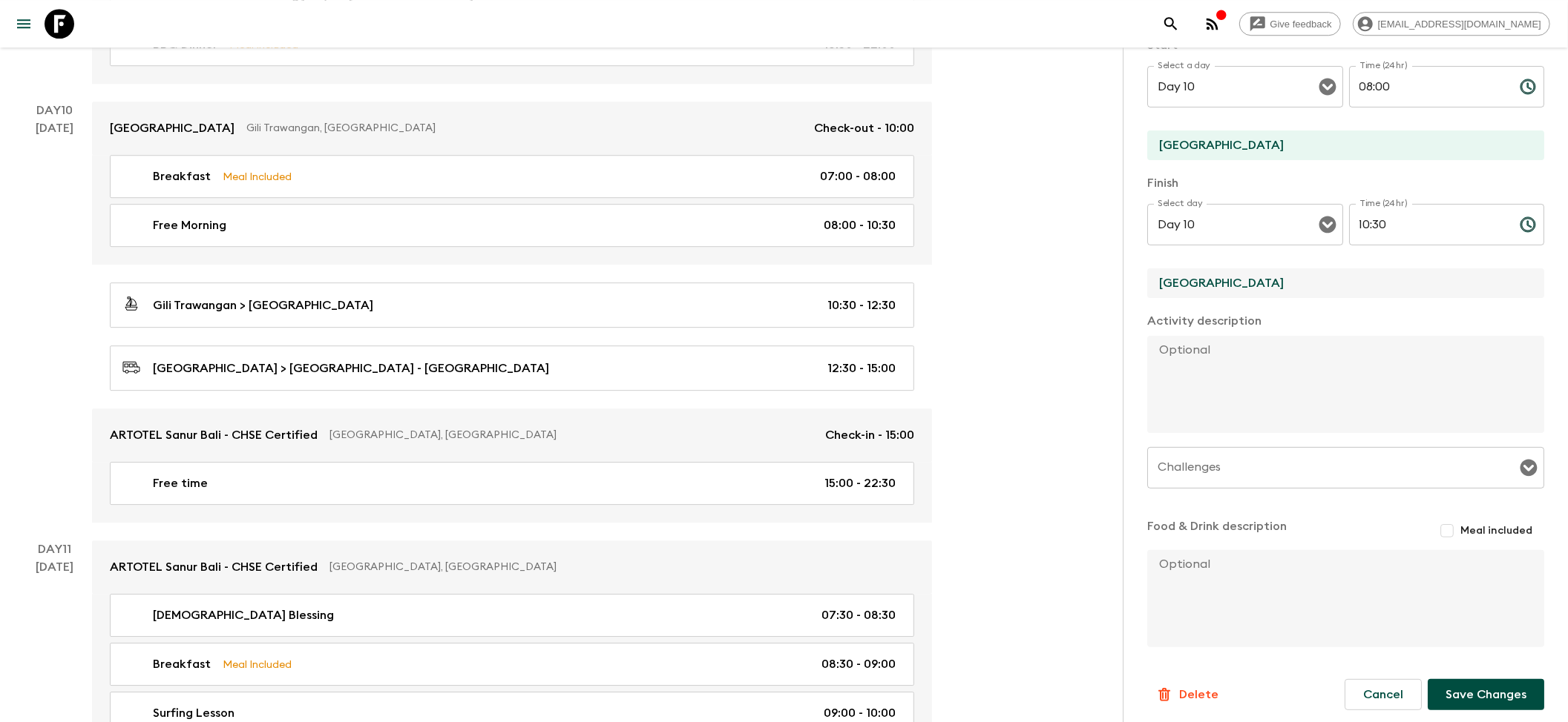
type input "[GEOGRAPHIC_DATA]"
click at [1492, 694] on button "Save Changes" at bounding box center [1485, 694] width 116 height 31
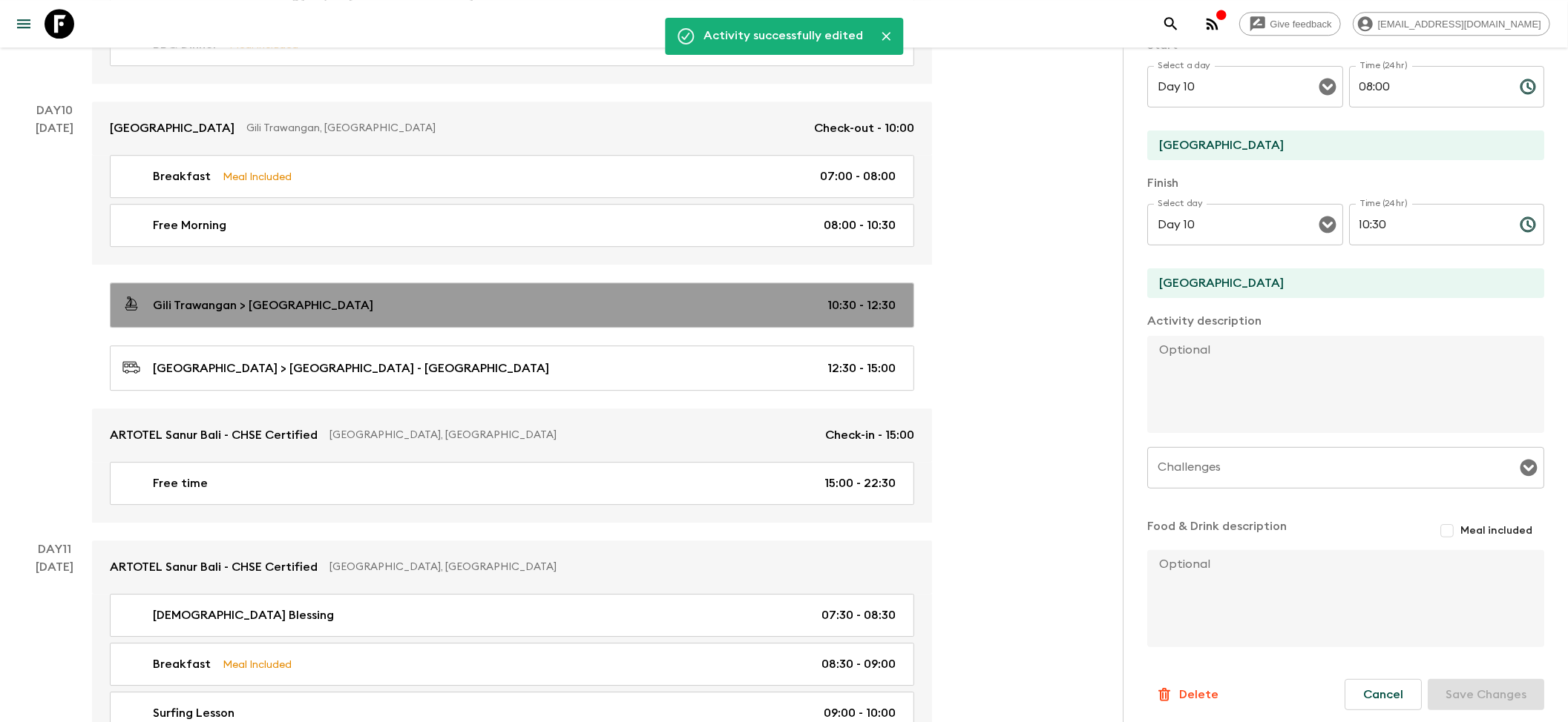
click at [400, 315] on div "Gili Trawangan > [GEOGRAPHIC_DATA] 10:30 - 12:30" at bounding box center [509, 305] width 773 height 20
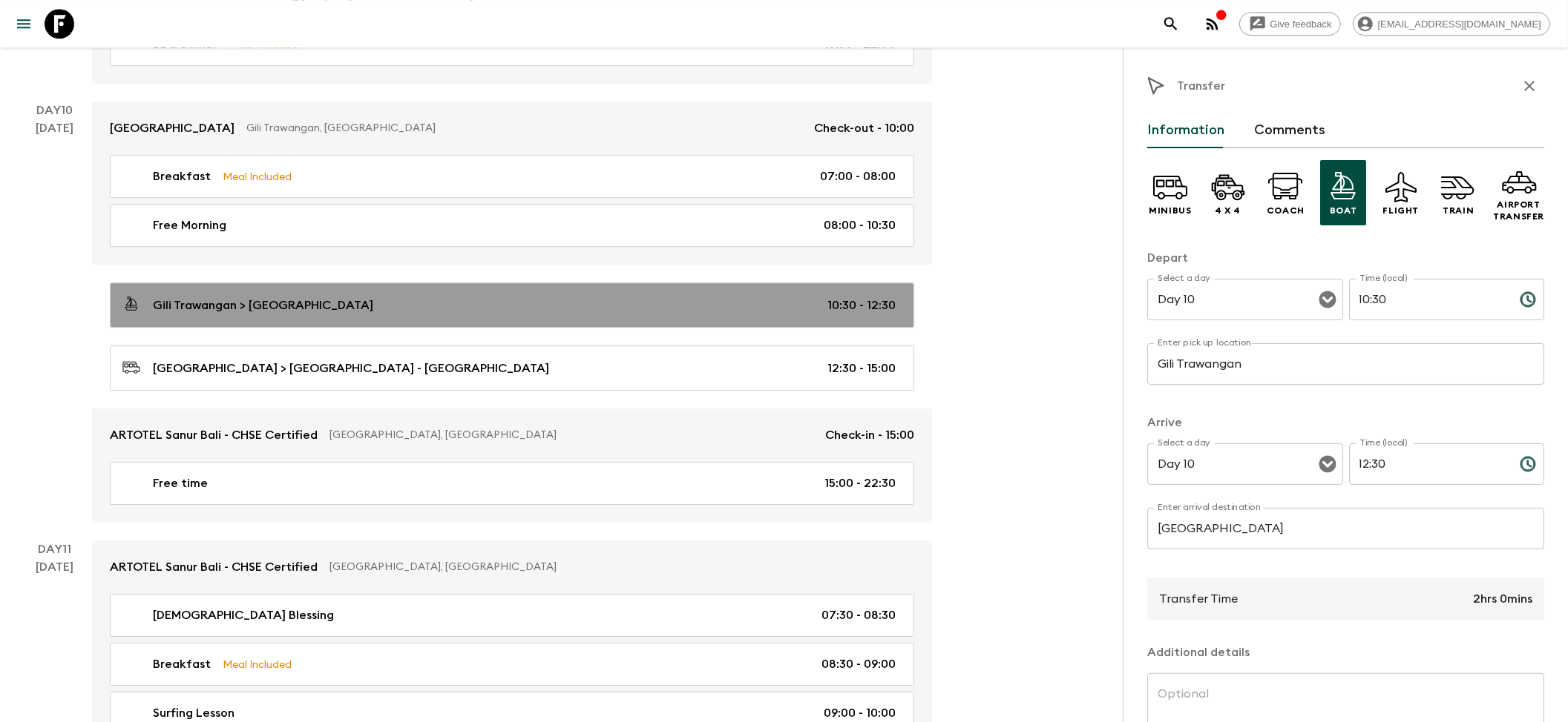
click at [206, 315] on p "Gili Trawangan > [GEOGRAPHIC_DATA]" at bounding box center [263, 306] width 221 height 18
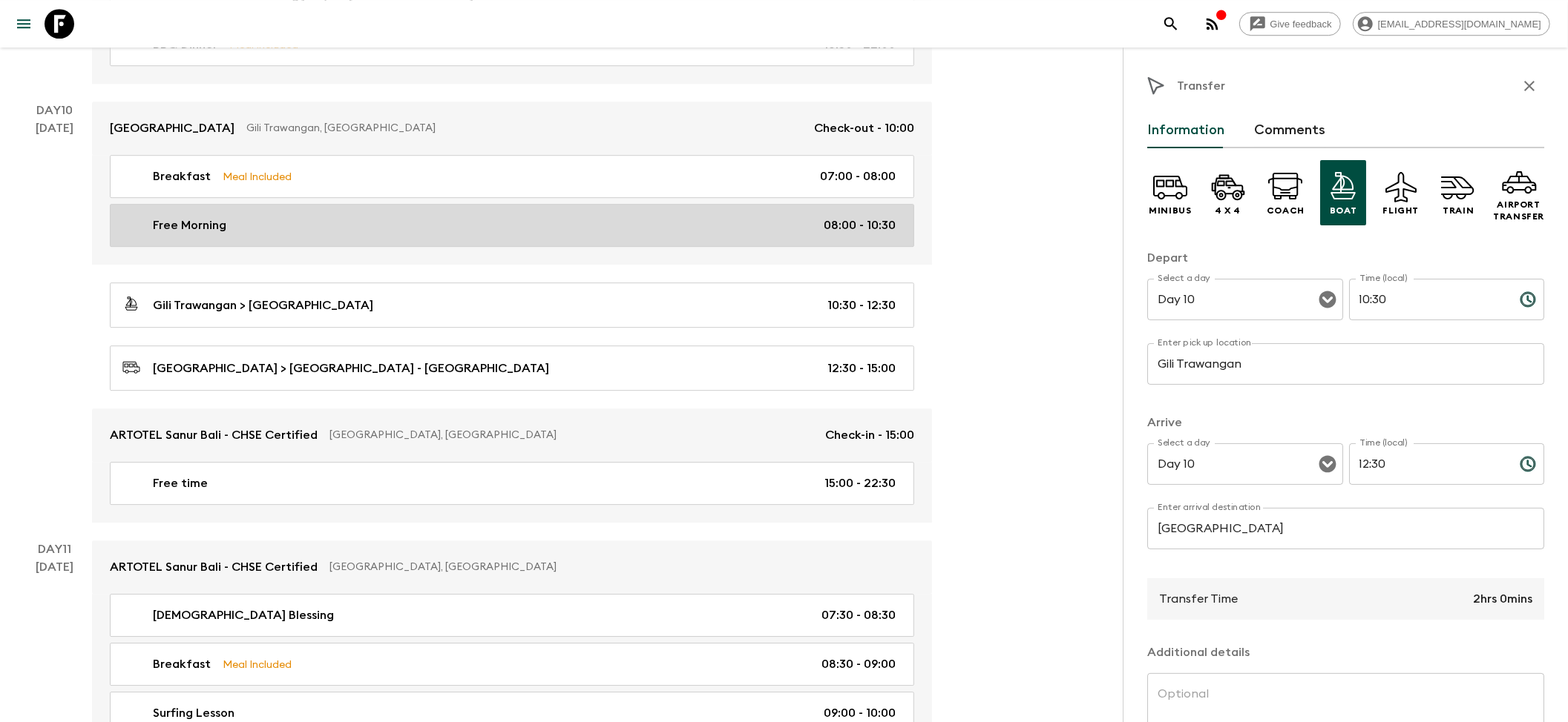
click at [273, 234] on div "Free Morning 08:00 - 10:30" at bounding box center [509, 225] width 773 height 18
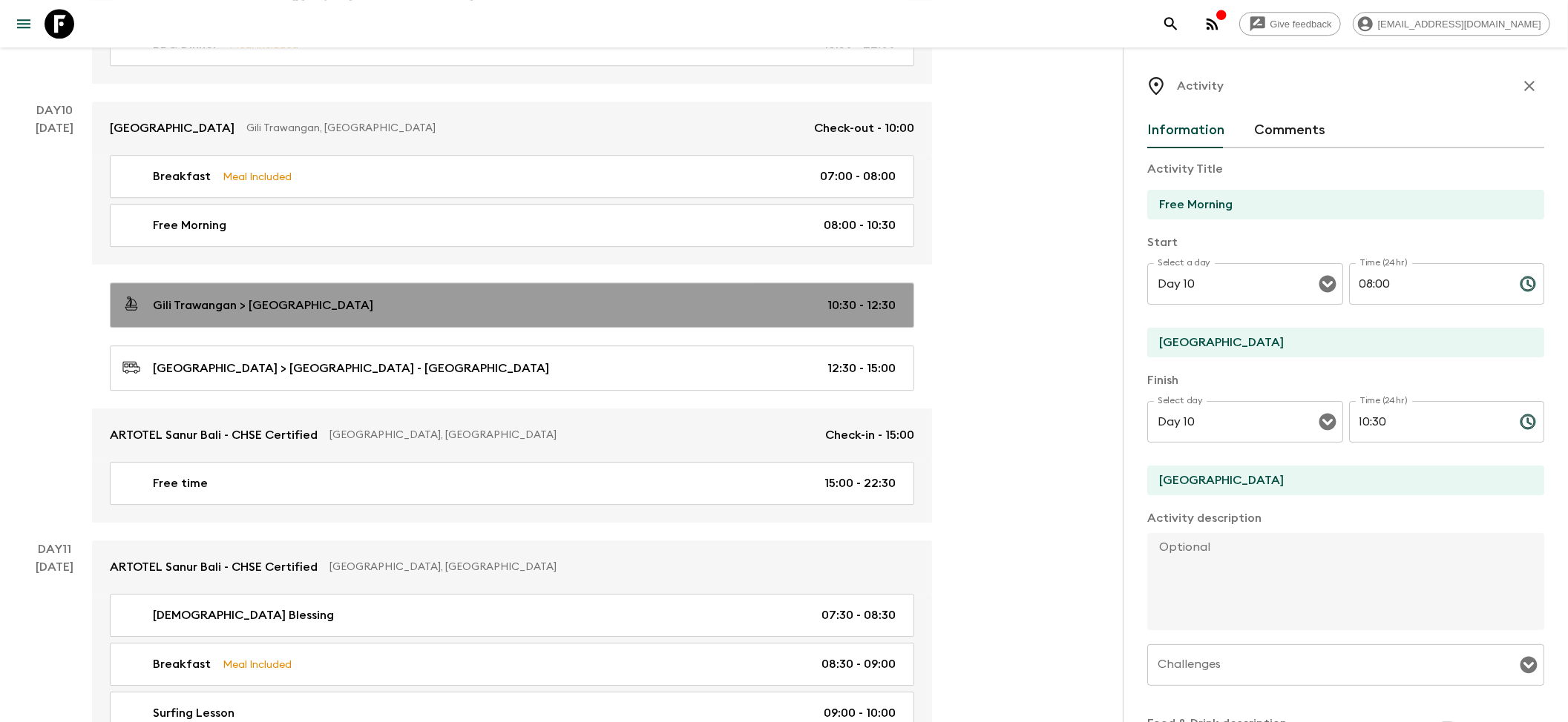
click at [249, 315] on div "Gili Trawangan > [GEOGRAPHIC_DATA] 10:30 - 12:30" at bounding box center [509, 305] width 773 height 20
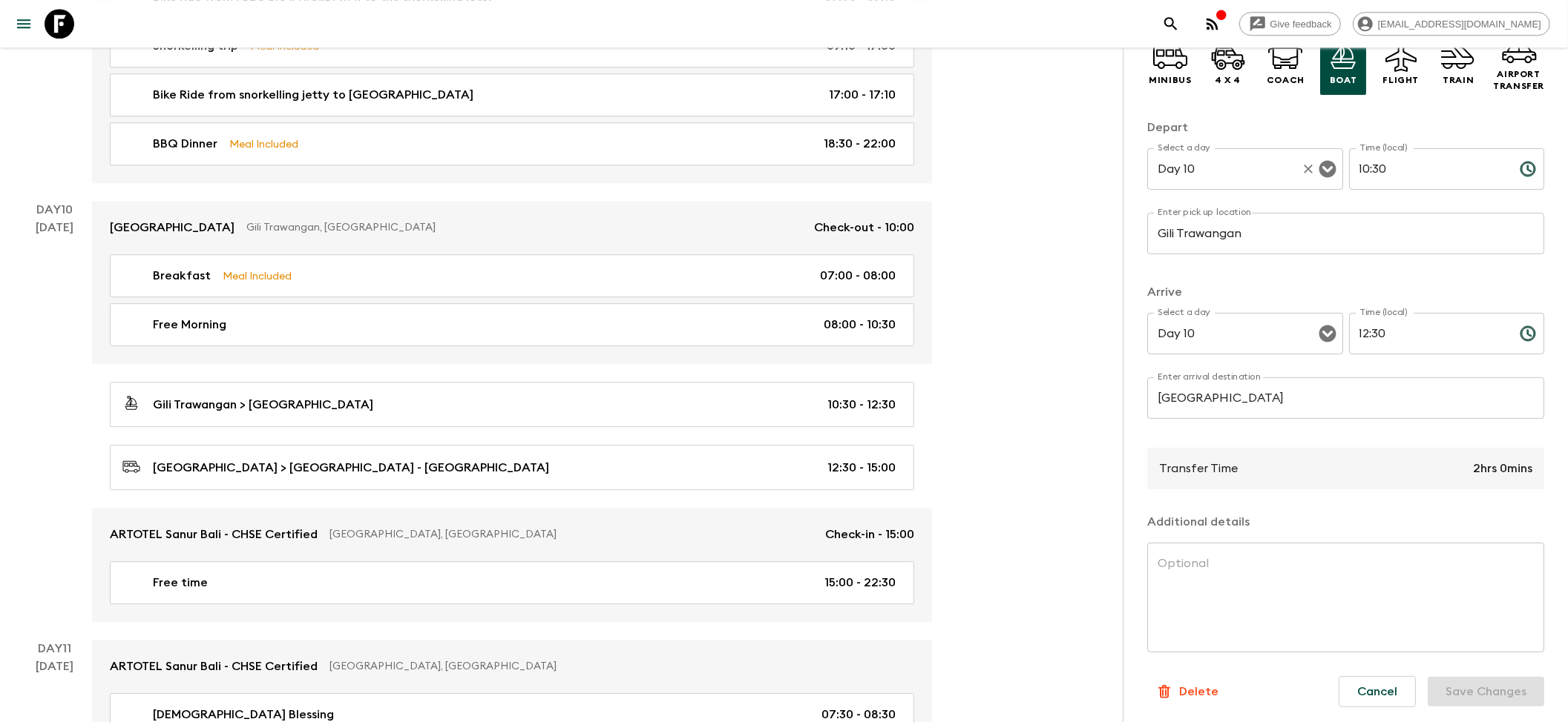
scroll to position [133, 0]
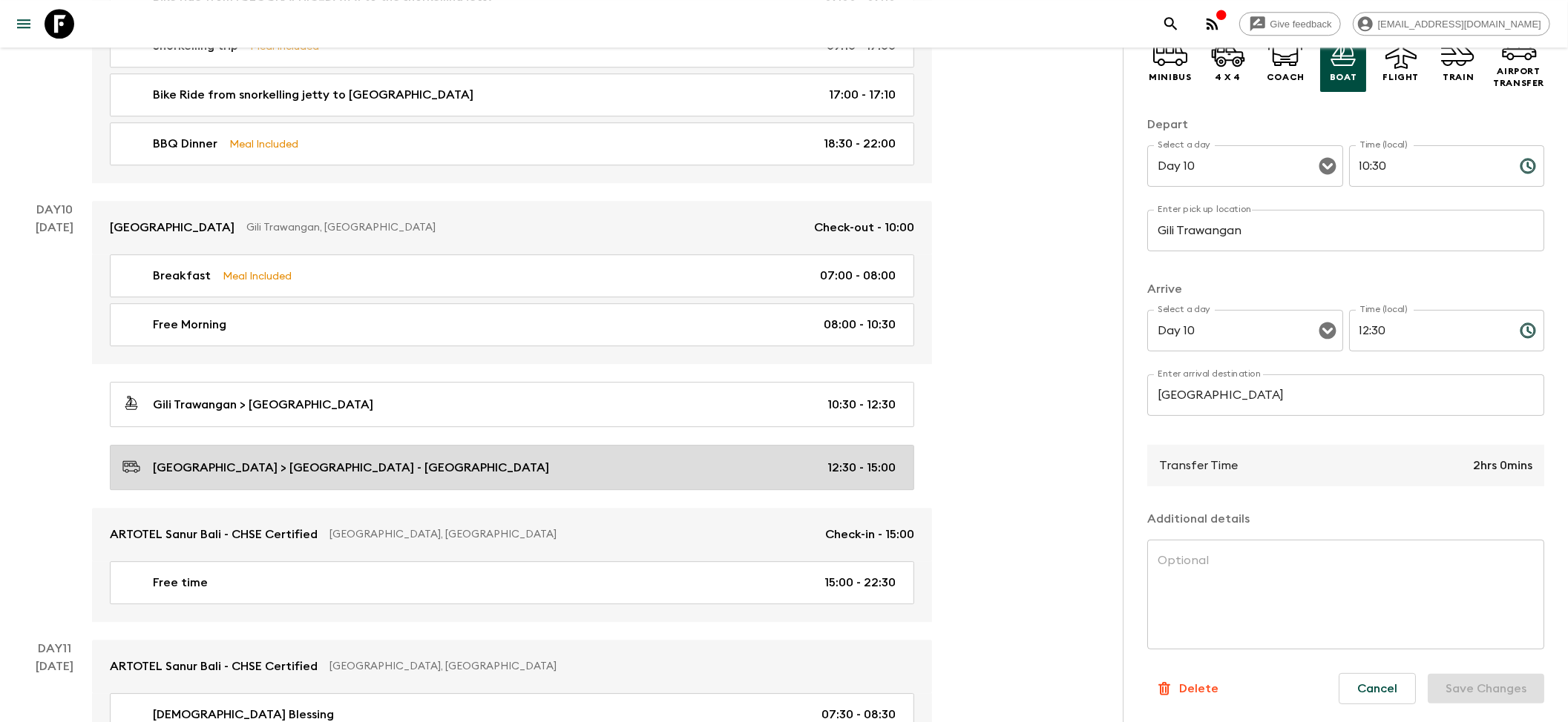
click at [365, 490] on link "[GEOGRAPHIC_DATA] > [GEOGRAPHIC_DATA] Sanur - [GEOGRAPHIC_DATA] 12:30 - 15:00" at bounding box center [511, 468] width 804 height 46
type input "[GEOGRAPHIC_DATA]"
type input "ARTOTEL Sanur - [GEOGRAPHIC_DATA]"
type input "12:30"
type input "15:00"
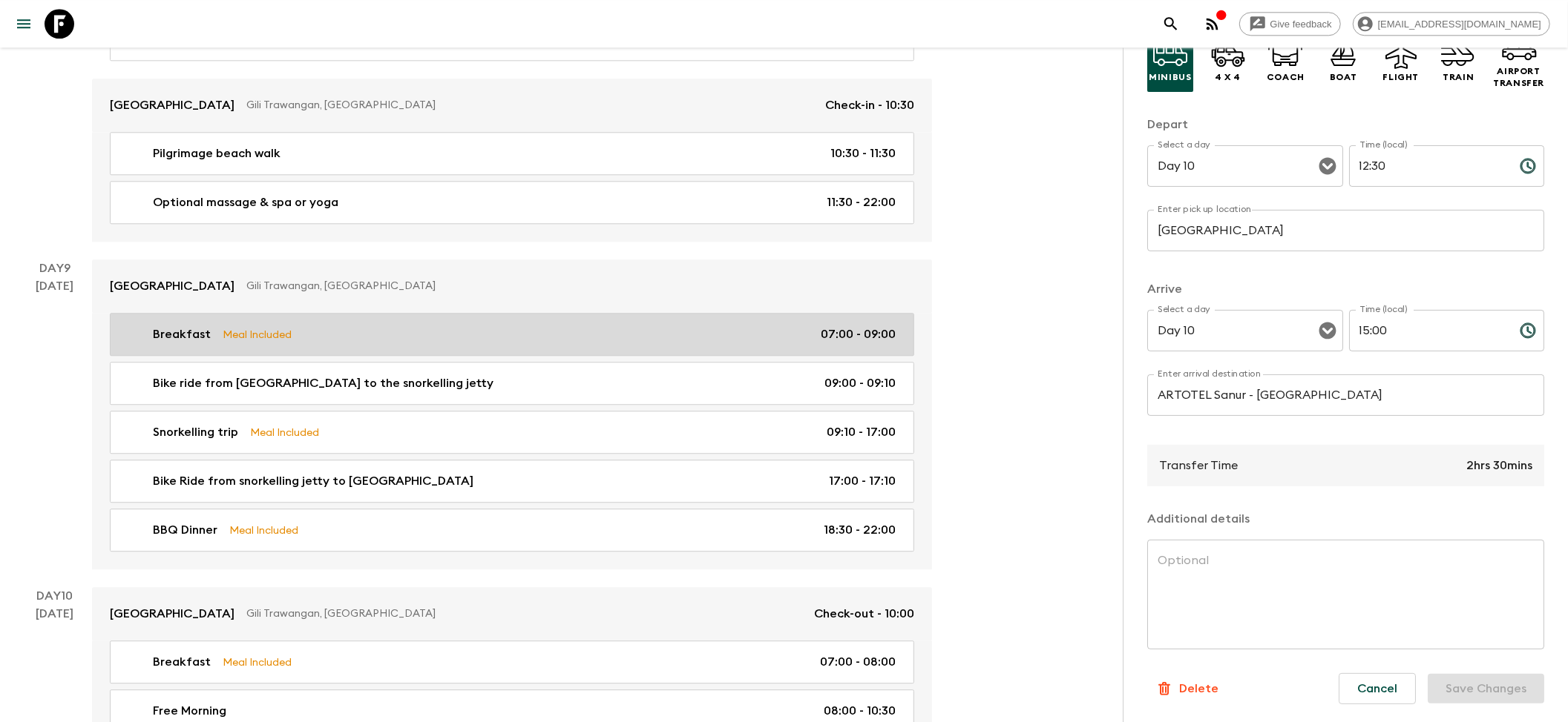
scroll to position [3188, 0]
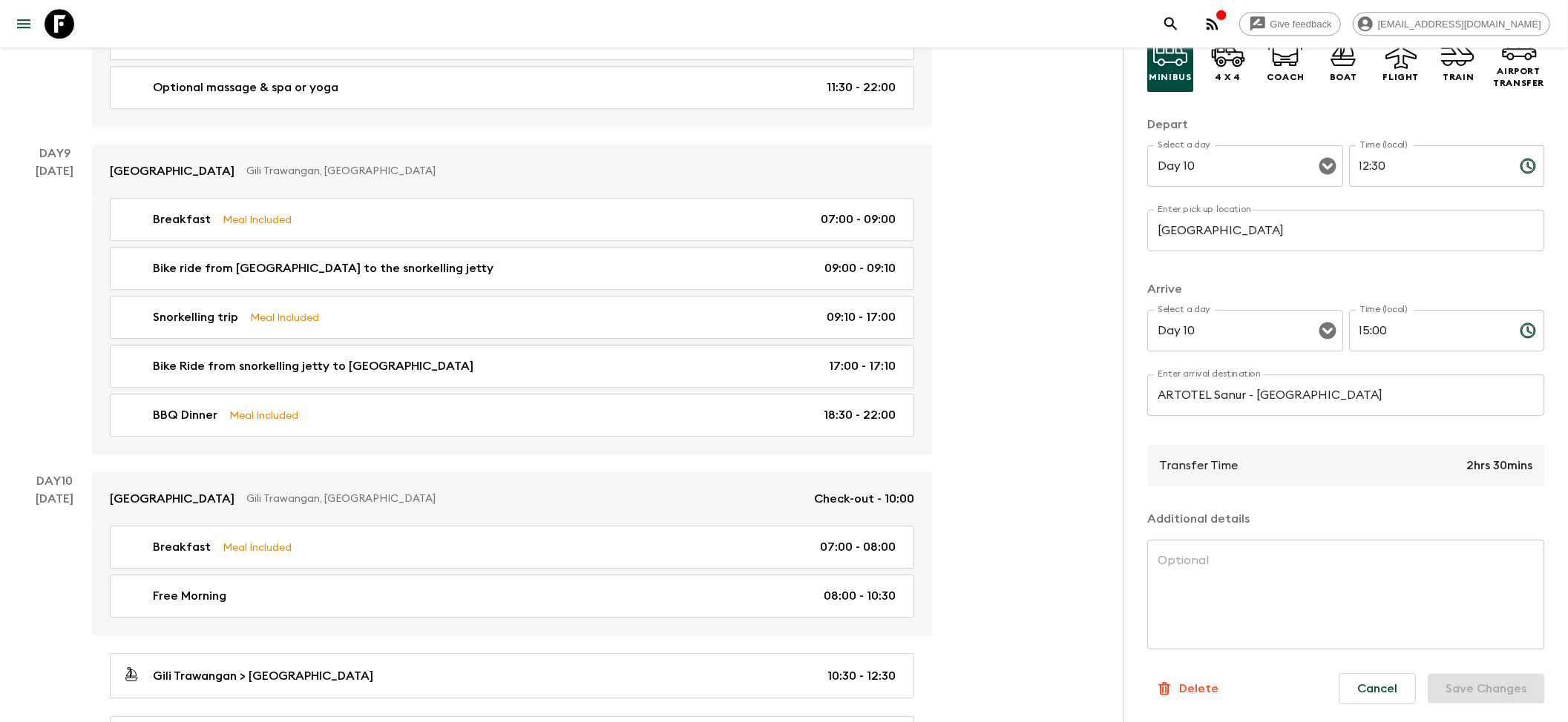
click at [55, 340] on div "[DATE]" at bounding box center [56, 309] width 38 height 292
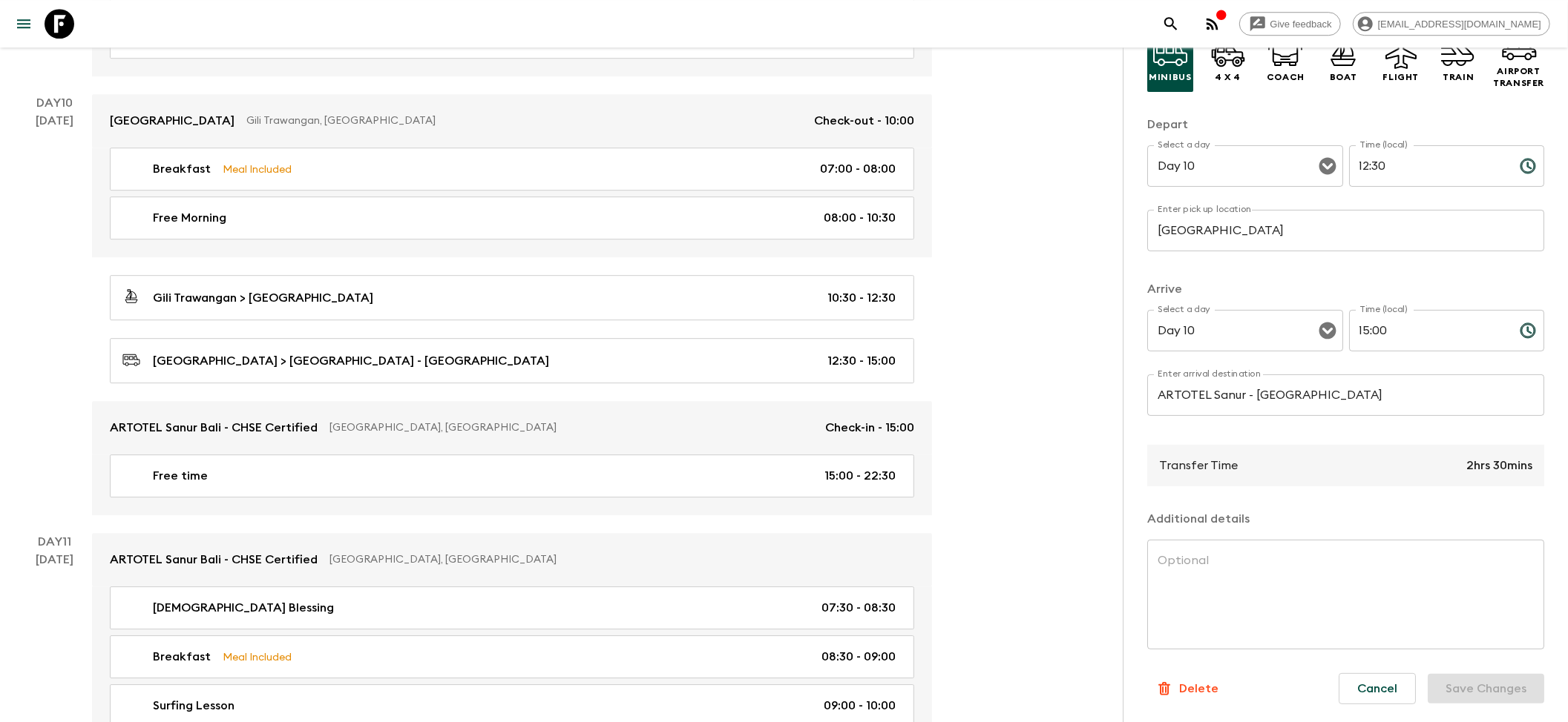
scroll to position [3583, 0]
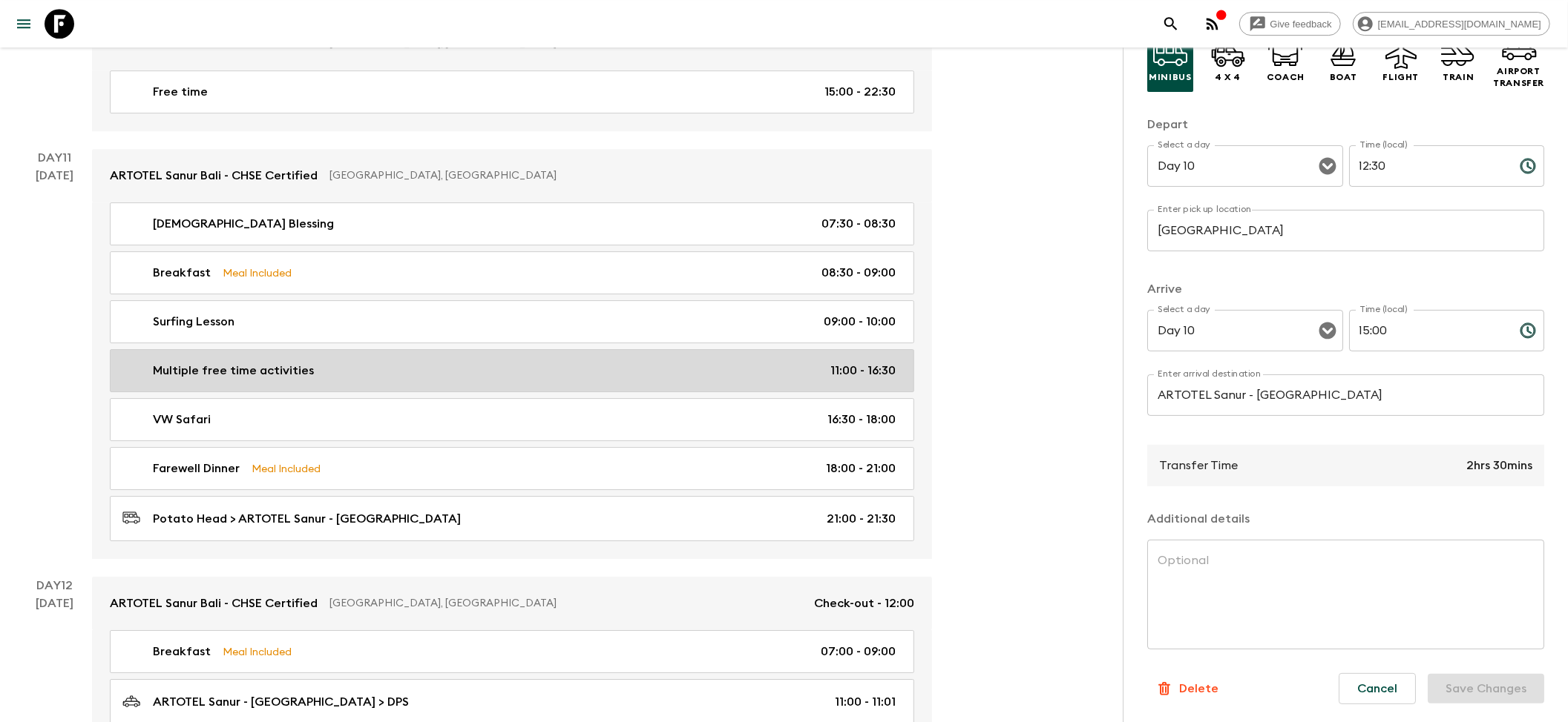
scroll to position [3978, 0]
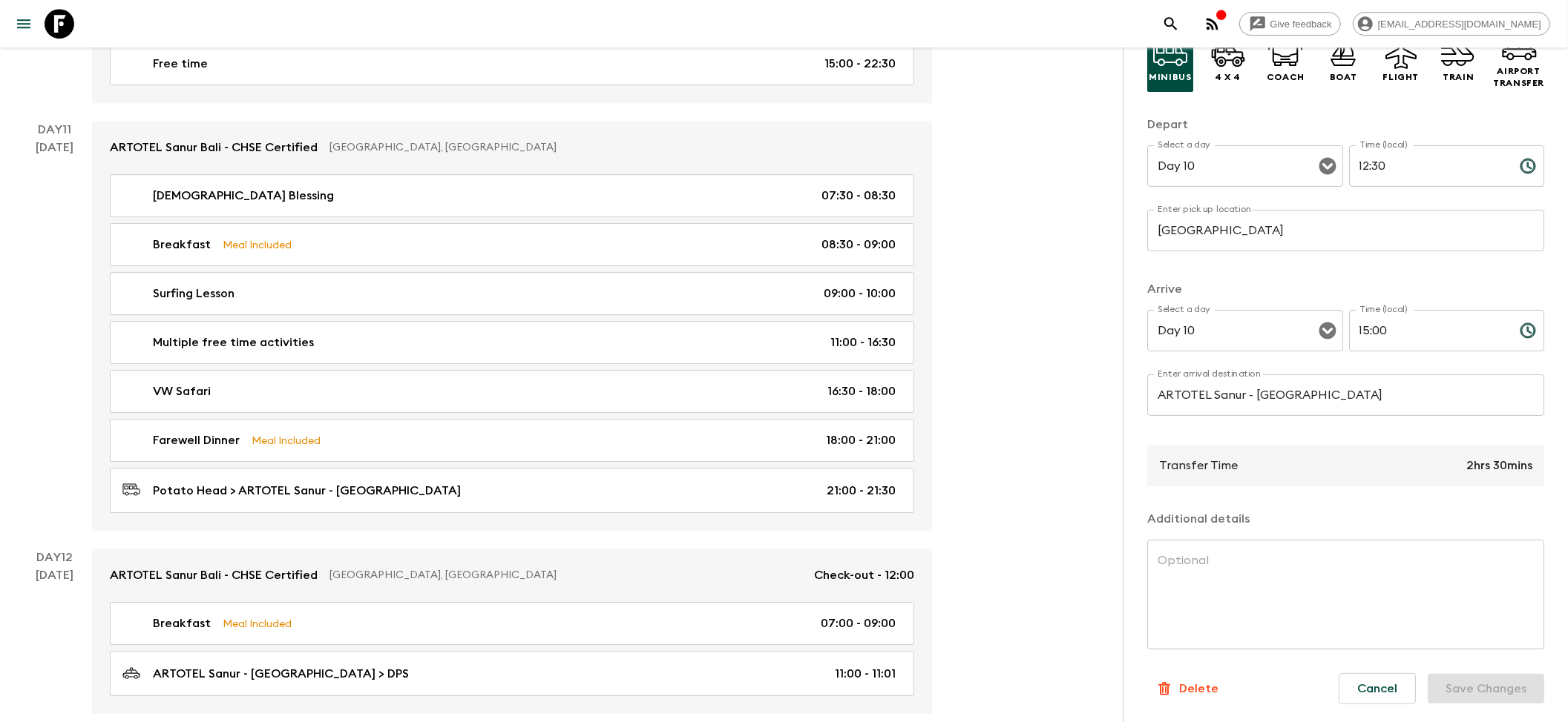
click at [22, 336] on div "Day 11 [DATE]" at bounding box center [55, 326] width 75 height 410
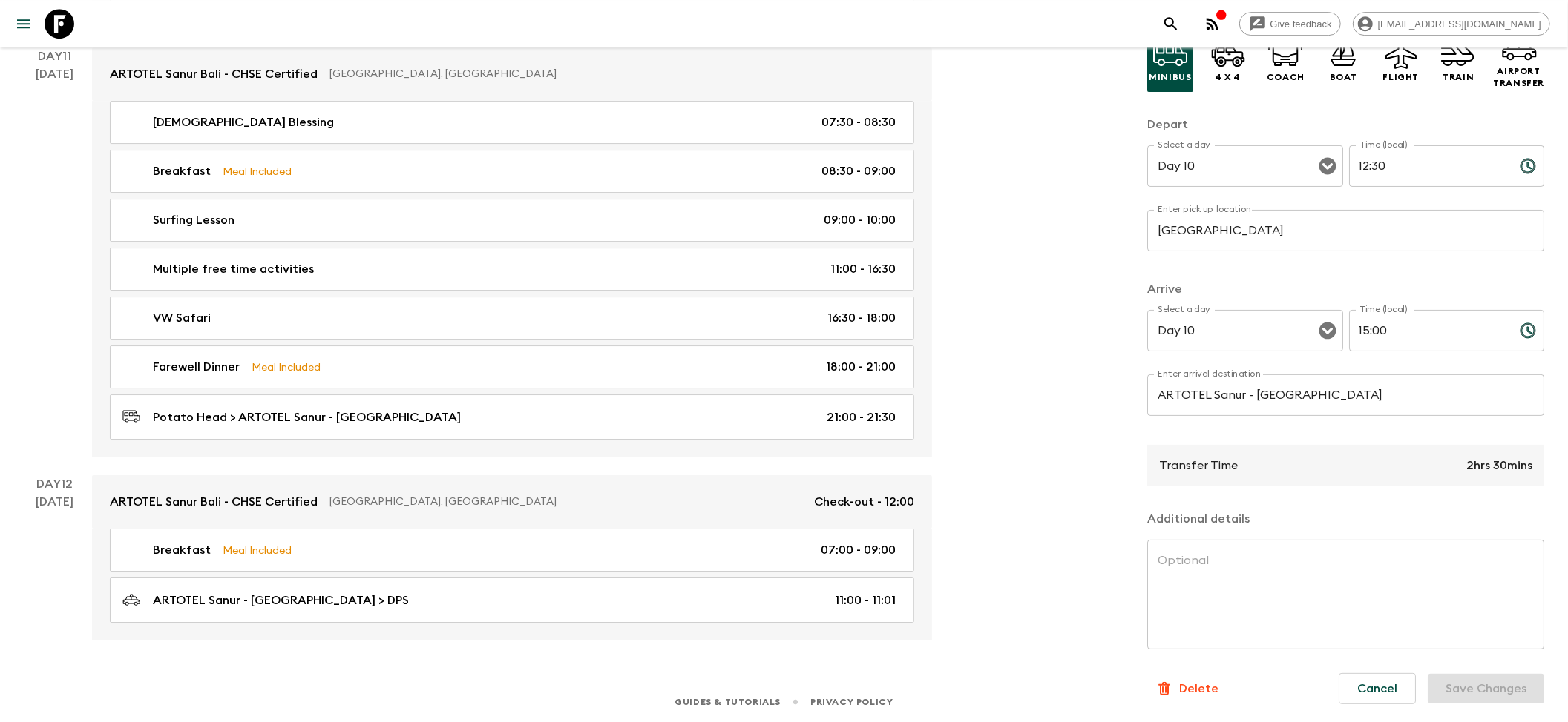
click at [60, 229] on div "[DATE]" at bounding box center [56, 261] width 38 height 392
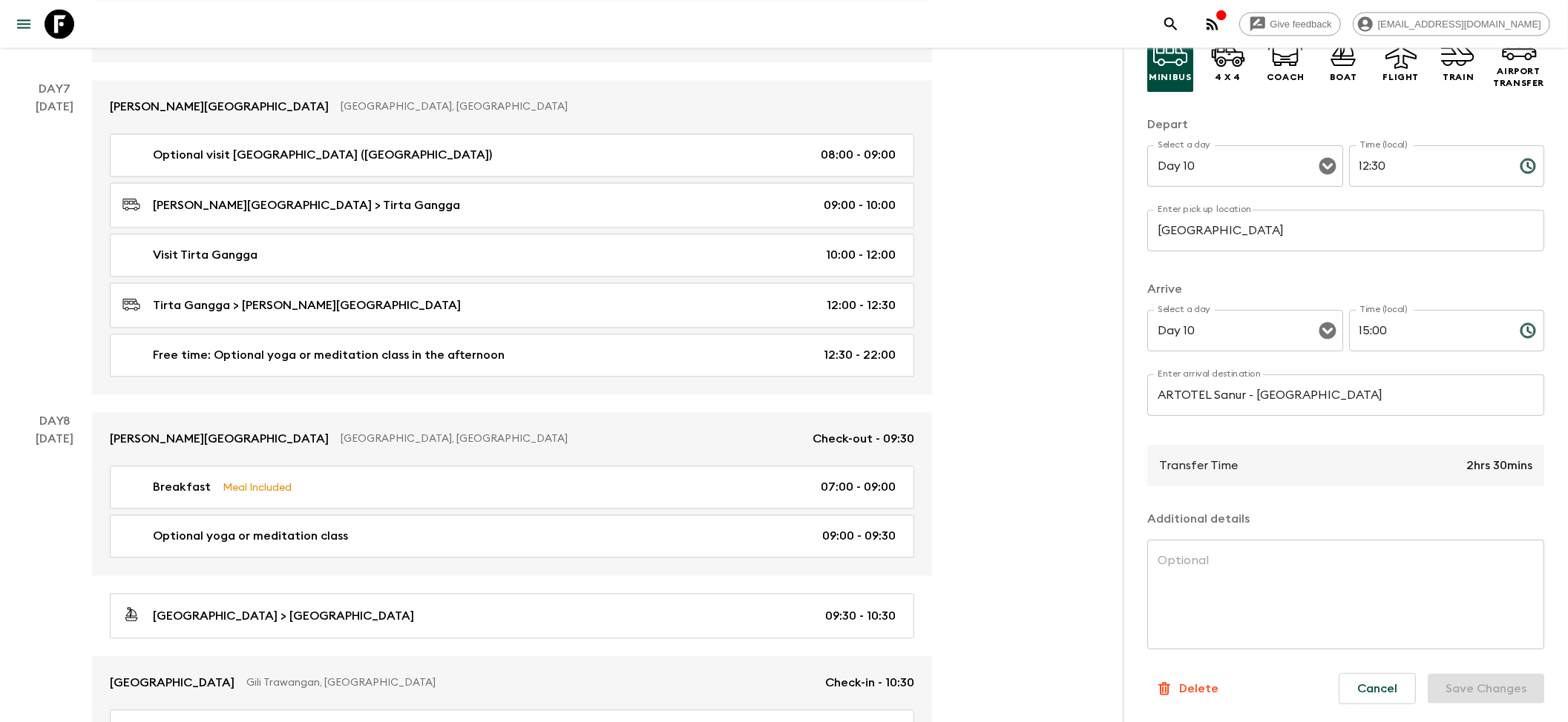
scroll to position [3386, 0]
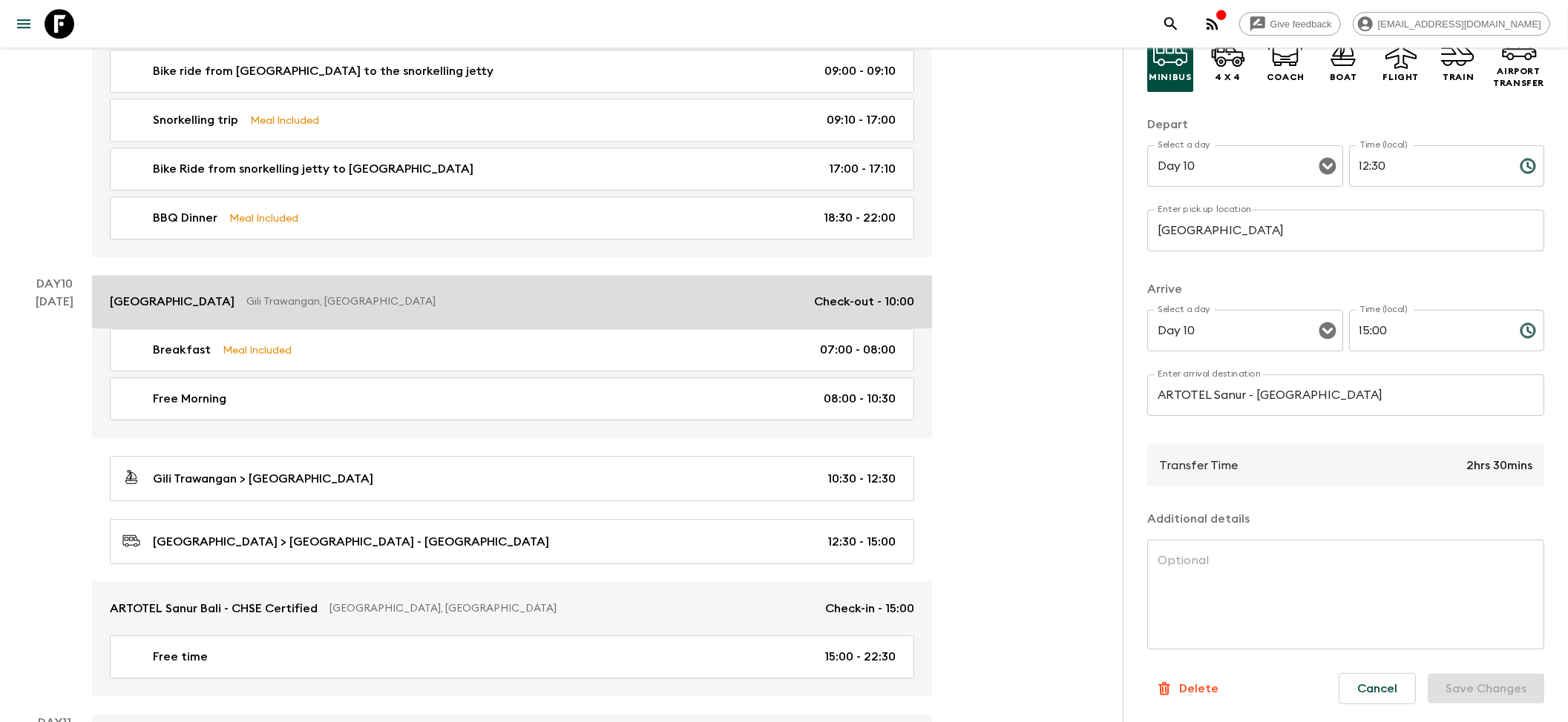
drag, startPoint x: 390, startPoint y: 319, endPoint x: 405, endPoint y: 319, distance: 15.0
click at [390, 309] on p "Gili Trawangan, [GEOGRAPHIC_DATA]" at bounding box center [524, 301] width 555 height 15
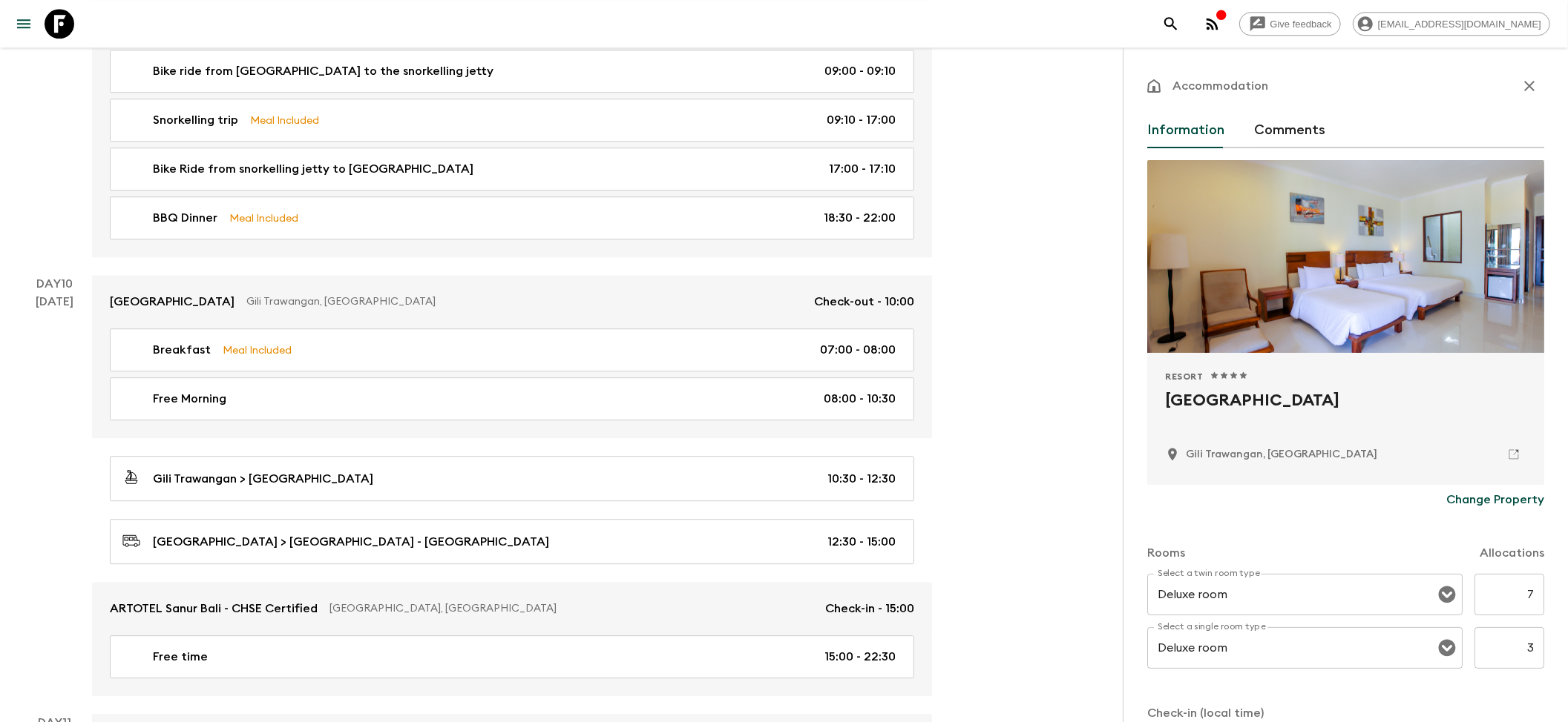
drag, startPoint x: 1158, startPoint y: 398, endPoint x: 1502, endPoint y: 387, distance: 344.2
click at [1502, 387] on div "Resort 1 Star 2 Stars 3 Stars 4 Stars 5 Stars Jambuluwuk Oceano Resort Gili Tra…" at bounding box center [1344, 418] width 396 height 132
copy h2 "[GEOGRAPHIC_DATA]"
